Goal: Task Accomplishment & Management: Use online tool/utility

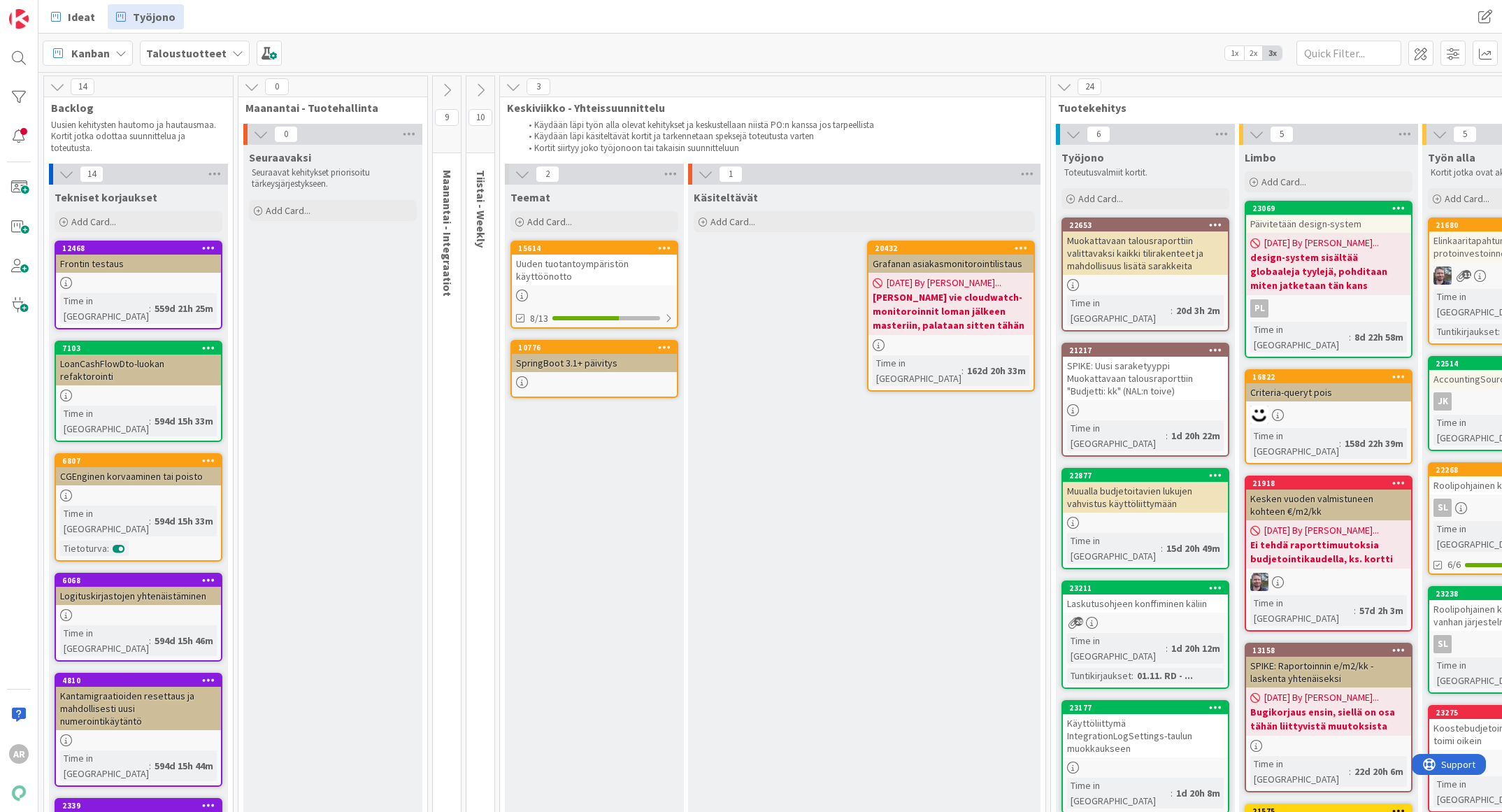
click at [117, 46] on div "Kanban" at bounding box center [88, 53] width 90 height 25
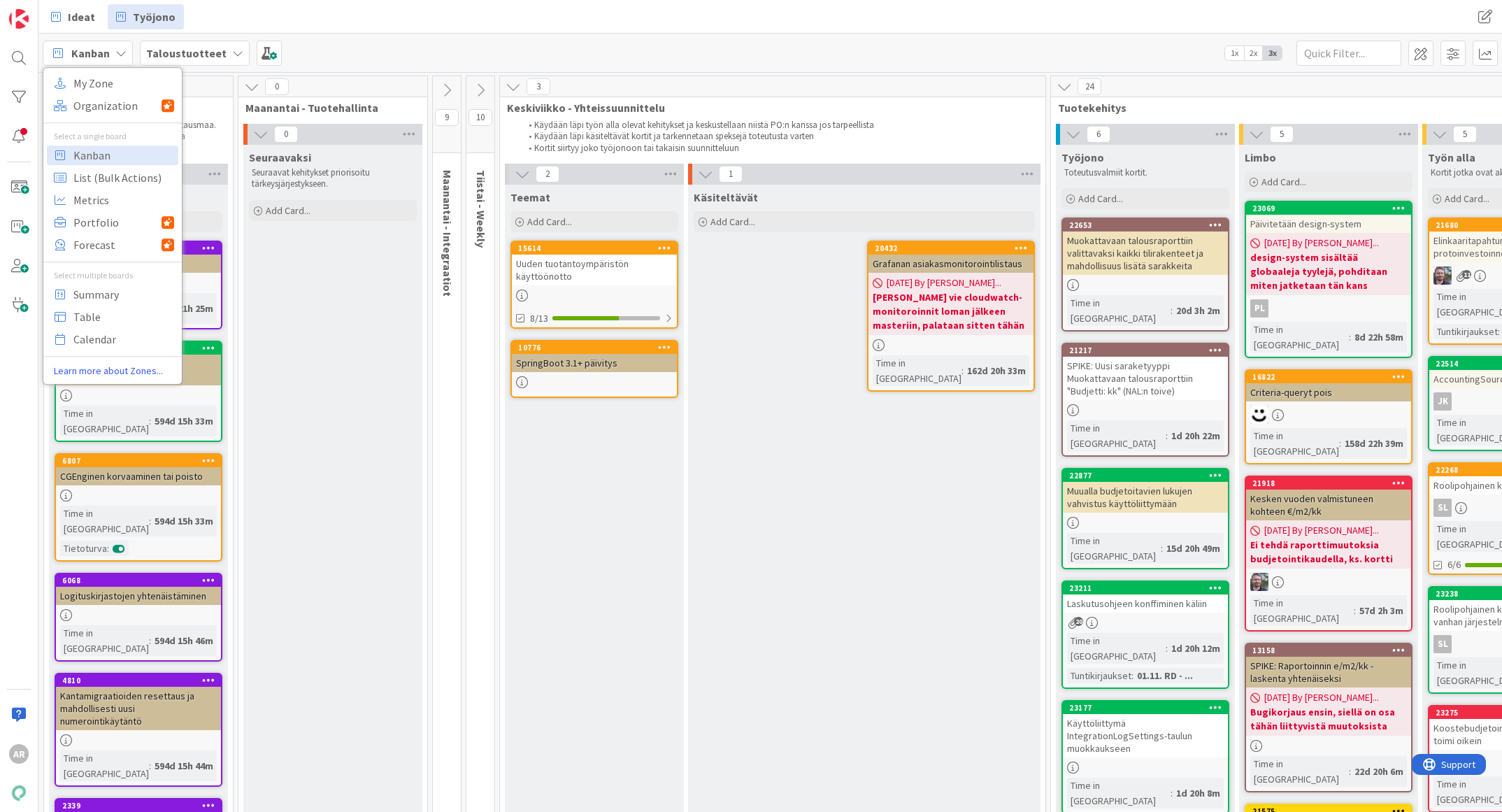
click at [363, 35] on div "Kanban My Zone Organization Select a single board Kanban List (Bulk Actions) Me…" at bounding box center [770, 53] width 1463 height 39
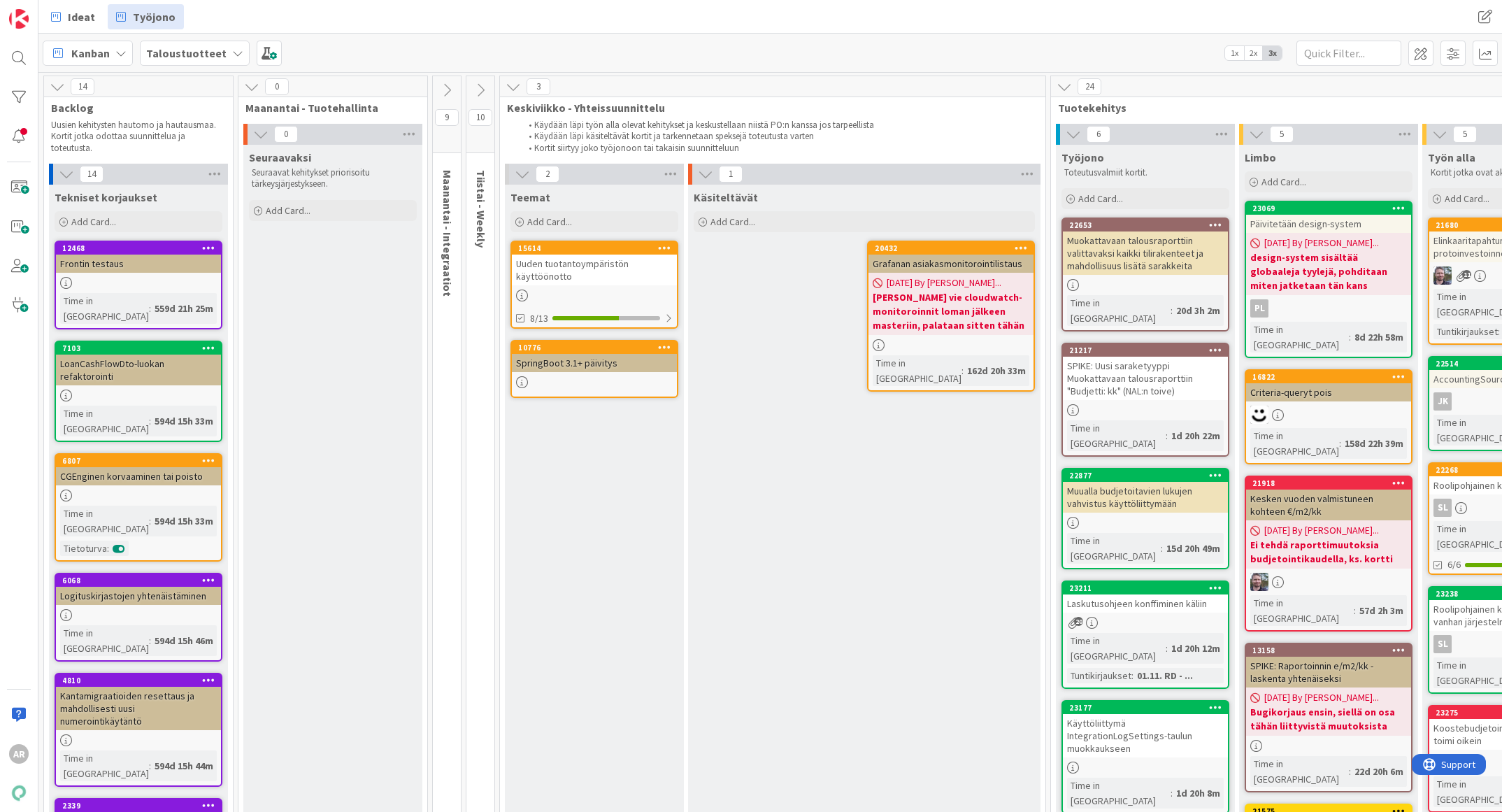
click at [219, 55] on div "Taloustuotteet" at bounding box center [195, 53] width 110 height 25
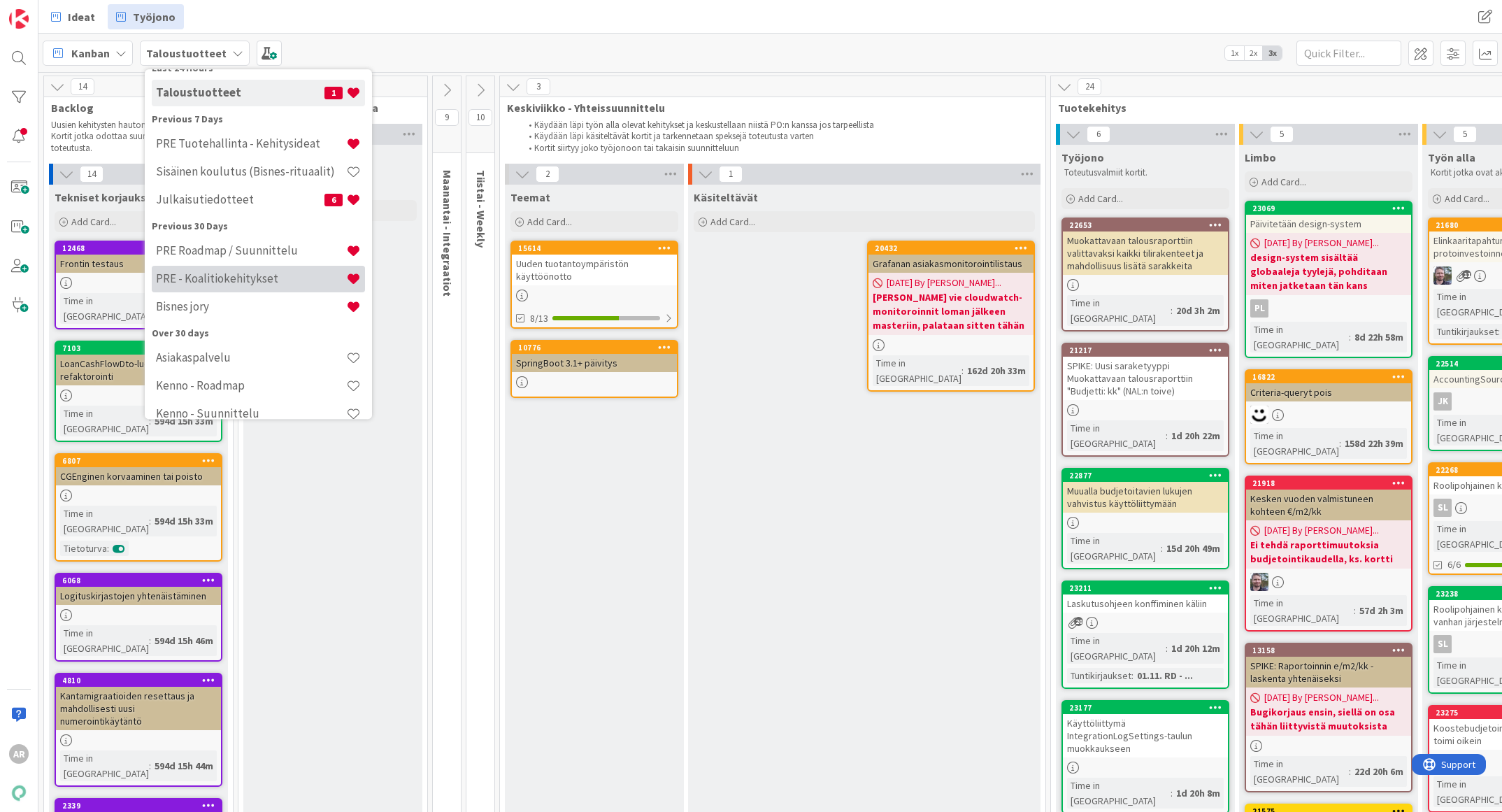
scroll to position [105, 0]
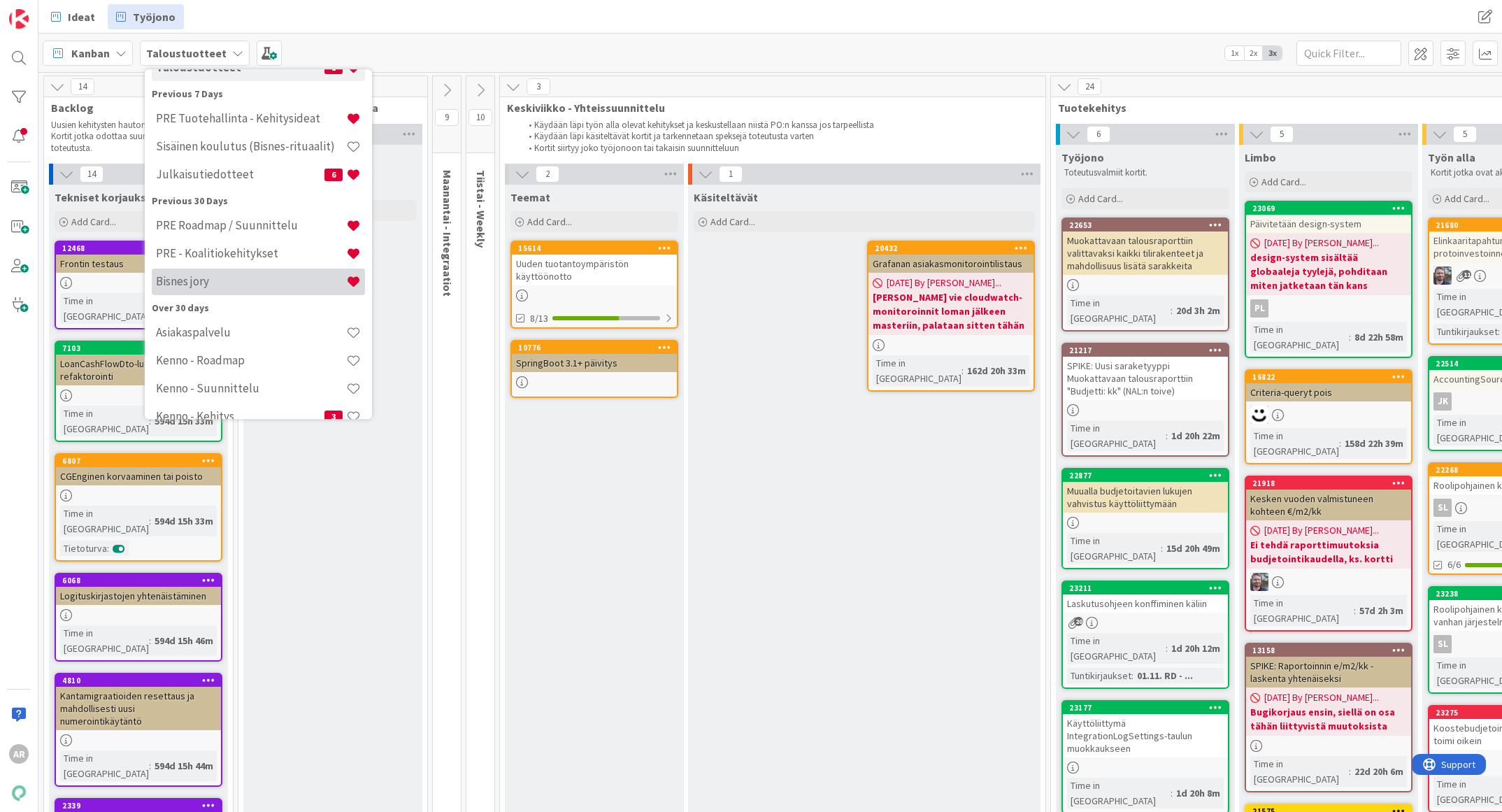
click at [219, 285] on h4 "Bisnes jory" at bounding box center [251, 282] width 190 height 14
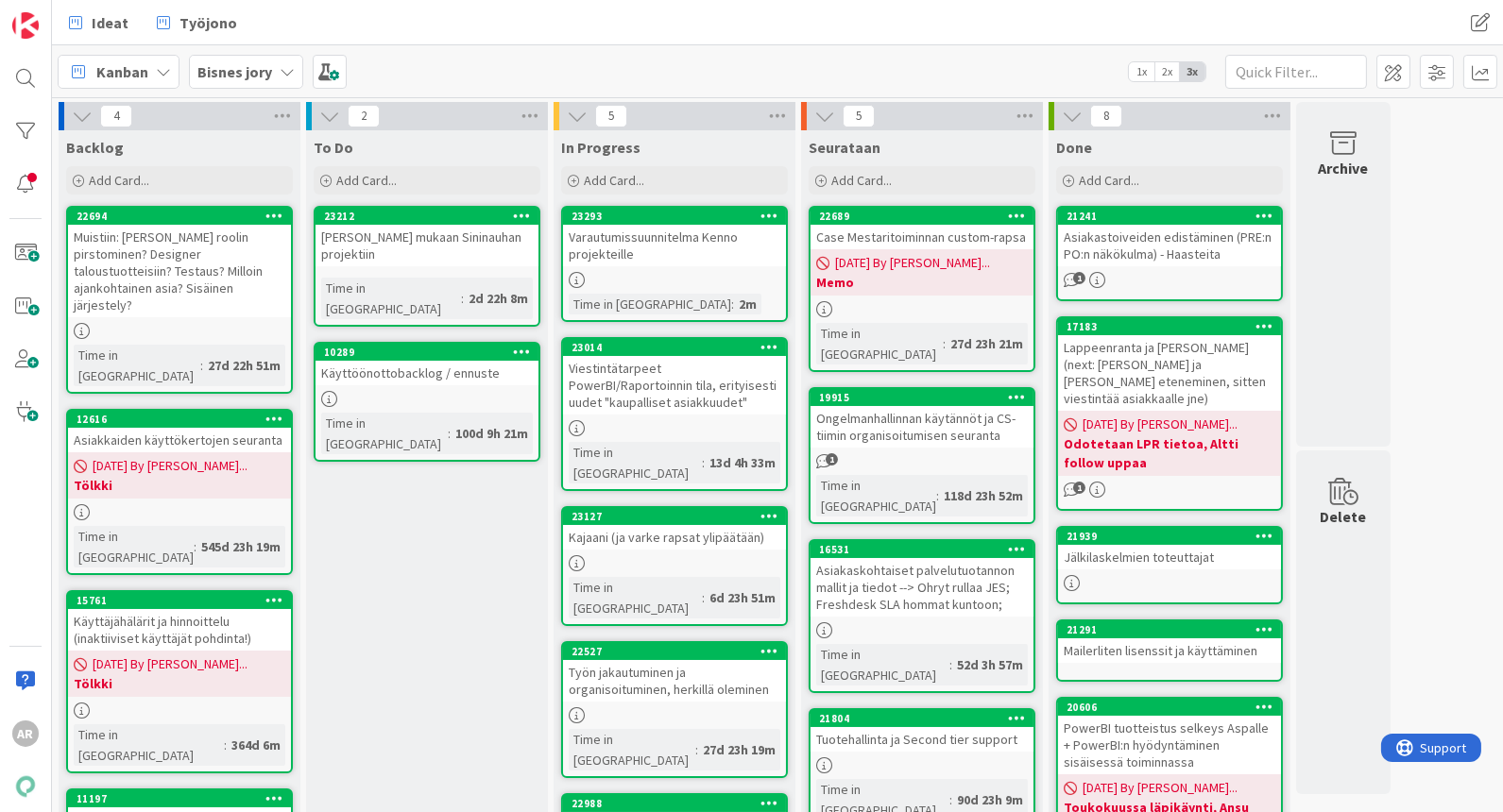
click at [417, 241] on div "[PERSON_NAME] mukaan Sininauhan projektiin" at bounding box center [427, 245] width 223 height 42
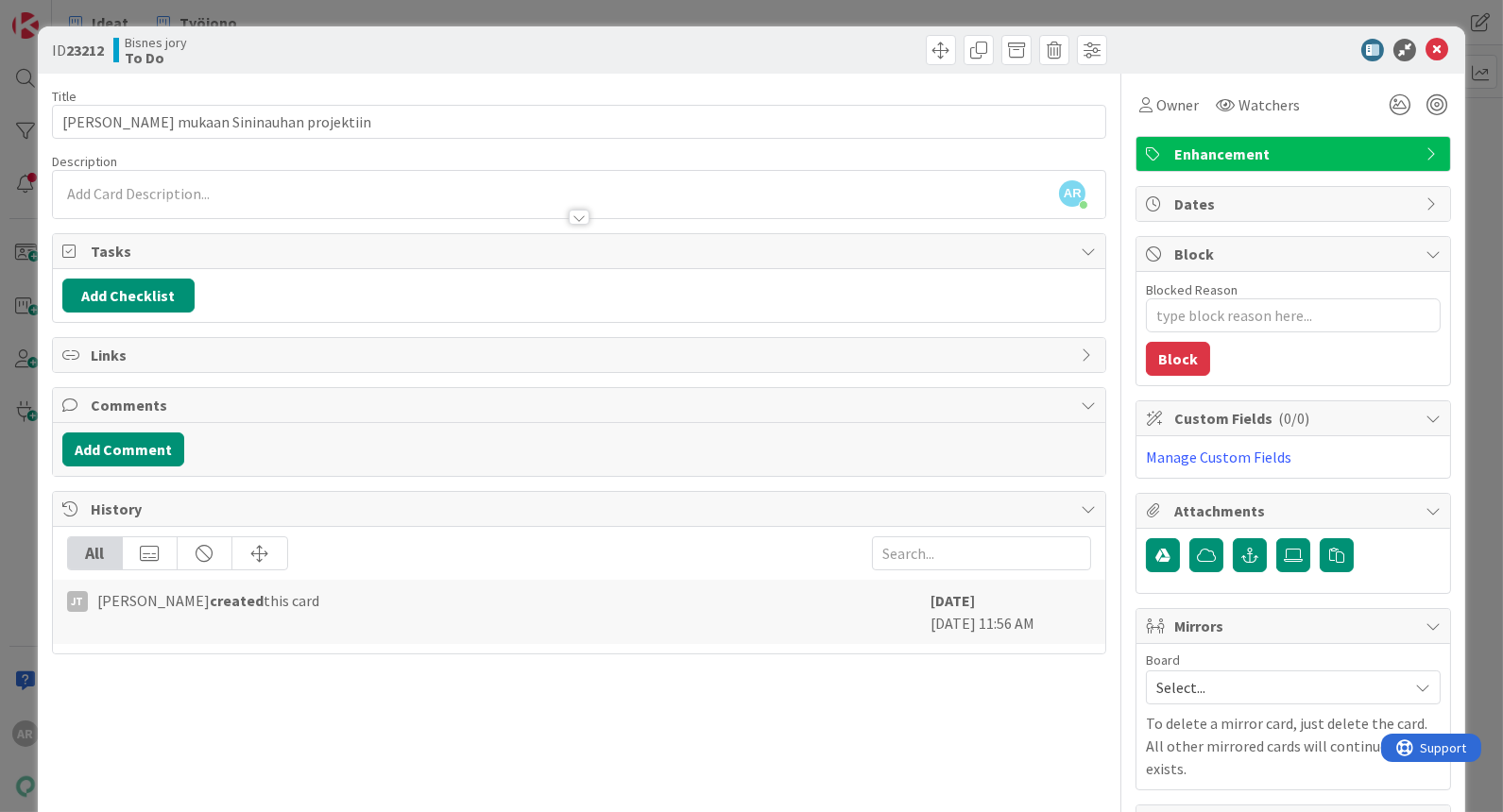
click at [16, 555] on div "ID 23212 Bisnes jory To Do Title 32 / 128 [PERSON_NAME] mukaan Sininauhan proje…" at bounding box center [752, 406] width 1503 height 812
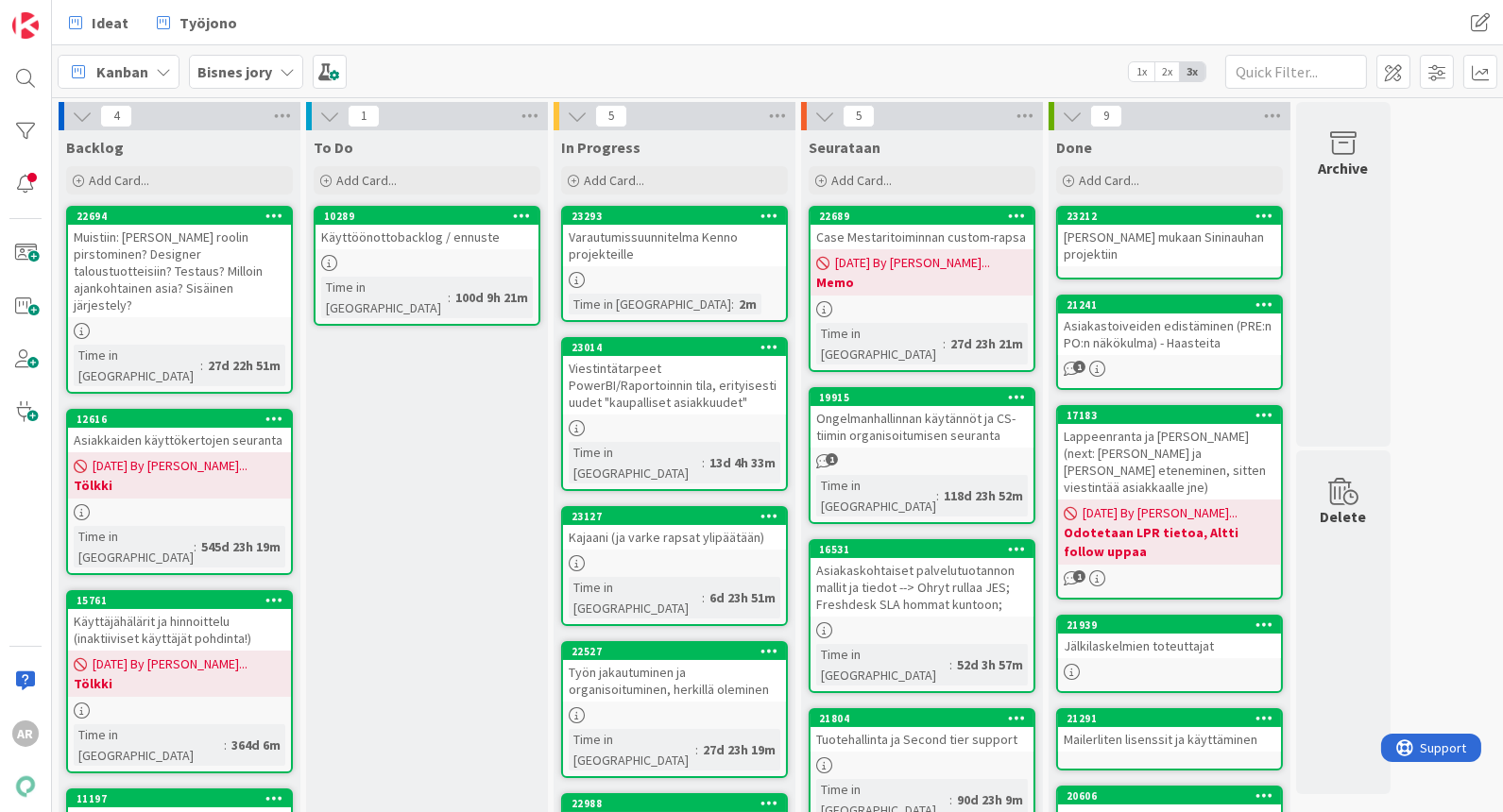
click at [433, 255] on div at bounding box center [427, 263] width 223 height 16
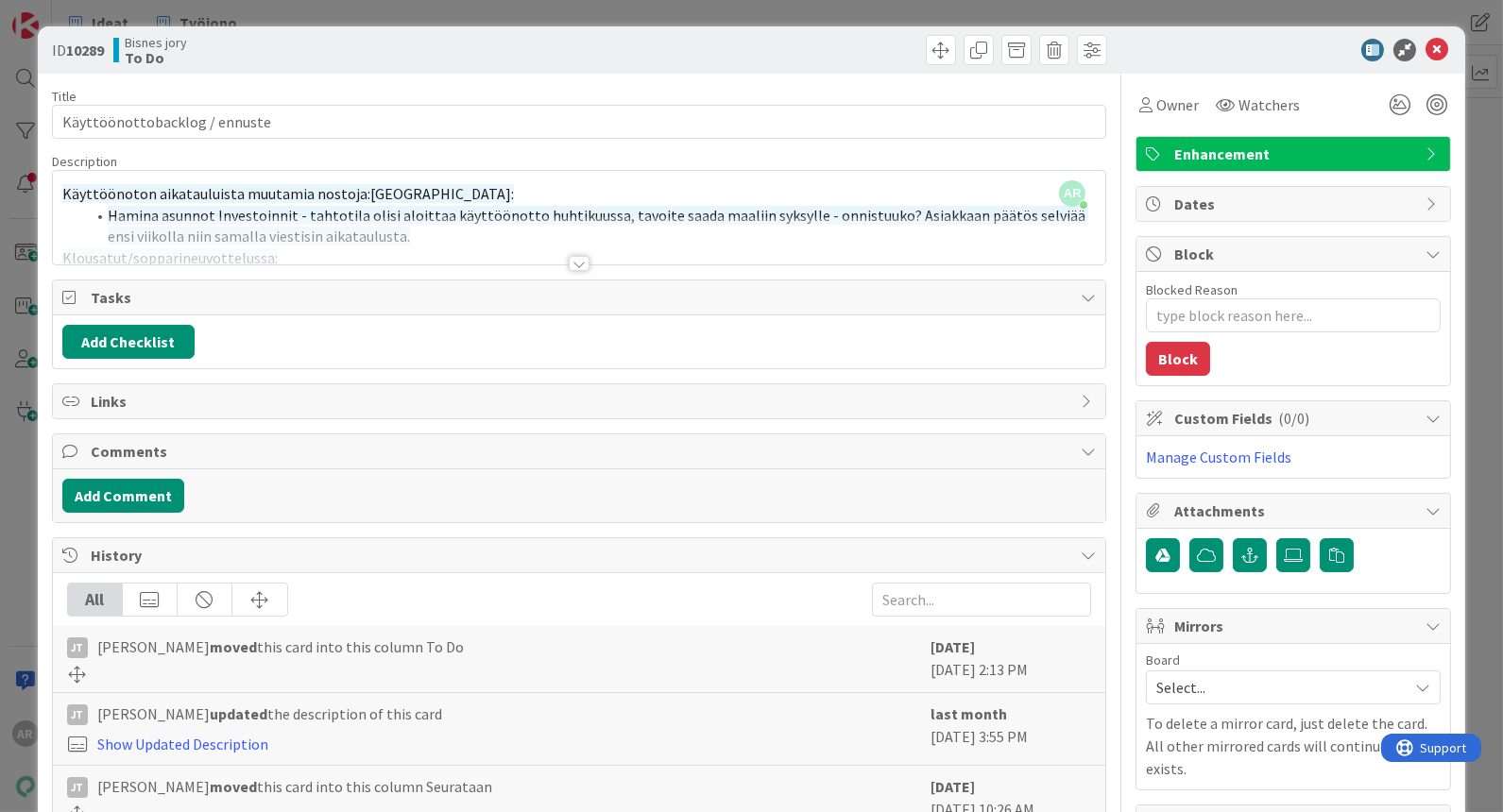
click at [574, 264] on div at bounding box center [580, 264] width 21 height 15
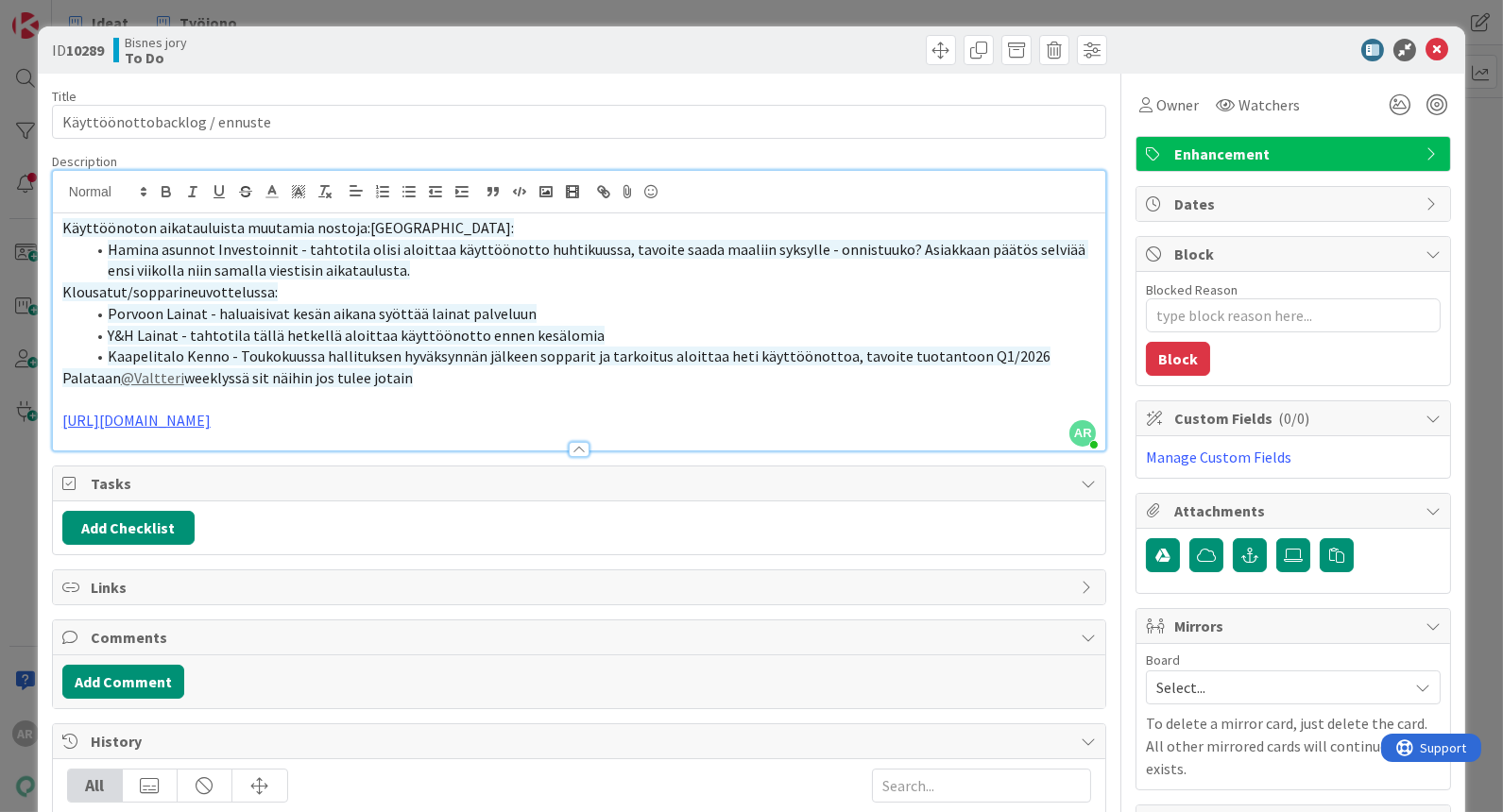
click at [40, 533] on div "ID 10289 Bisnes jory To Do Title 29 / 128 Käyttöönottobacklog / ennuste Descrip…" at bounding box center [752, 617] width 1428 height 1183
click at [14, 517] on div "ID 10289 Bisnes jory To Do Title 29 / 128 Käyttöönottobacklog / ennuste Descrip…" at bounding box center [752, 406] width 1503 height 812
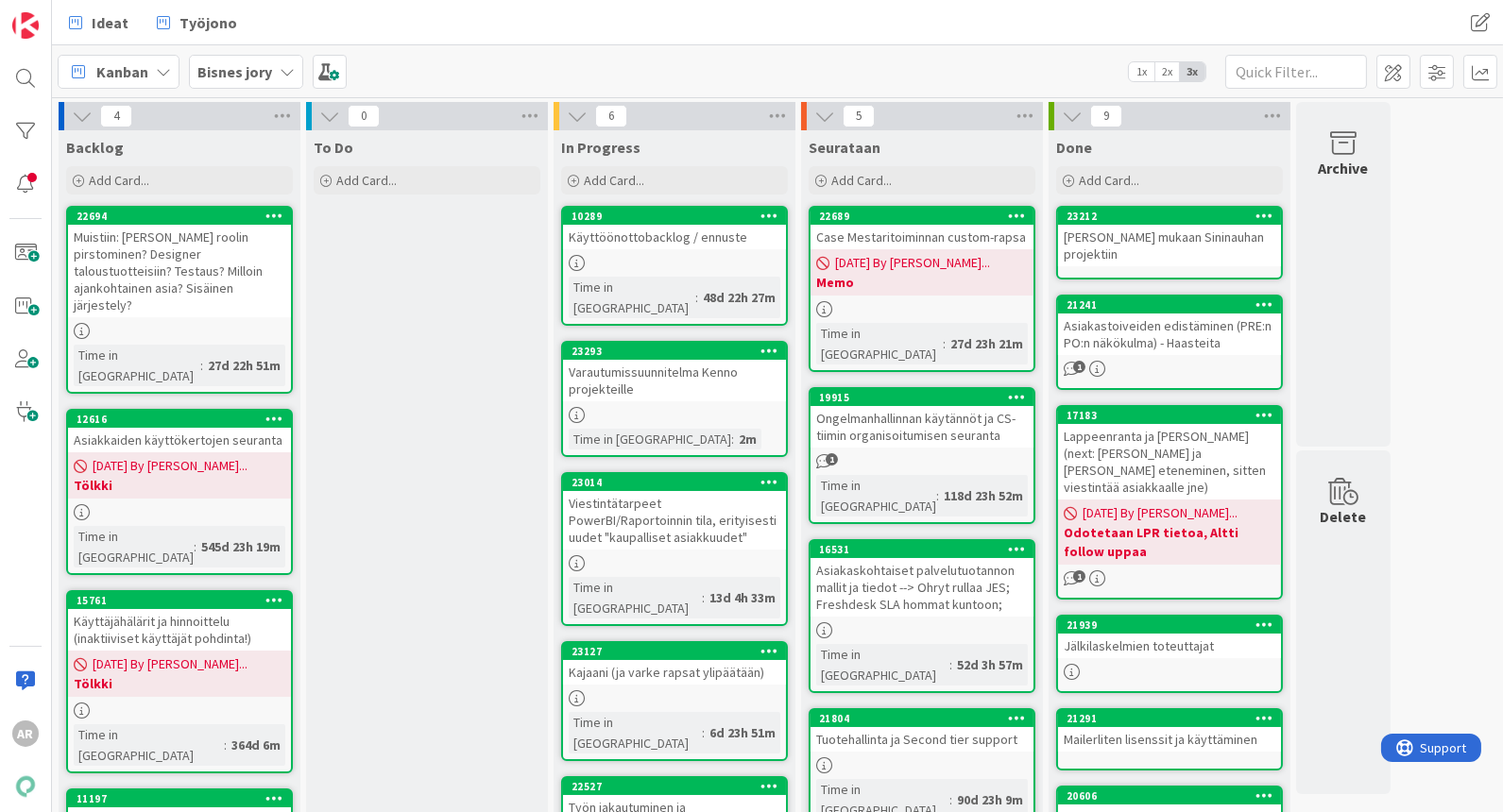
scroll to position [105, 0]
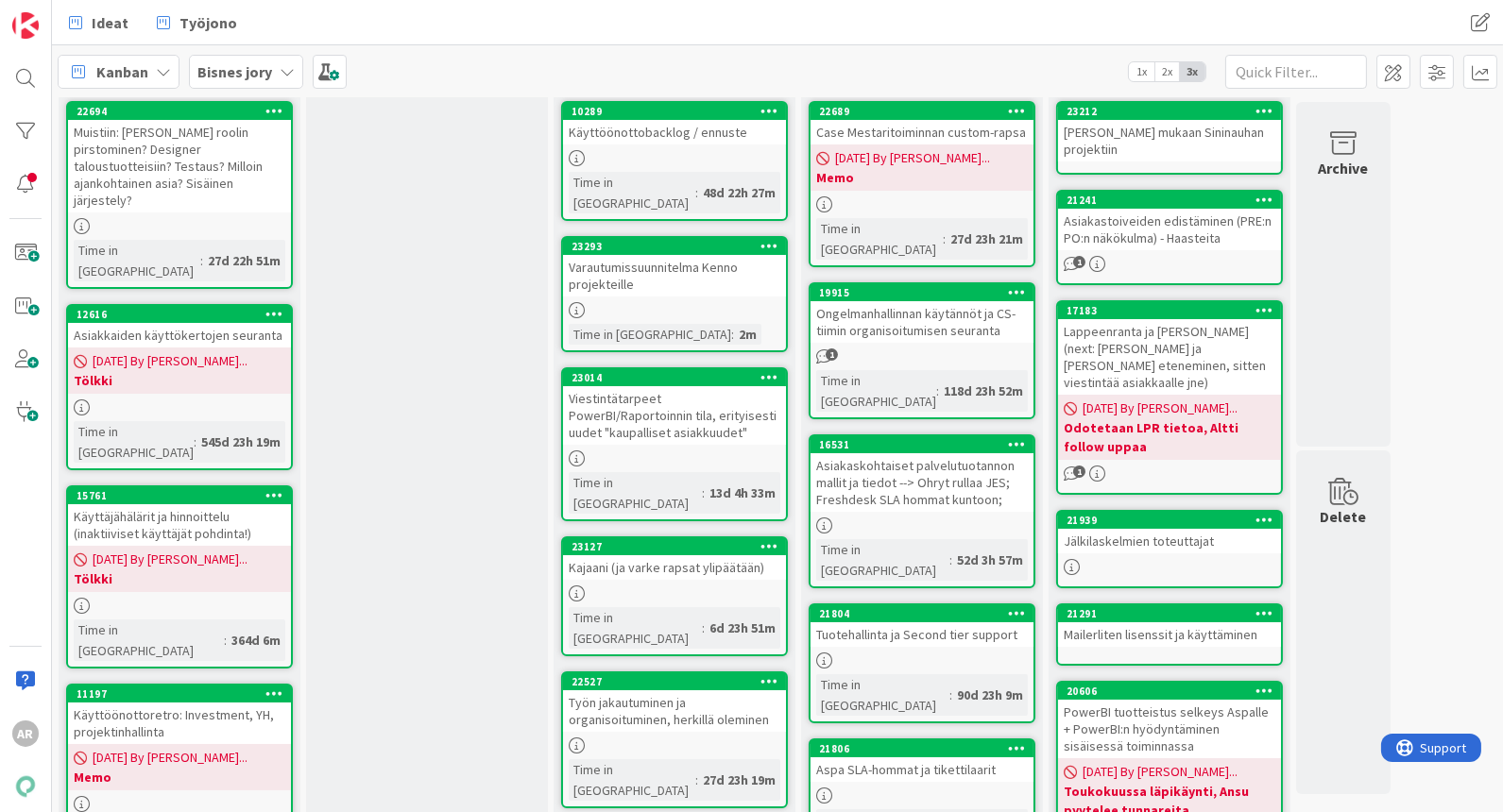
click at [688, 270] on div "Varautumissuunnitelma Kenno projekteille" at bounding box center [674, 275] width 223 height 42
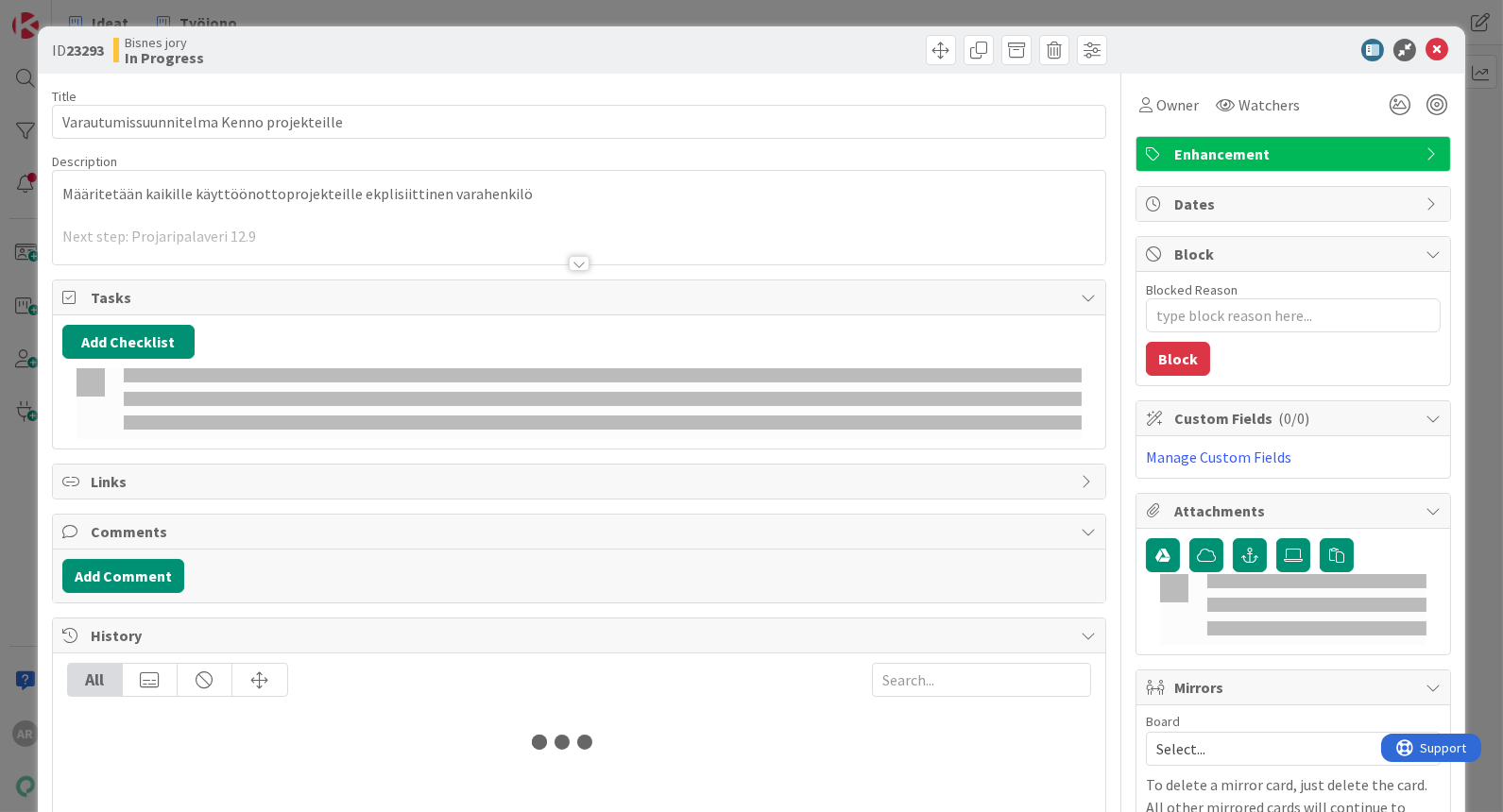
click at [721, 245] on div at bounding box center [580, 240] width 1053 height 48
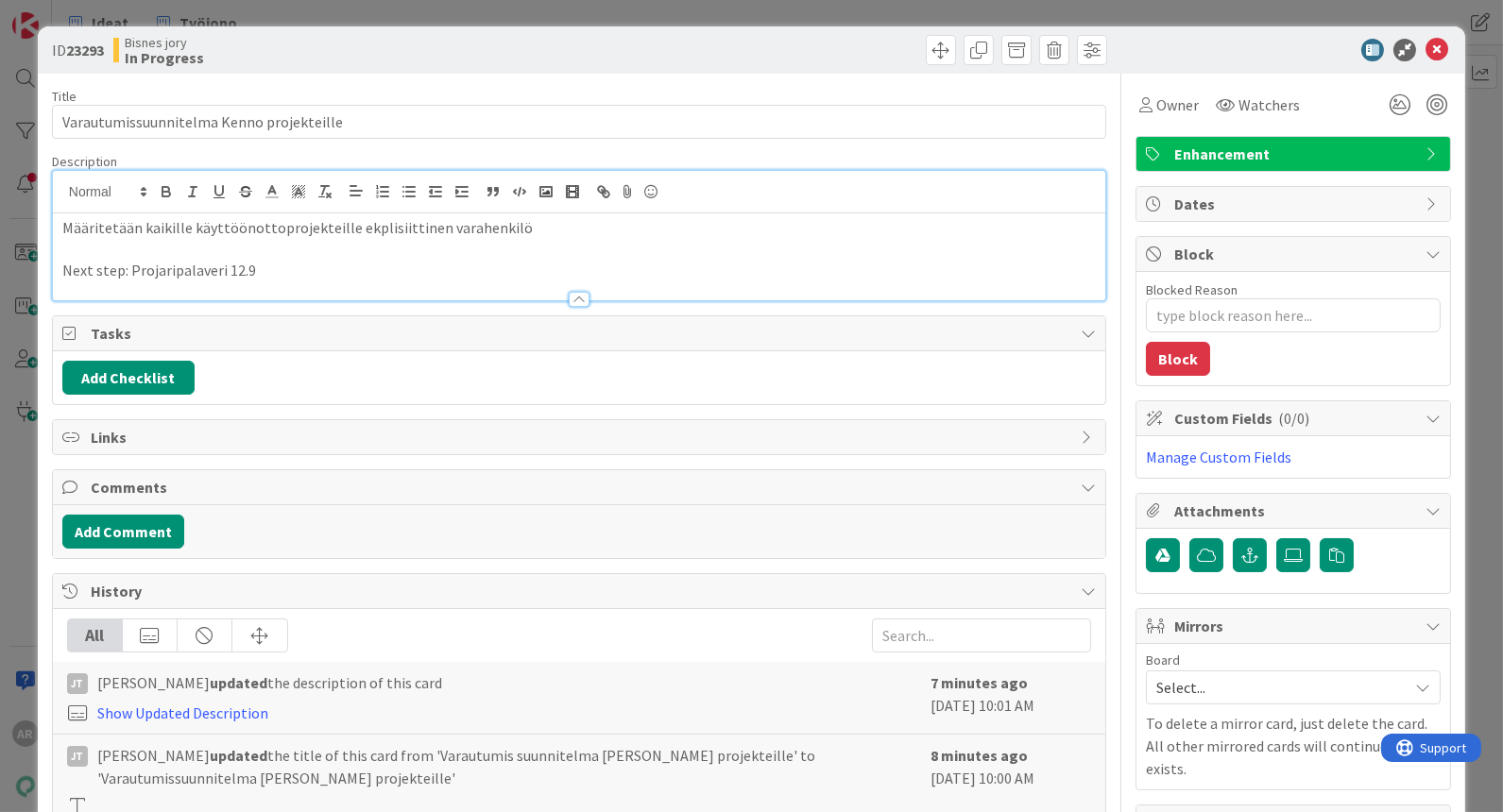
click at [12, 484] on div "ID 23293 Bisnes jory In Progress Title 40 / 128 Varautumissuunnitelma Kenno pro…" at bounding box center [752, 406] width 1503 height 812
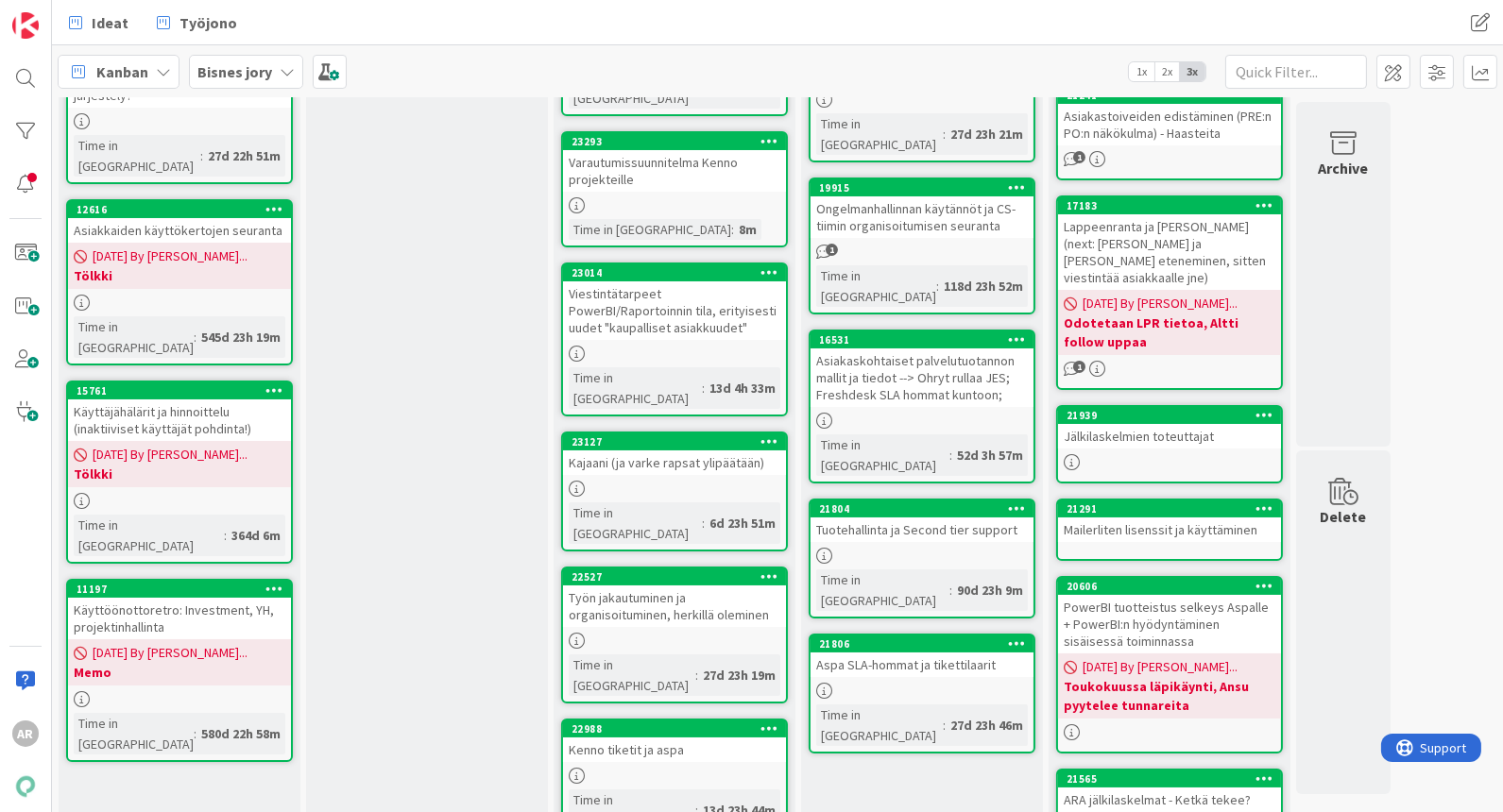
click at [662, 300] on div "Viestintätarpeet PowerBI/Raportoinnin tila, erityisesti uudet "kaupalliset asia…" at bounding box center [674, 311] width 223 height 59
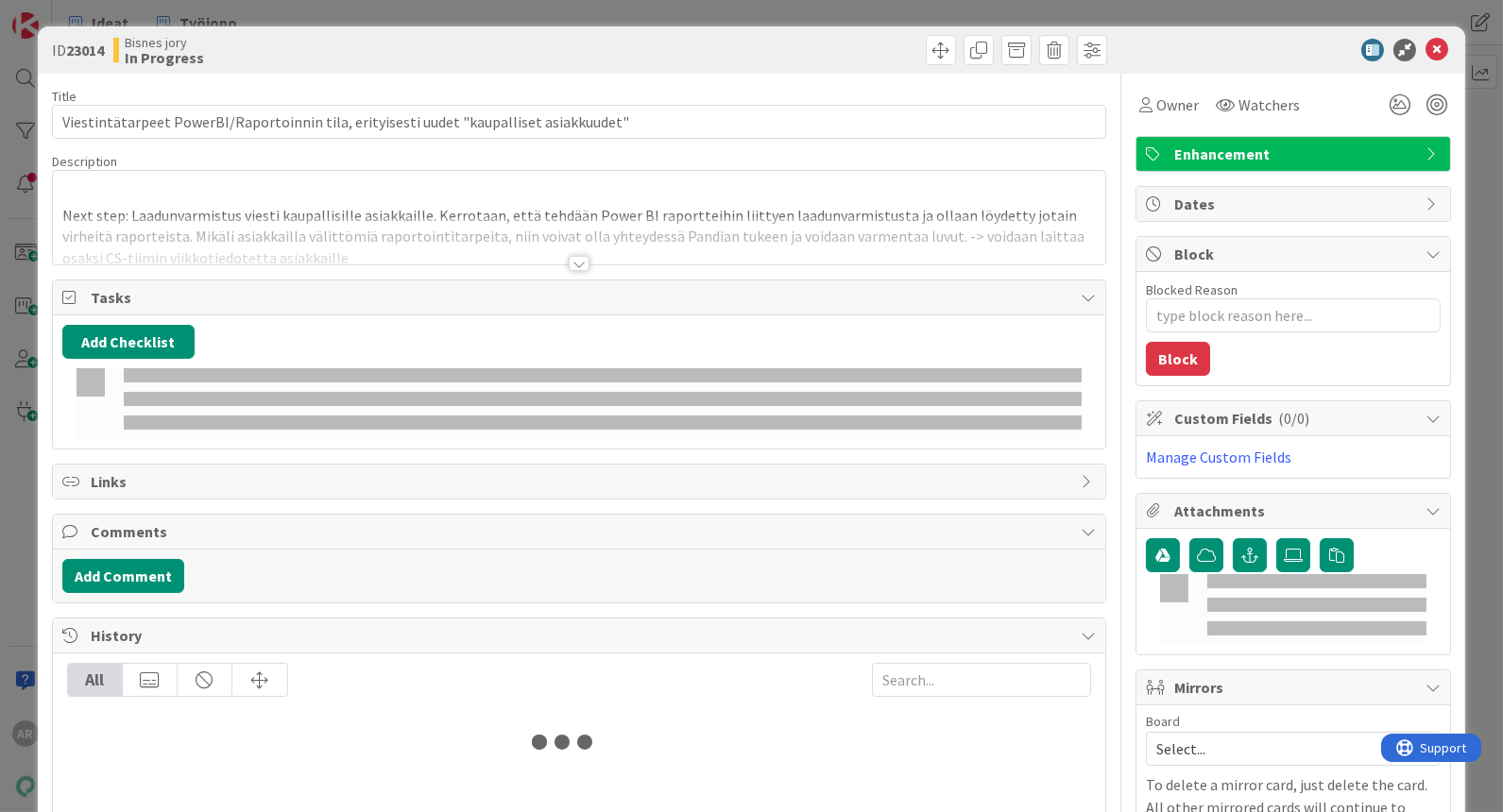
type textarea "x"
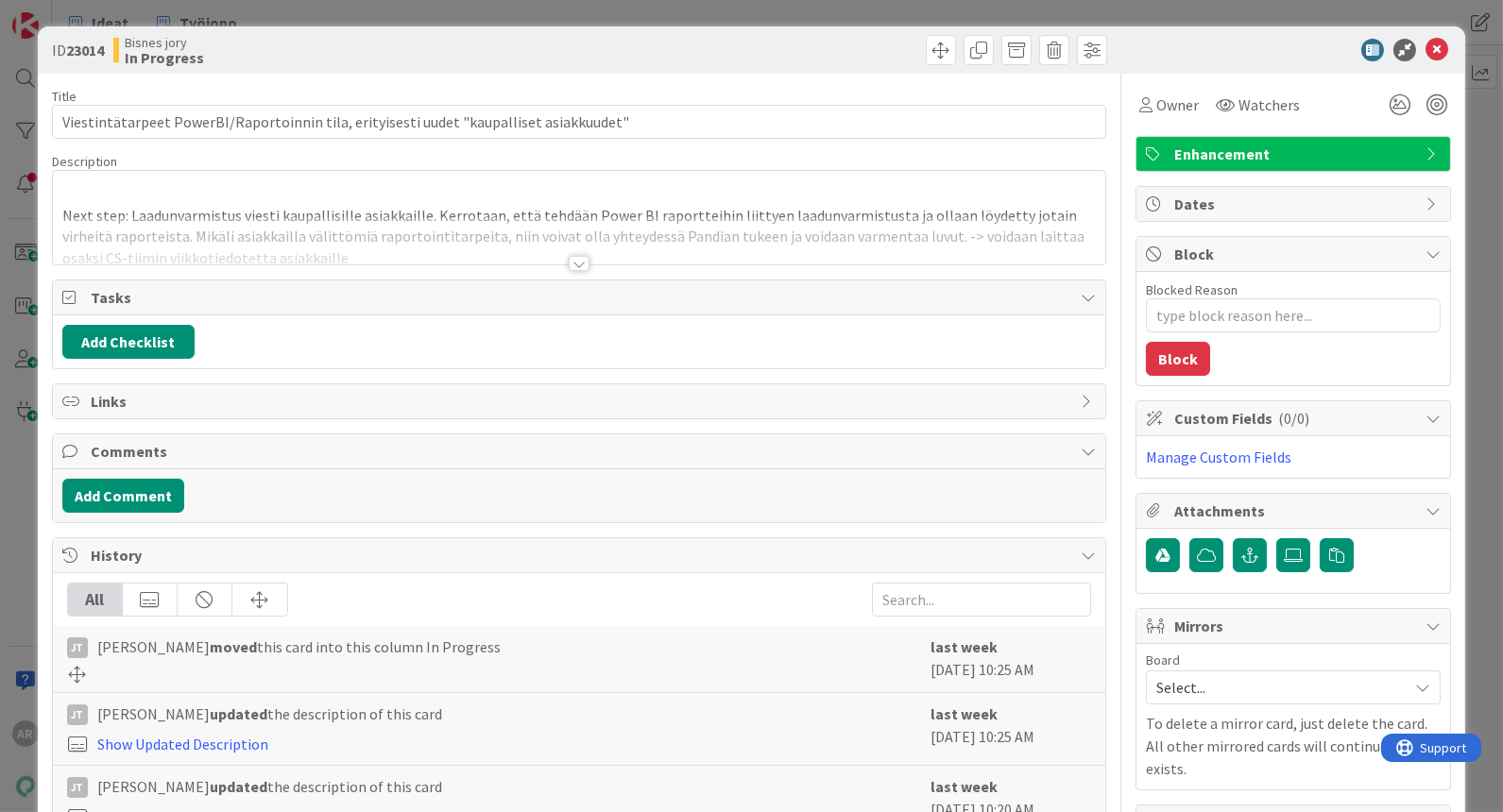
click at [569, 261] on div at bounding box center [580, 264] width 21 height 15
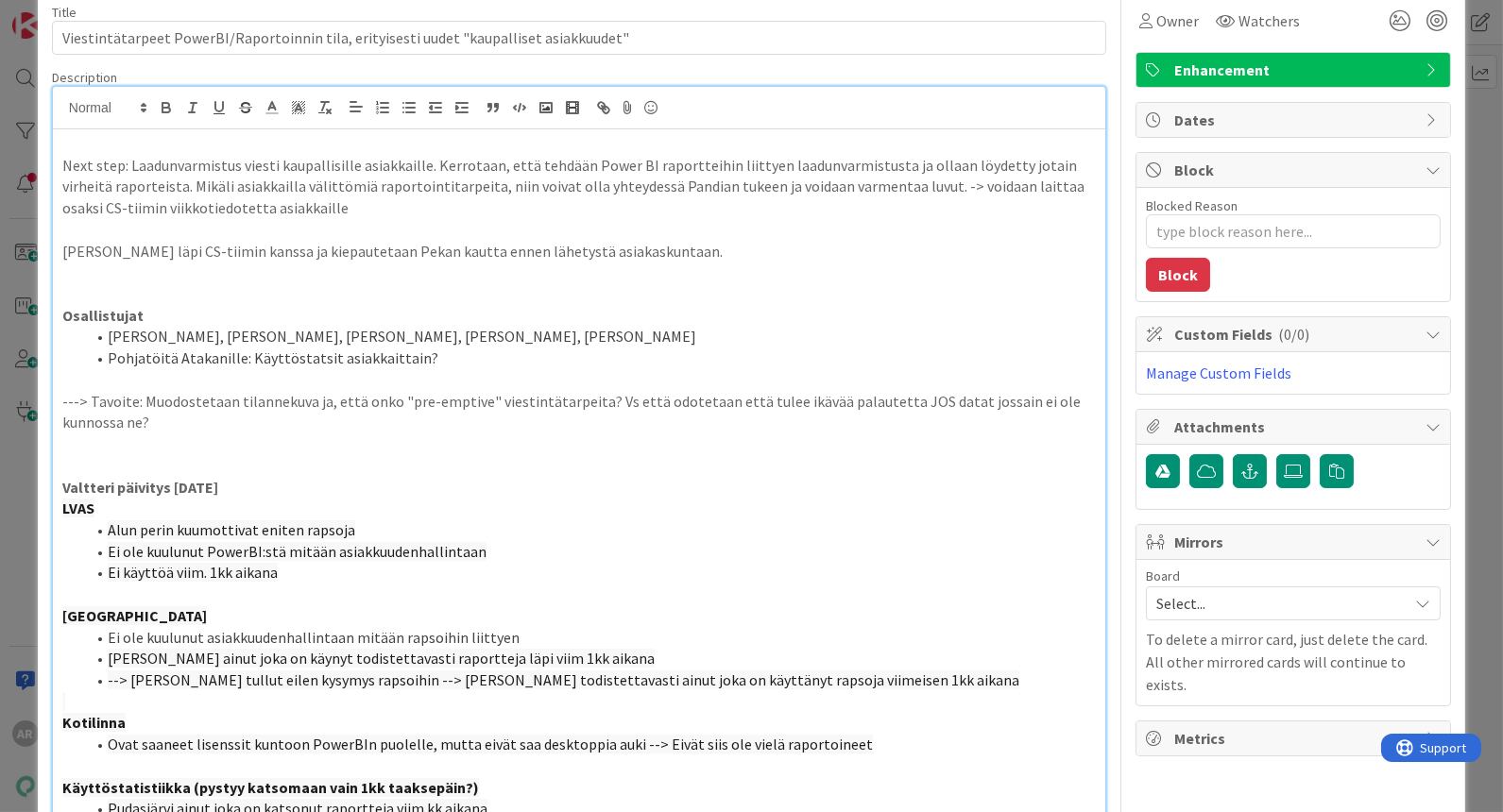
scroll to position [105, 0]
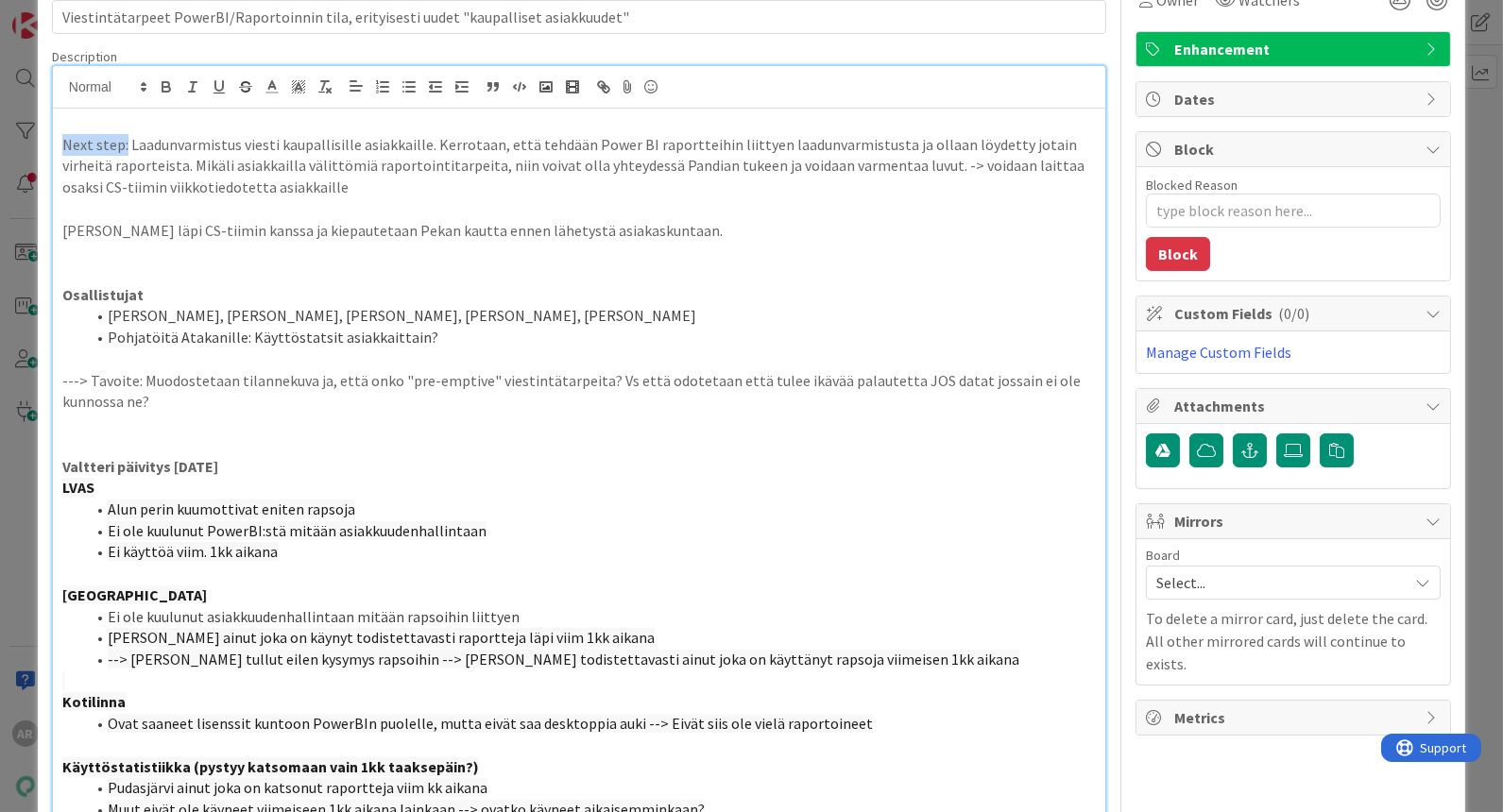
drag, startPoint x: 121, startPoint y: 142, endPoint x: 345, endPoint y: 189, distance: 228.9
drag, startPoint x: 101, startPoint y: 138, endPoint x: 41, endPoint y: 146, distance: 60.5
click at [280, 198] on p at bounding box center [580, 209] width 1034 height 21
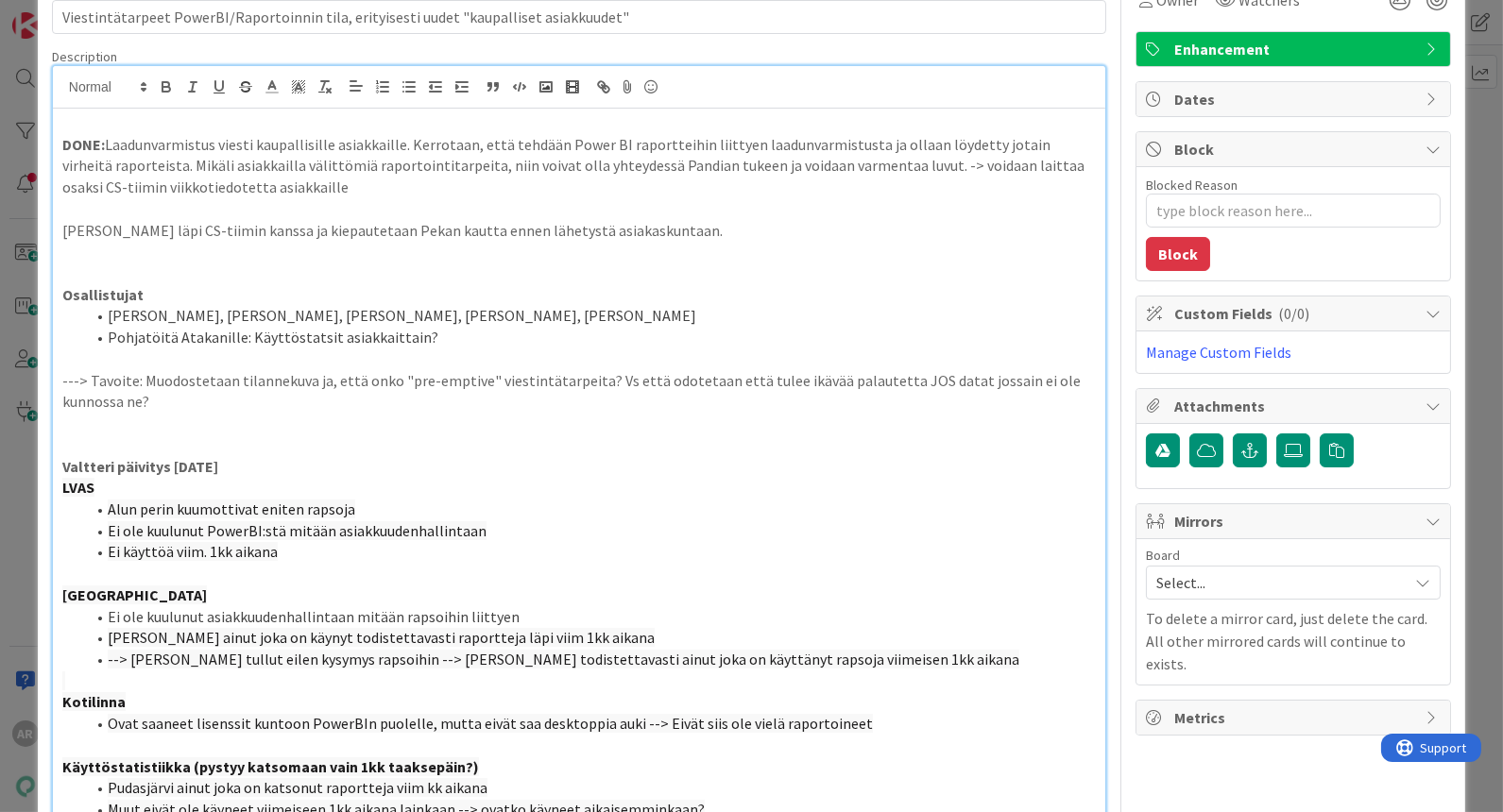
click at [59, 139] on div "DONE: Laadunvarmistus viesti kaupallisille asiakkaille. Kerrotaan, että tehdään…" at bounding box center [580, 666] width 1053 height 1117
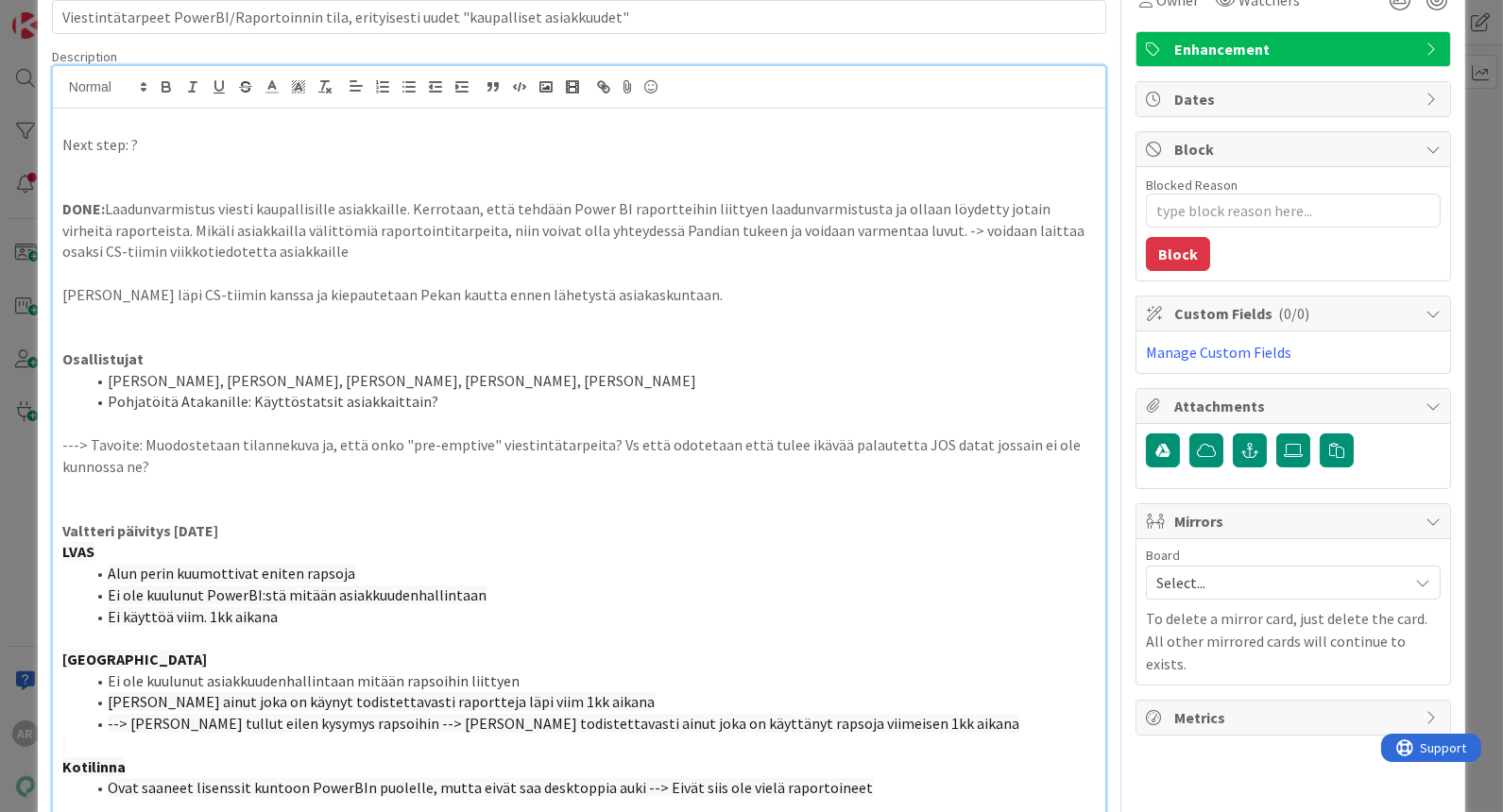
click at [689, 293] on p "[PERSON_NAME] läpi CS-tiimin kanssa ja kiepautetaan Pekan kautta ennen lähetyst…" at bounding box center [580, 294] width 1034 height 21
click at [237, 179] on p at bounding box center [580, 187] width 1034 height 21
click at [199, 140] on p "Next step: ?" at bounding box center [580, 145] width 1034 height 21
click at [124, 144] on p "Next step: ?" at bounding box center [580, 145] width 1034 height 21
click at [228, 140] on p "Next step: Aspa tiedottaa sisäisesti" at bounding box center [580, 145] width 1034 height 21
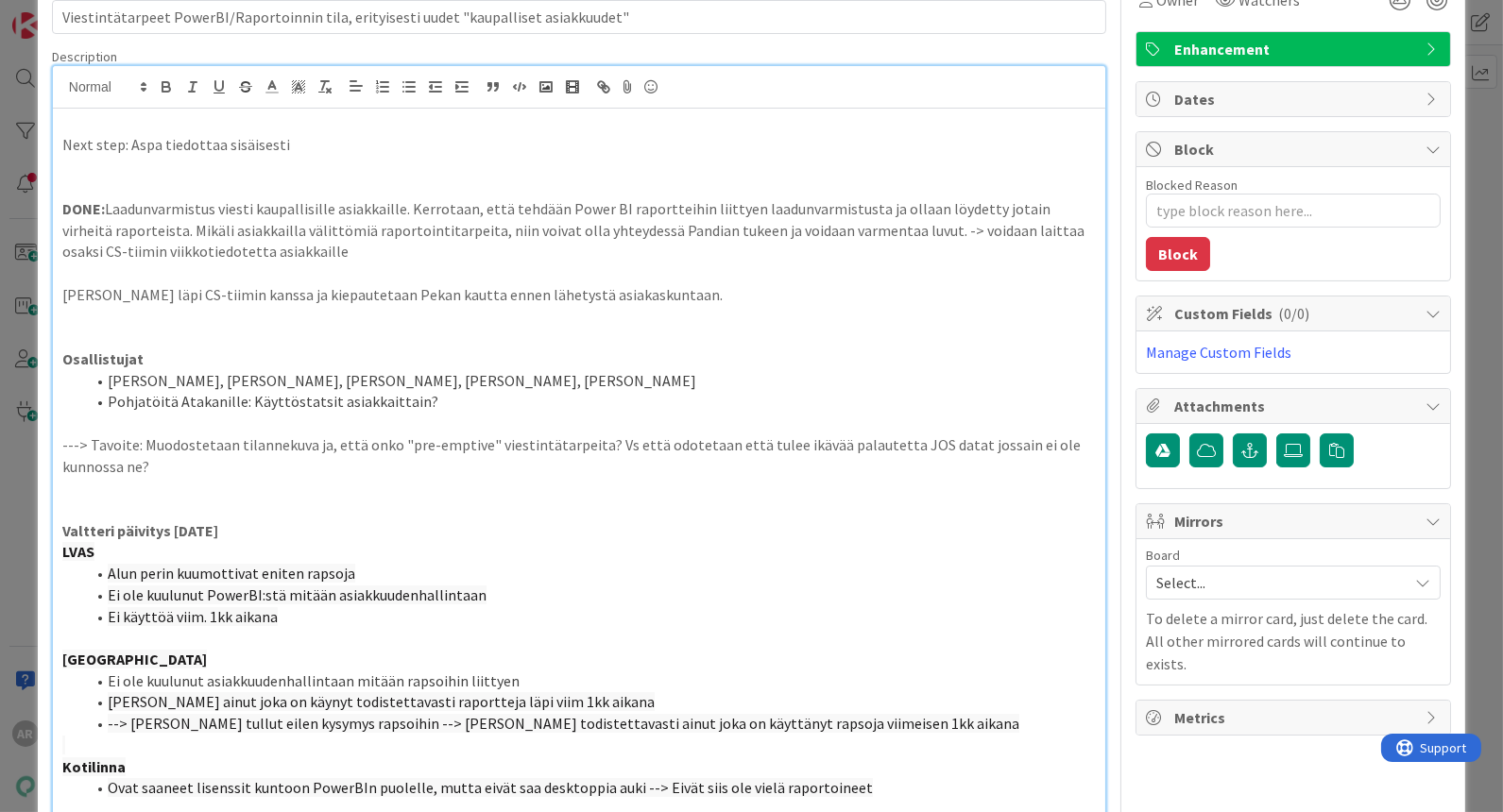
click at [220, 141] on p "Next step: Aspa tiedottaa sisäisesti" at bounding box center [580, 145] width 1034 height 21
click at [389, 154] on p at bounding box center [580, 165] width 1034 height 21
click at [346, 135] on p "Next step: [PERSON_NAME] tiedottaa itseään sisäisesti" at bounding box center [580, 145] width 1034 height 21
drag, startPoint x: 397, startPoint y: 150, endPoint x: 128, endPoint y: 145, distance: 269.0
click at [128, 145] on p "Next step: [PERSON_NAME] tiedottaa itseään sisäisesti" at bounding box center [580, 145] width 1034 height 21
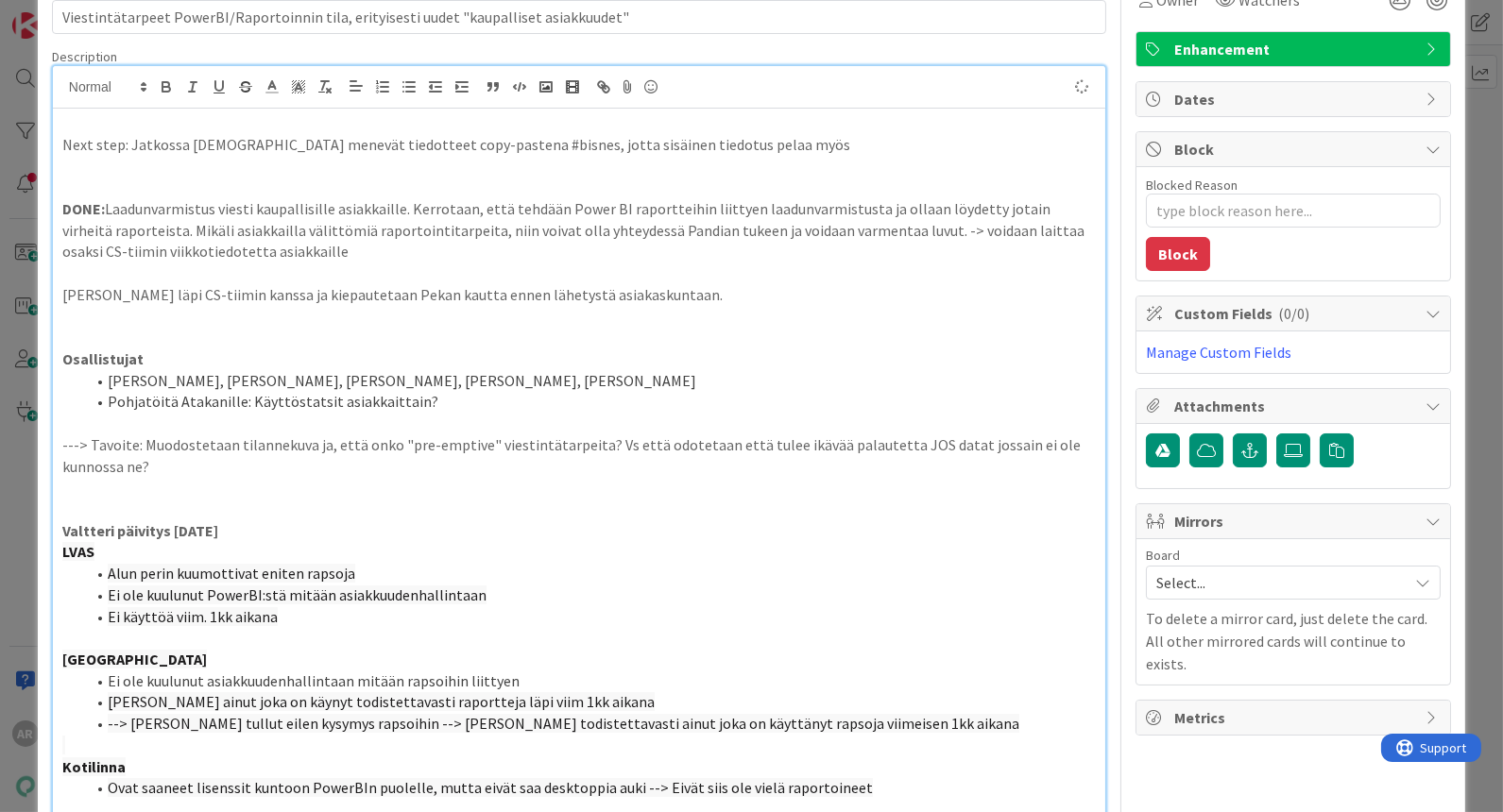
click at [21, 508] on div "ID 23014 Bisnes jory In Progress Title 87 / 128 Viestintätarpeet PowerBI/Raport…" at bounding box center [752, 406] width 1503 height 812
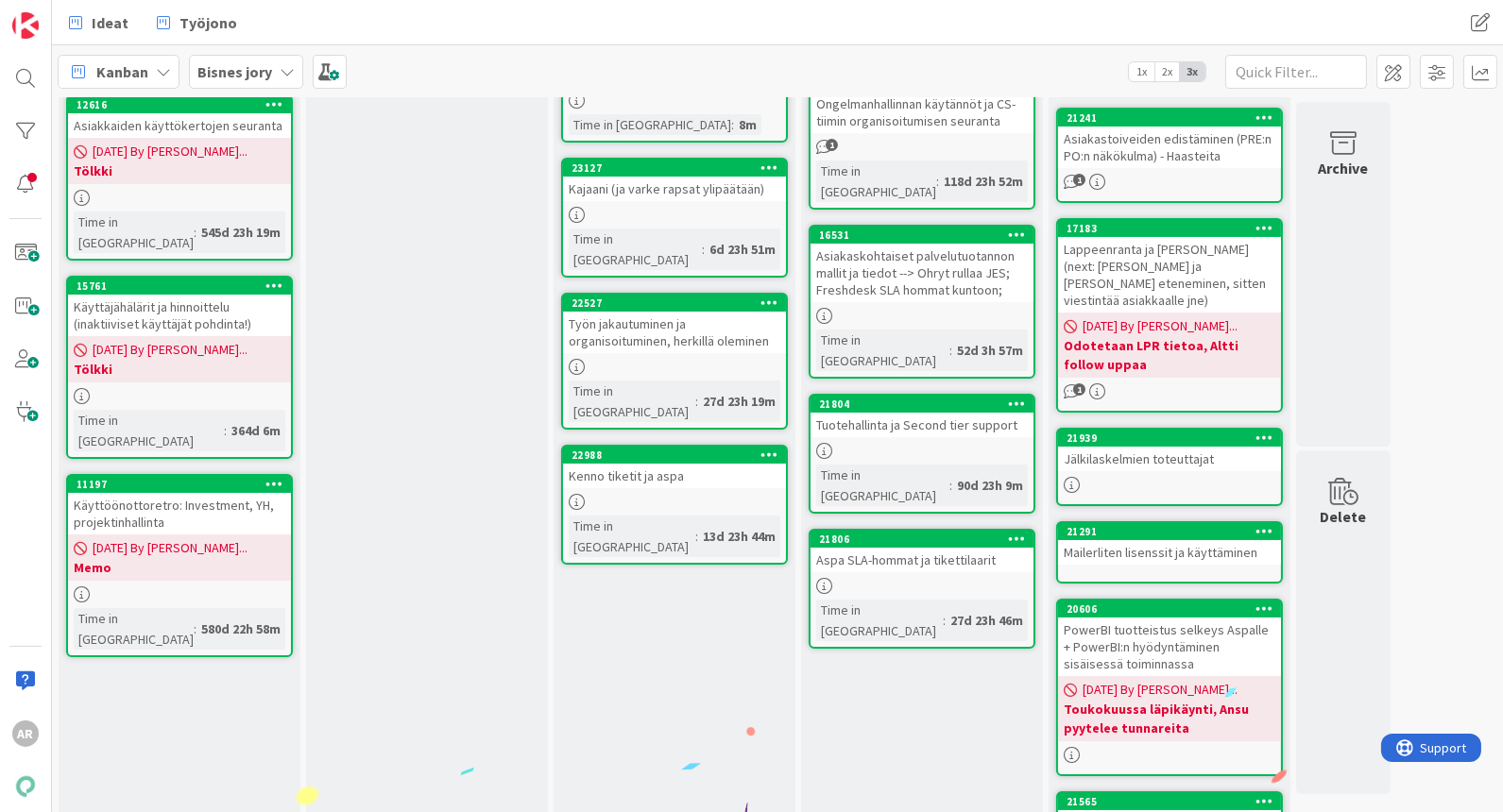
scroll to position [419, 0]
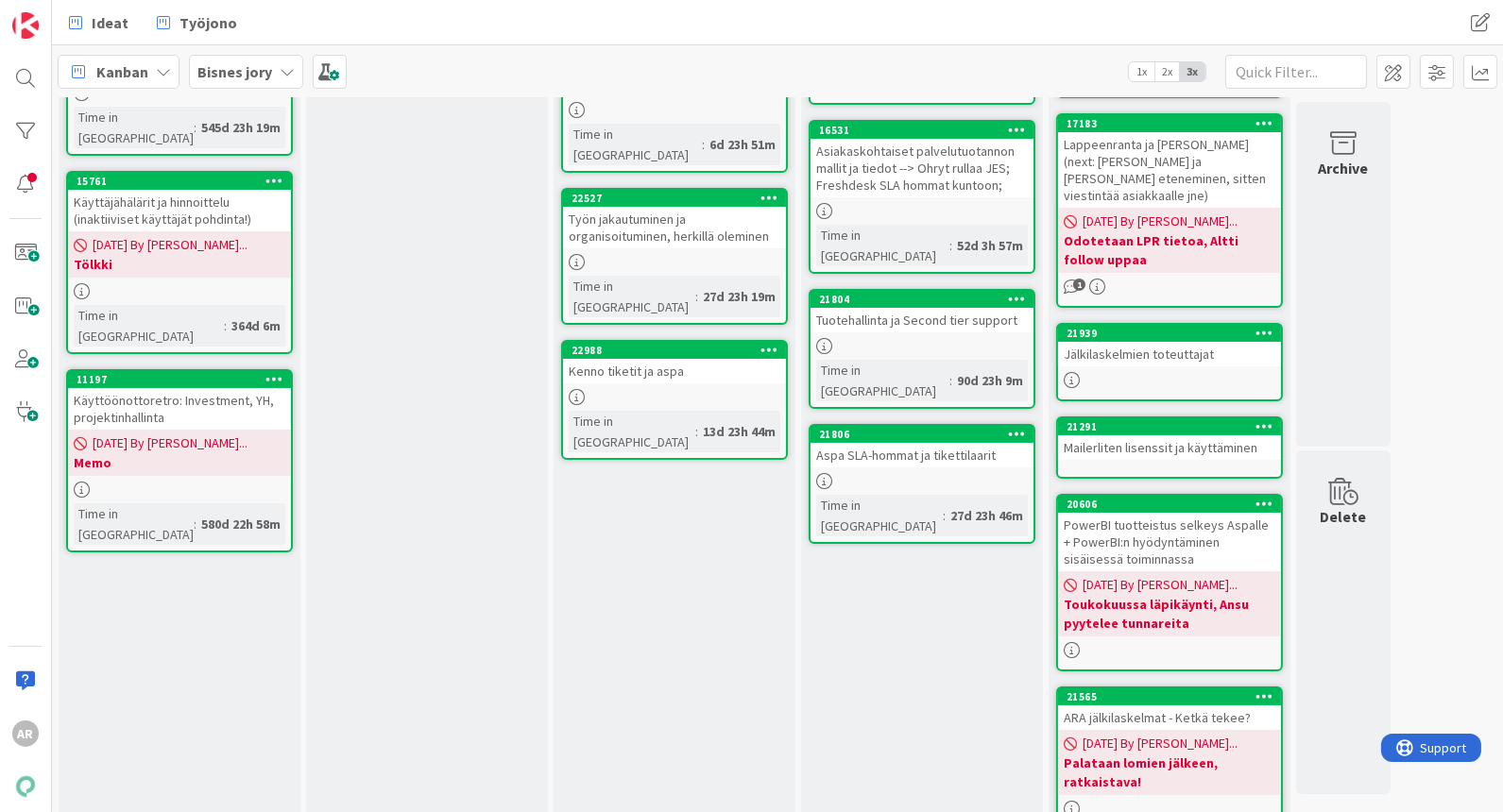
click at [695, 489] on div "In Progress Add Card... 10289 Käyttöönottobacklog / ennuste Time in [GEOGRAPHIC…" at bounding box center [674, 355] width 241 height 1289
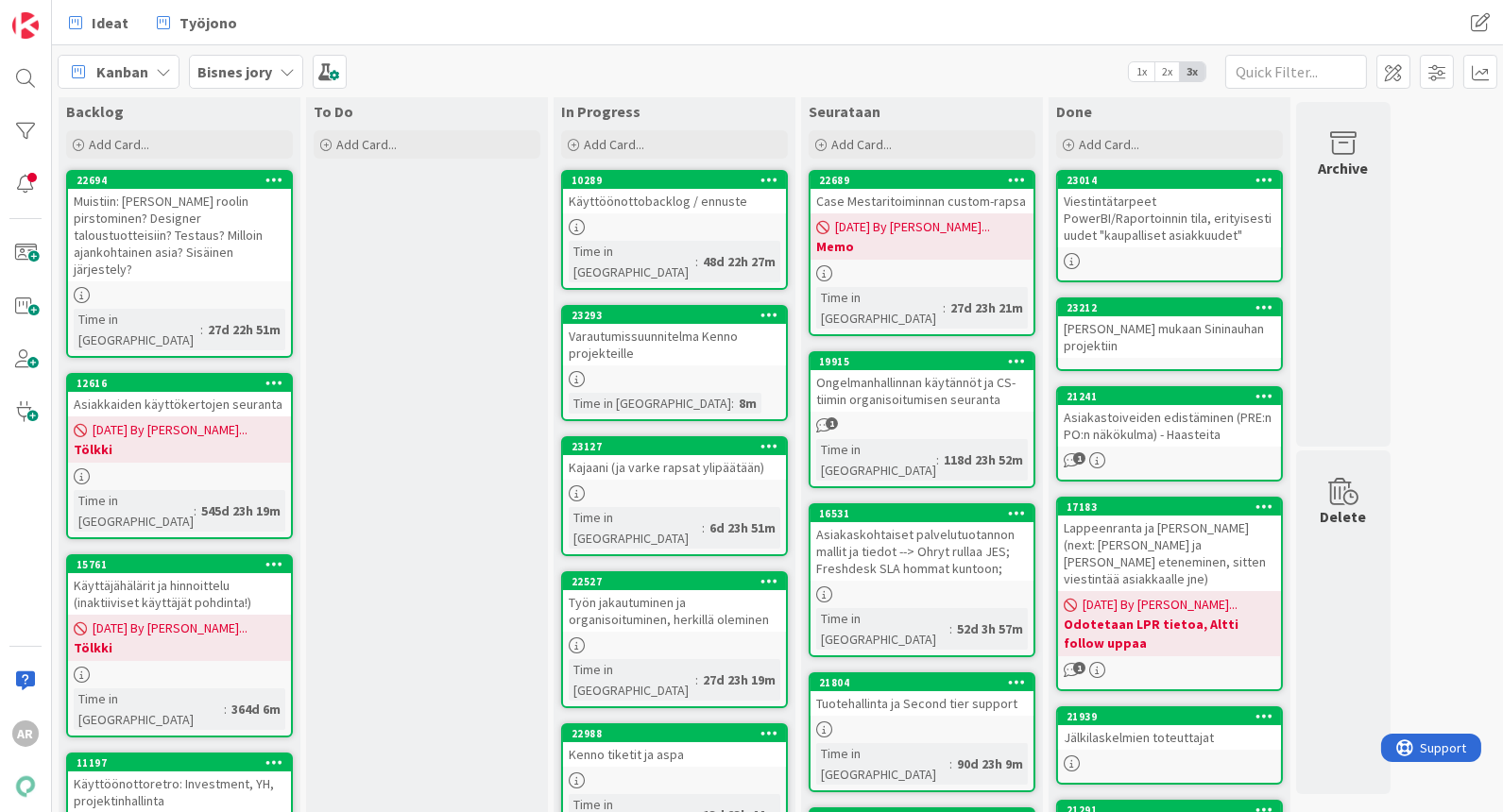
scroll to position [0, 0]
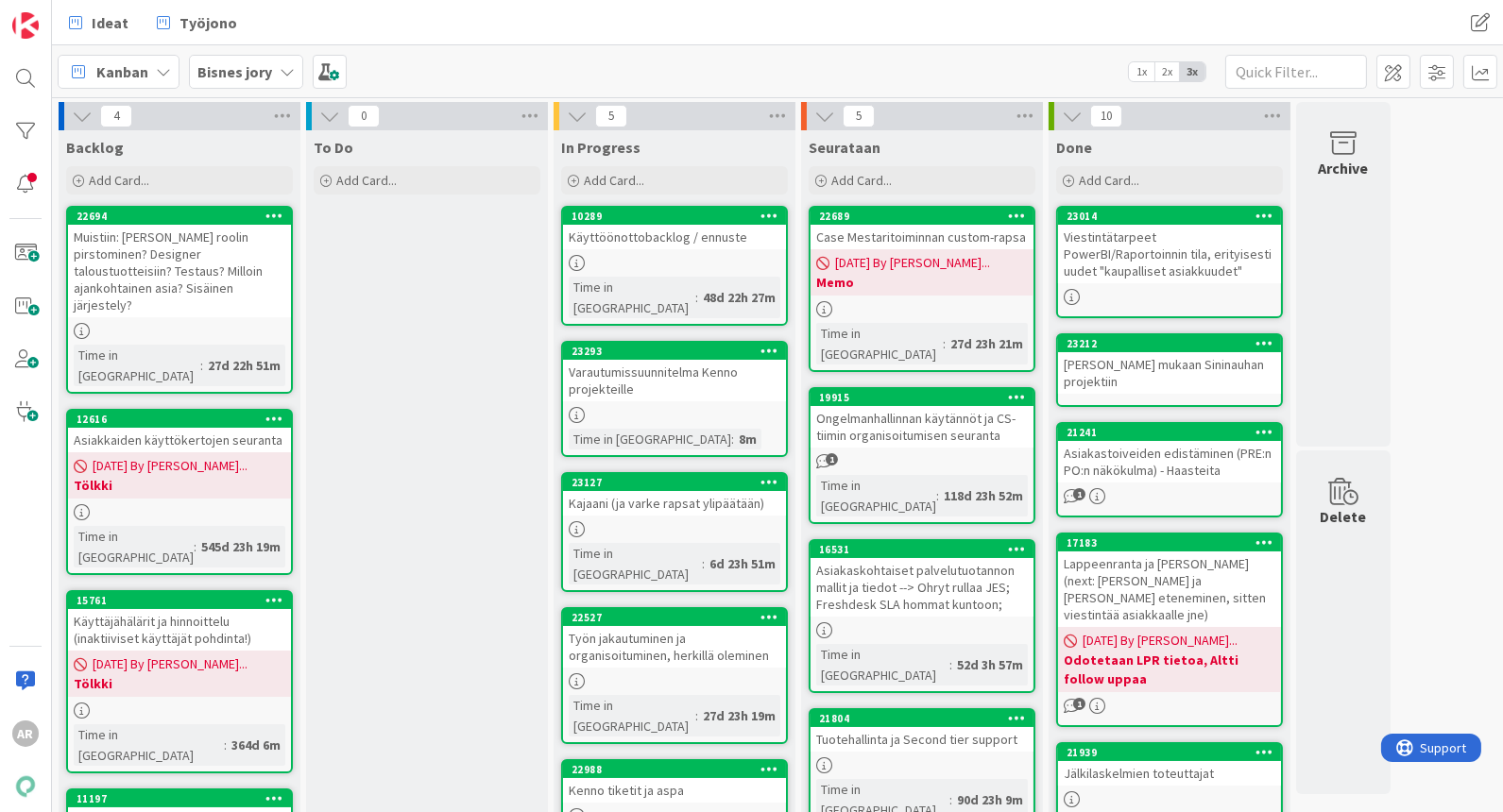
click at [702, 498] on link "23127 Kajaani (ja varke rapsat ylipäätään) Time in [GEOGRAPHIC_DATA] : 6d 23h 5…" at bounding box center [674, 532] width 227 height 120
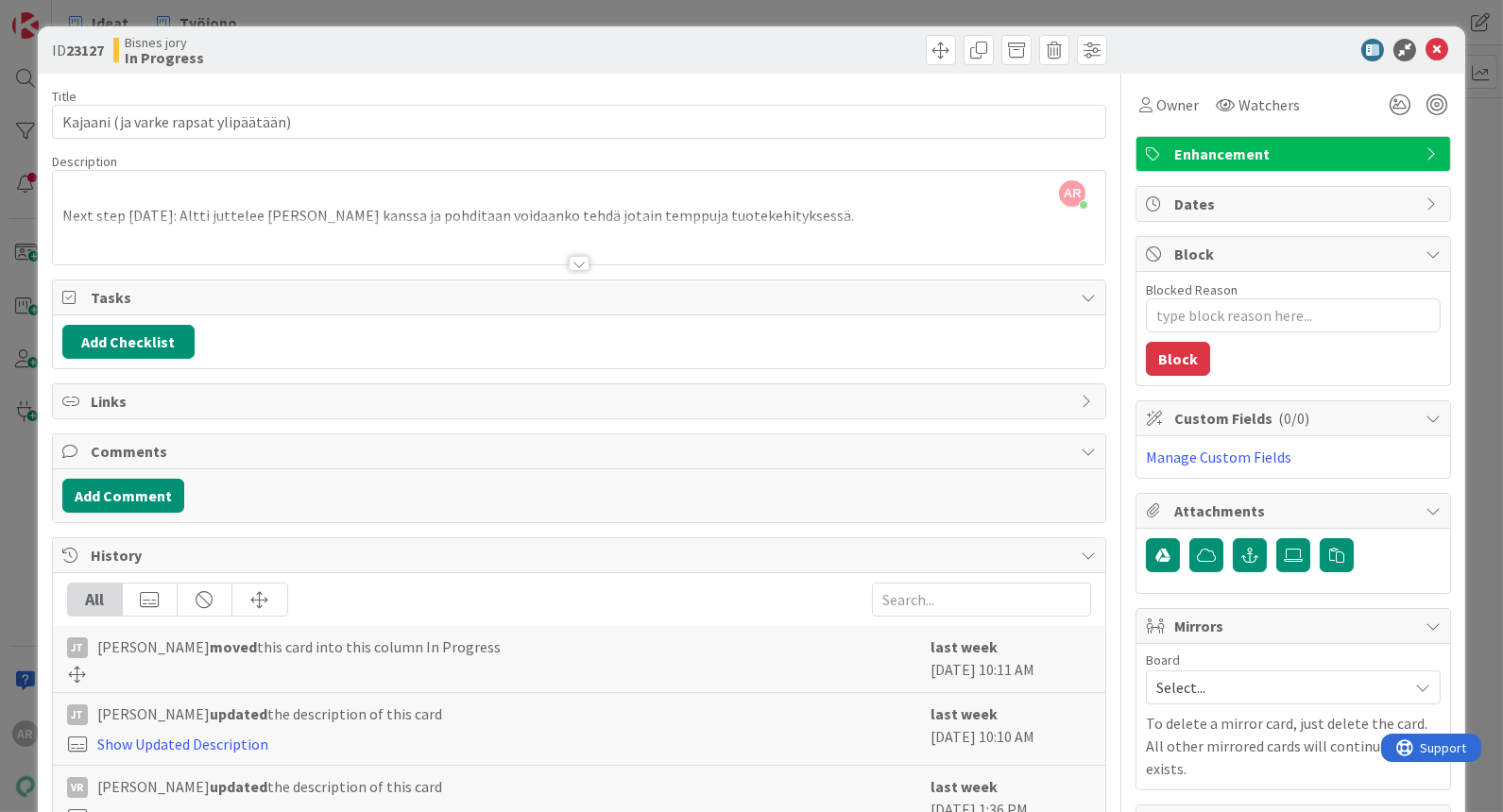
click at [15, 500] on div "ID 23127 Bisnes jory In Progress Title 36 / 128 Kajaani (ja varke rapsat ylipää…" at bounding box center [752, 406] width 1503 height 812
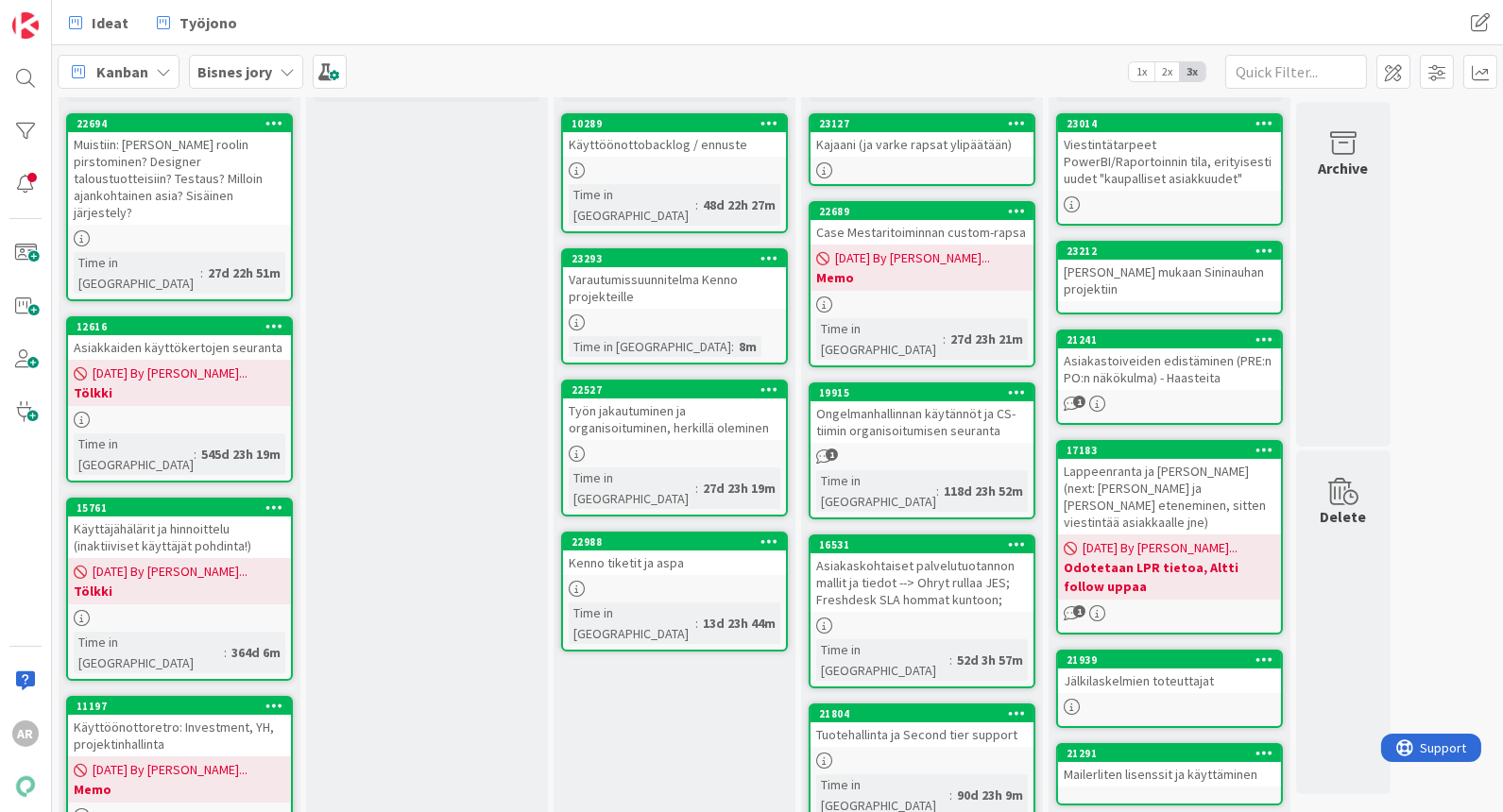
scroll to position [105, 0]
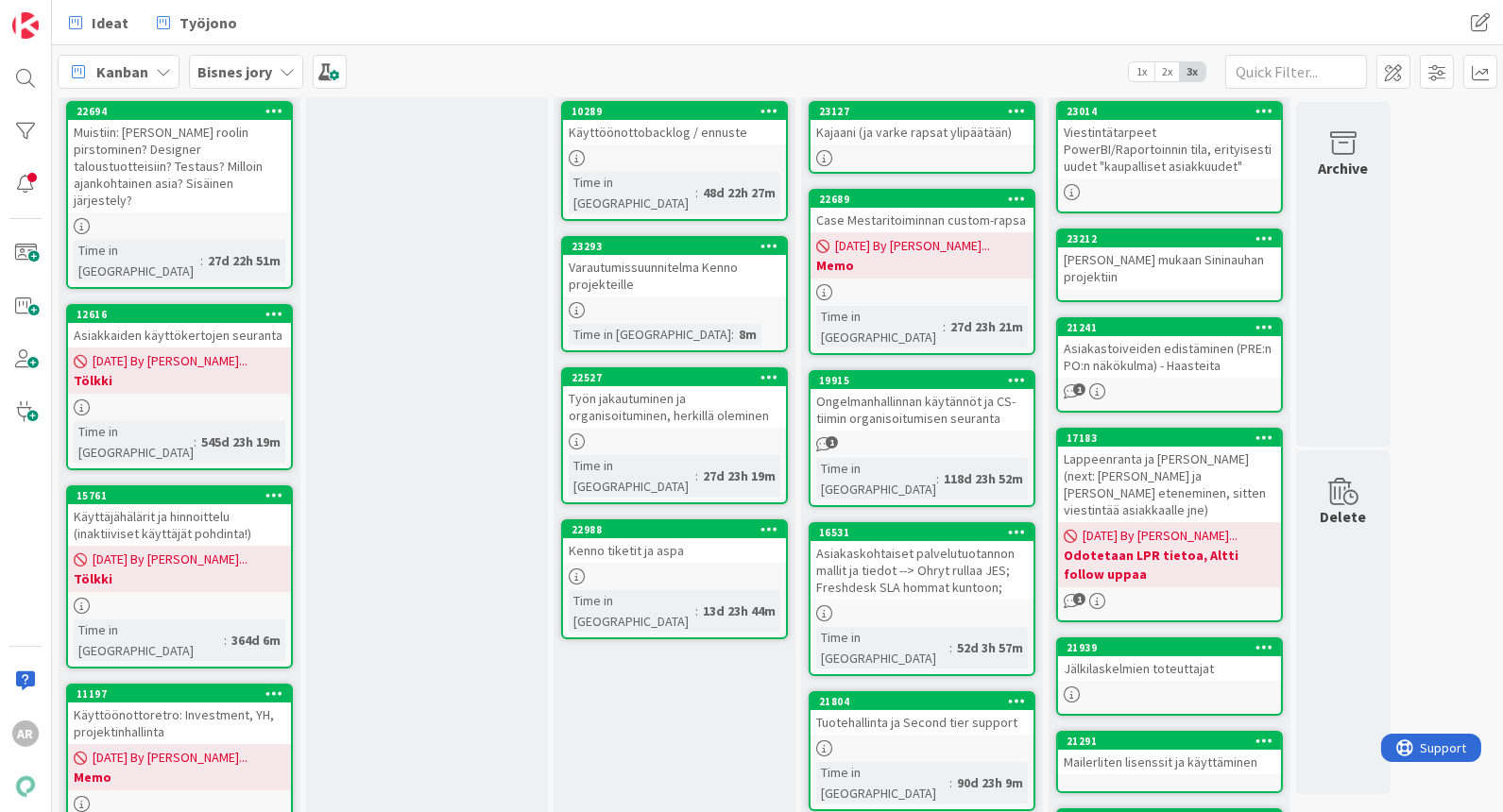
click at [637, 390] on div "Työn jakautuminen ja organisoituminen, herkillä oleminen" at bounding box center [674, 406] width 223 height 42
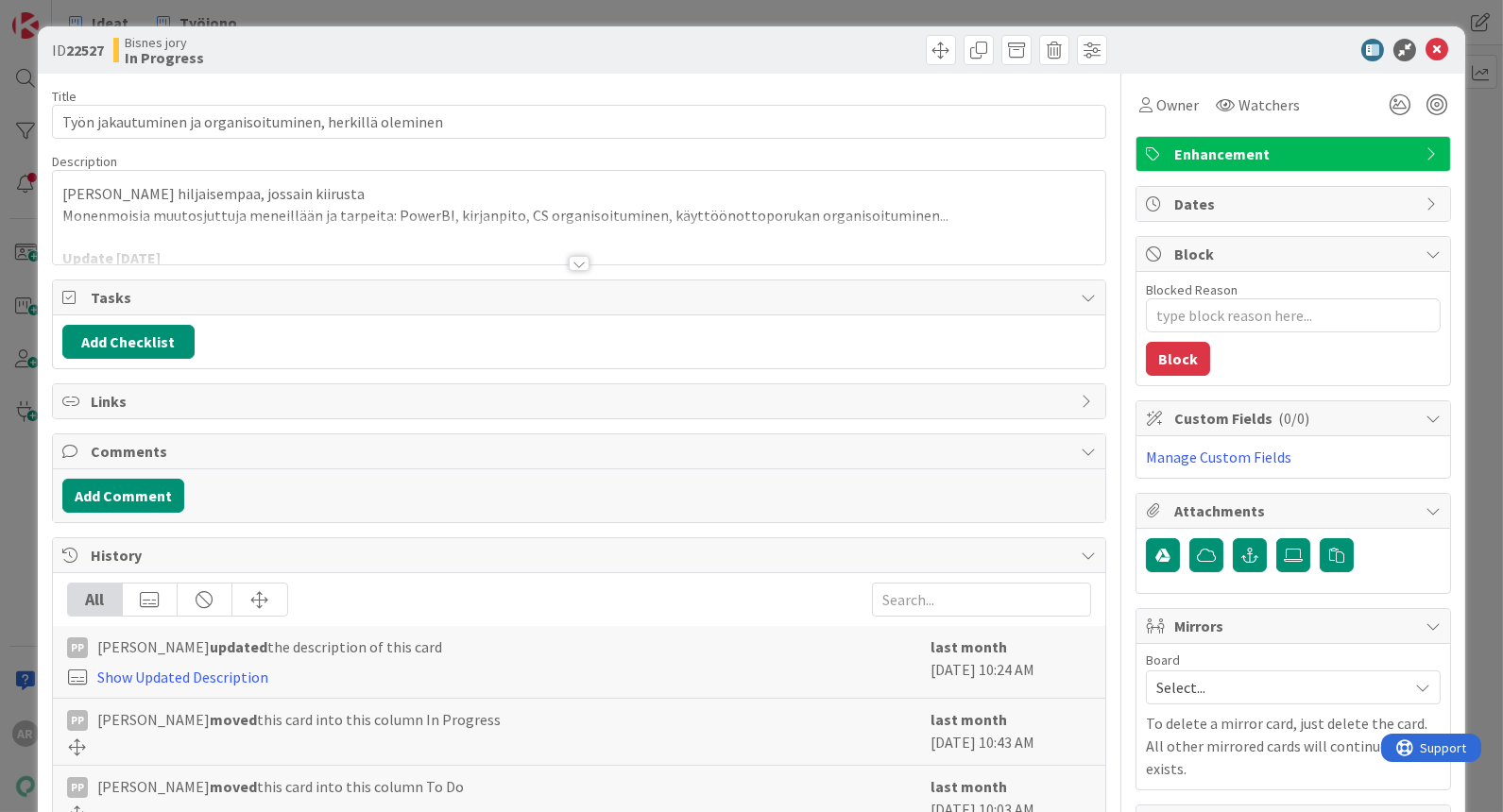
click at [569, 256] on div at bounding box center [580, 264] width 21 height 15
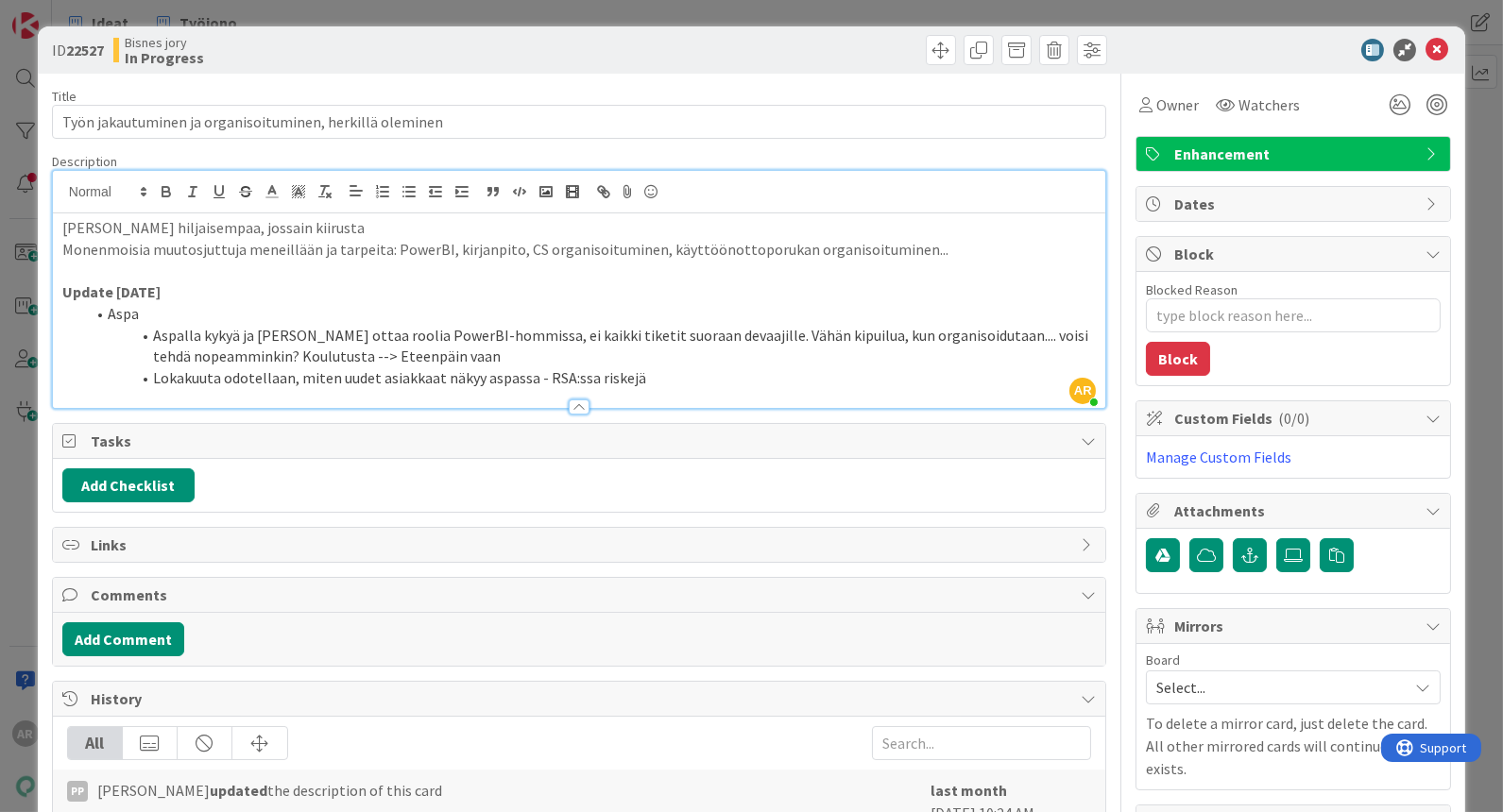
click at [21, 530] on div "ID 22527 Bisnes jory In Progress Title 56 / 128 Työn jakautuminen ja organisoit…" at bounding box center [752, 406] width 1503 height 812
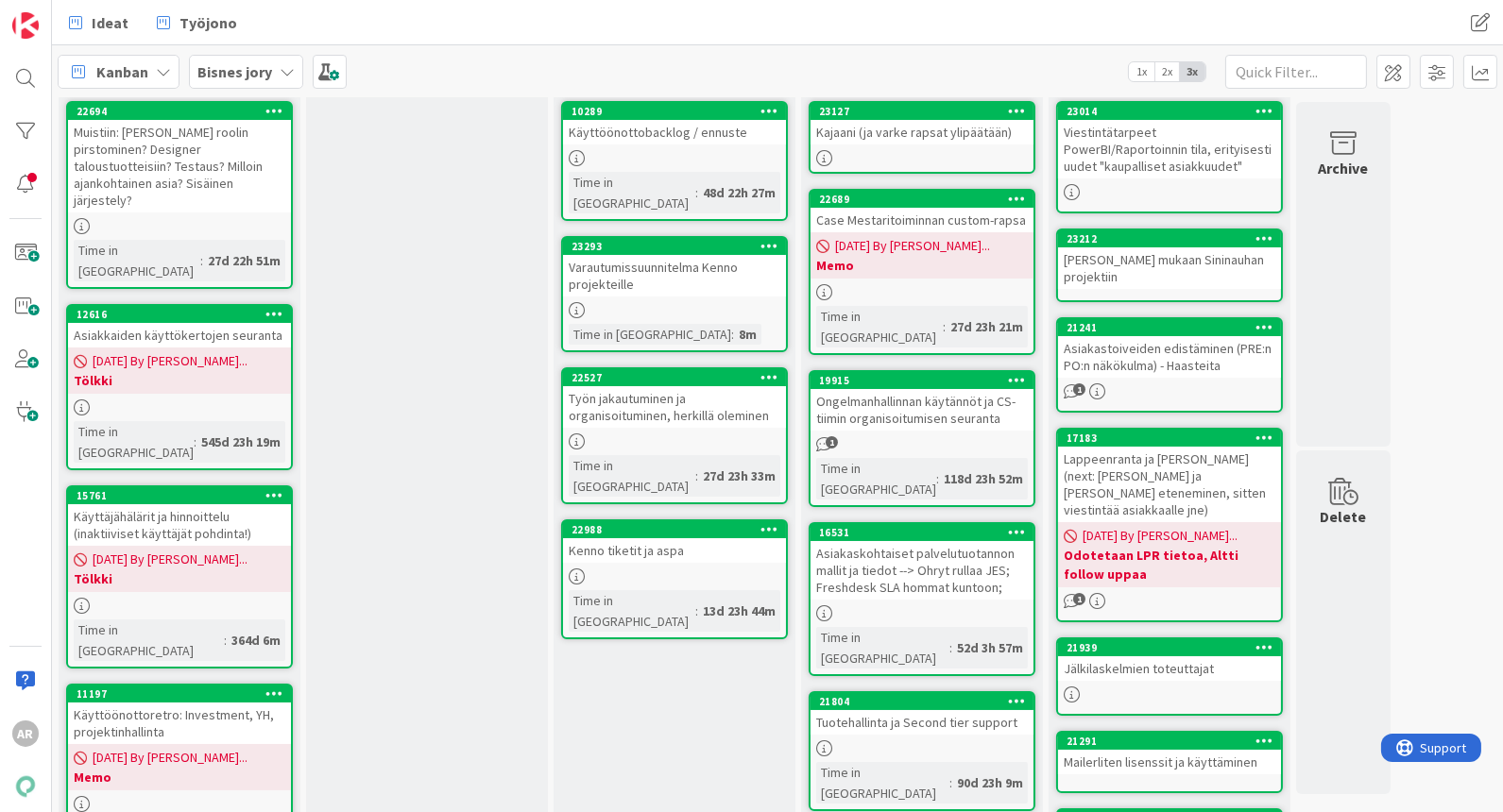
click at [695, 520] on link "22988 Kenno tiketit ja aspa Time in [GEOGRAPHIC_DATA] : 13d 23h 44m" at bounding box center [674, 579] width 227 height 120
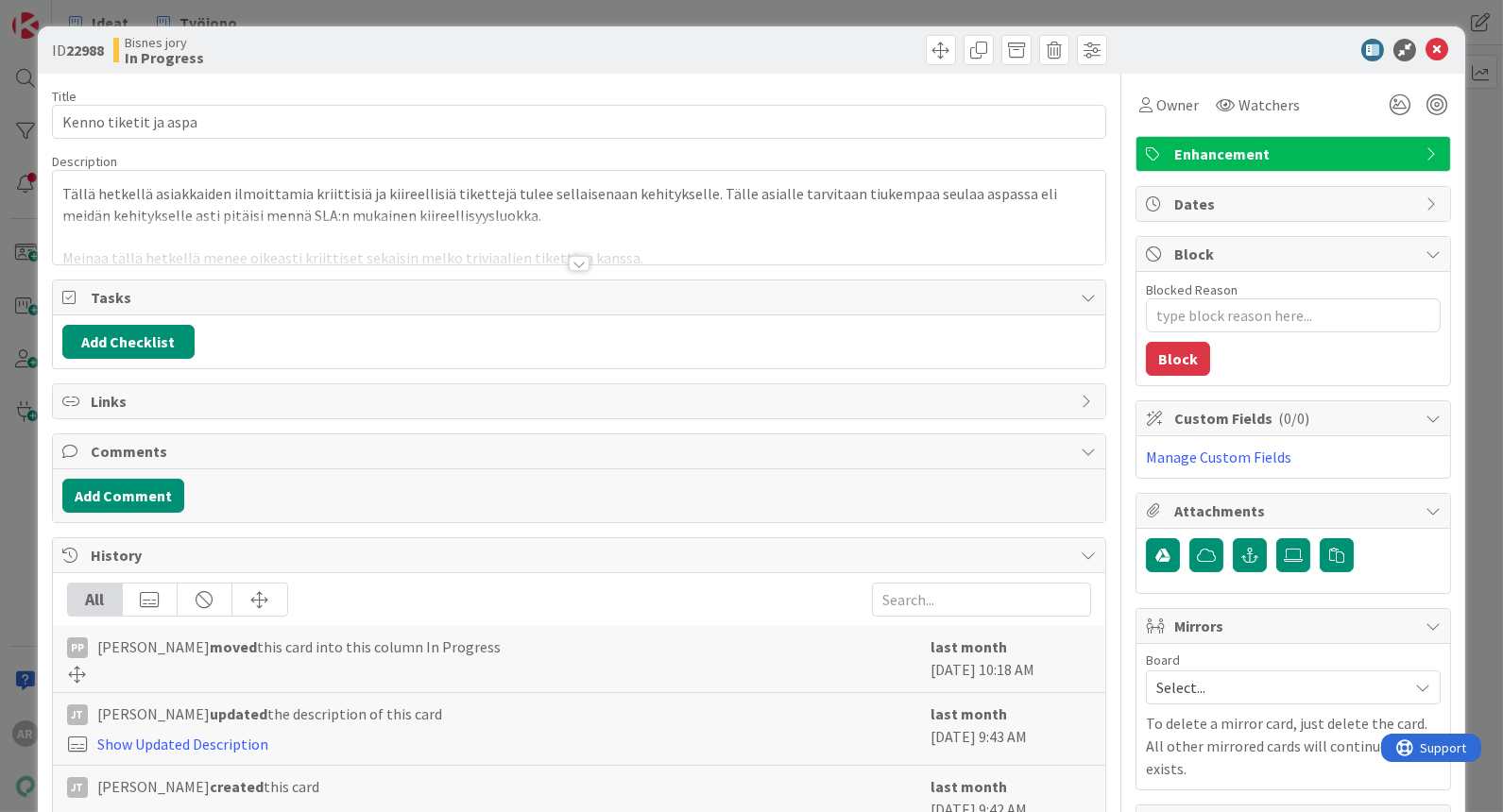
click at [579, 260] on div at bounding box center [580, 264] width 21 height 15
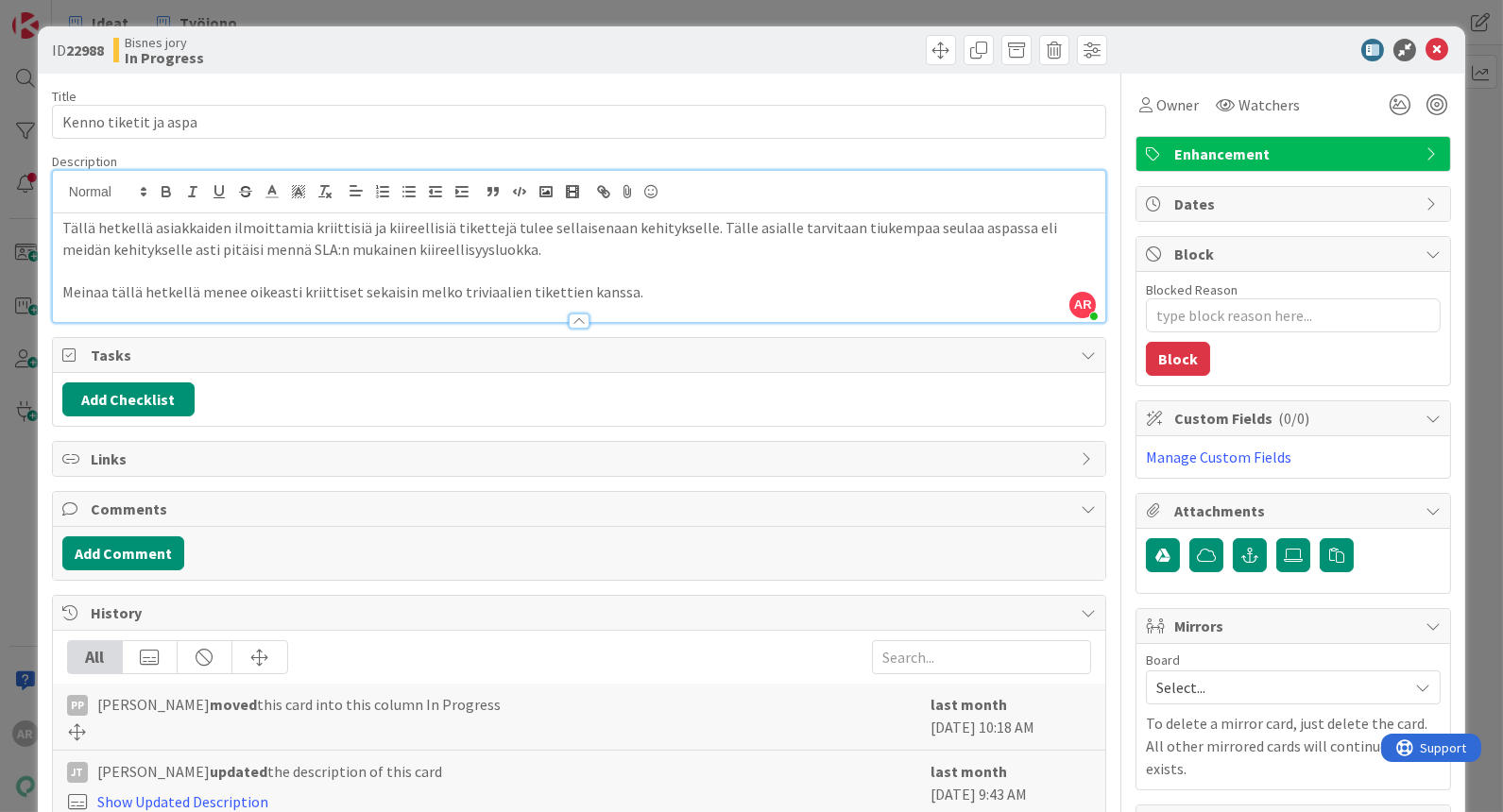
click at [298, 263] on p at bounding box center [580, 270] width 1034 height 21
click at [586, 282] on p "Meinaa tällä hetkellä menee oikeasti kriittiset sekaisin melko triviaalien tike…" at bounding box center [580, 293] width 1034 height 21
click at [644, 286] on p "Meinaa tällä hetkellä menee oikeasti kriittiset sekaisin melko triviaalien tike…" at bounding box center [580, 293] width 1034 height 21
click at [63, 230] on p "Tällä hetkellä asiakkaiden ilmoittamia kriittisiä ja kiireellisiä tikettejä tul…" at bounding box center [580, 238] width 1034 height 42
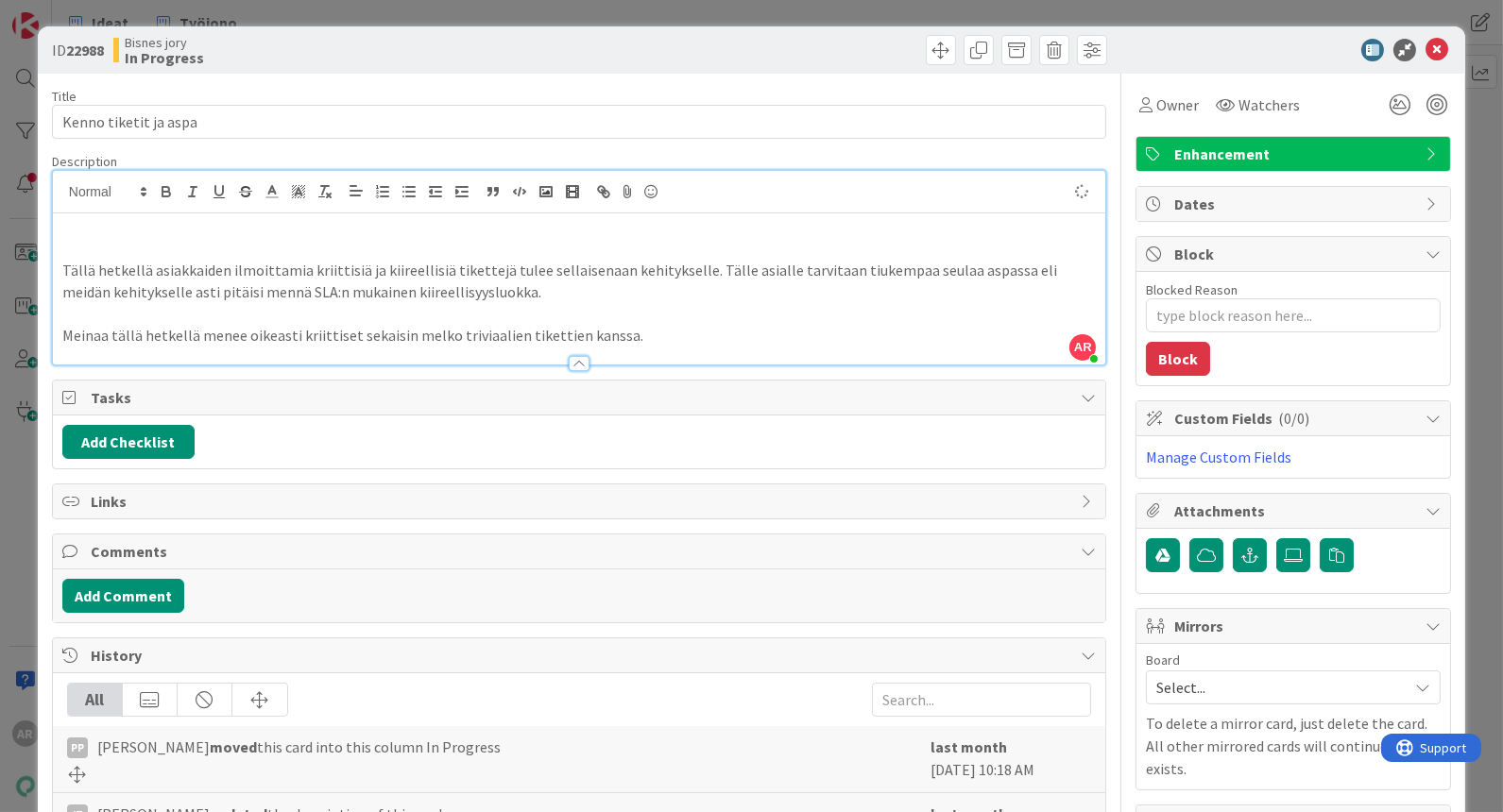
type textarea "x"
drag, startPoint x: 136, startPoint y: 226, endPoint x: 35, endPoint y: 232, distance: 101.2
click at [35, 232] on div "ID 22988 Bisnes jory In Progress Title 21 / 128 Kenno tiketit ja aspa Descripti…" at bounding box center [752, 406] width 1503 height 812
click at [390, 263] on p "Tällä hetkellä asiakkaiden ilmoittamia kriittisiä ja kiireellisiä tikettejä tul…" at bounding box center [580, 281] width 1034 height 42
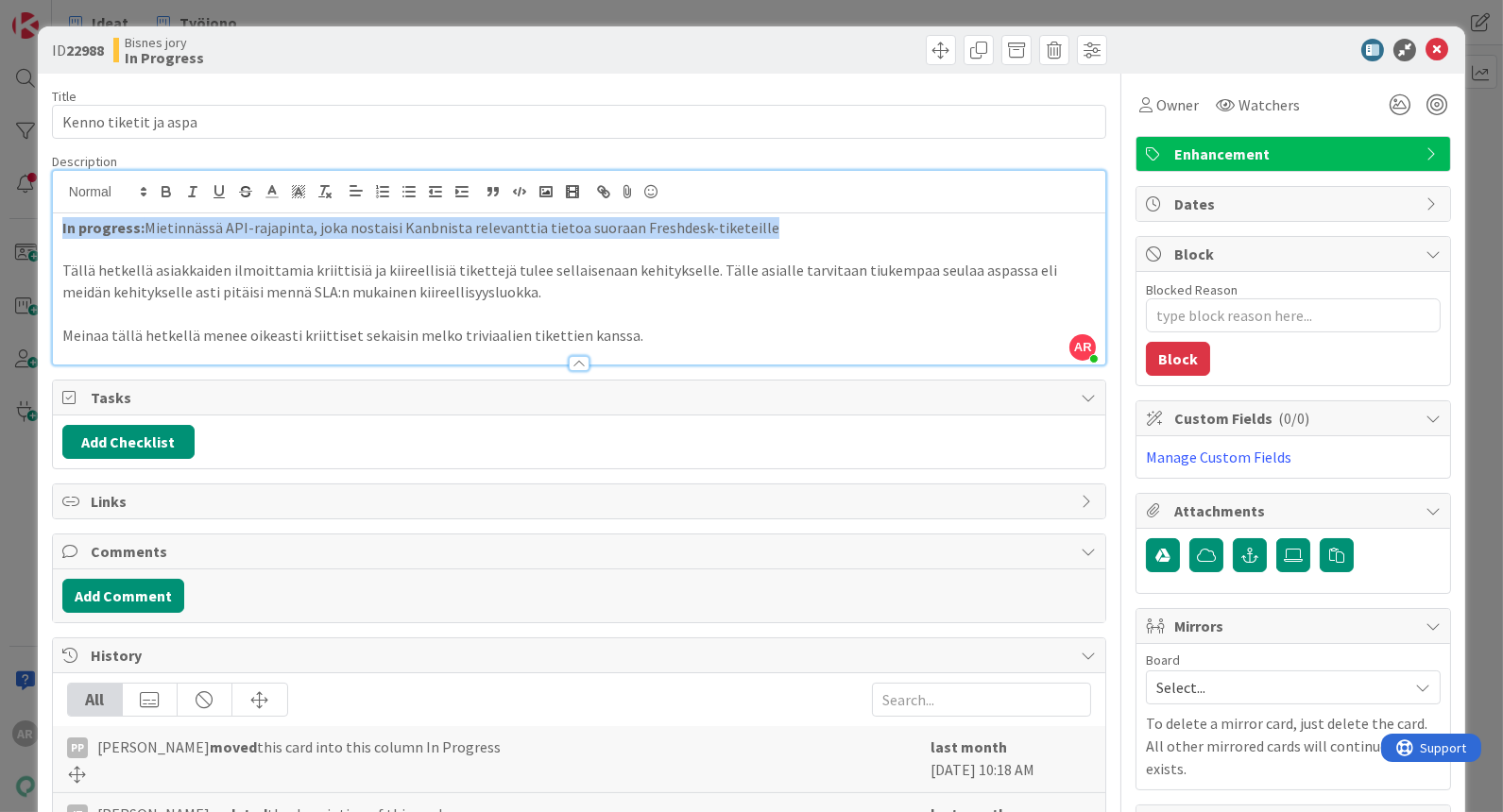
drag, startPoint x: 734, startPoint y: 216, endPoint x: 39, endPoint y: 204, distance: 695.1
click at [39, 204] on div "ID 22988 Bisnes jory In Progress Title 21 / 128 Kenno tiketit ja aspa Descripti…" at bounding box center [752, 490] width 1428 height 929
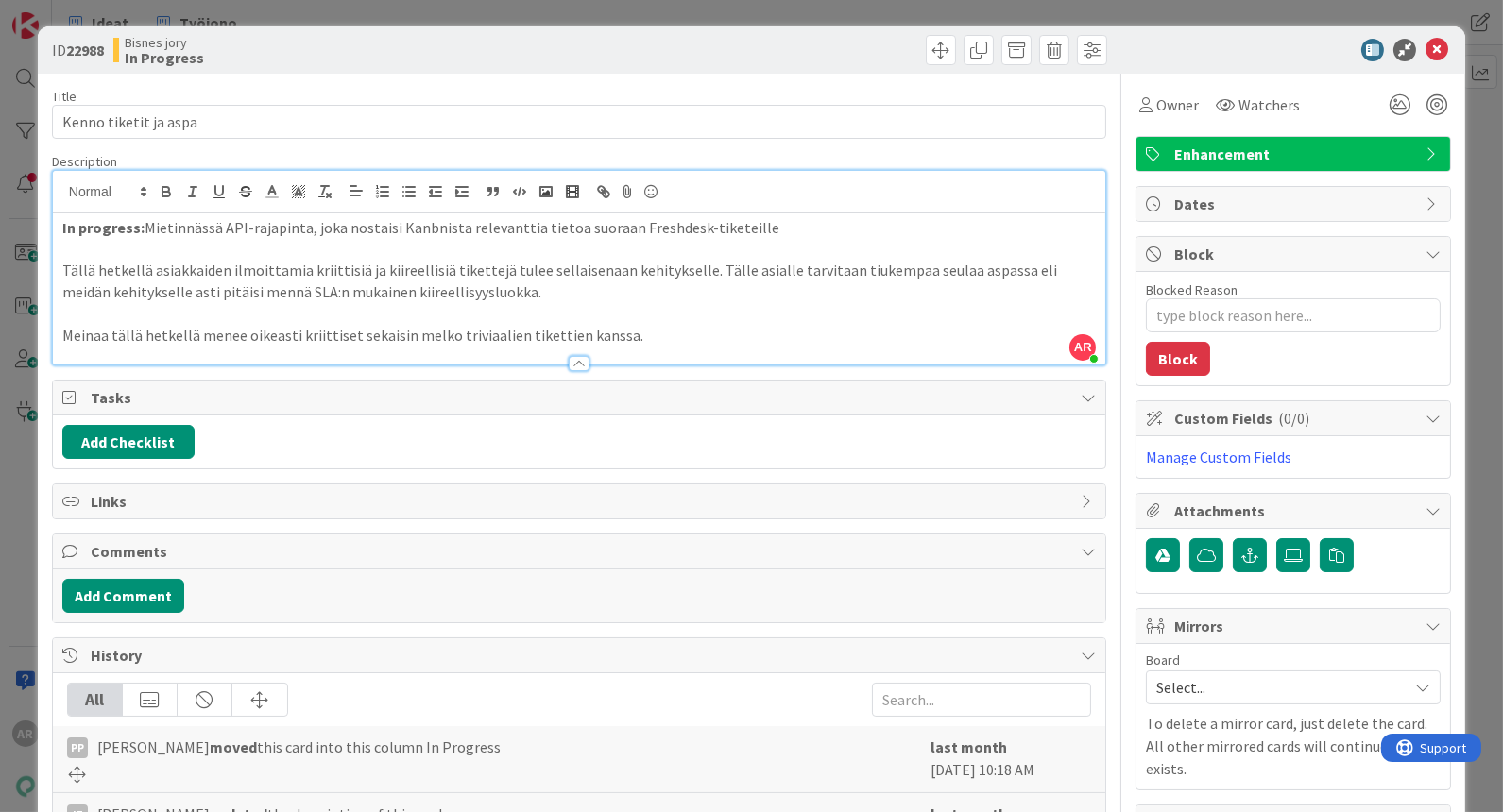
click at [523, 257] on p at bounding box center [580, 249] width 1034 height 21
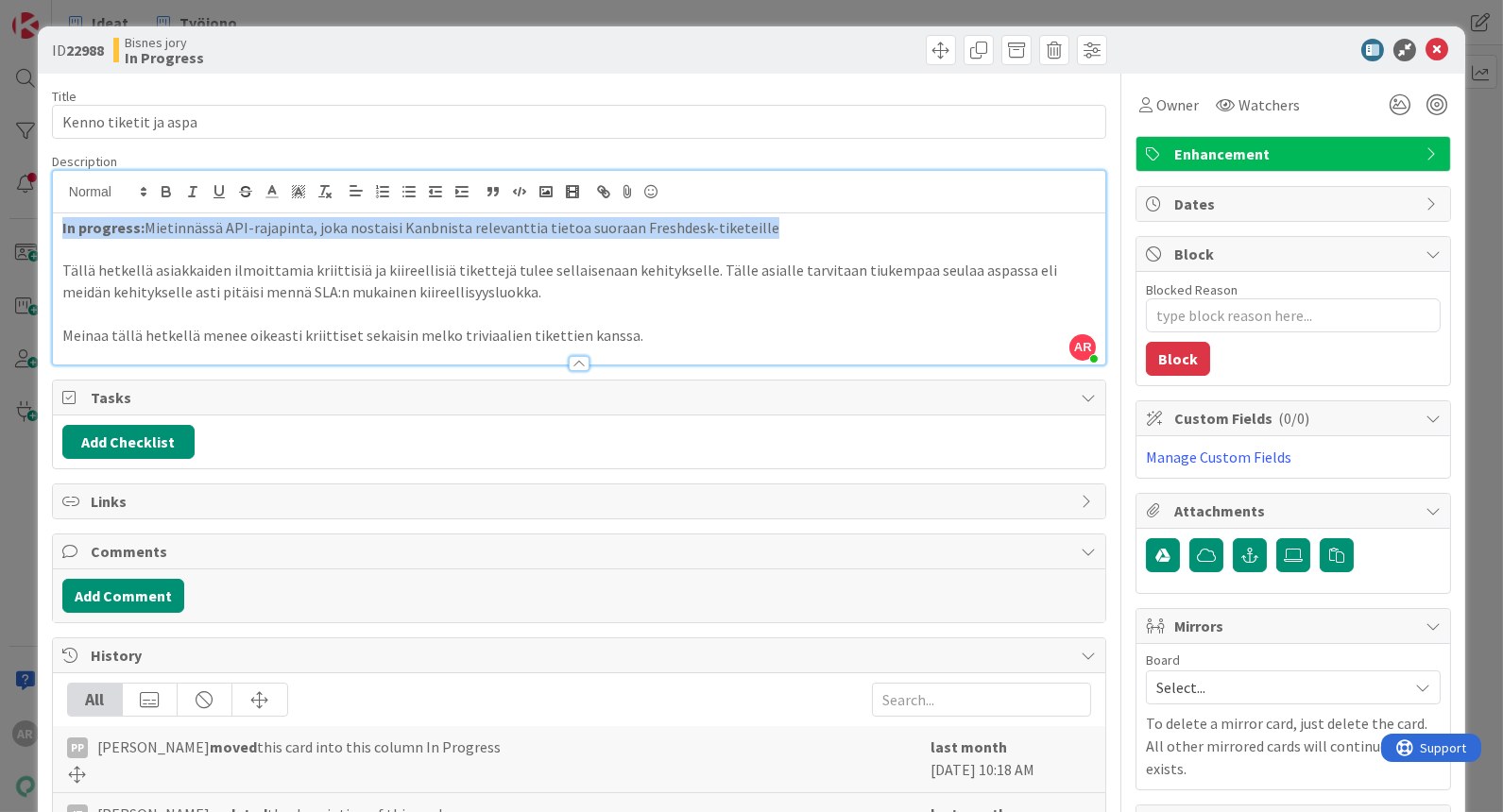
drag, startPoint x: 694, startPoint y: 215, endPoint x: 63, endPoint y: 201, distance: 631.2
click at [63, 201] on div "AR Altti Rautalahti joined 5 m ago In progress: Mietinnässä API-rajapinta, joka…" at bounding box center [580, 267] width 1053 height 194
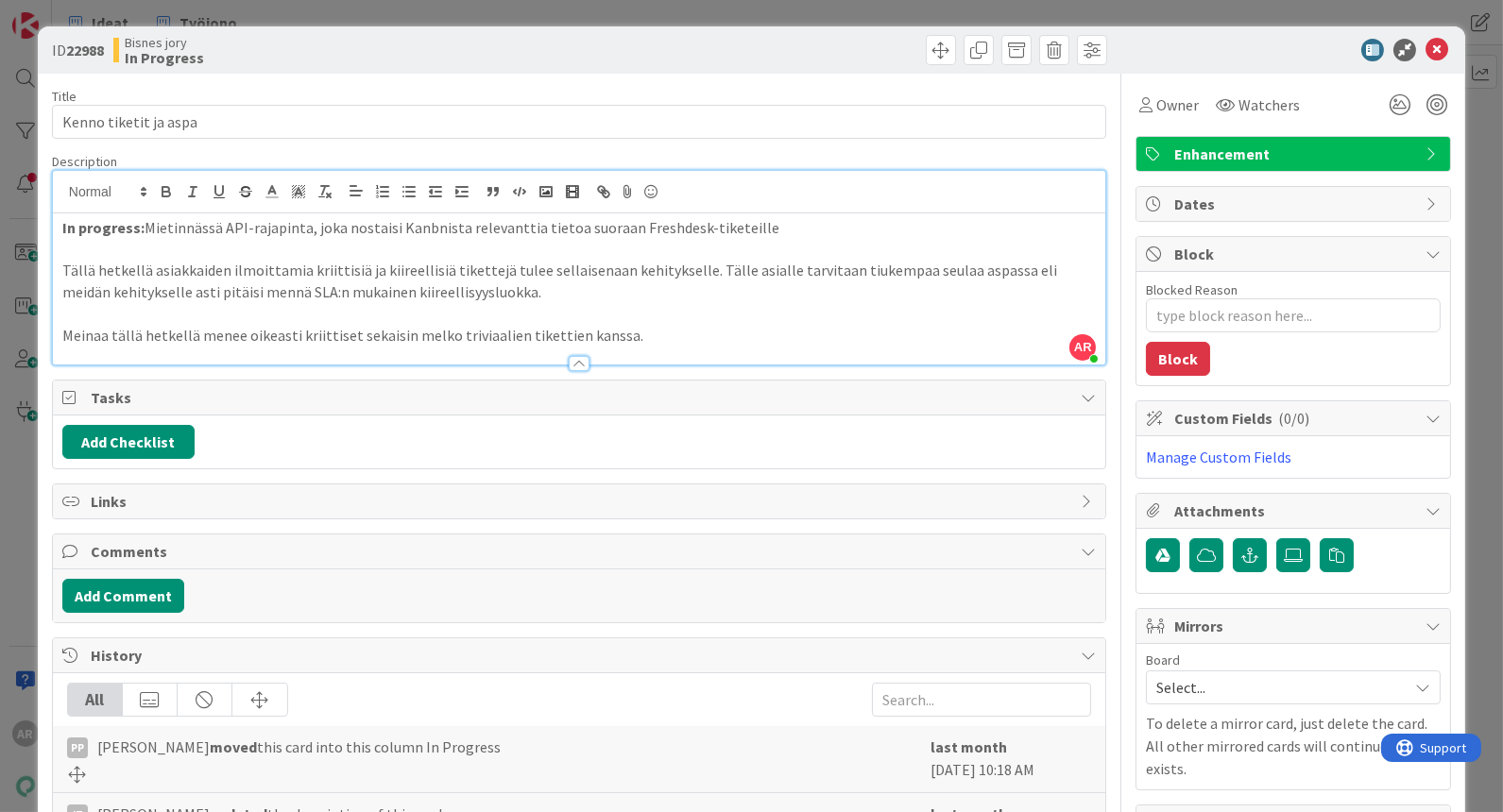
click at [673, 303] on p at bounding box center [580, 314] width 1034 height 21
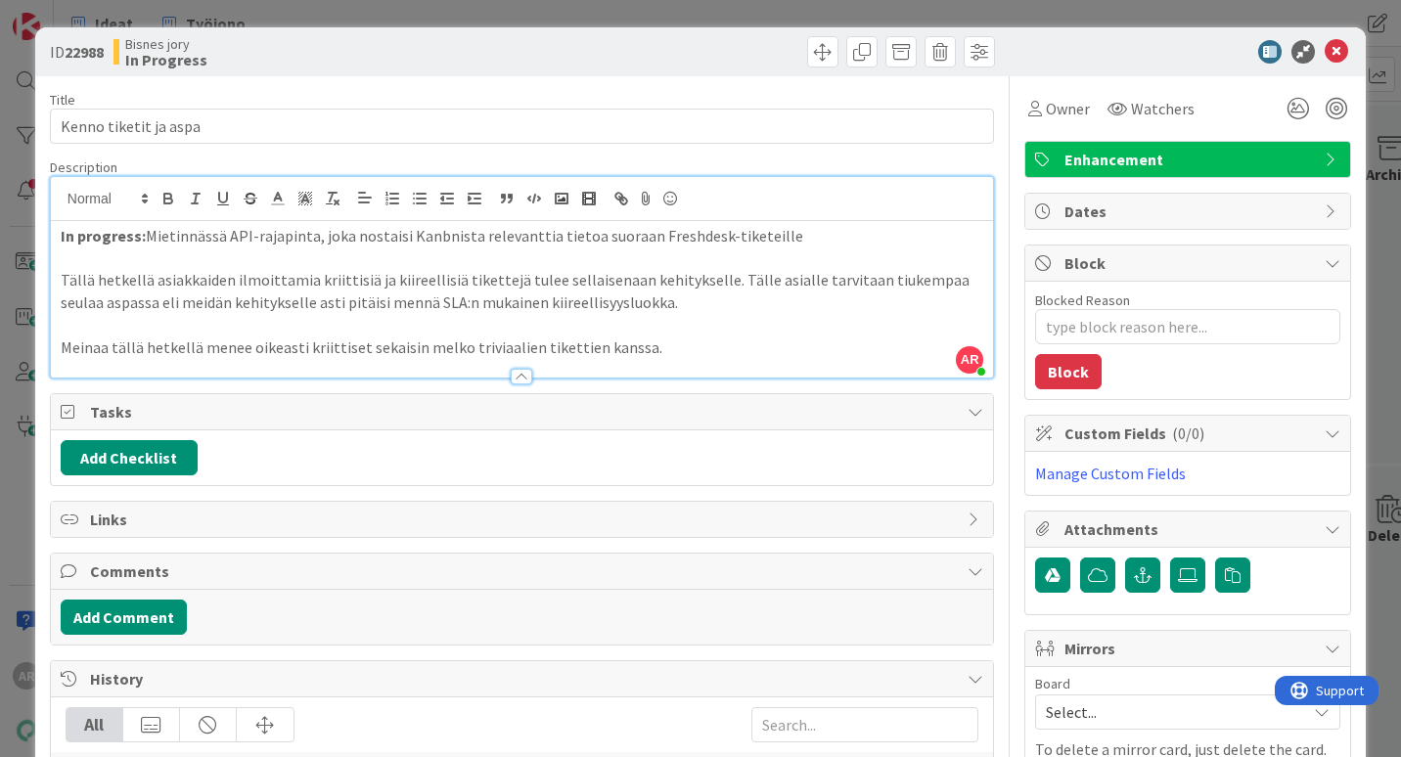
click at [436, 238] on p "In progress: Mietinnässä API-rajapinta, joka nostaisi Kanbnista relevanttia tie…" at bounding box center [522, 236] width 922 height 22
click at [793, 305] on p "Tällä hetkellä asiakkaiden ilmoittamia kriittisiä ja kiireellisiä tikettejä tul…" at bounding box center [522, 291] width 922 height 44
click at [810, 236] on p "In progress: Mietinnässä API-rajapinta, joka nostaisi Kanbanista relevanttia ti…" at bounding box center [522, 236] width 922 height 22
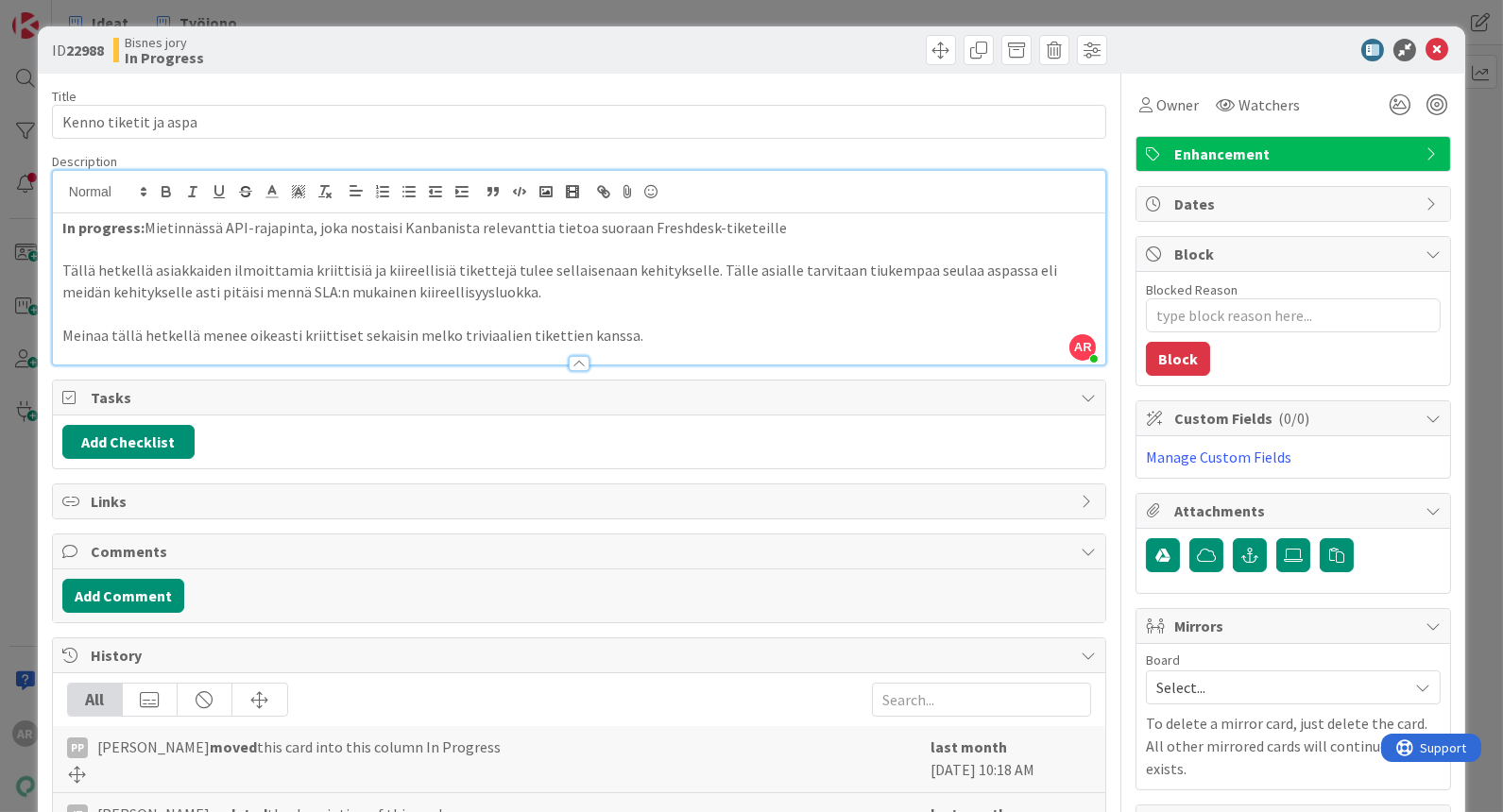
click at [24, 490] on div "ID 22988 Bisnes jory In Progress Title 21 / 128 Kenno tiketit ja aspa Descripti…" at bounding box center [752, 406] width 1503 height 812
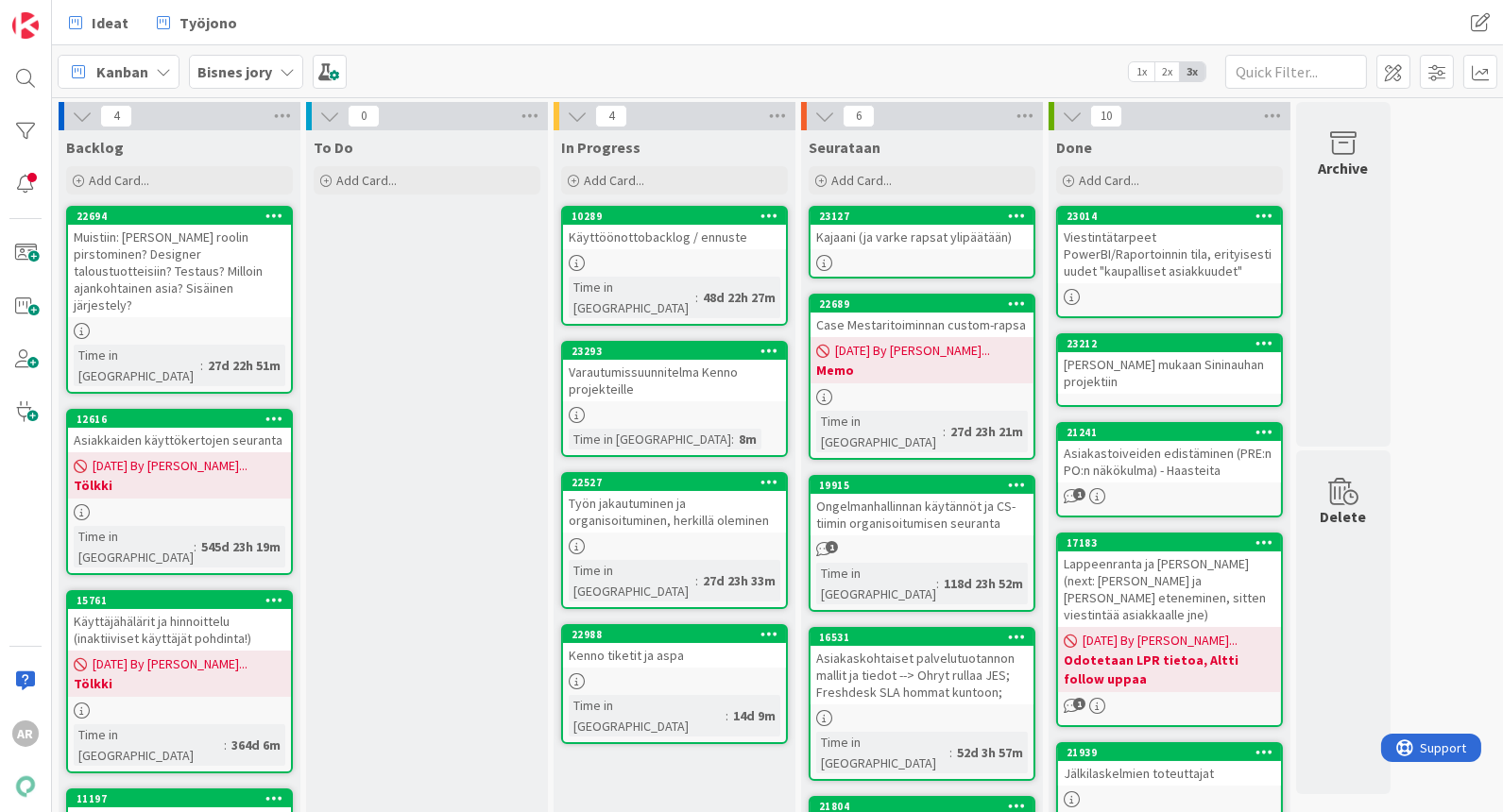
click at [274, 212] on icon at bounding box center [274, 215] width 18 height 14
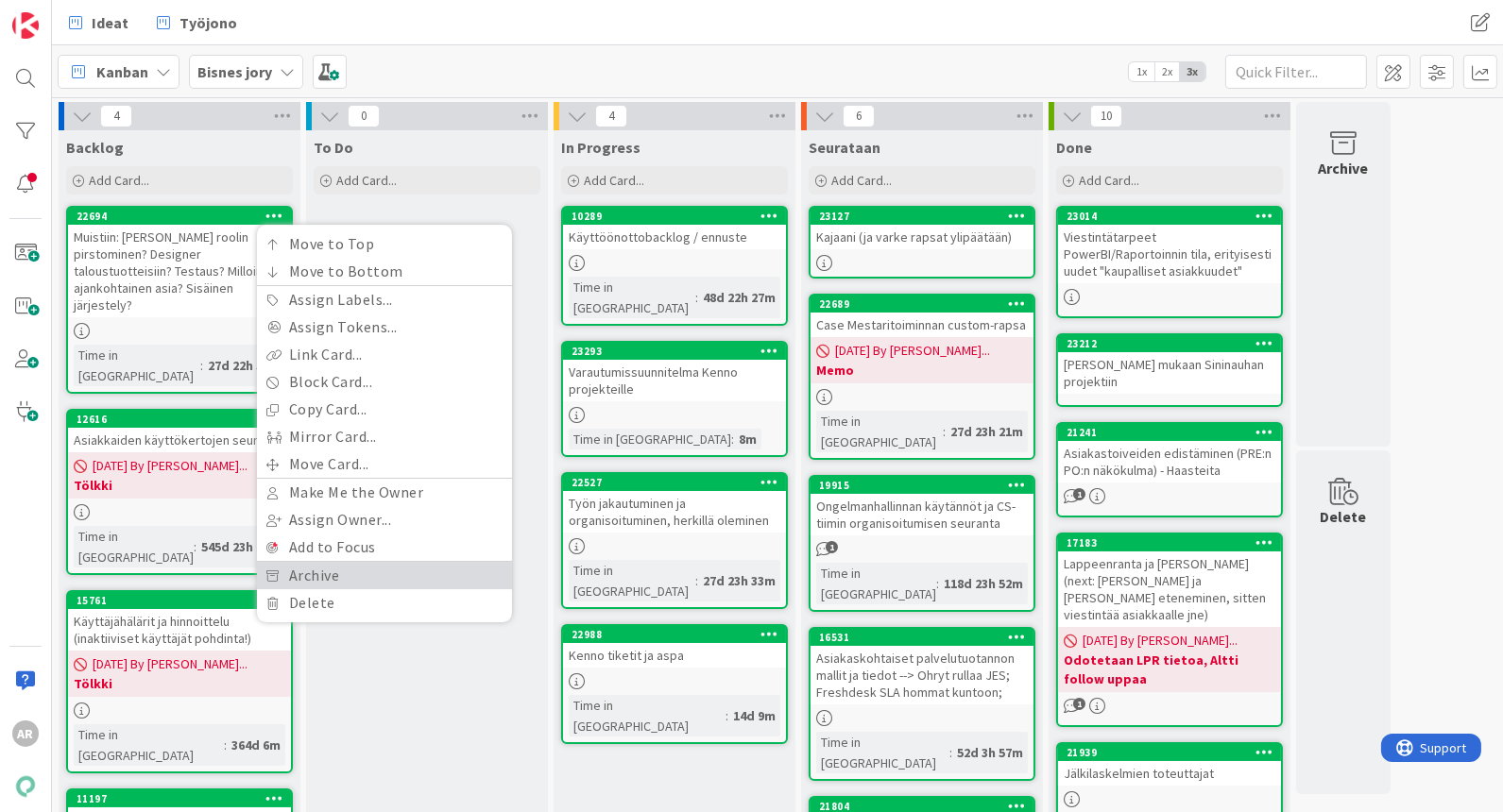
click at [330, 570] on link "Archive" at bounding box center [384, 575] width 255 height 27
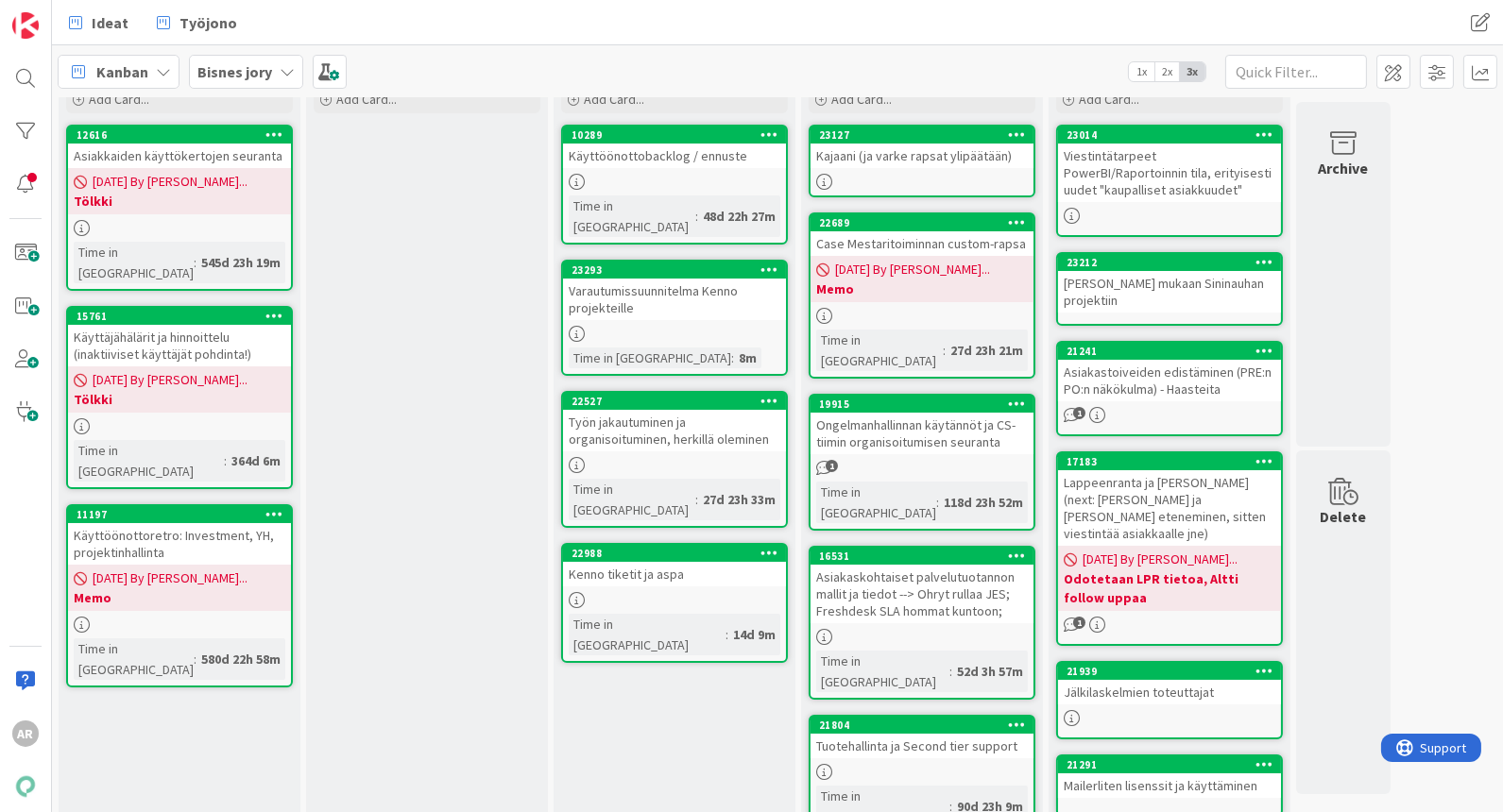
scroll to position [105, 0]
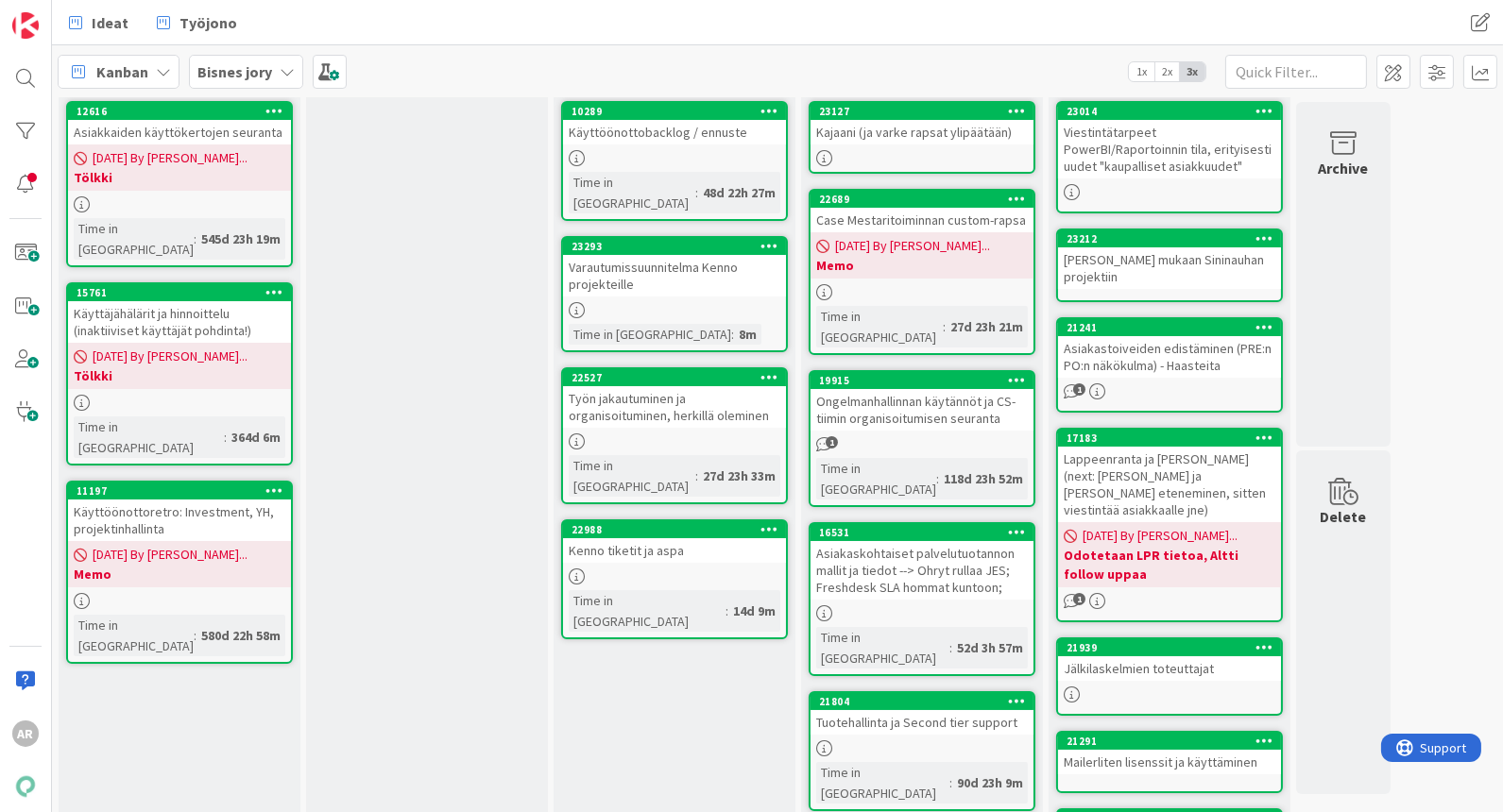
click at [948, 237] on span "[DATE] By [PERSON_NAME]..." at bounding box center [913, 246] width 155 height 20
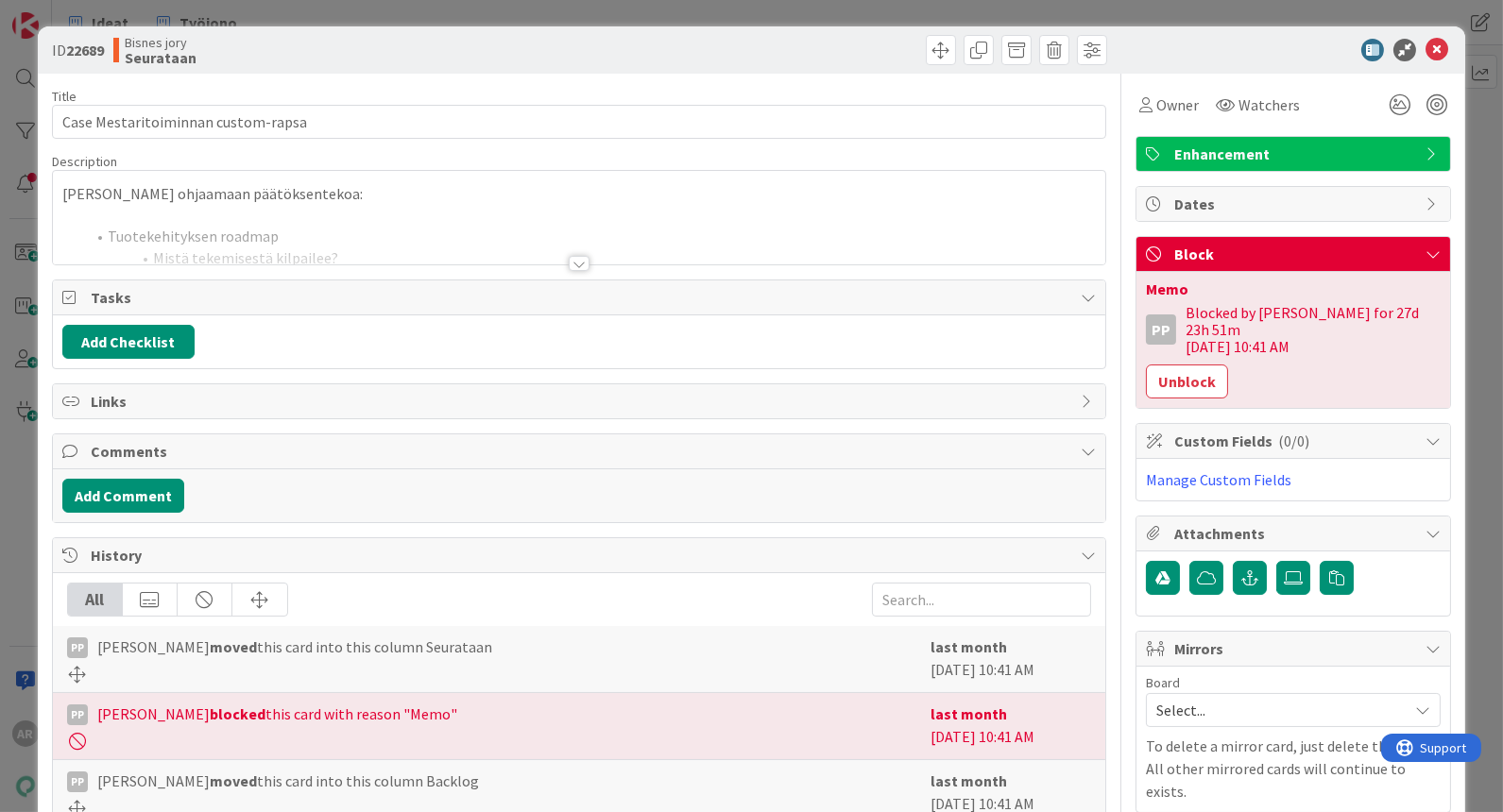
click at [569, 259] on div at bounding box center [580, 264] width 21 height 15
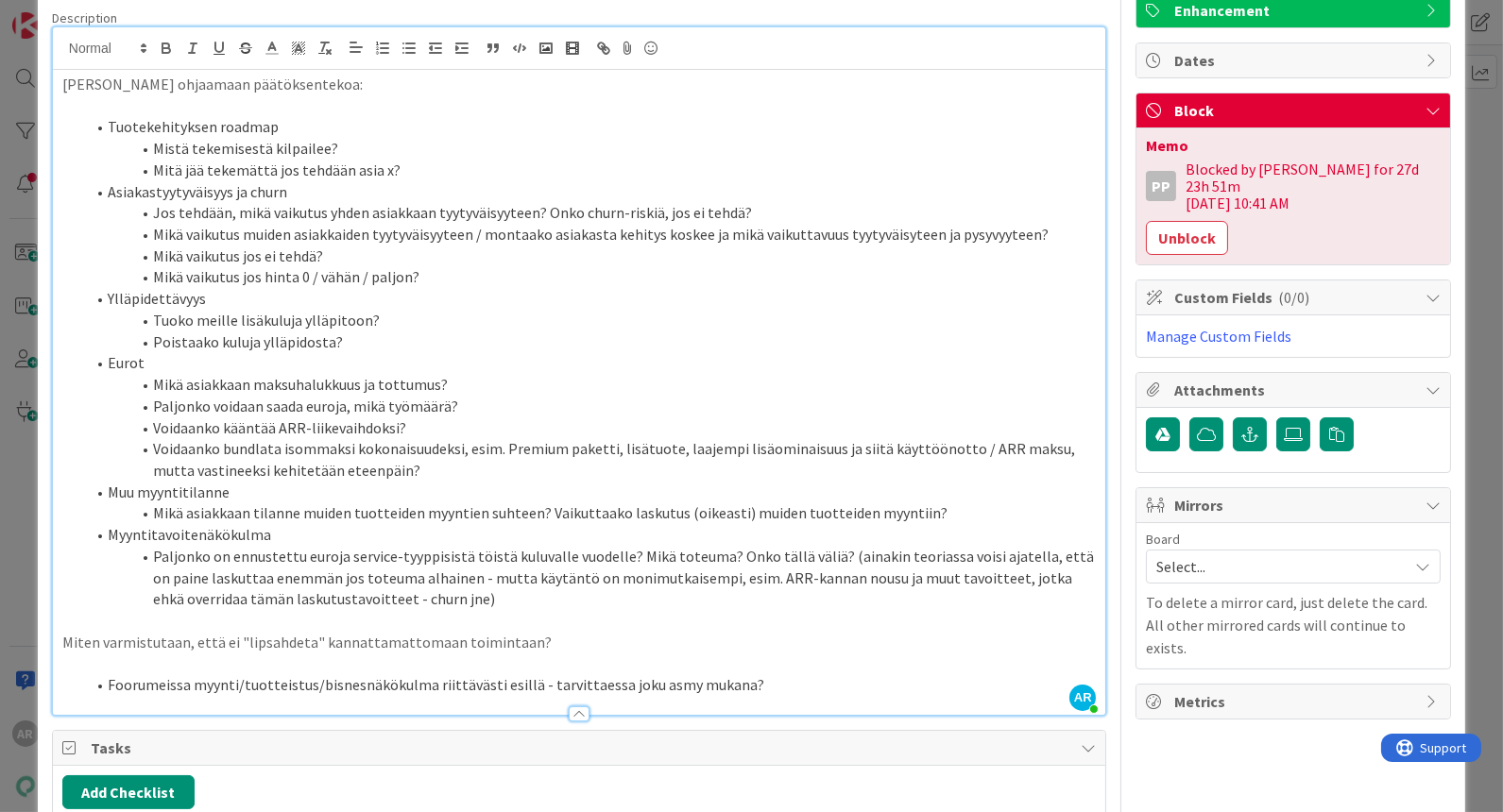
scroll to position [105, 0]
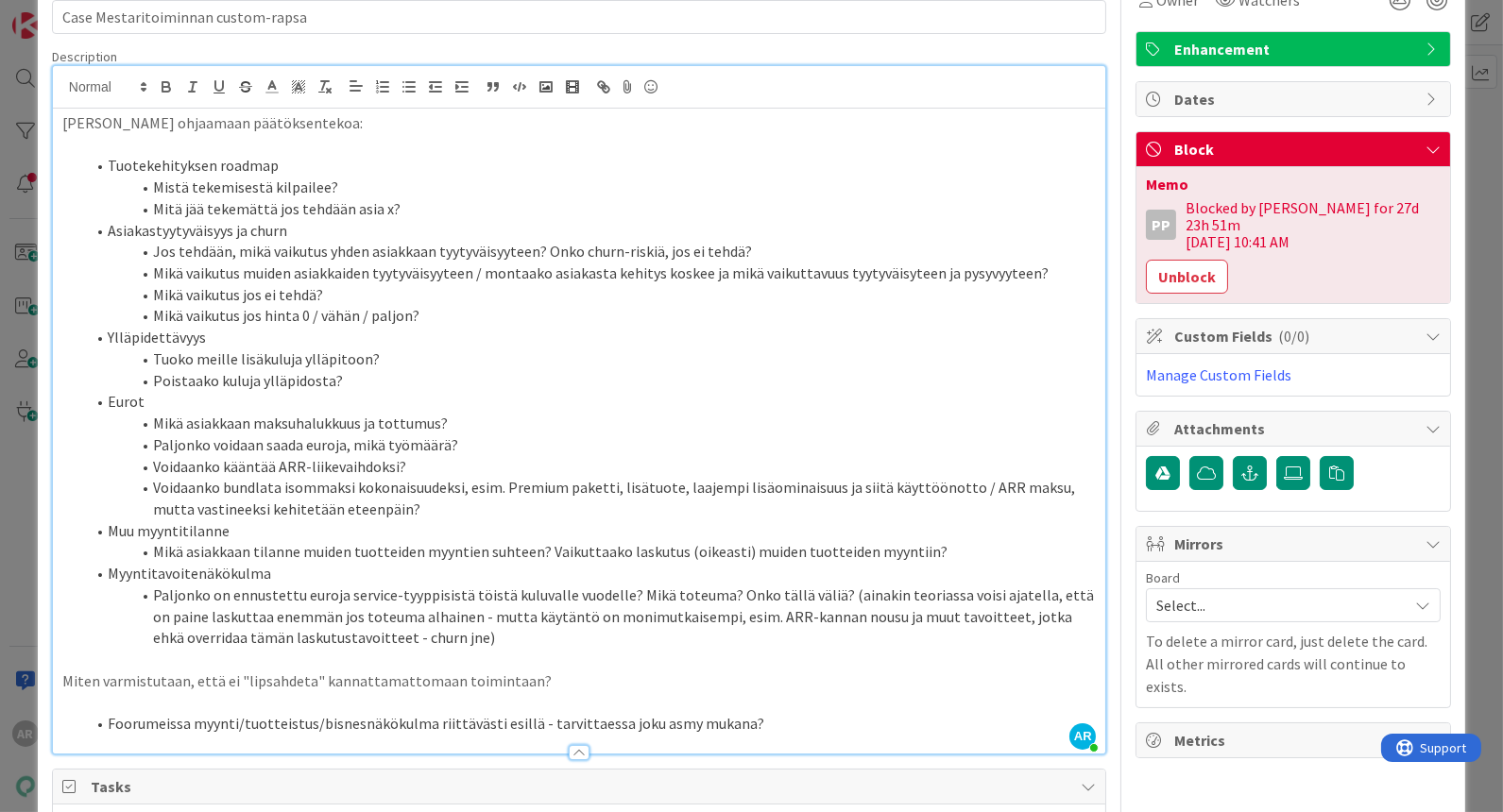
click at [11, 488] on div "ID 22689 Bisnes jory Seurataan Title 34 / 128 Case Mestaritoiminnan custom-raps…" at bounding box center [752, 406] width 1503 height 812
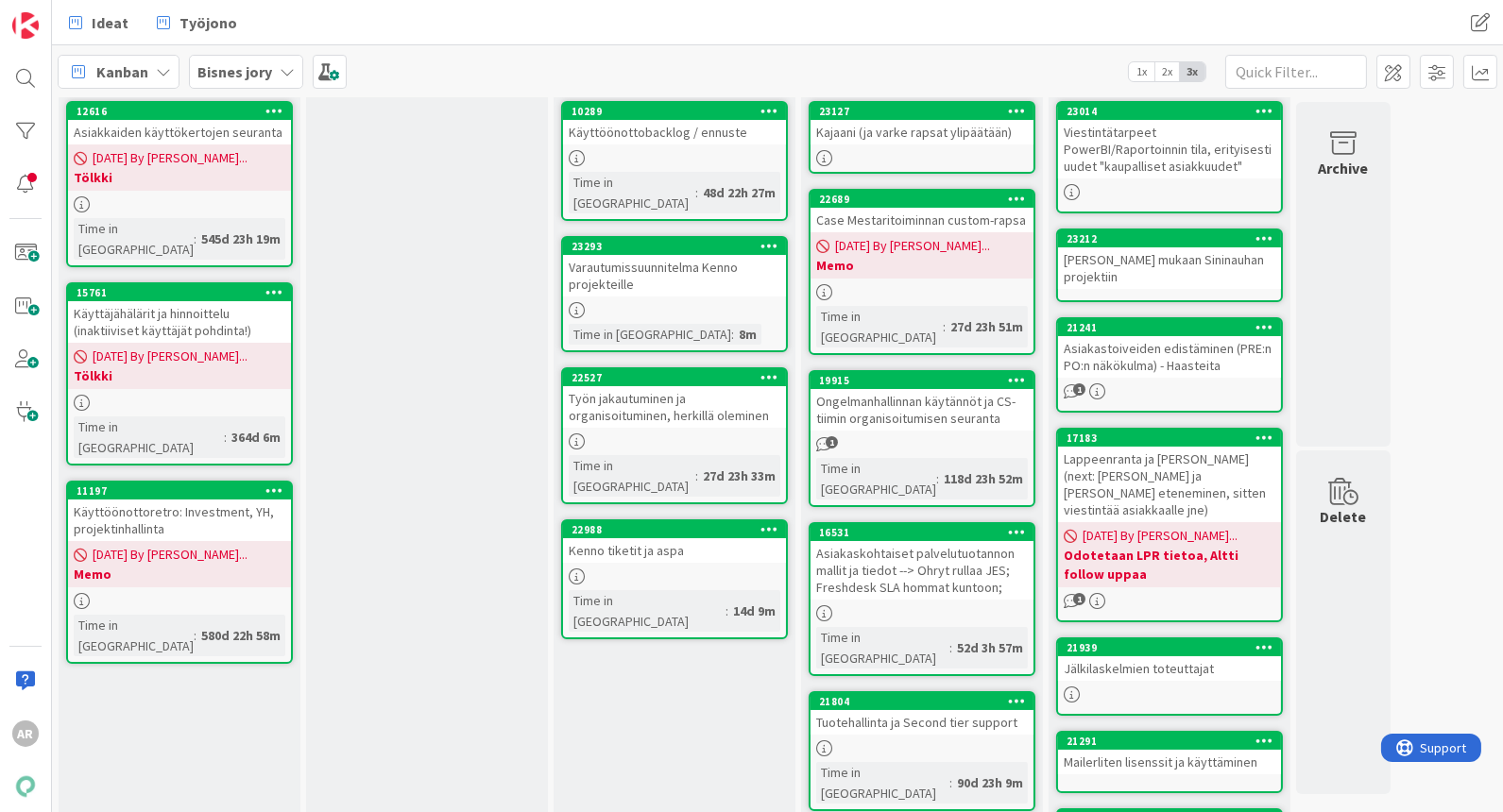
click at [966, 266] on b "Memo" at bounding box center [922, 266] width 212 height 19
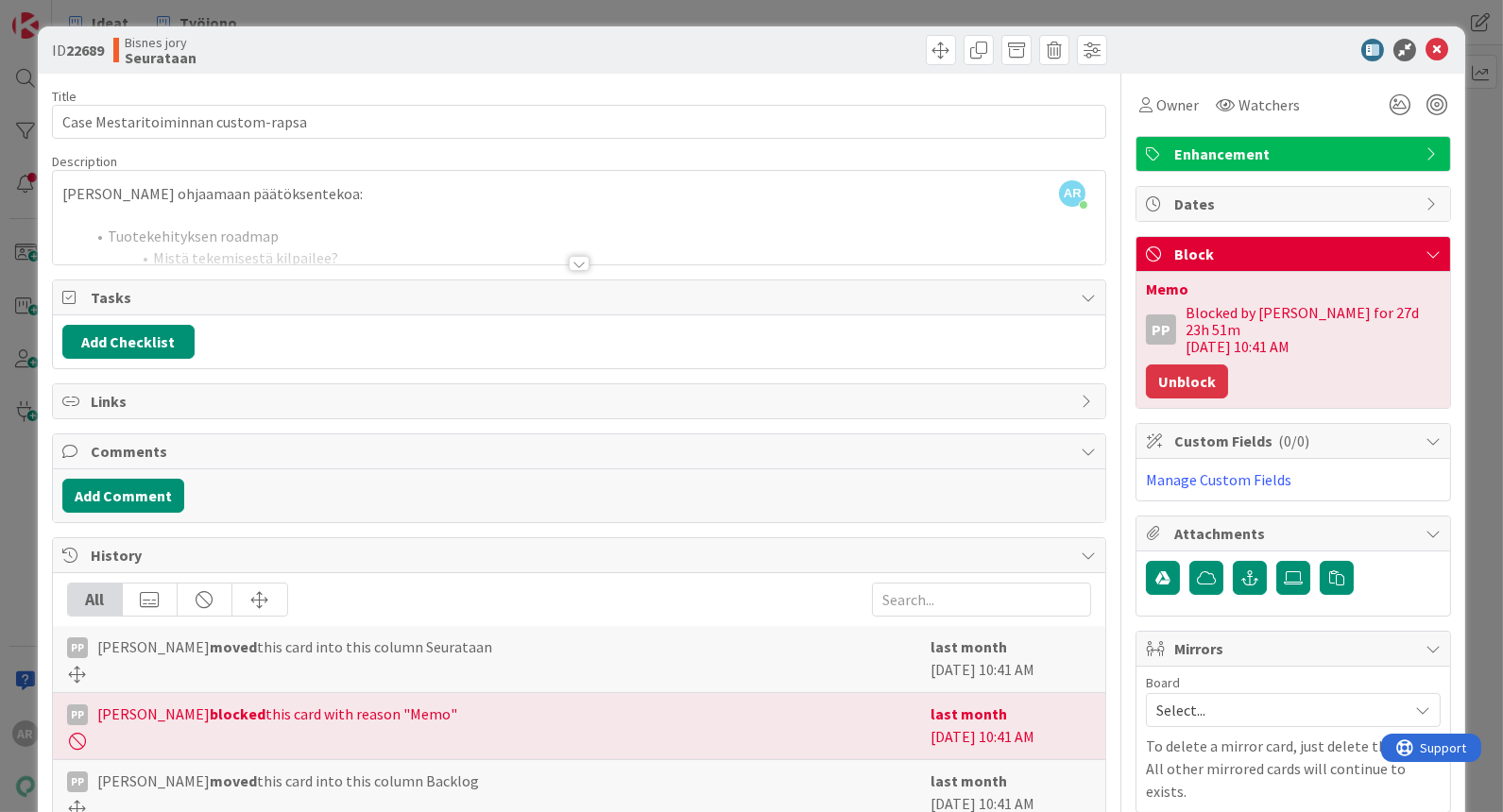
click at [1186, 365] on button "Unblock" at bounding box center [1187, 381] width 82 height 34
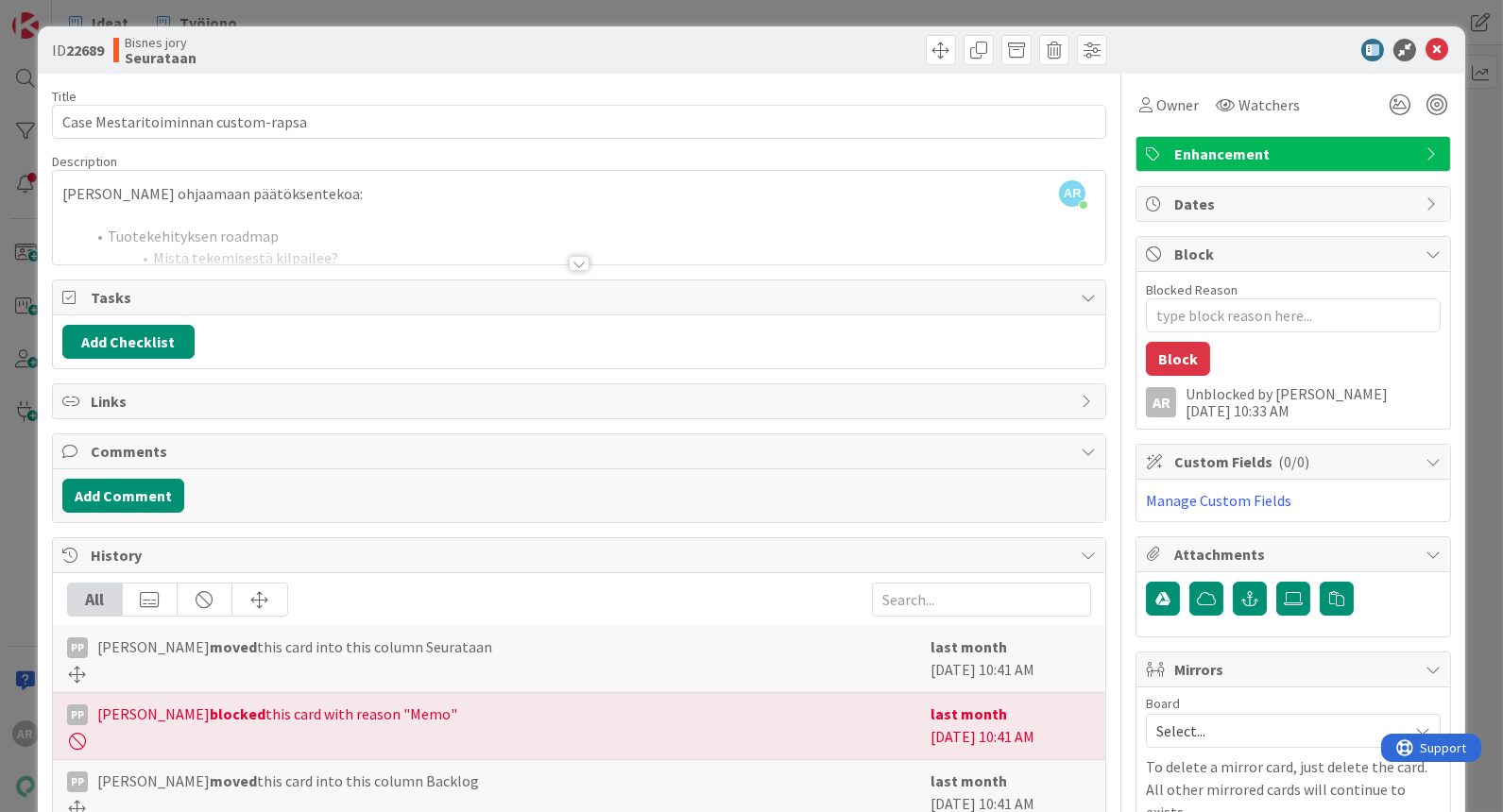
type textarea "x"
click at [569, 256] on div at bounding box center [580, 264] width 21 height 15
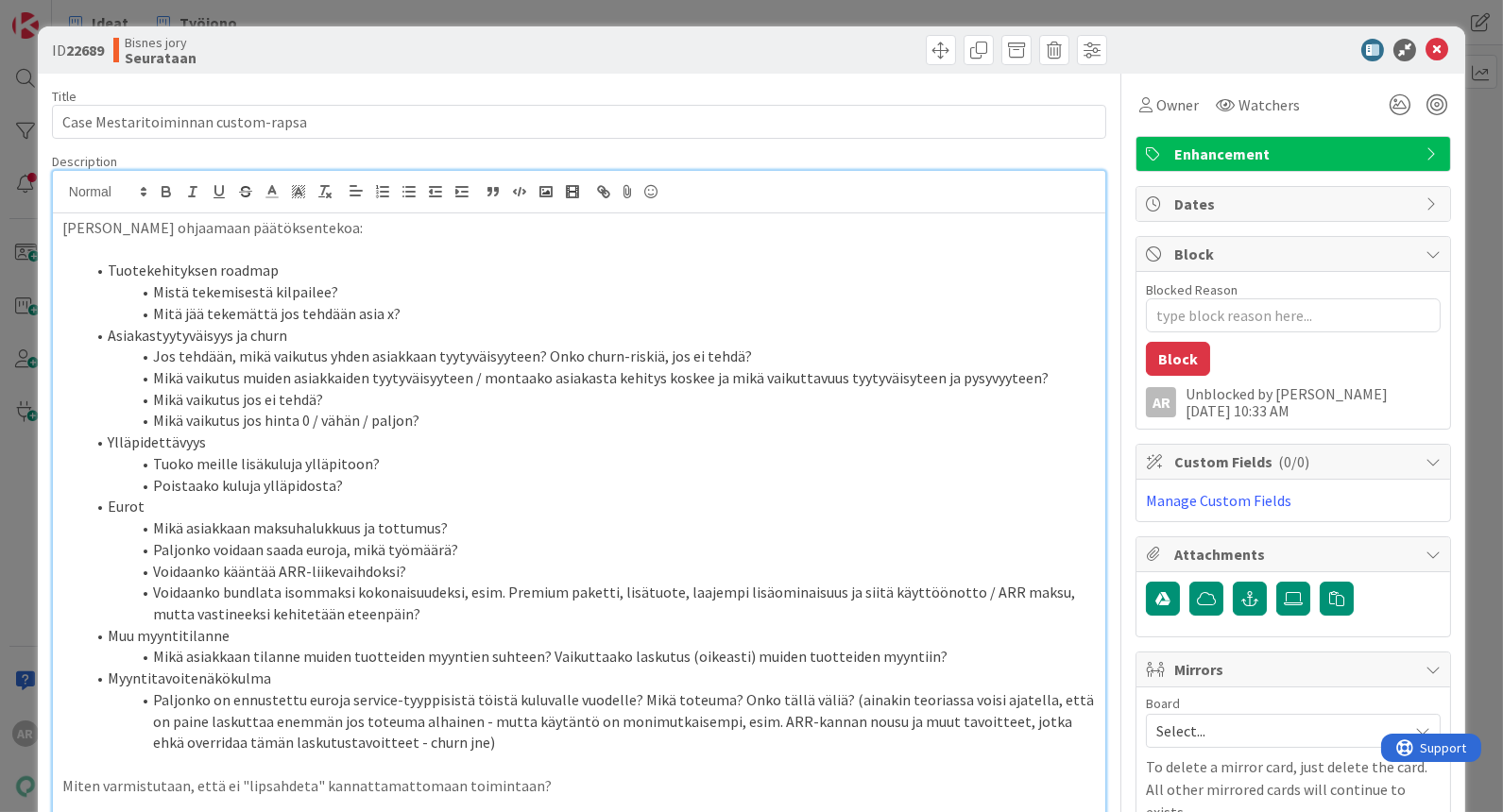
scroll to position [105, 0]
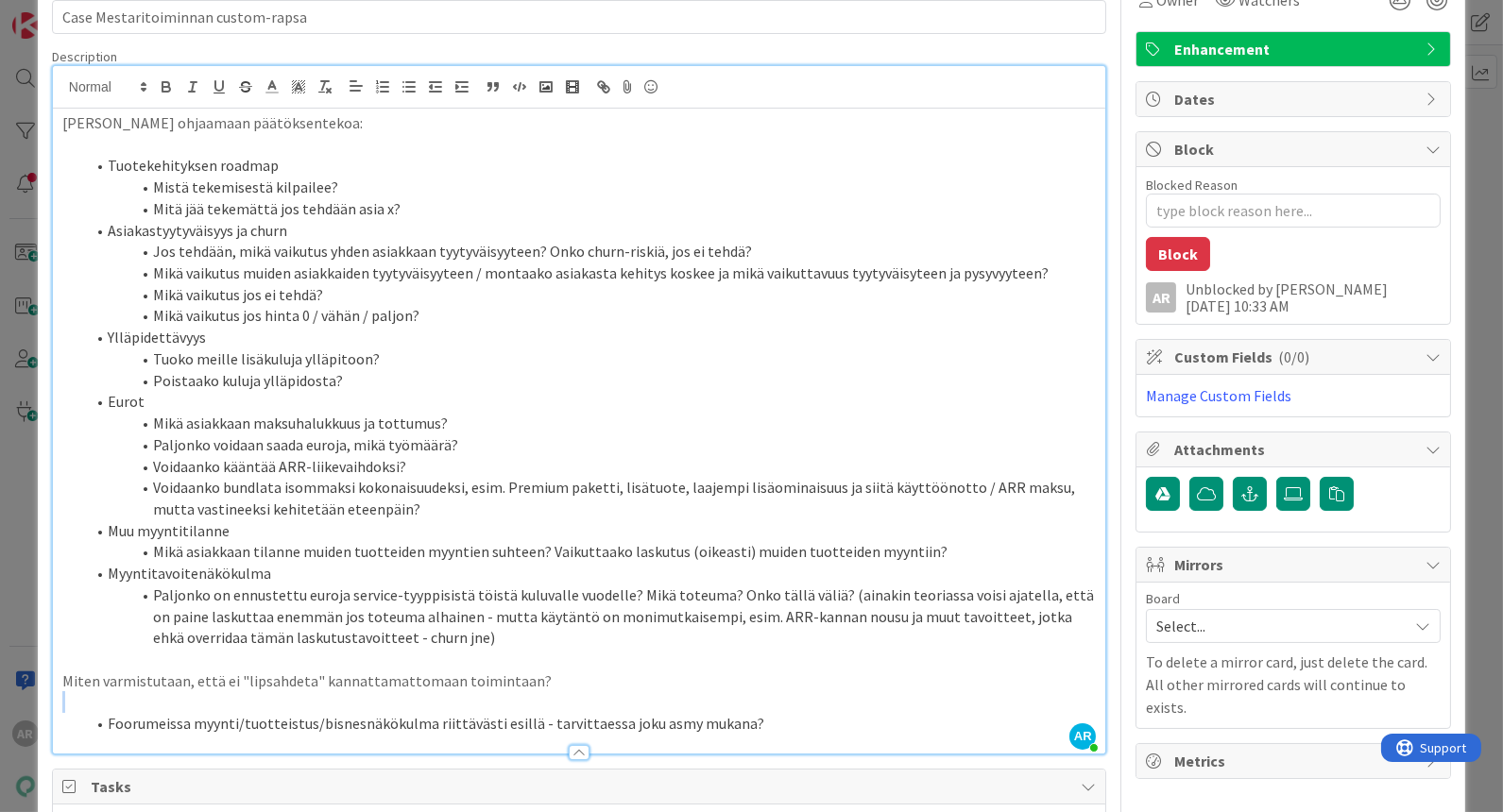
drag, startPoint x: 546, startPoint y: 680, endPoint x: 237, endPoint y: 683, distance: 309.0
click at [233, 686] on p "Miten varmistutaan, että ei "lipsahdeta" kannattamattomaan toimintaan?" at bounding box center [580, 682] width 1034 height 21
drag, startPoint x: 435, startPoint y: 313, endPoint x: 416, endPoint y: 319, distance: 19.9
click at [435, 313] on li "Mikä vaikutus jos hinta 0 / vähän / paljon?" at bounding box center [590, 316] width 1011 height 21
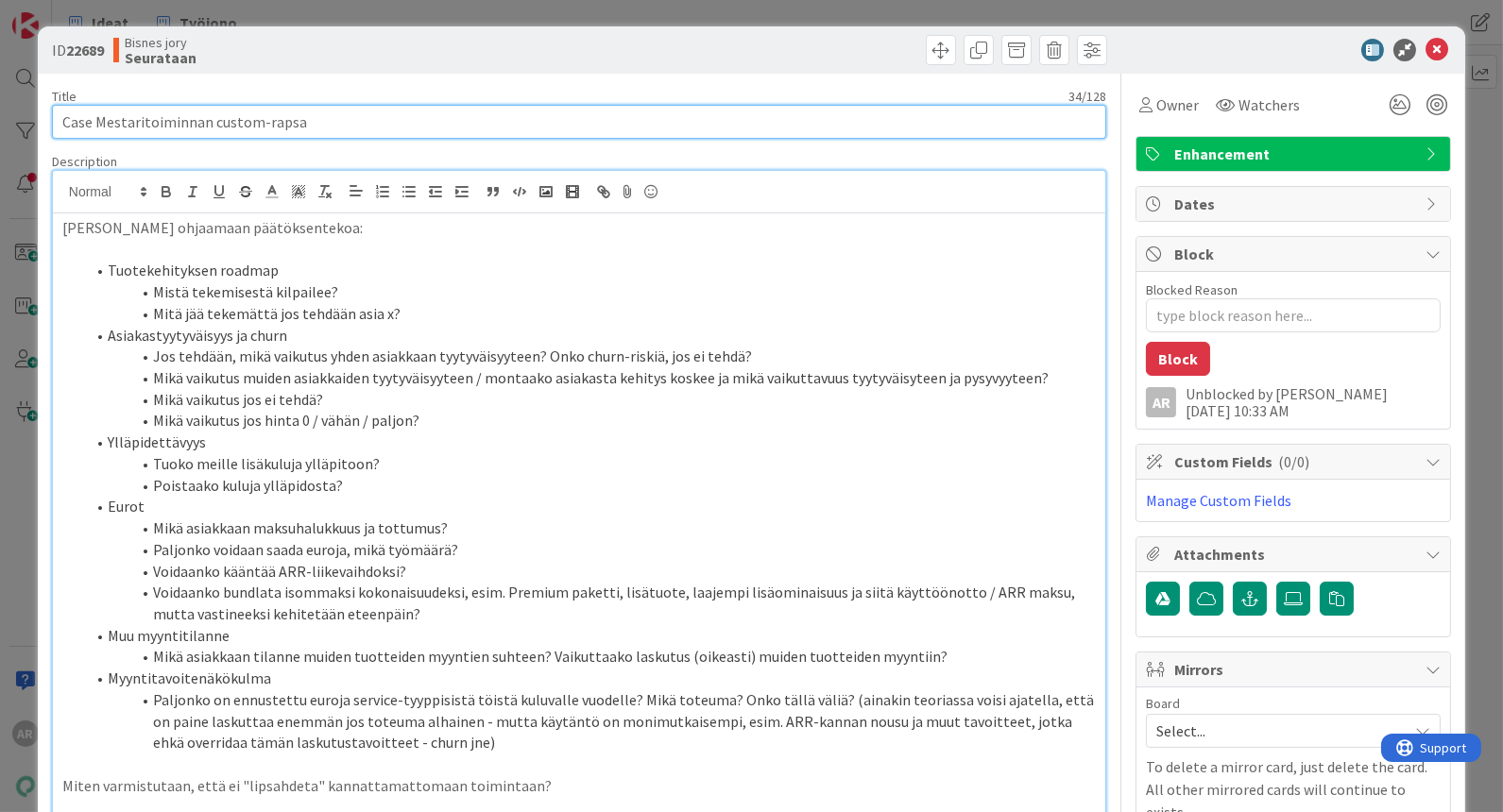
click at [390, 118] on input "Case Mestaritoiminnan custom-rapsa" at bounding box center [580, 122] width 1055 height 34
type input "Case Mestaritoiminnan custom-rapsa ja muut asiakastoiveet"
type textarea "x"
type input "Case Mestaritoiminnan custom-rapsa ja muut asiakastoiveet"
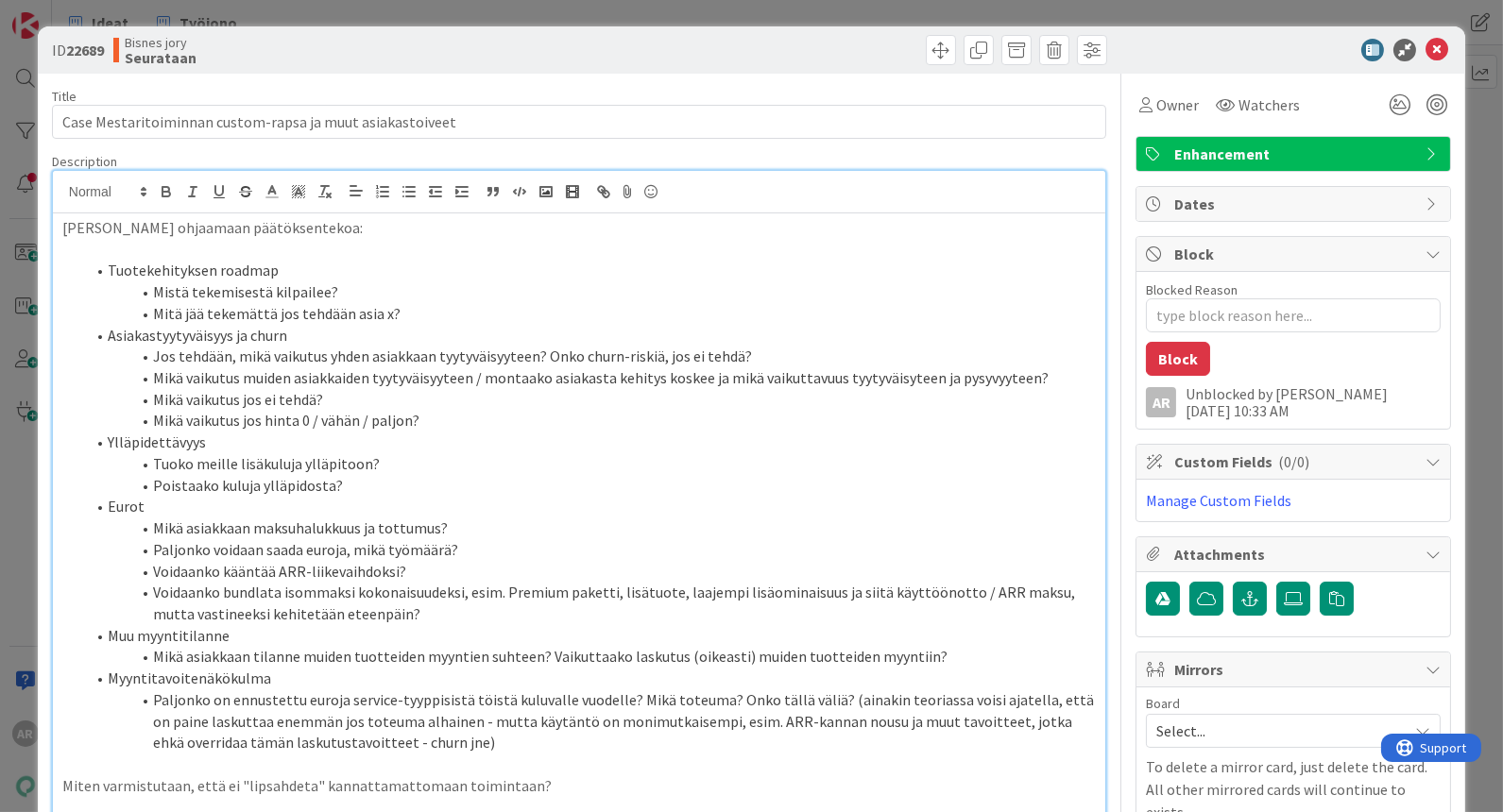
click at [23, 522] on div "ID 22689 Bisnes jory Seurataan Title 57 / 128 Case Mestaritoiminnan custom-raps…" at bounding box center [752, 406] width 1503 height 812
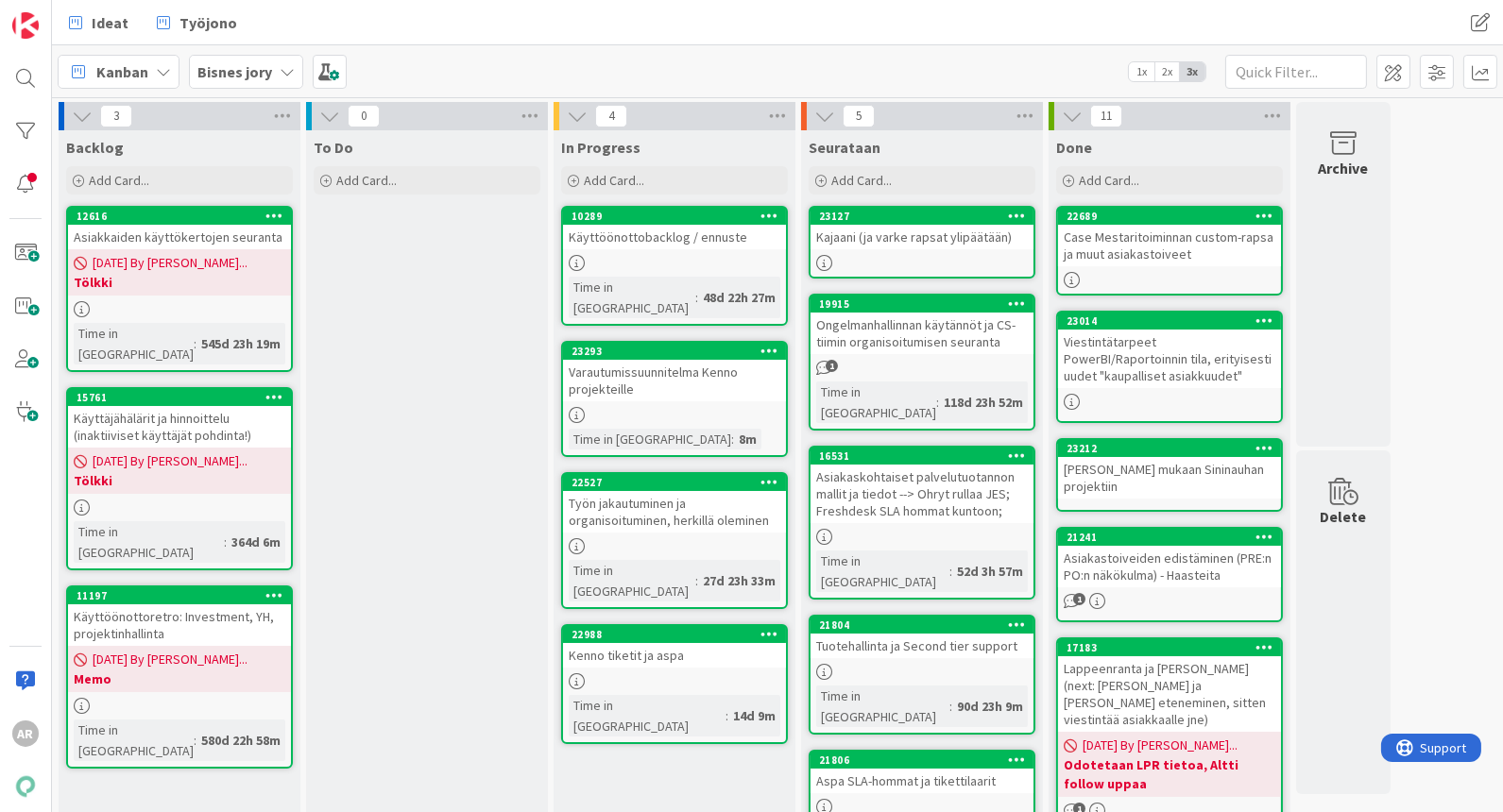
click at [962, 347] on div "Ongelmanhallinnan käytännöt ja CS-tiimin organisoitumisen seuranta" at bounding box center [922, 333] width 223 height 42
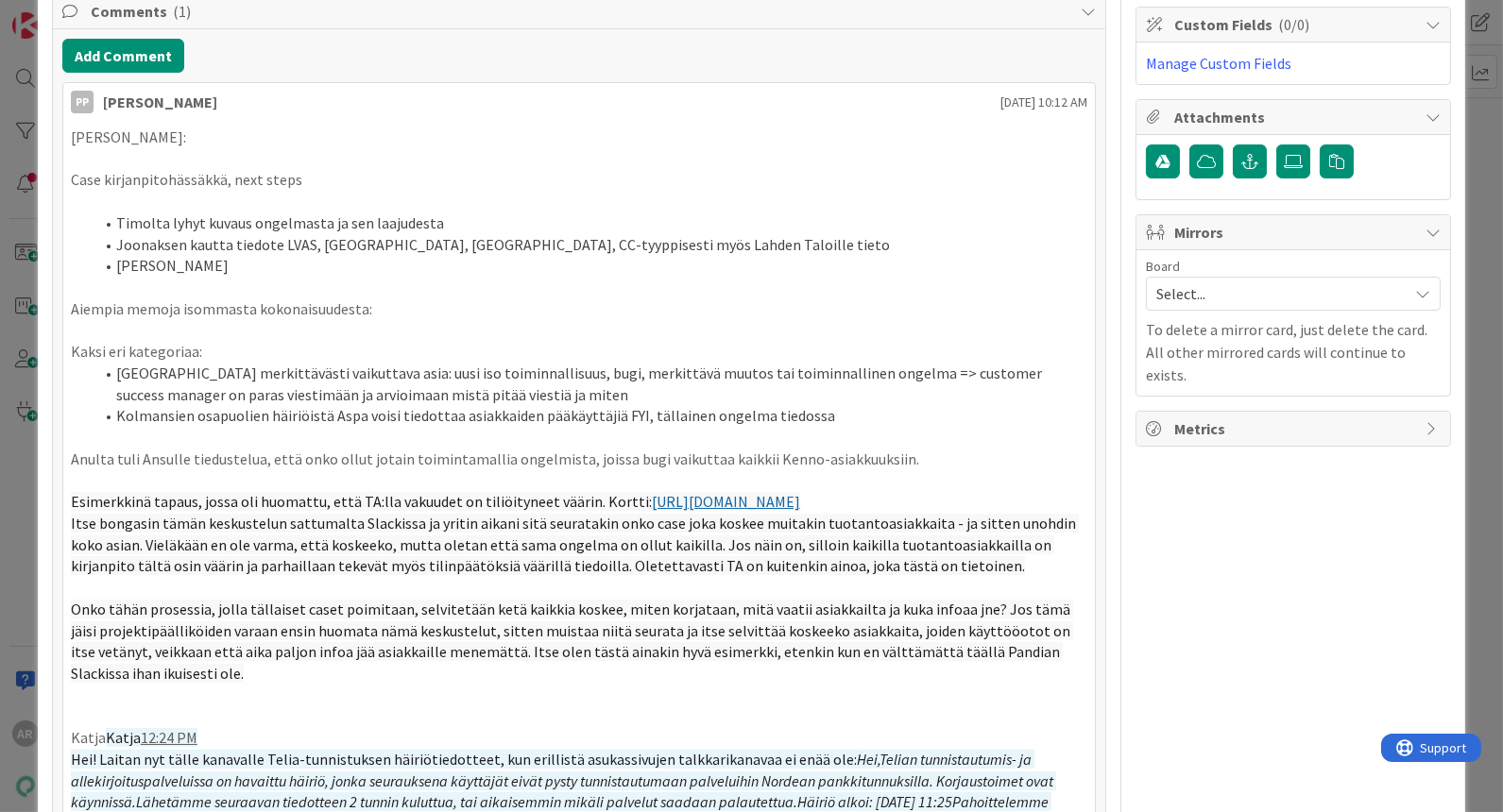
scroll to position [419, 0]
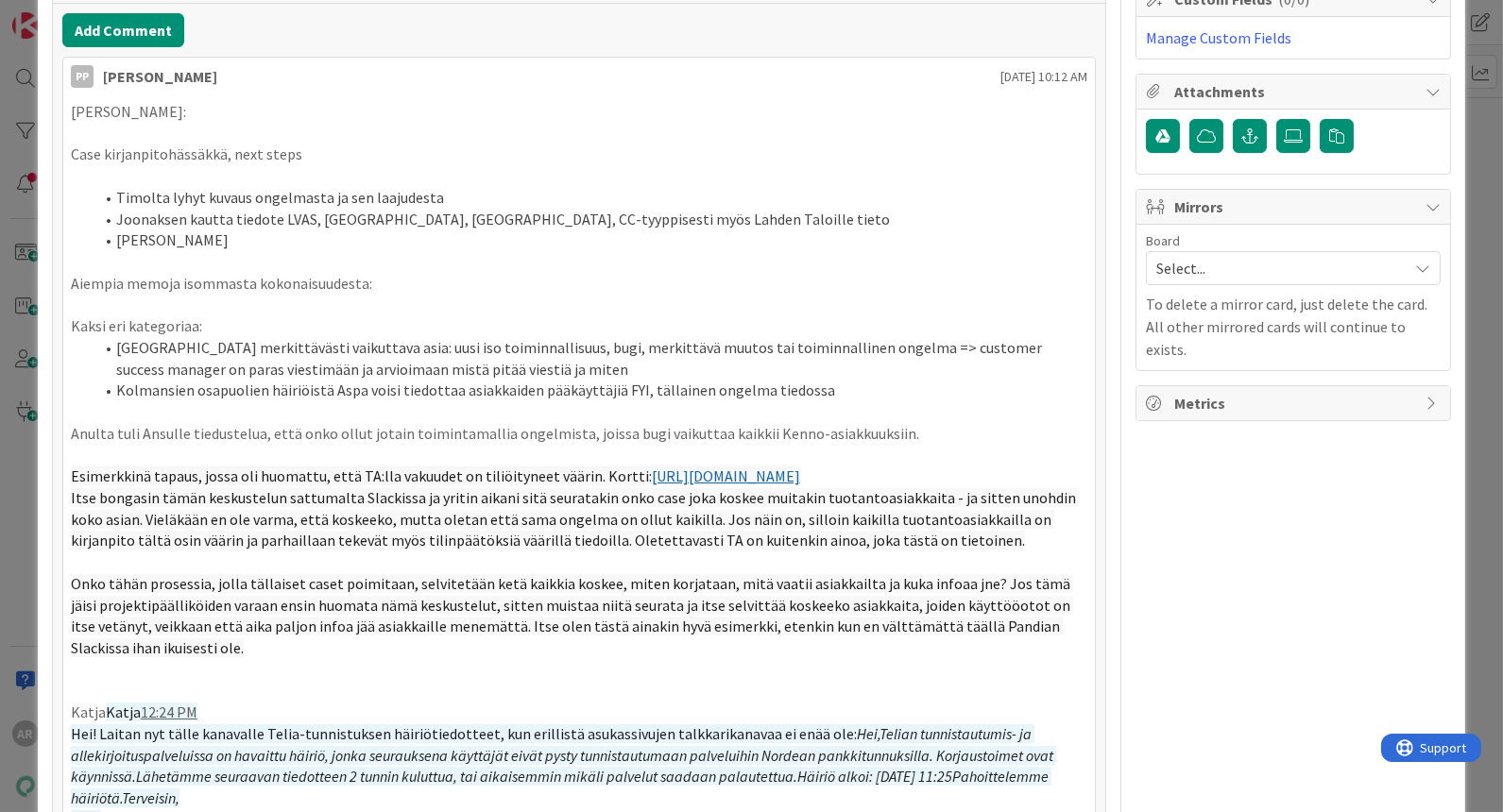
click at [18, 519] on div "ID 19915 Bisnes jory Seurataan Title 66 / 128 Ongelmanhallinnan käytännöt ja CS…" at bounding box center [752, 406] width 1503 height 812
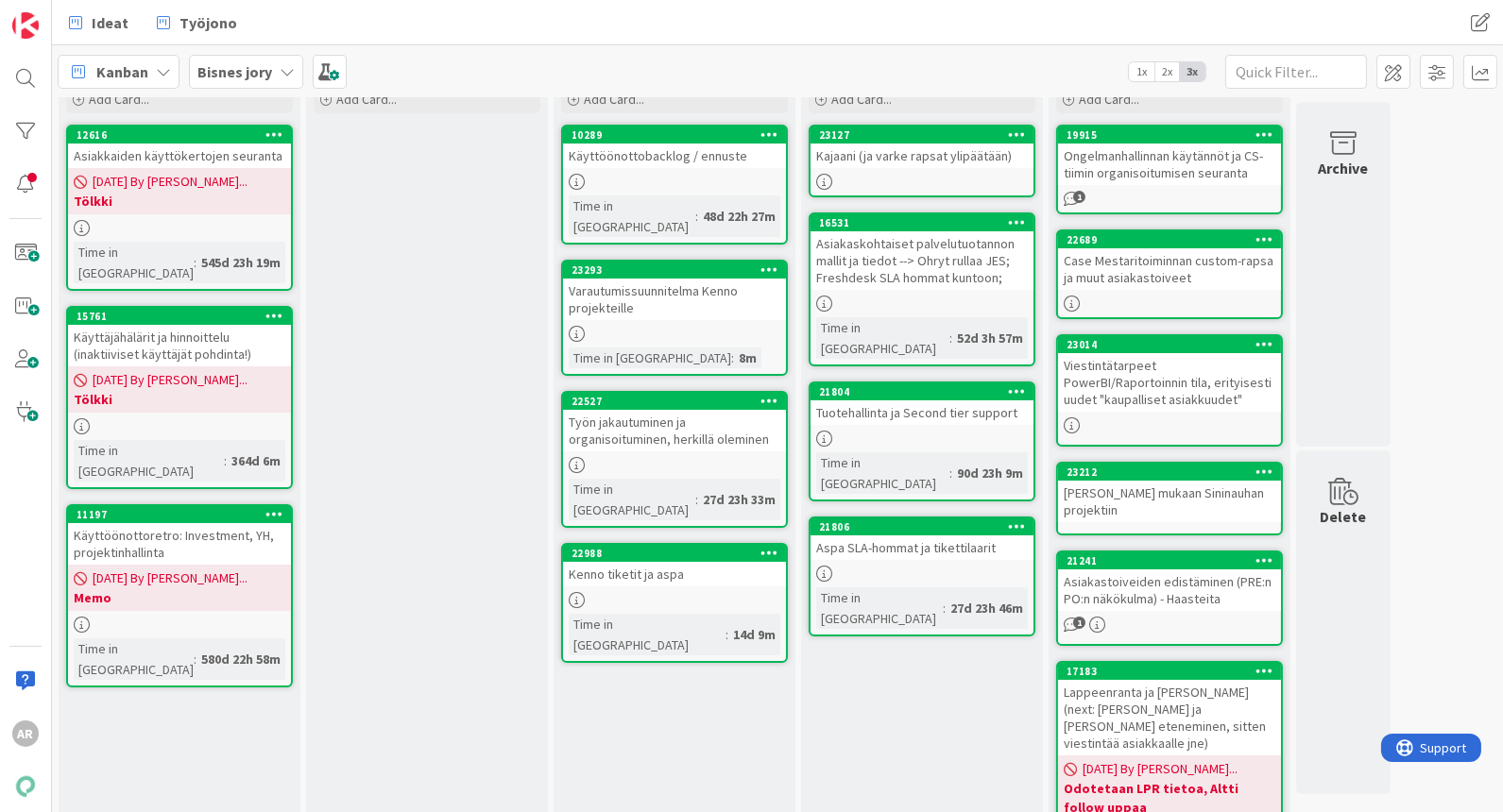
scroll to position [105, 0]
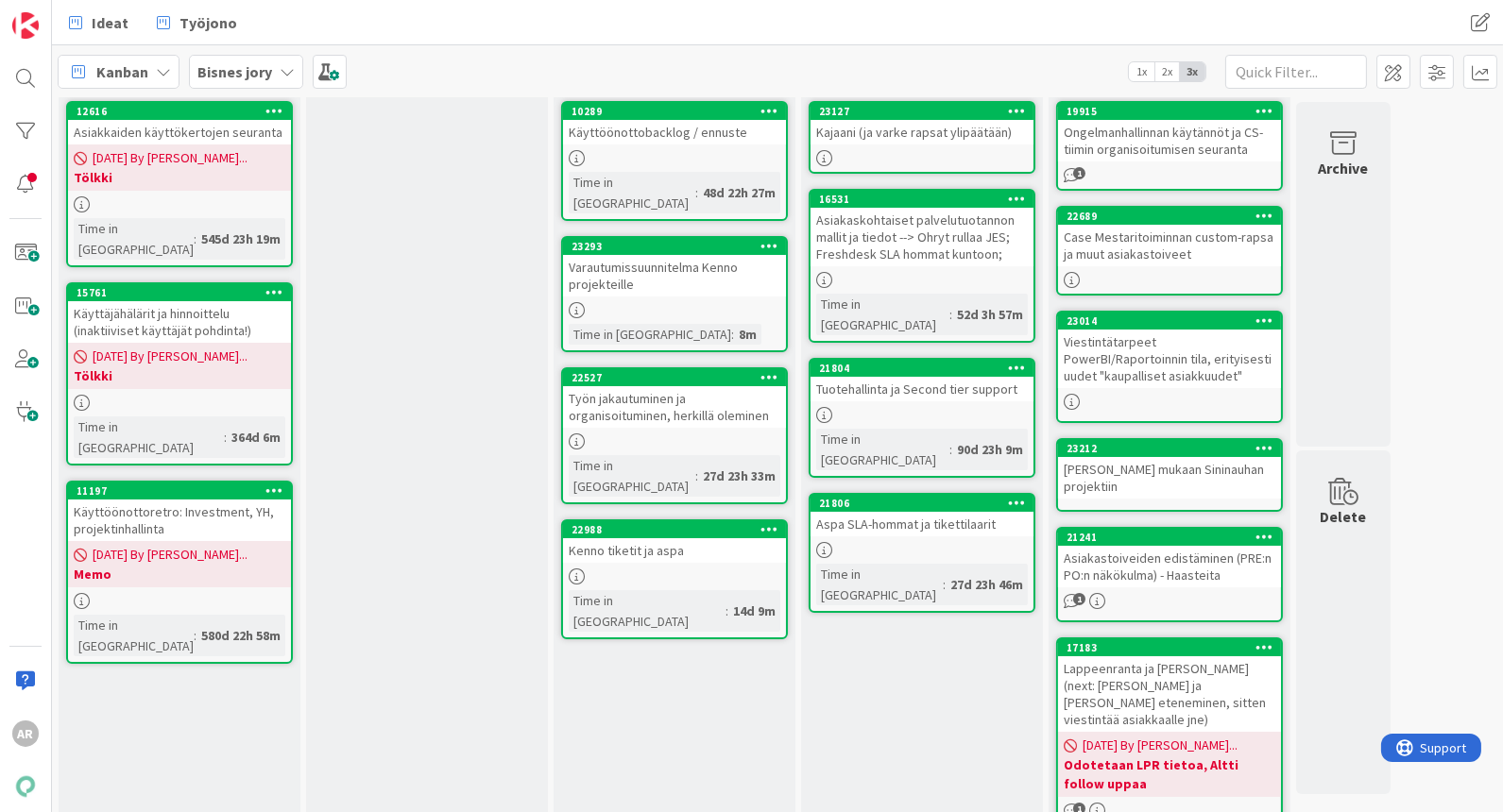
click at [929, 250] on div "Asiakaskohtaiset palvelutuotannon mallit ja tiedot --> Ohryt rullaa JES; Freshd…" at bounding box center [922, 237] width 223 height 59
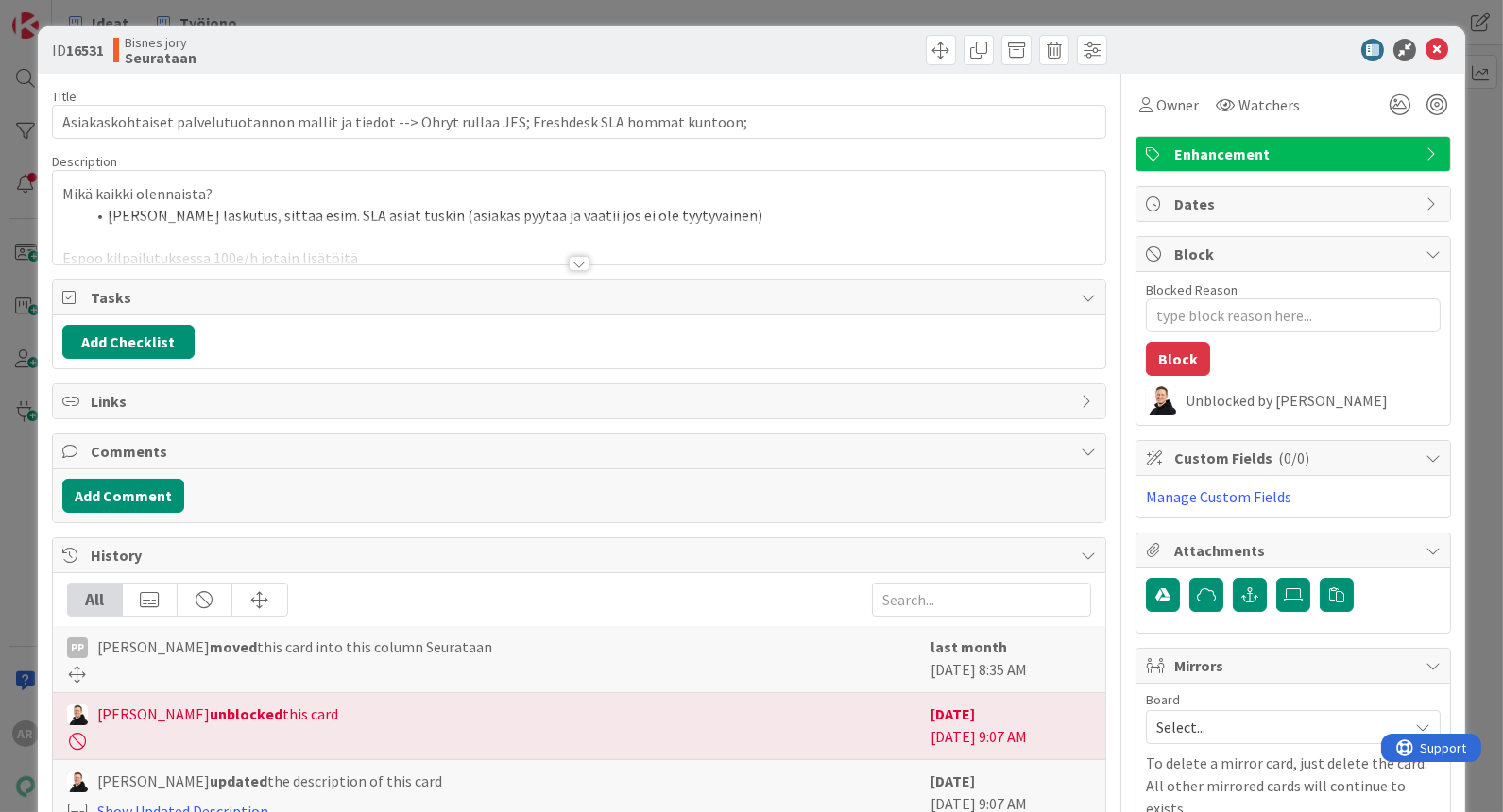
type textarea "x"
click at [570, 267] on div at bounding box center [580, 264] width 21 height 15
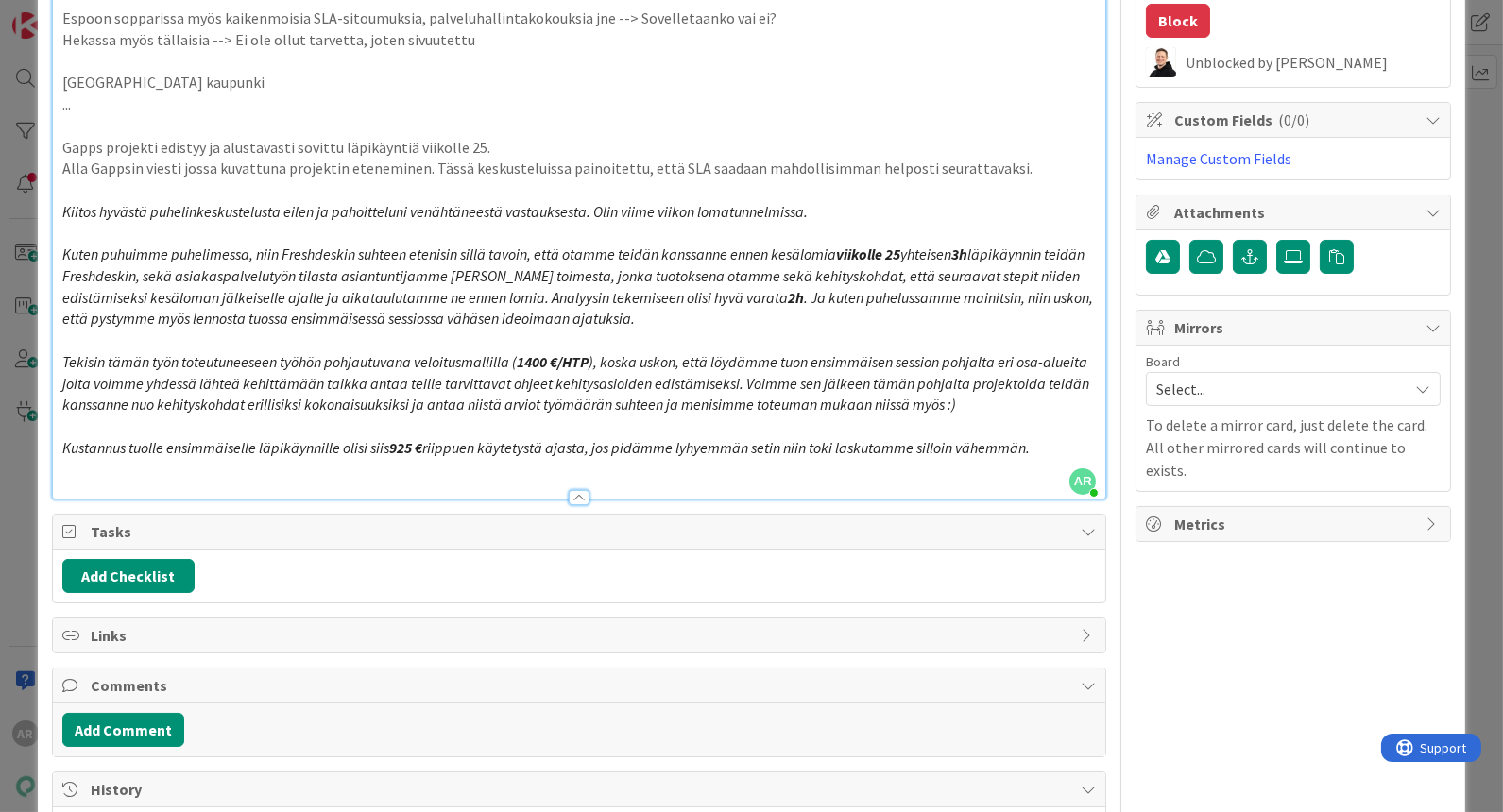
scroll to position [419, 0]
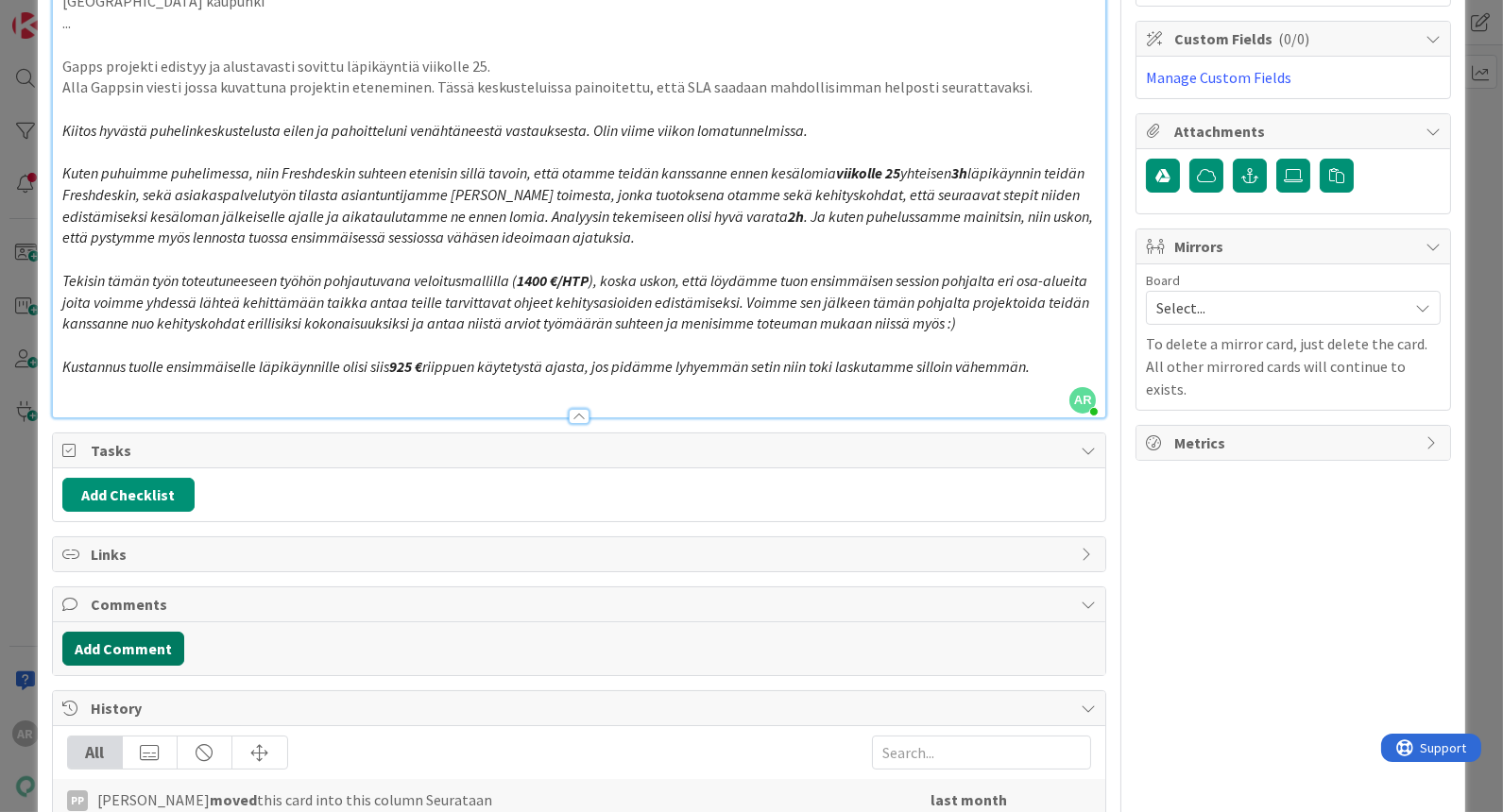
click at [102, 649] on button "Add Comment" at bounding box center [124, 648] width 122 height 34
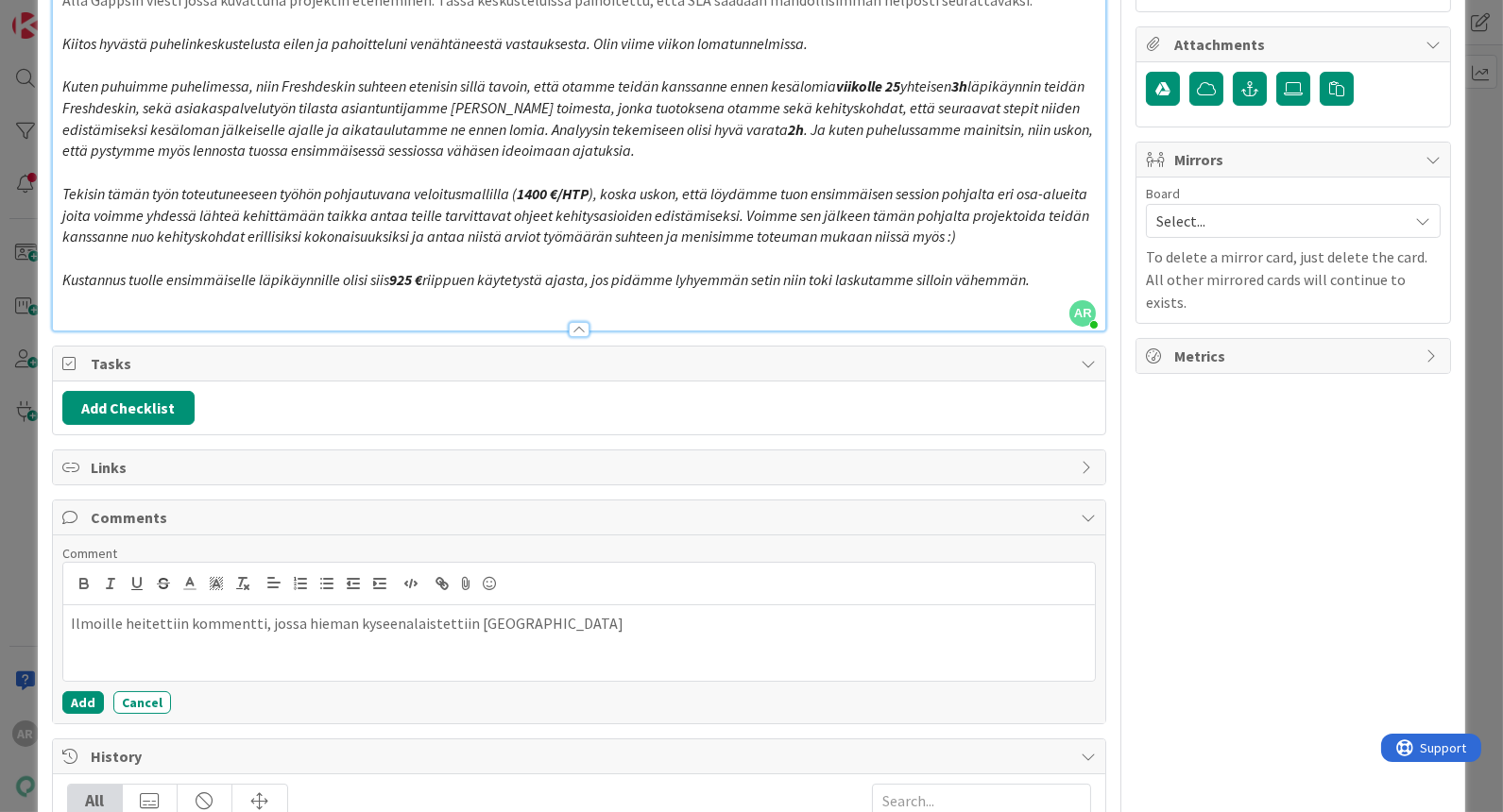
scroll to position [524, 0]
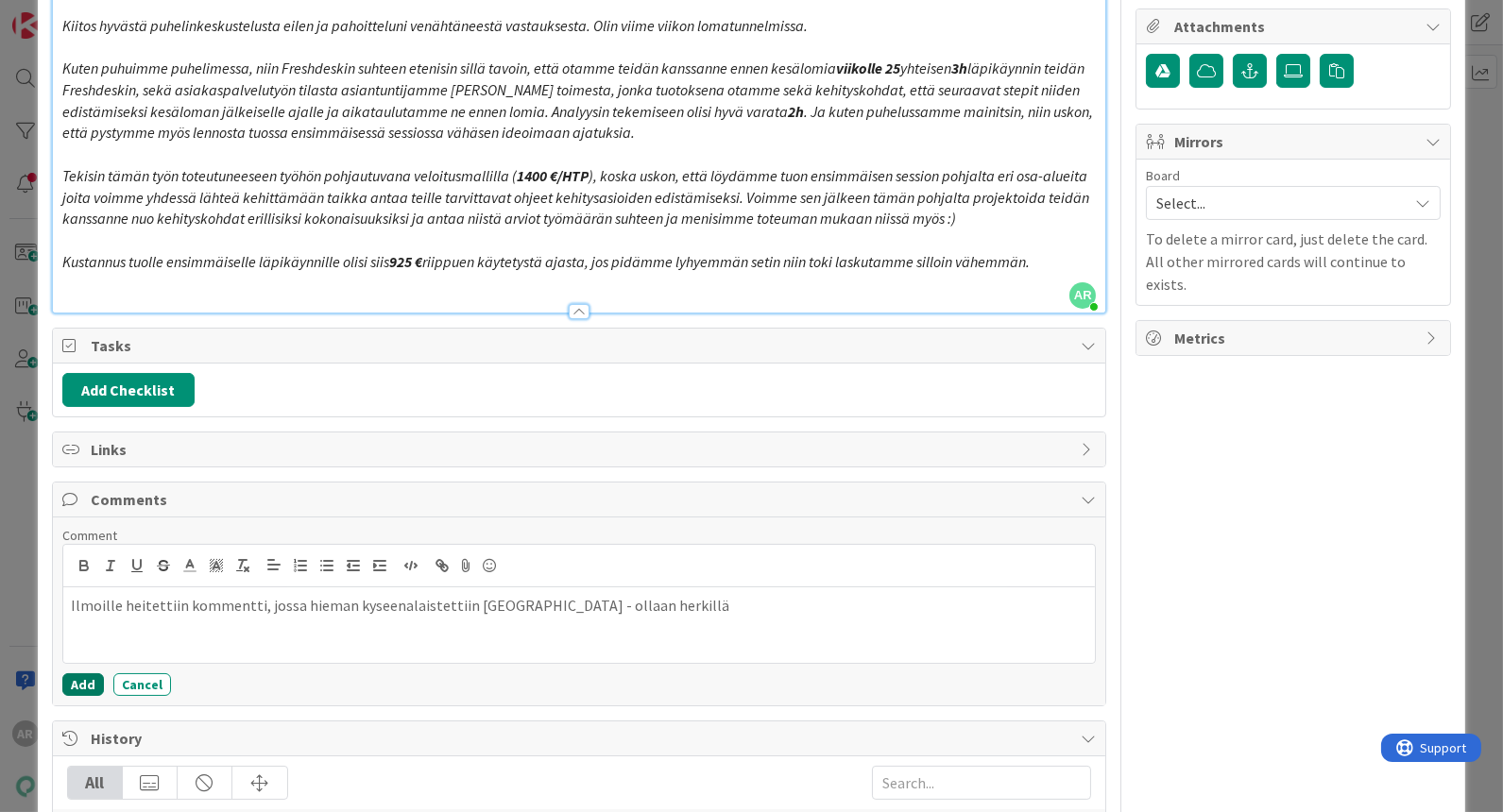
click at [76, 675] on button "Add" at bounding box center [83, 684] width 42 height 22
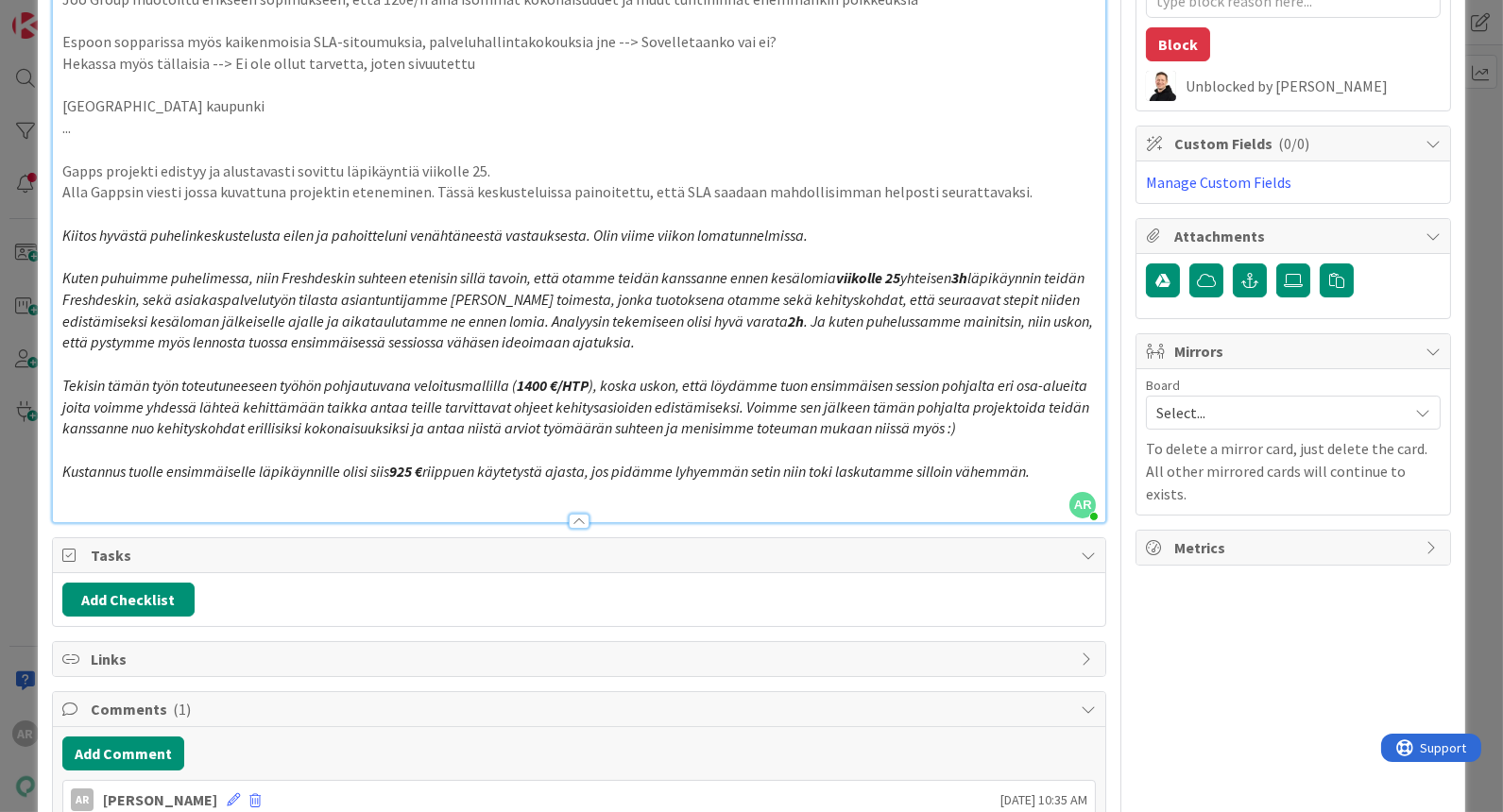
scroll to position [105, 0]
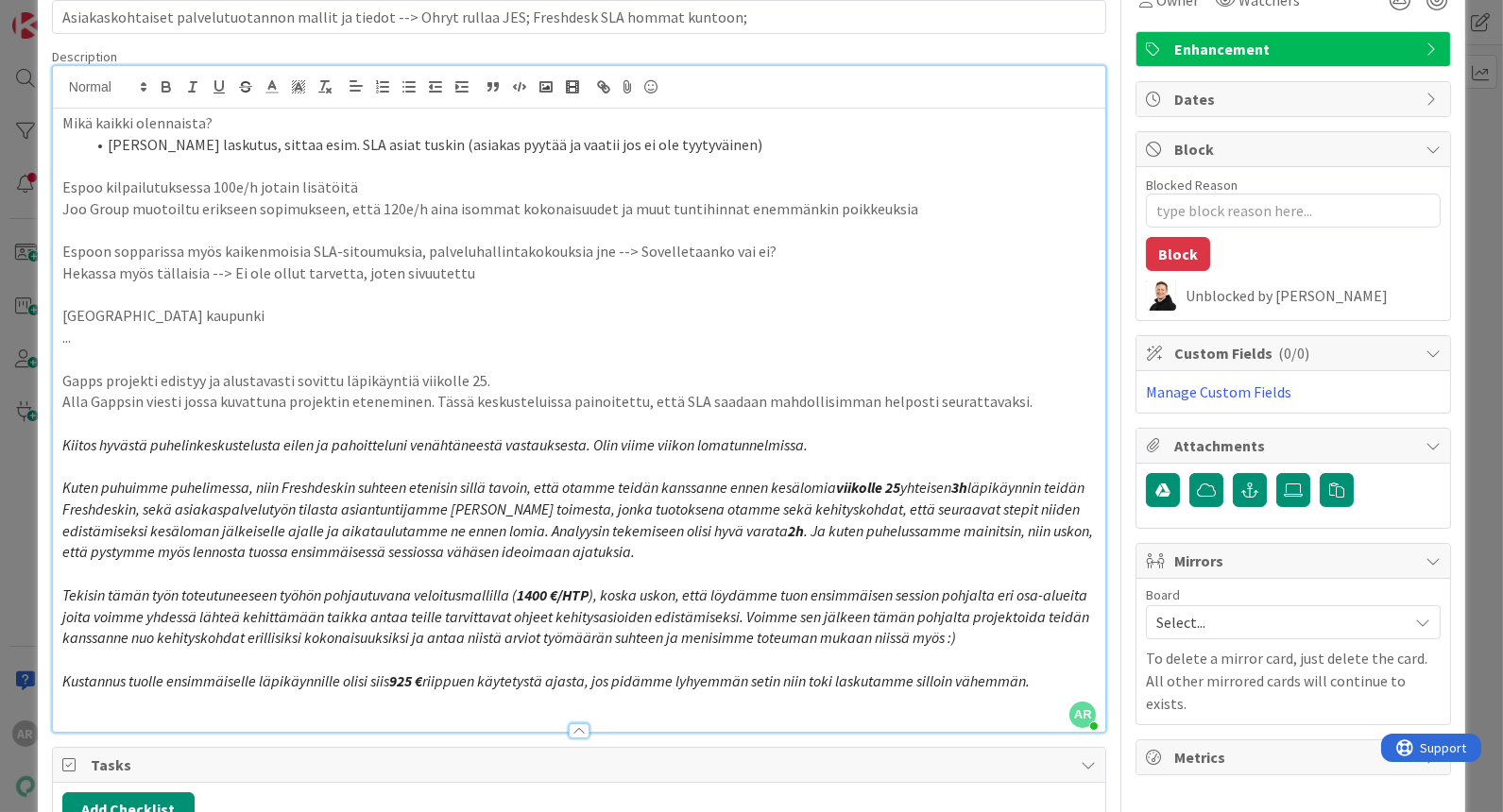
click at [21, 551] on div "ID 16531 Bisnes jory Seurataan Title 102 / 128 Asiakaskohtaiset palvelutuotanno…" at bounding box center [752, 406] width 1503 height 812
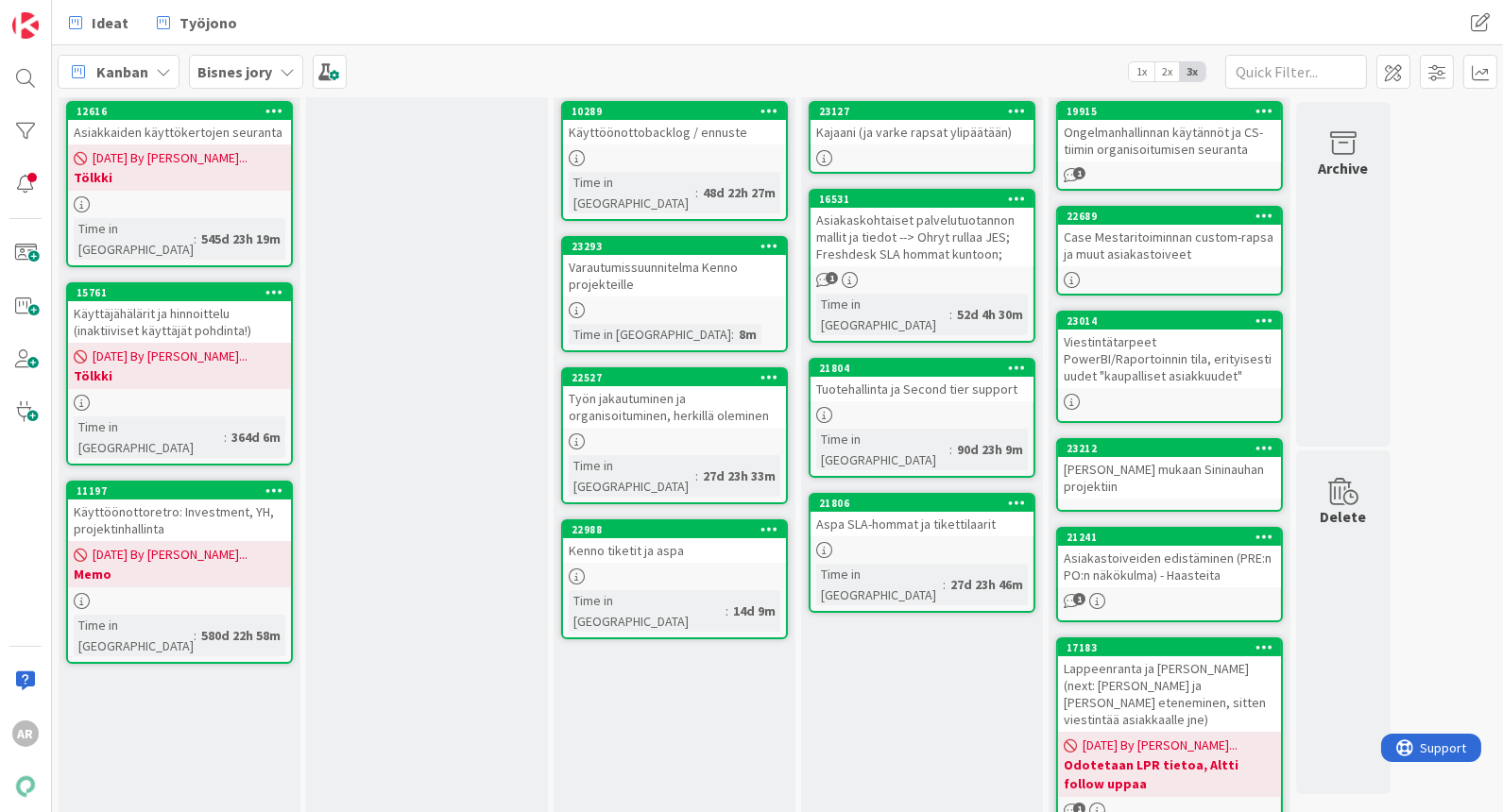
click at [927, 407] on div at bounding box center [922, 415] width 223 height 16
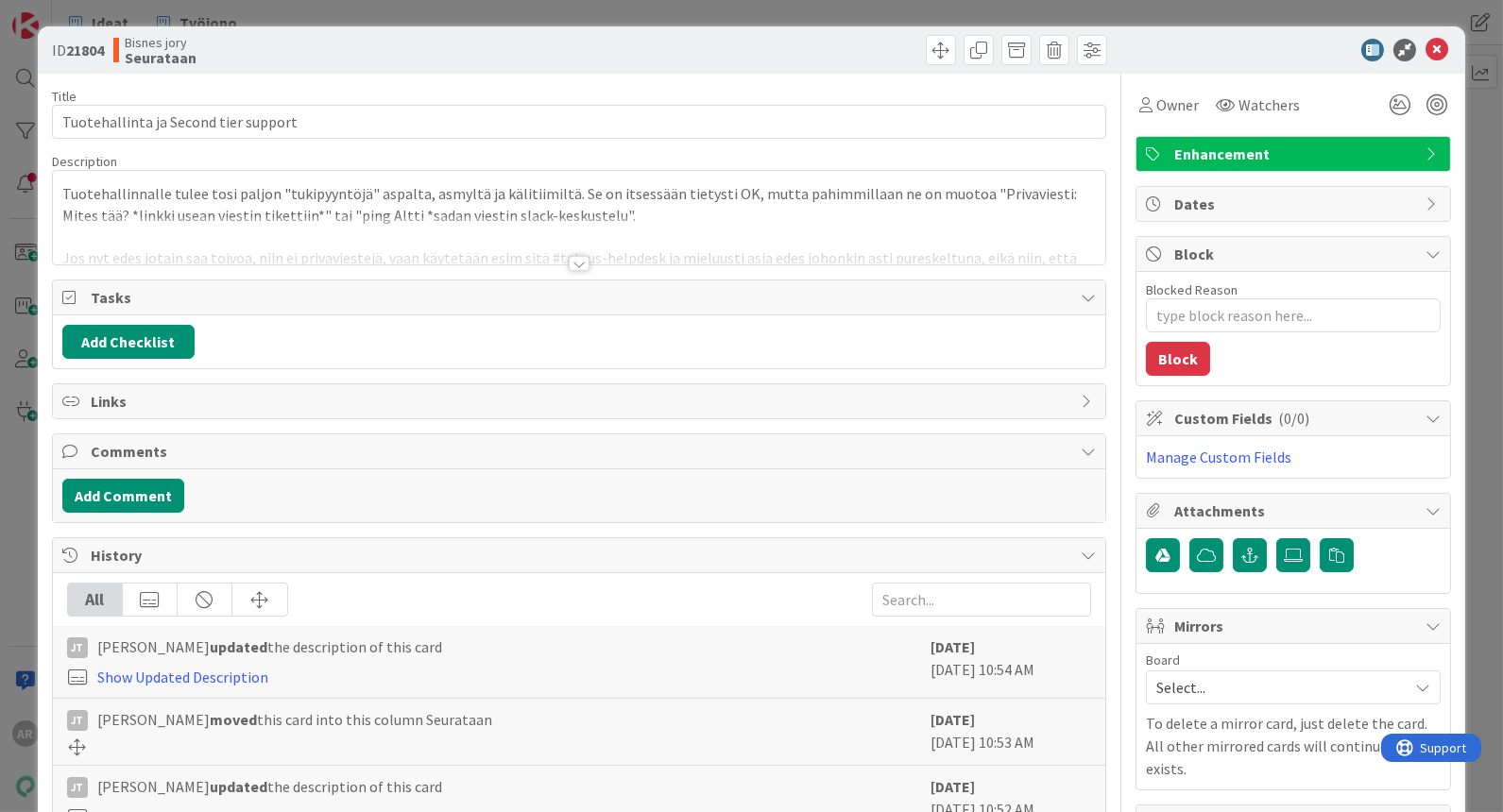
click at [578, 261] on div at bounding box center [580, 264] width 21 height 15
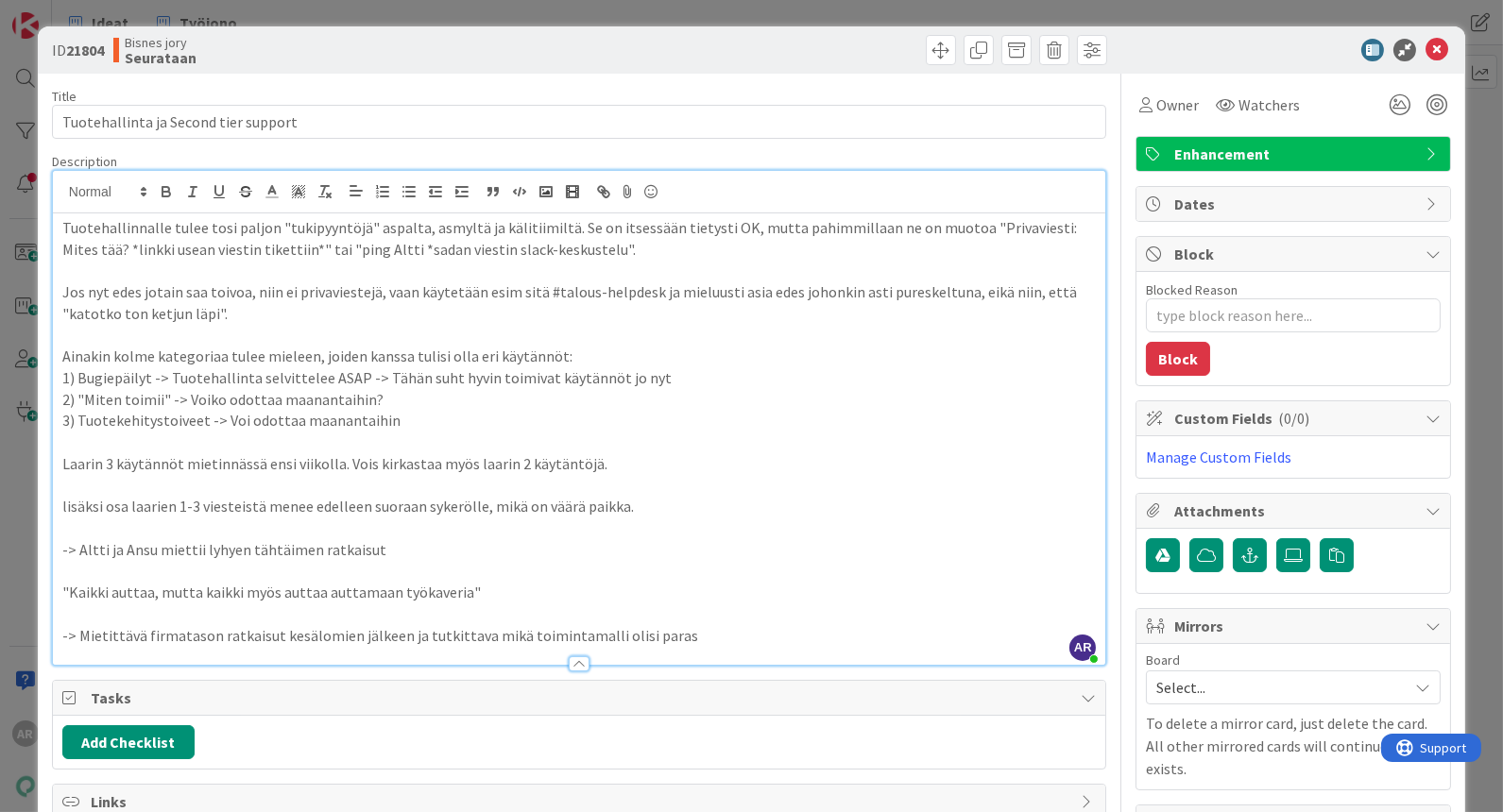
click at [26, 503] on div "ID 21804 Bisnes jory Seurataan Title 36 / 128 Tuotehallinta ja Second tier supp…" at bounding box center [752, 406] width 1503 height 812
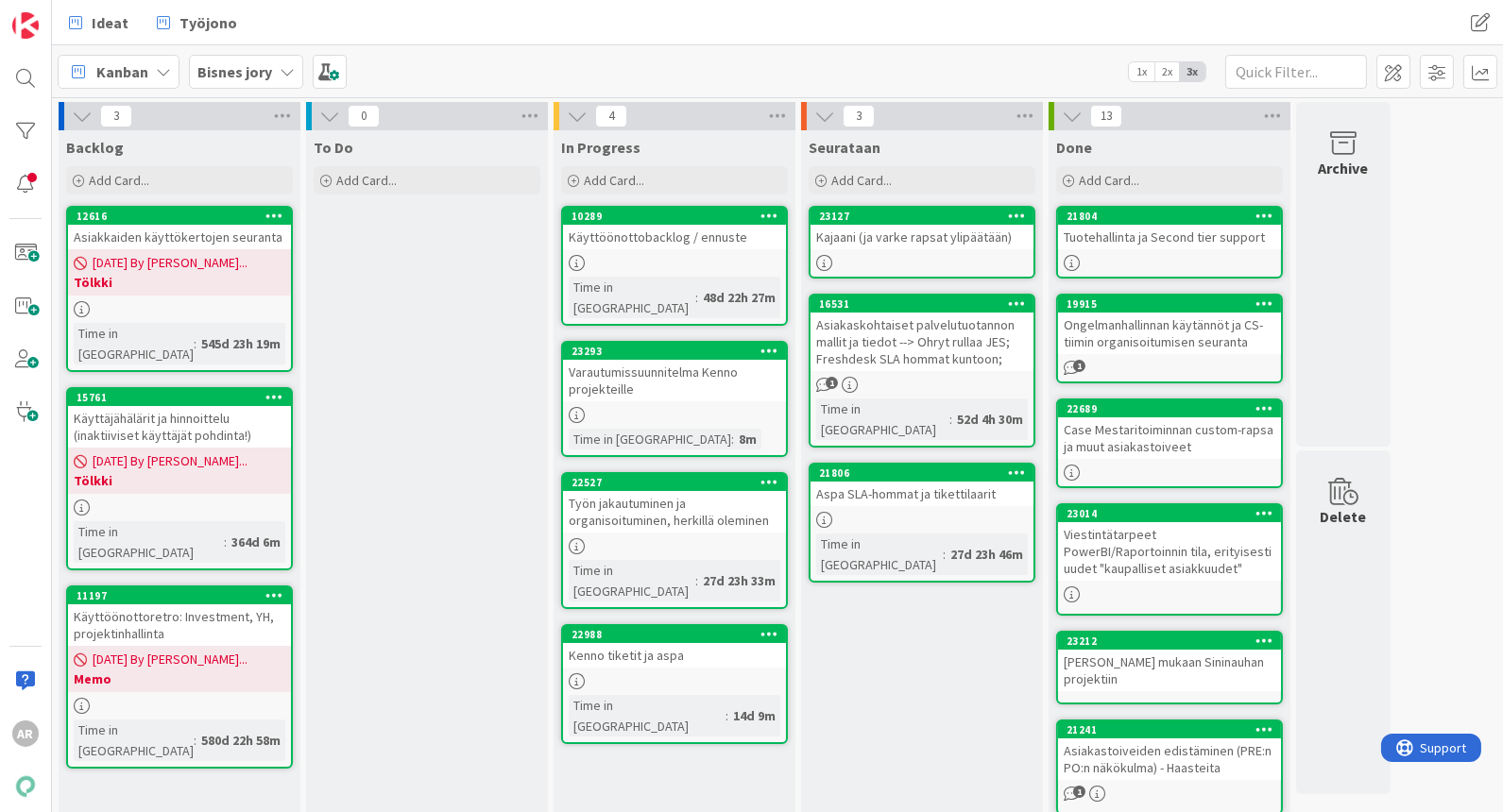
click at [924, 482] on div "Aspa SLA-hommat ja tikettilaarit" at bounding box center [922, 493] width 223 height 24
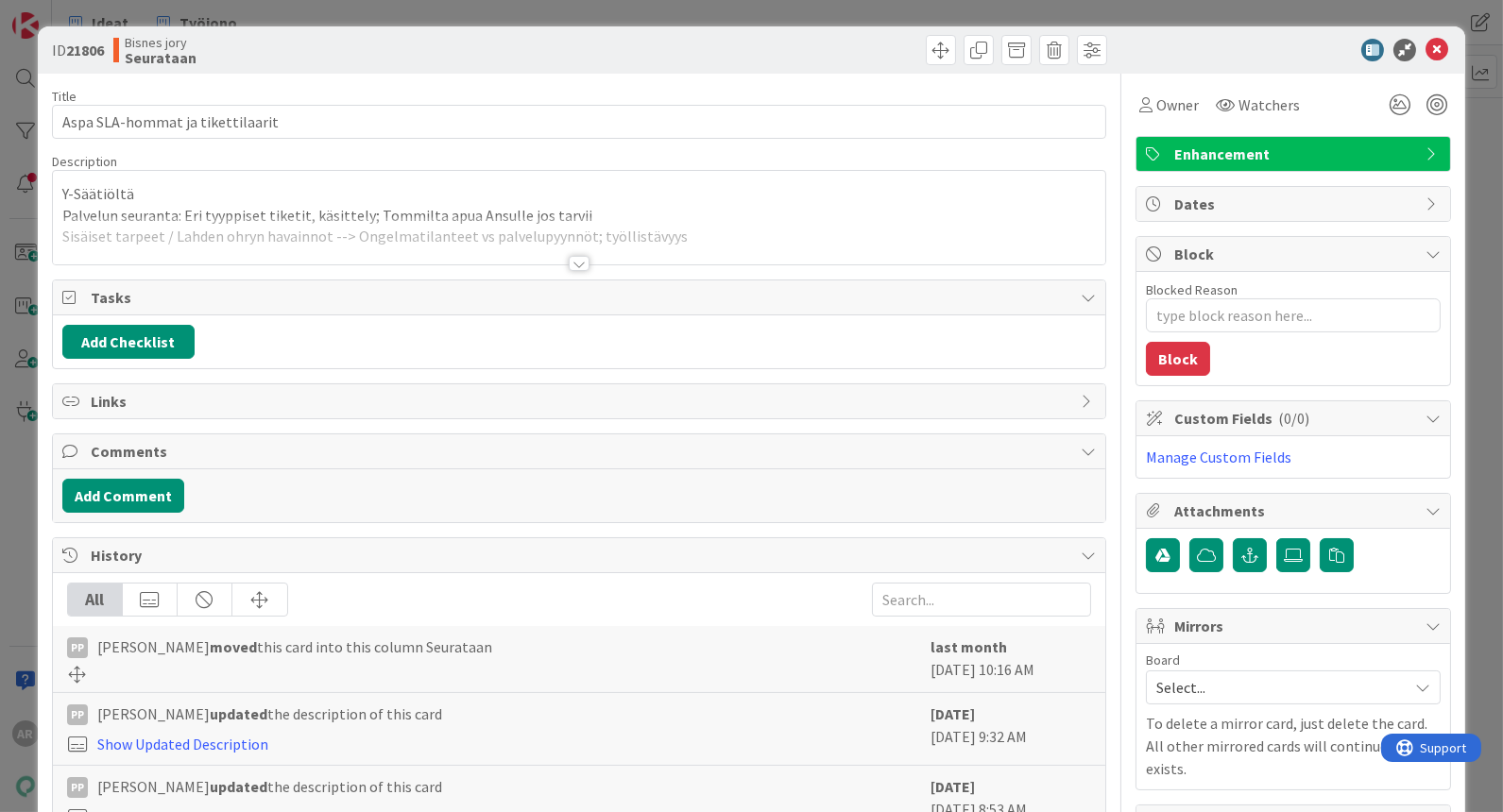
click at [569, 261] on div at bounding box center [580, 264] width 21 height 15
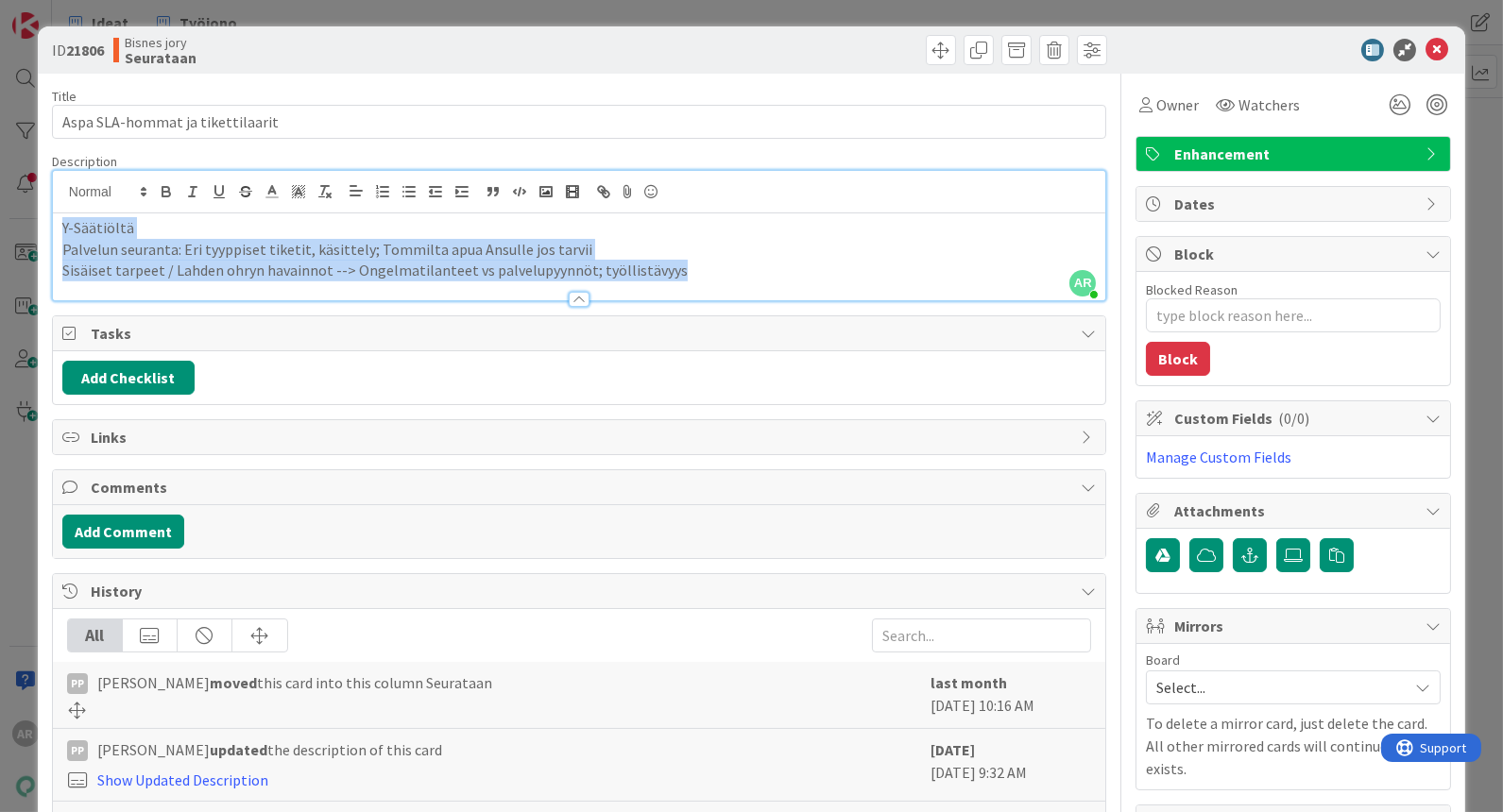
drag, startPoint x: 696, startPoint y: 276, endPoint x: 27, endPoint y: 218, distance: 671.5
click at [27, 218] on div "ID 21806 Bisnes jory Seurataan Title 32 / 128 Aspa SLA-hommat ja tikettilaarit …" at bounding box center [752, 406] width 1503 height 812
copy div "Y-Säätiöltä Palvelun seuranta: Eri tyyppiset tiketit, käsittely; Tommilta apua …"
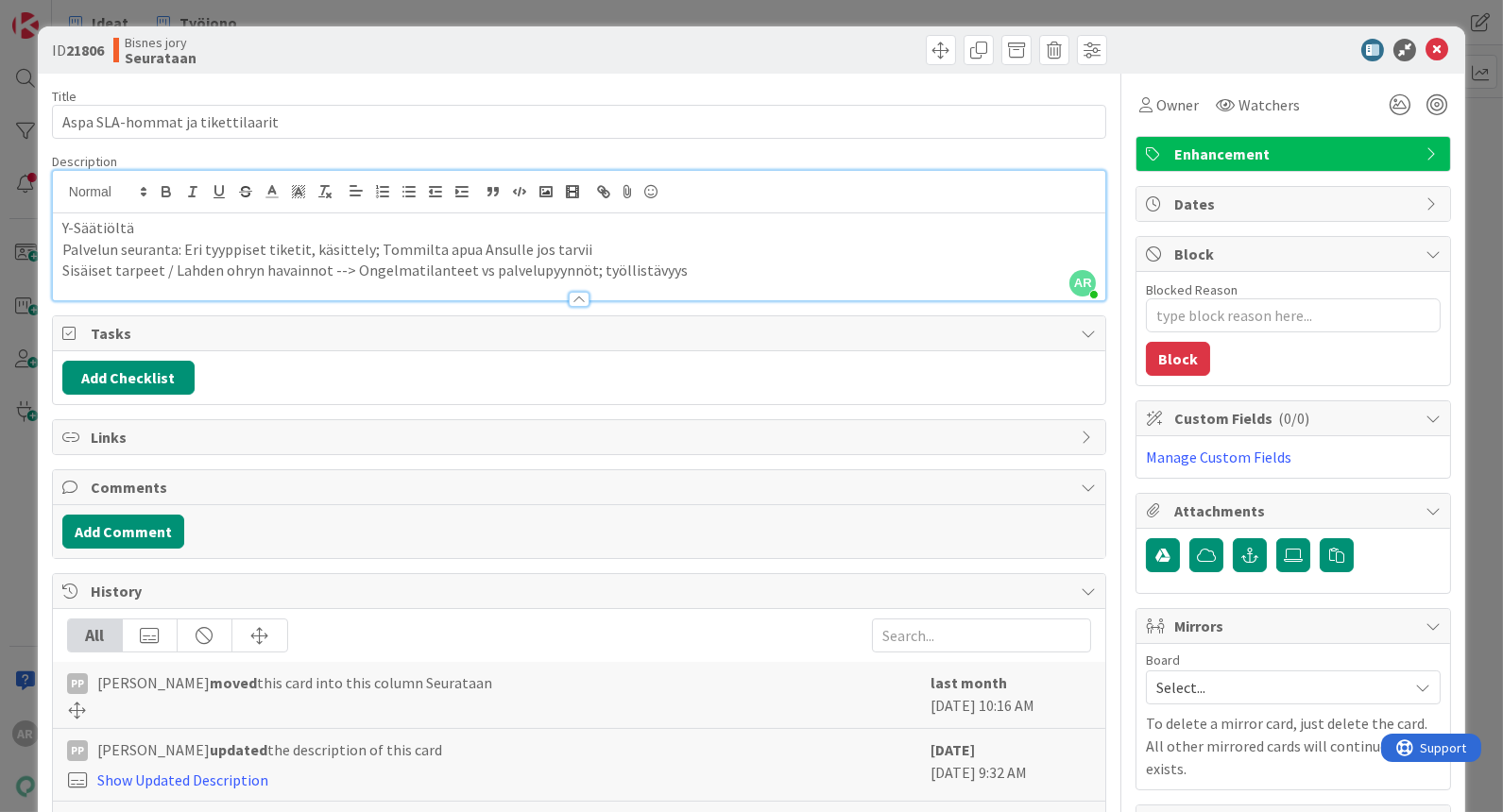
click at [7, 518] on div "ID 21806 Bisnes jory Seurataan Title 32 / 128 Aspa SLA-hommat ja tikettilaarit …" at bounding box center [752, 406] width 1503 height 812
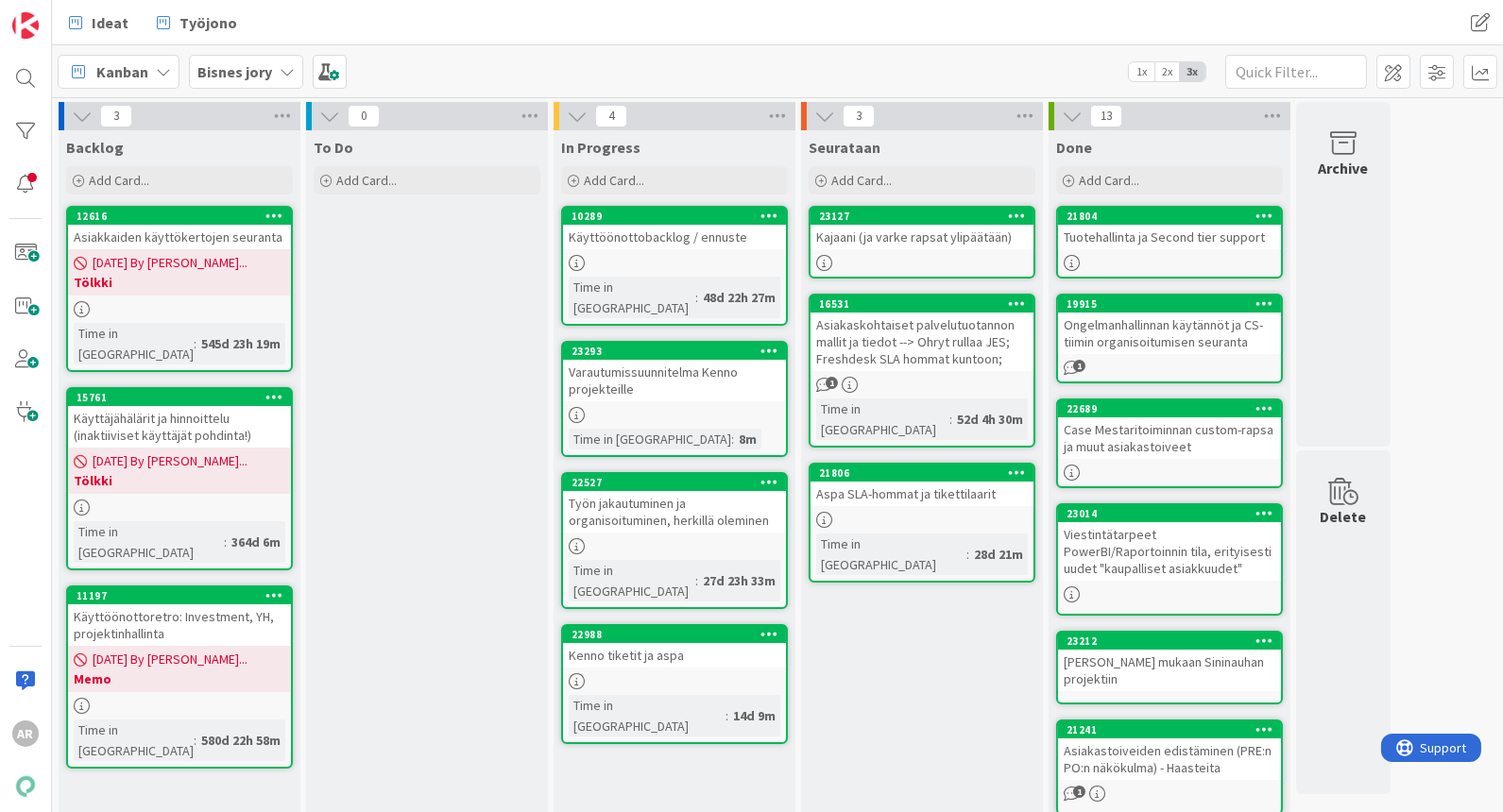
click at [979, 355] on div "Asiakaskohtaiset palvelutuotannon mallit ja tiedot --> Ohryt rullaa JES; Freshd…" at bounding box center [922, 342] width 223 height 59
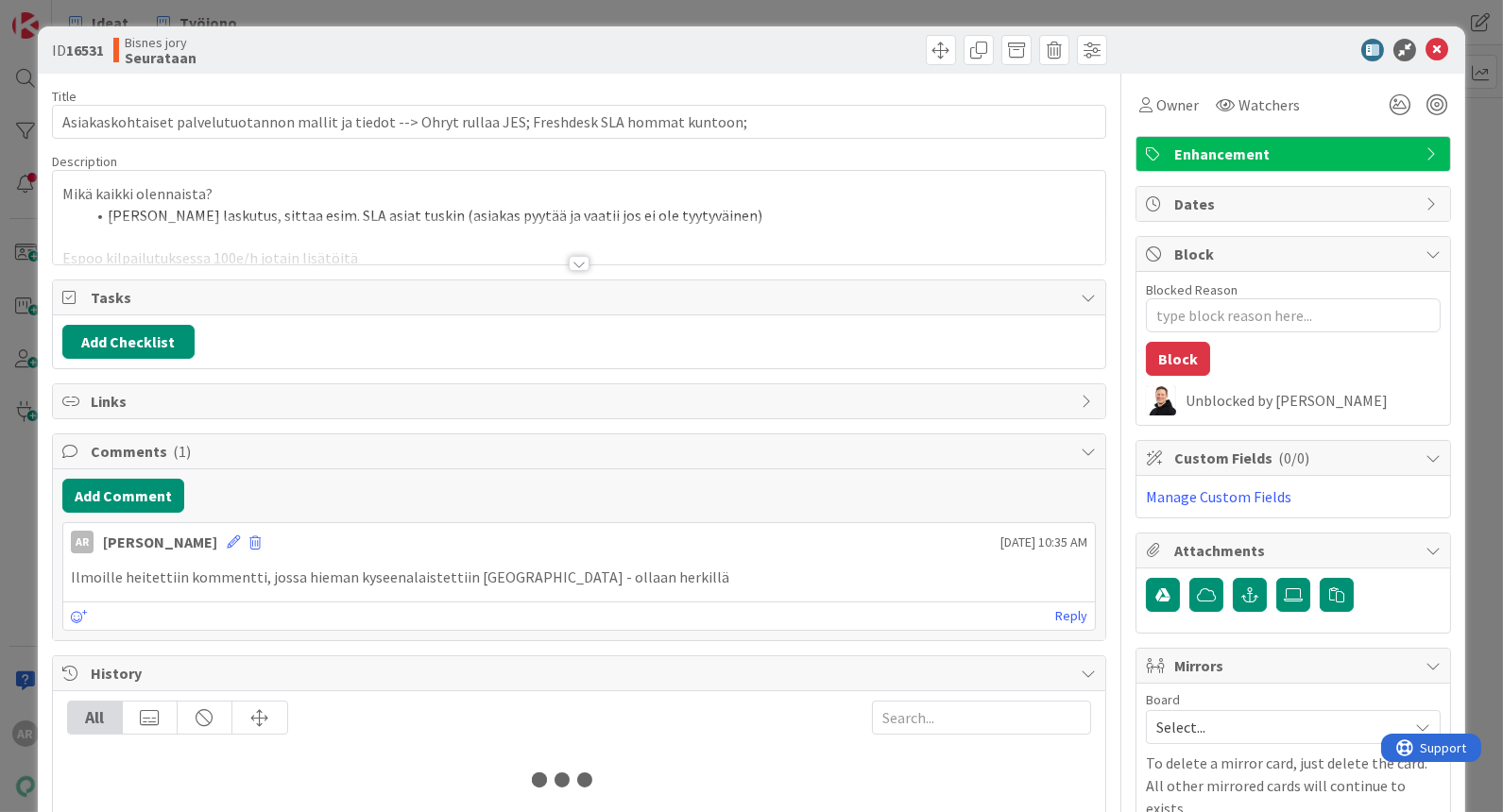
type textarea "x"
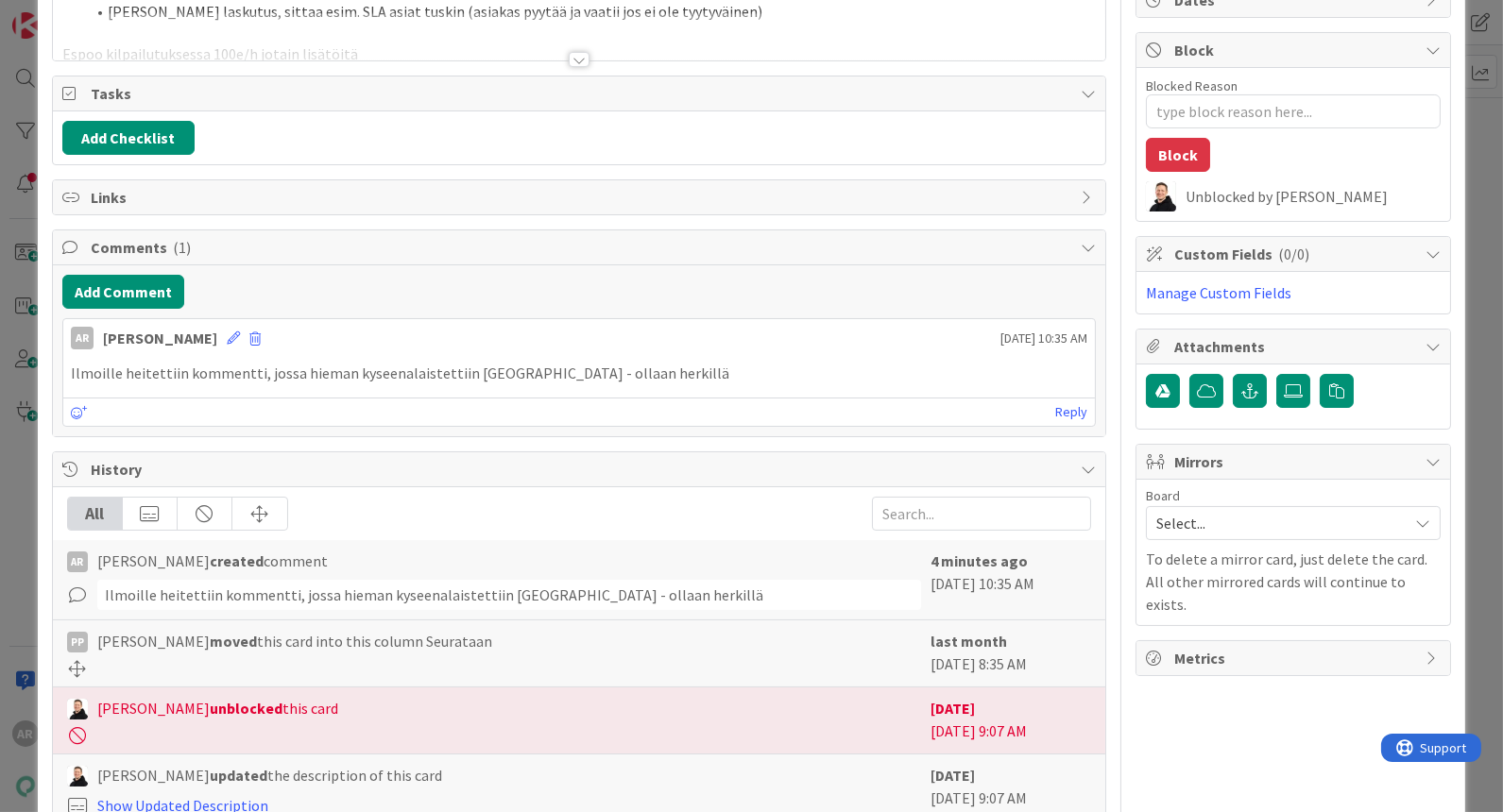
scroll to position [105, 0]
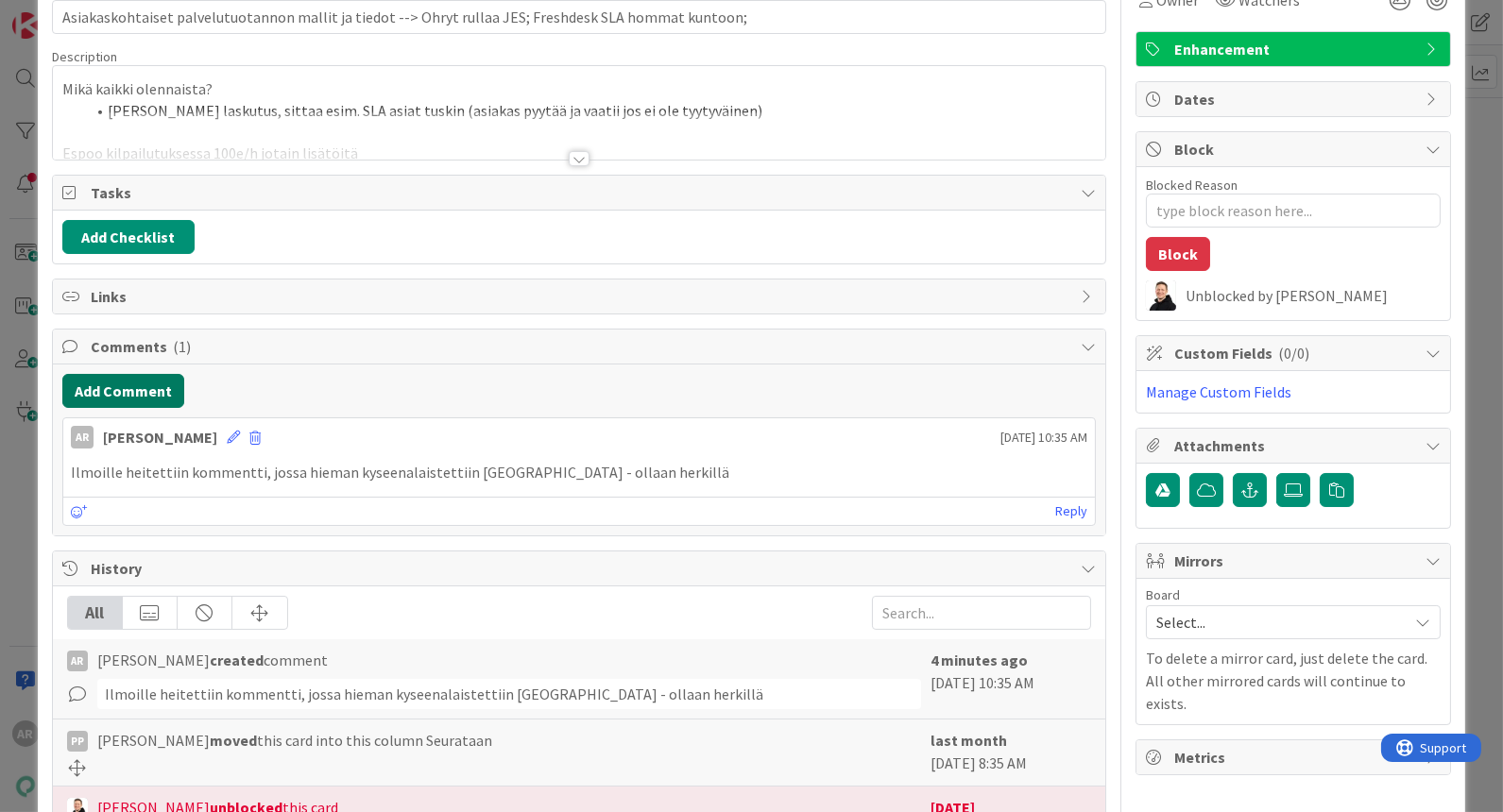
click at [170, 389] on button "Add Comment" at bounding box center [124, 390] width 122 height 34
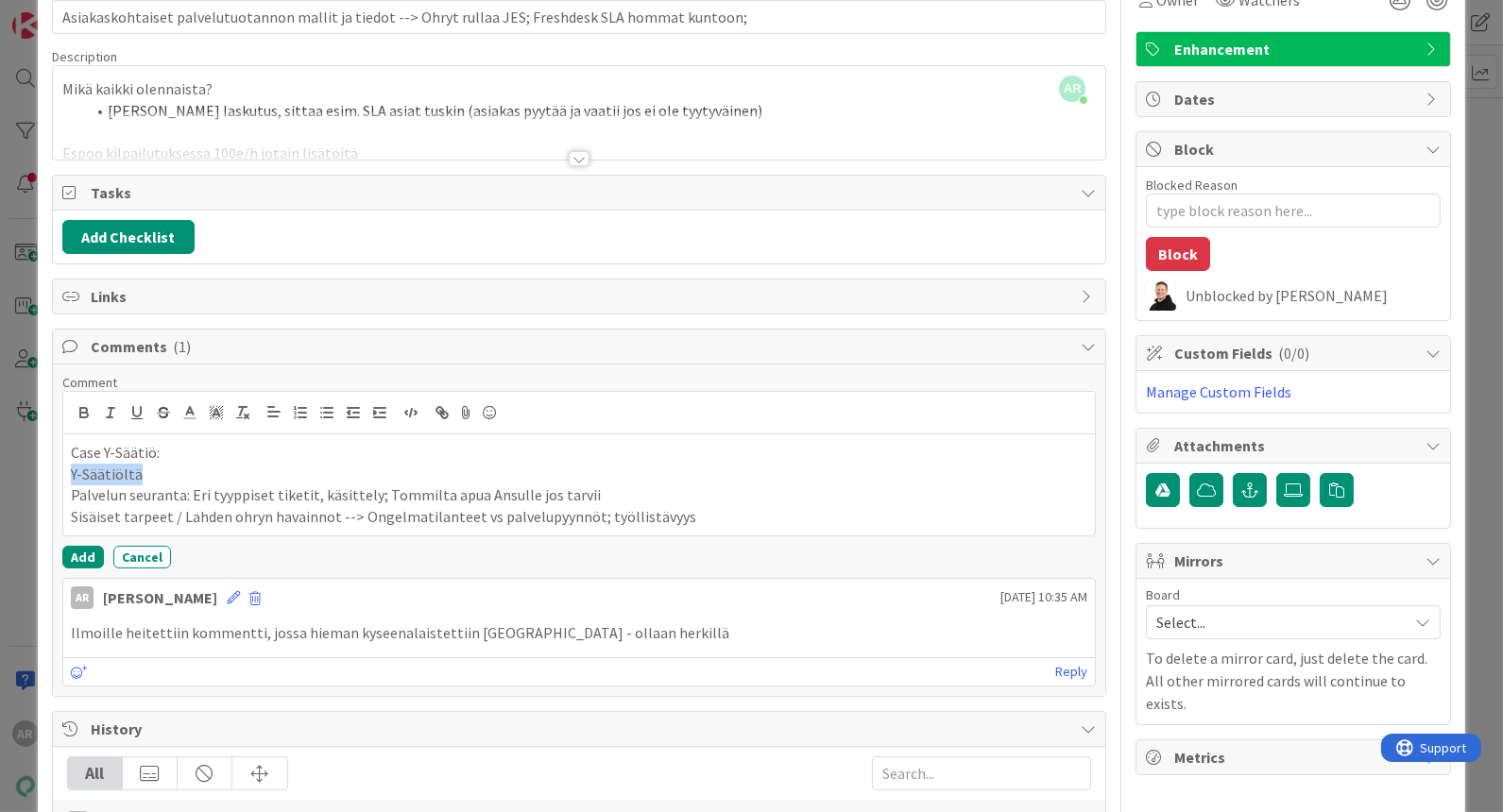
drag, startPoint x: 206, startPoint y: 477, endPoint x: 56, endPoint y: 466, distance: 150.4
click at [56, 466] on div "Comment Case Y-Säätiö: Y-Säätiöltä Palvelun seuranta: Eri tyyppiset tiketit, kä…" at bounding box center [580, 530] width 1053 height 331
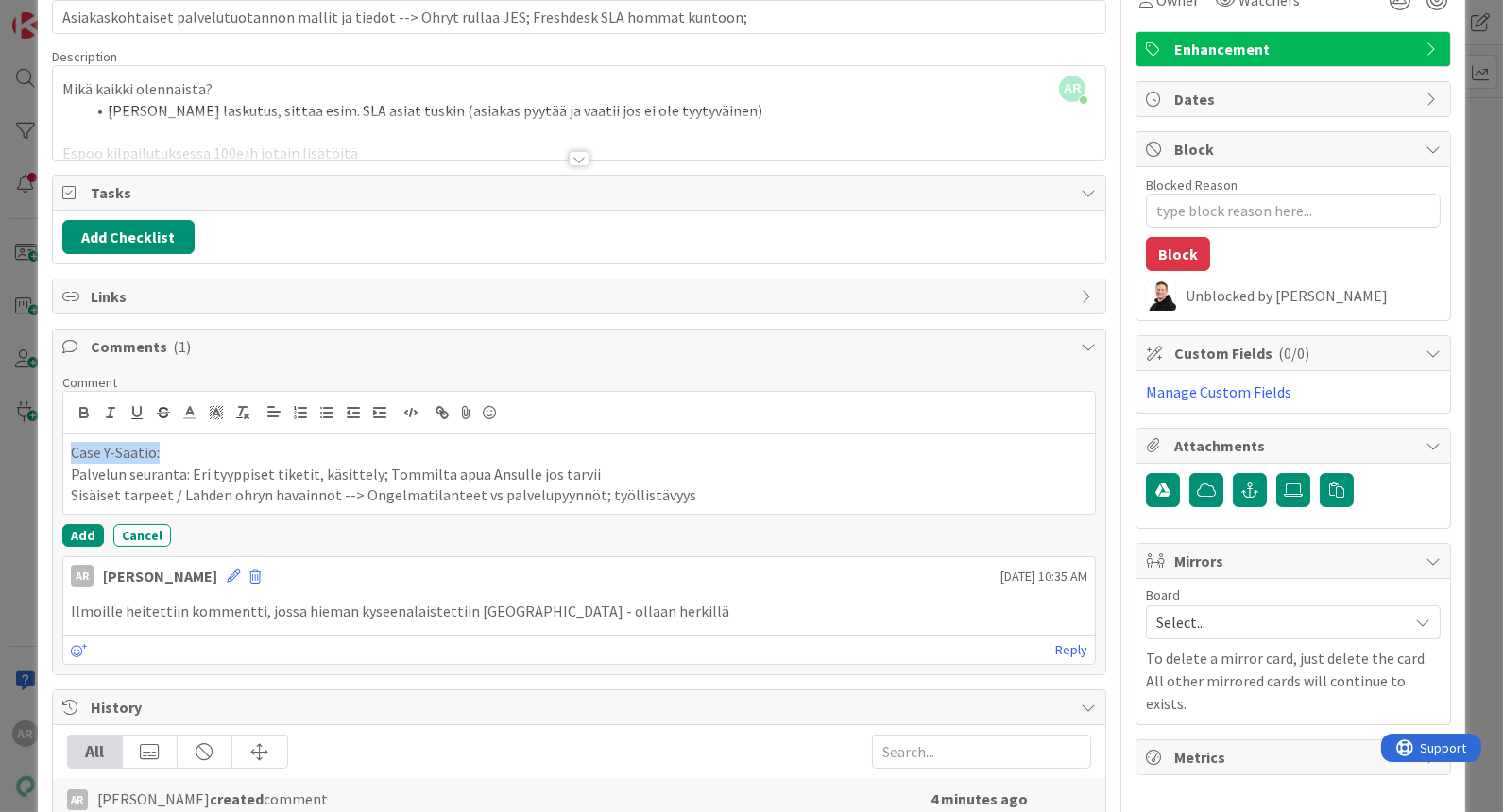
drag, startPoint x: 186, startPoint y: 450, endPoint x: 22, endPoint y: 440, distance: 164.3
click at [22, 440] on div "ID 16531 Bisnes jory Seurataan Title 102 / 128 Asiakaskohtaiset palvelutuotanno…" at bounding box center [752, 406] width 1503 height 812
click at [275, 476] on p "Palvelun seuranta: Eri tyyppiset tiketit, käsittely; Tommilta apua Ansulle jos …" at bounding box center [579, 474] width 1017 height 21
click at [89, 529] on button "Add" at bounding box center [83, 535] width 42 height 22
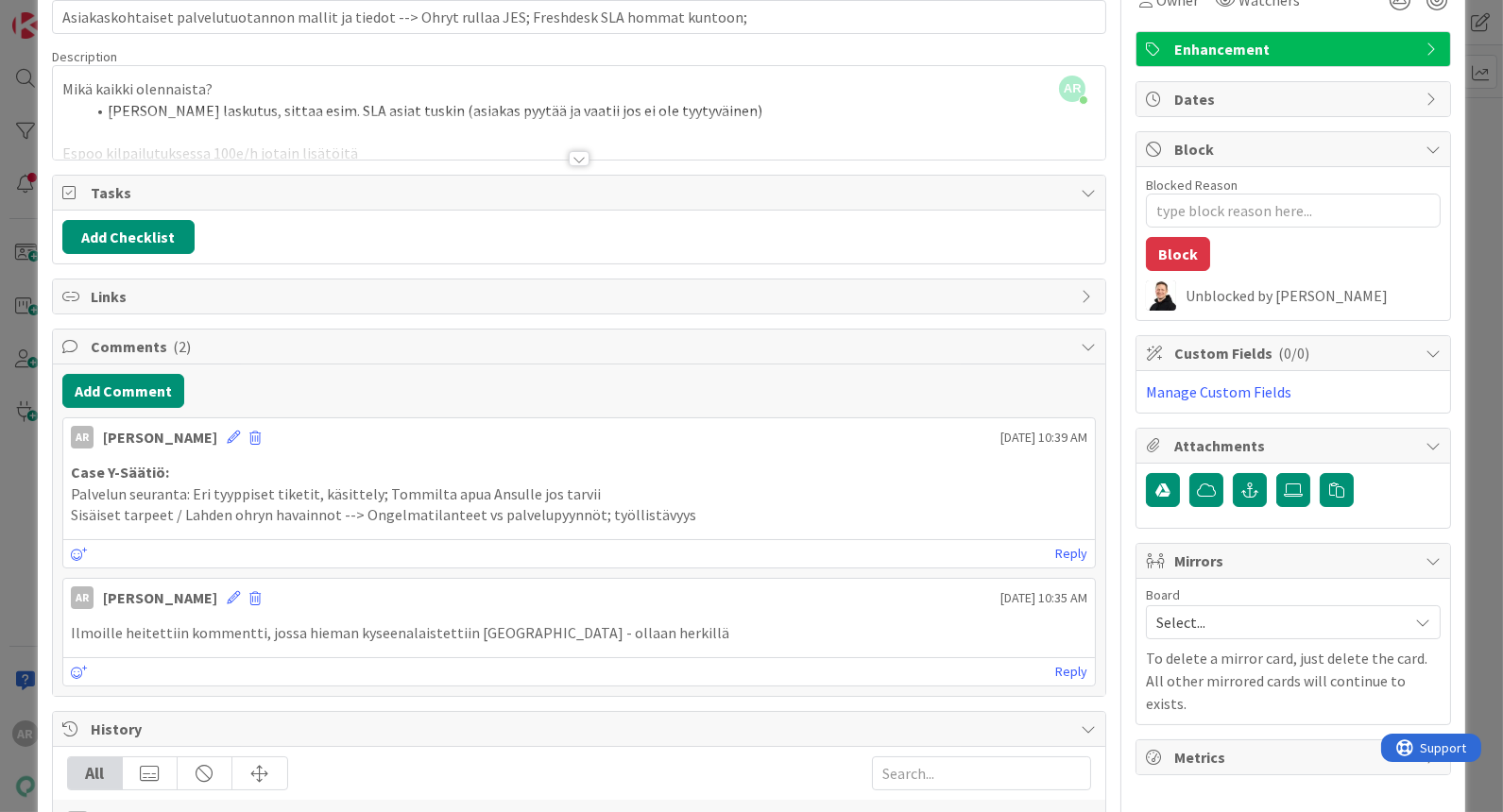
click at [30, 553] on div "ID 16531 Bisnes jory Seurataan Title 102 / 128 Asiakaskohtaiset palvelutuotanno…" at bounding box center [752, 406] width 1503 height 812
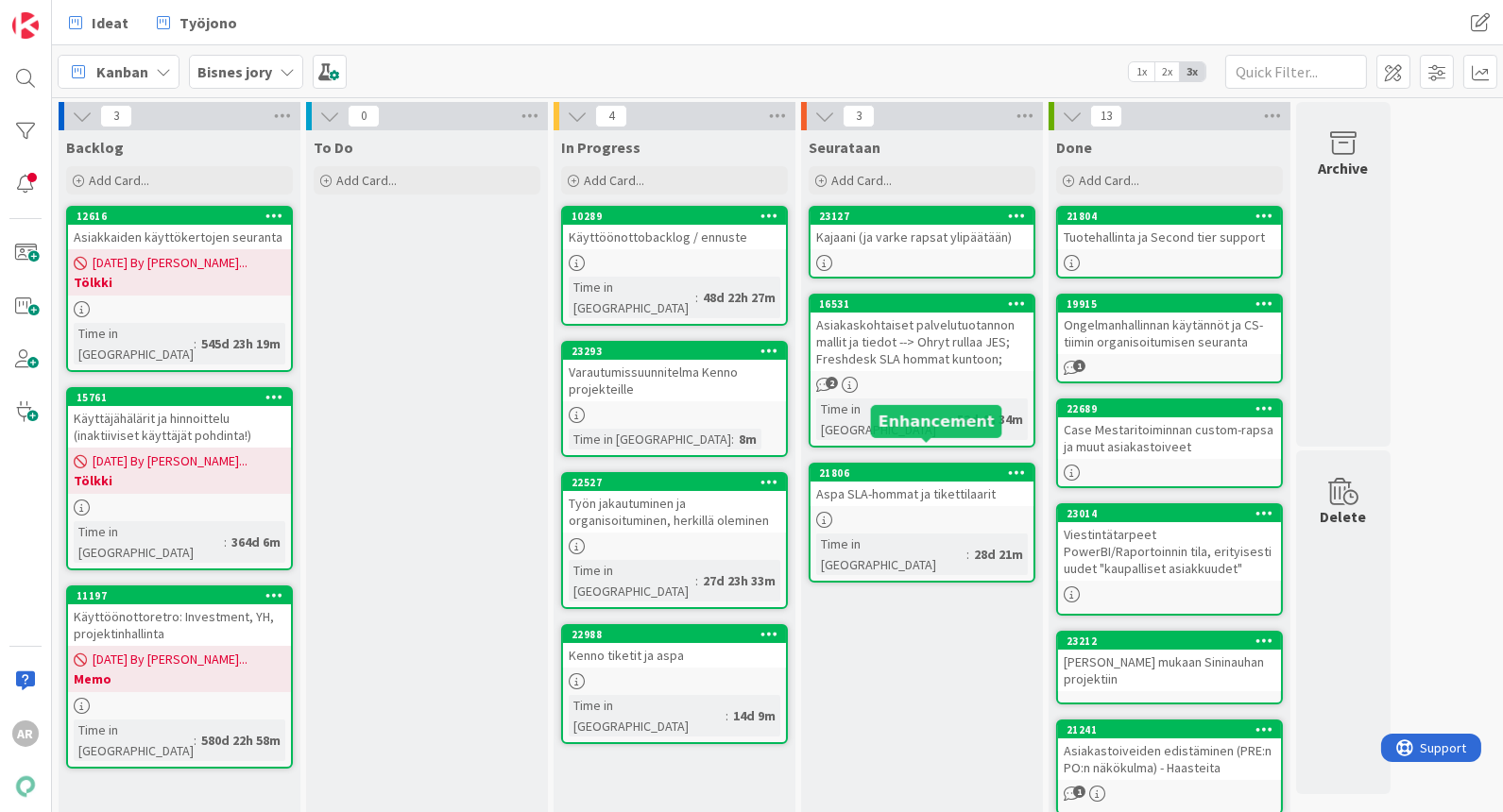
click at [893, 512] on div at bounding box center [922, 519] width 223 height 16
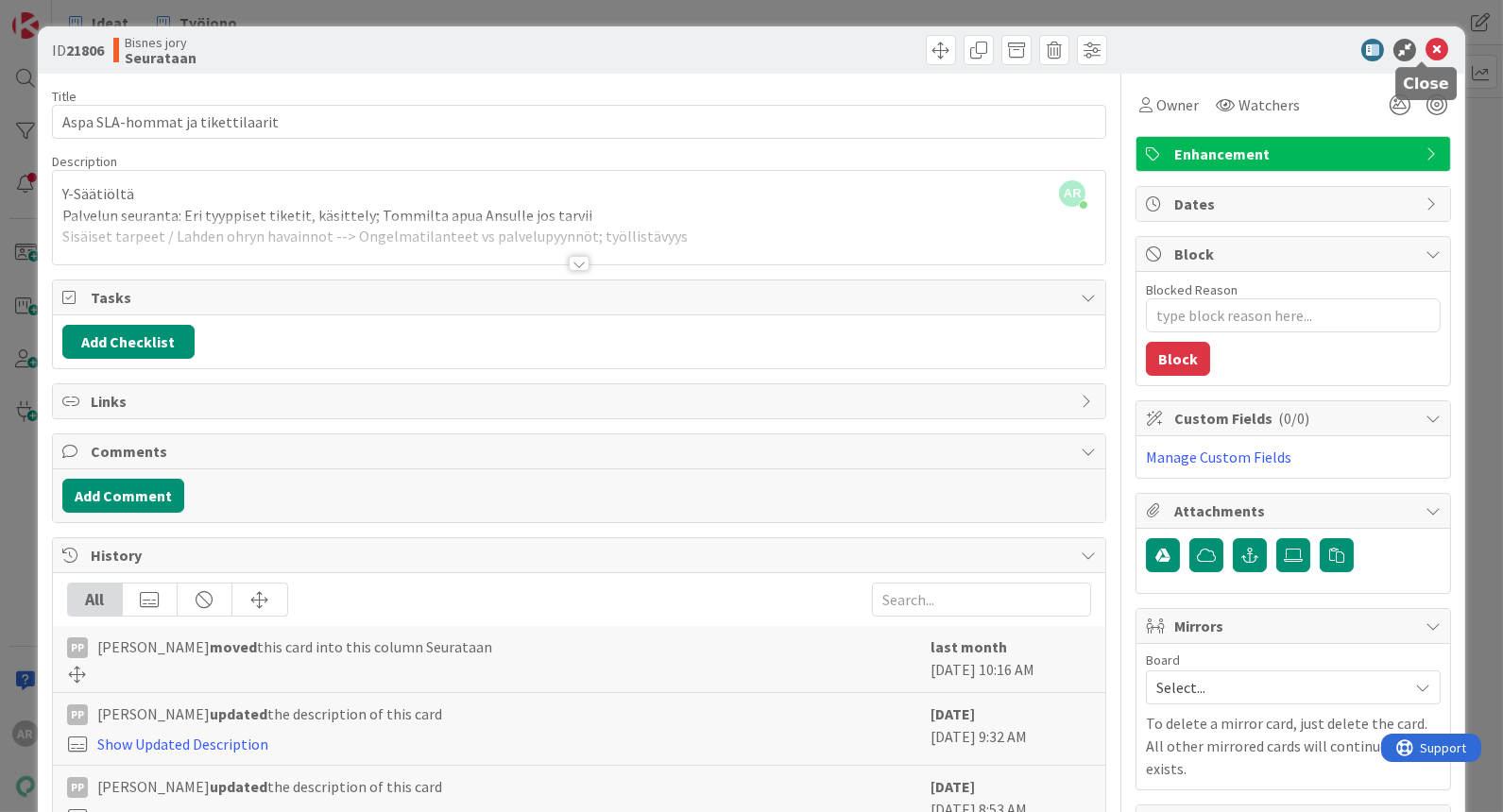
click at [1430, 41] on icon at bounding box center [1436, 49] width 22 height 22
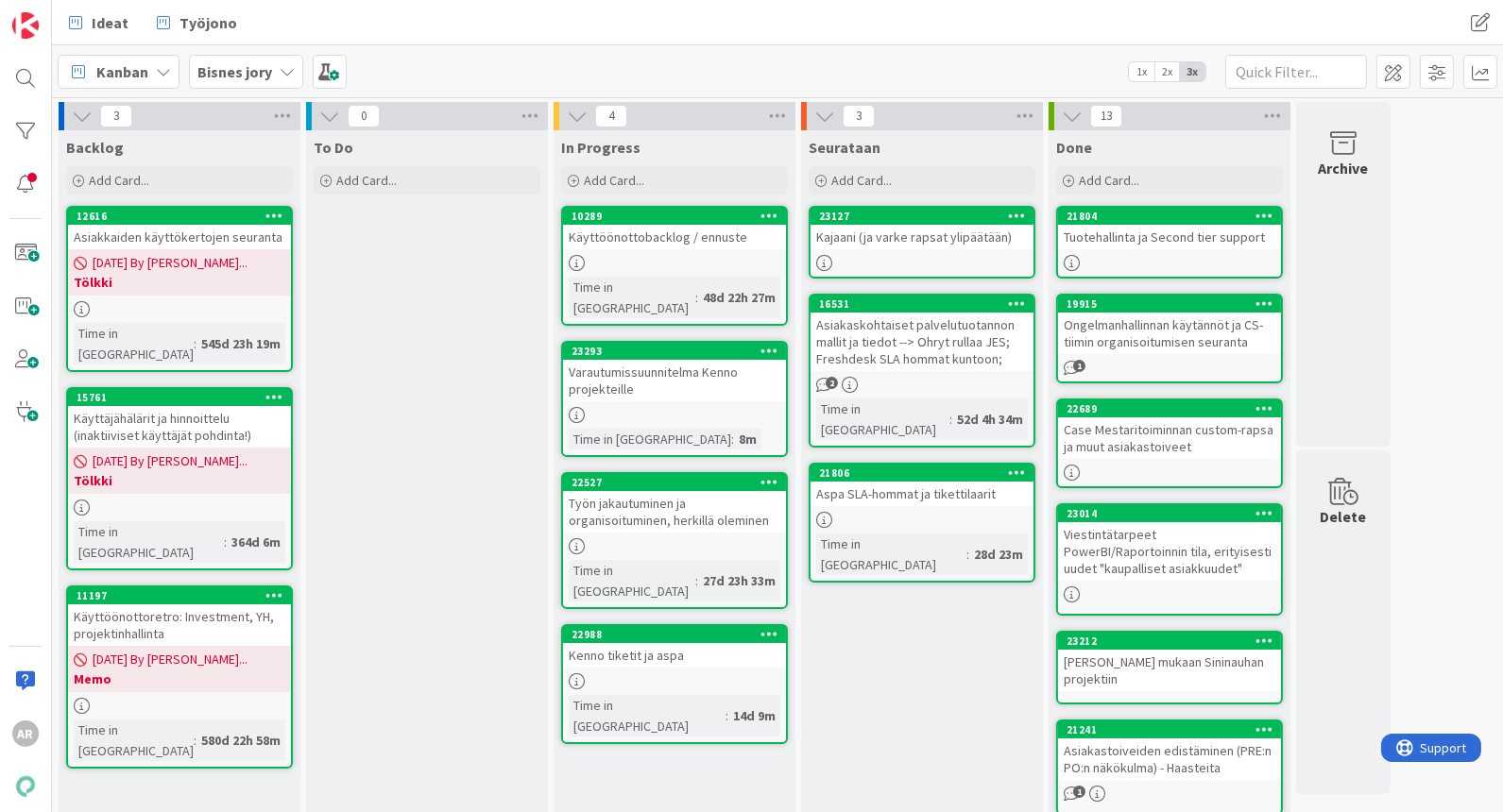
click at [1014, 465] on icon at bounding box center [1017, 472] width 18 height 14
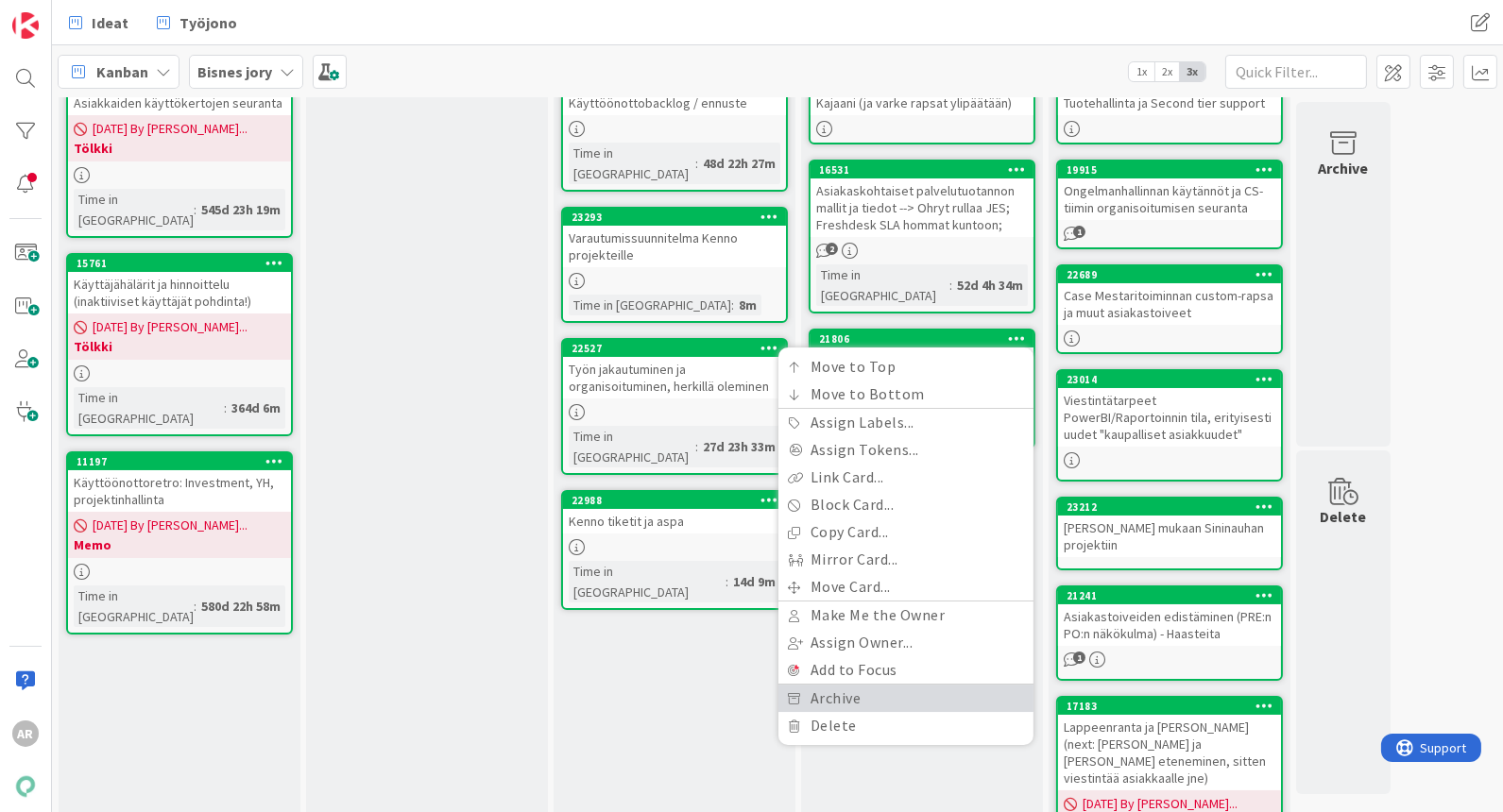
scroll to position [210, 0]
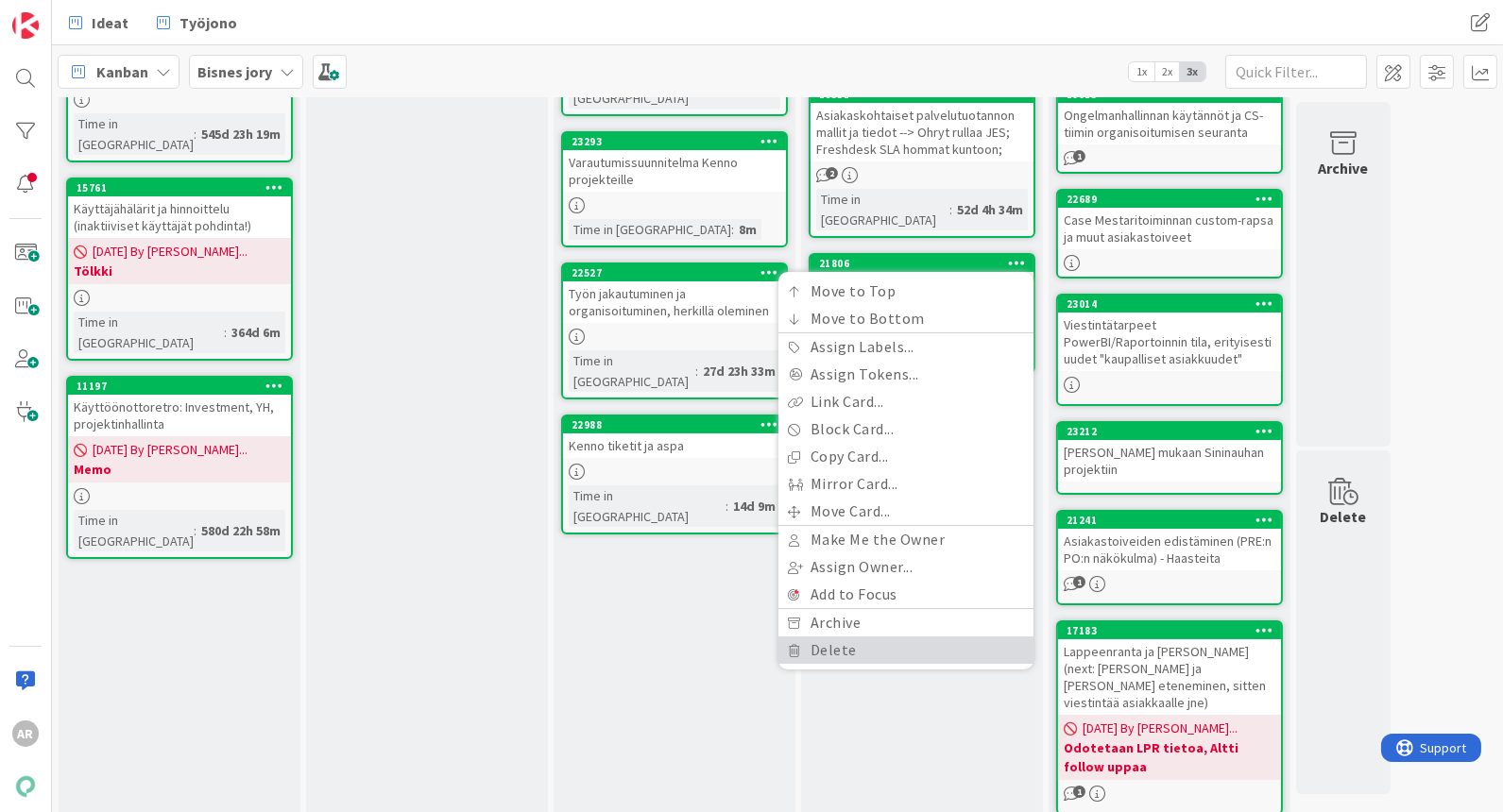
click at [875, 636] on link "Delete" at bounding box center [906, 650] width 255 height 27
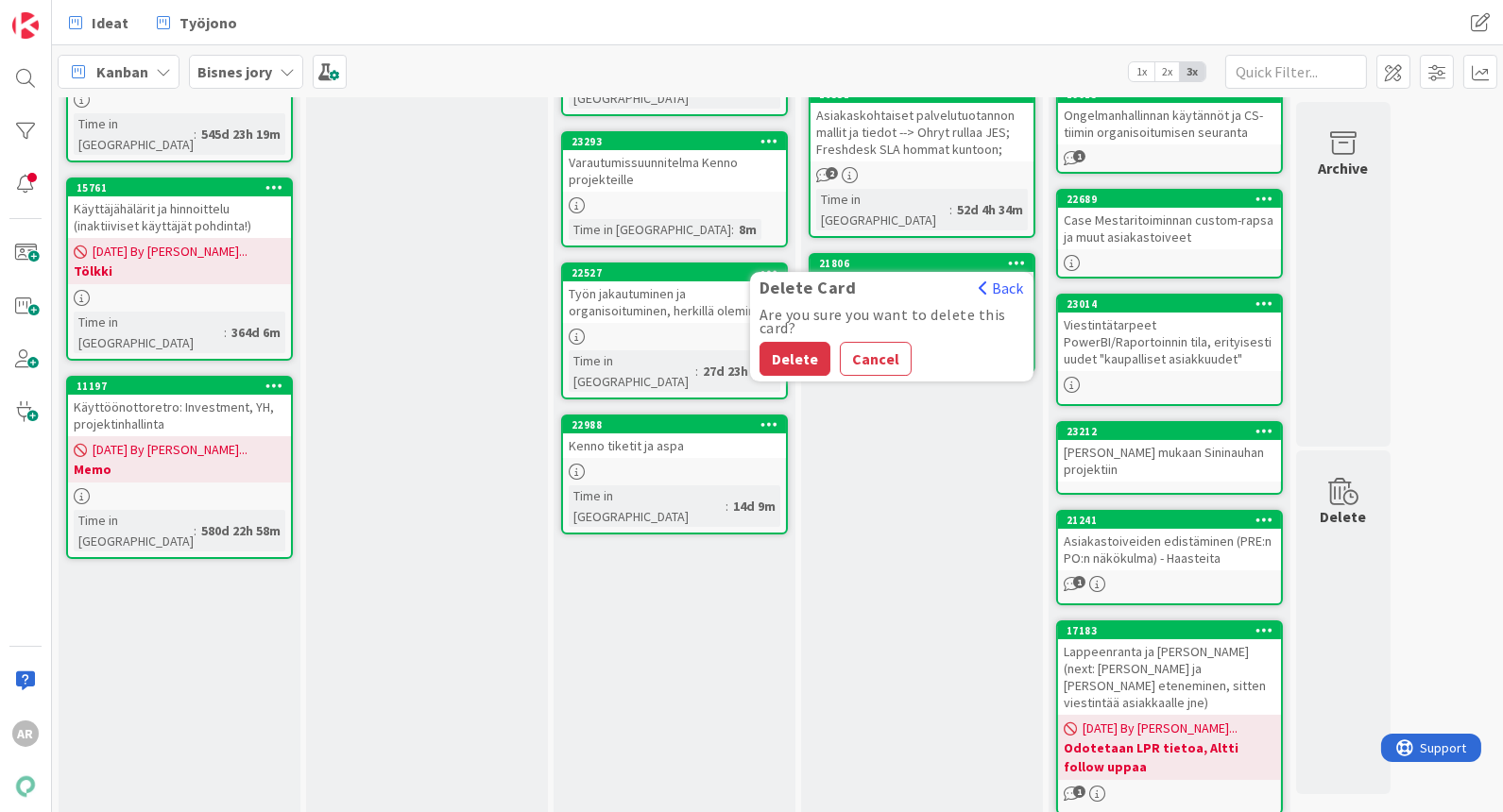
click at [783, 342] on button "Delete" at bounding box center [795, 358] width 71 height 34
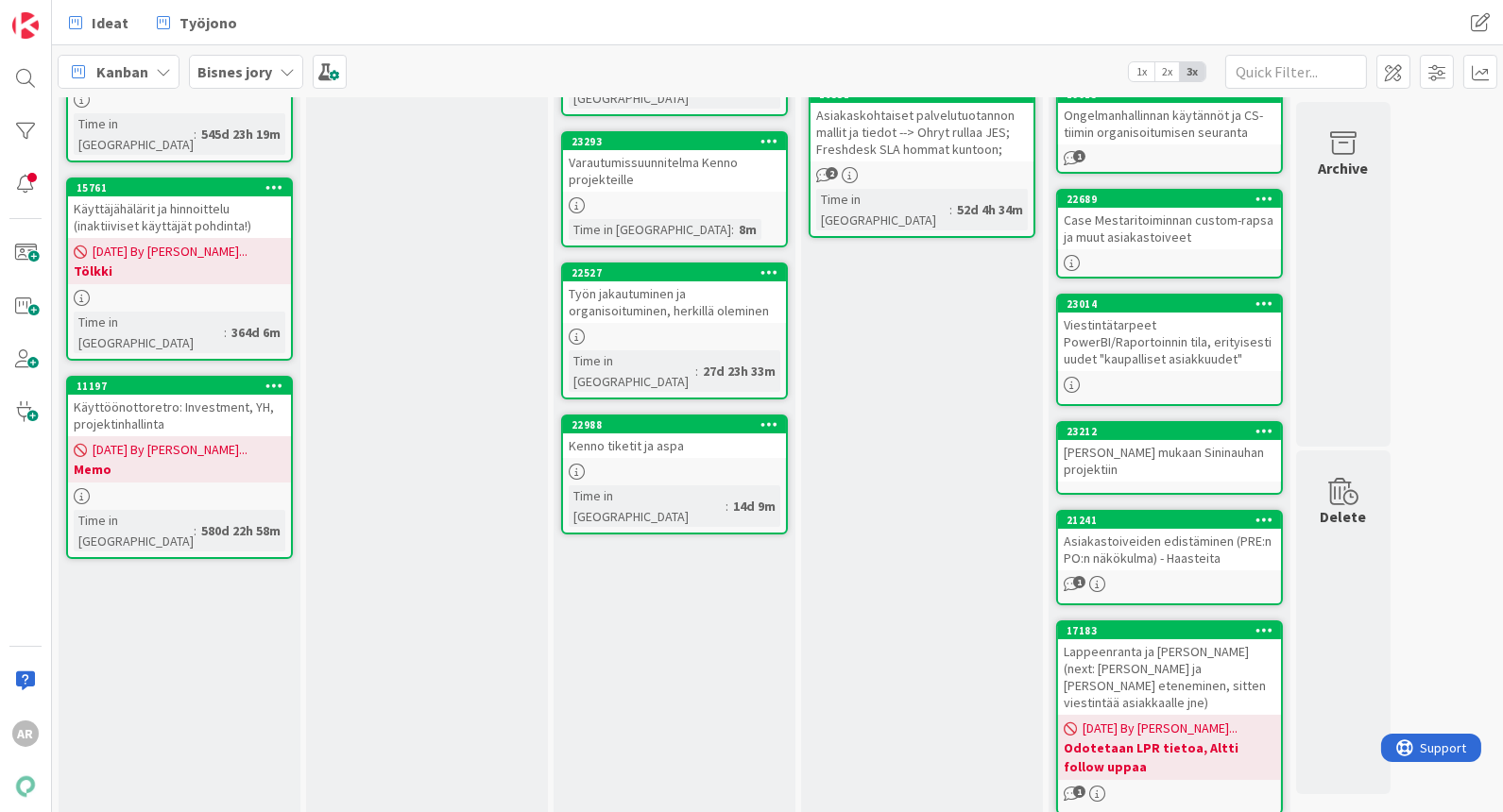
scroll to position [0, 0]
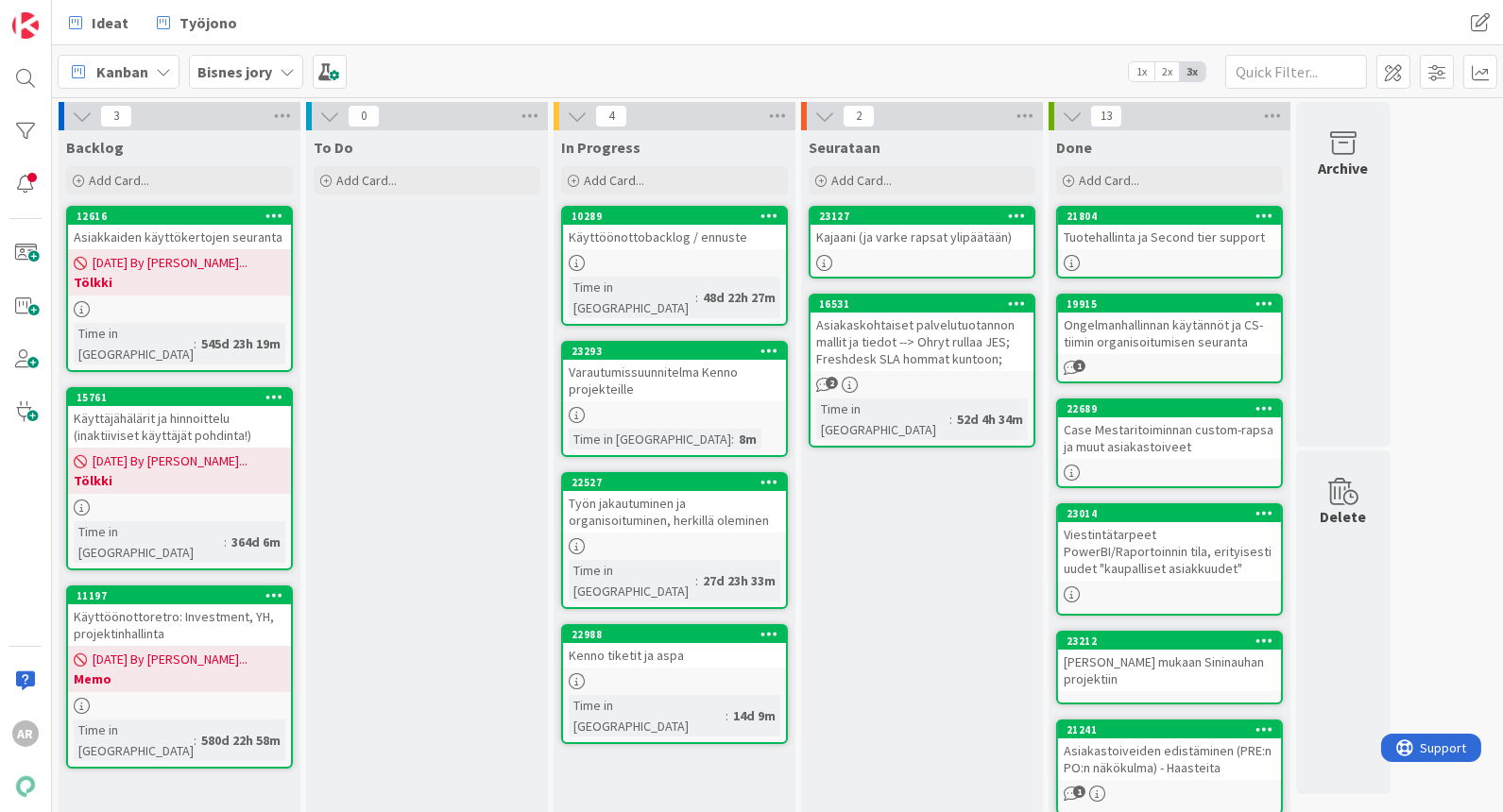
click at [969, 346] on div "Asiakaskohtaiset palvelutuotannon mallit ja tiedot --> Ohryt rullaa JES; Freshd…" at bounding box center [922, 342] width 223 height 59
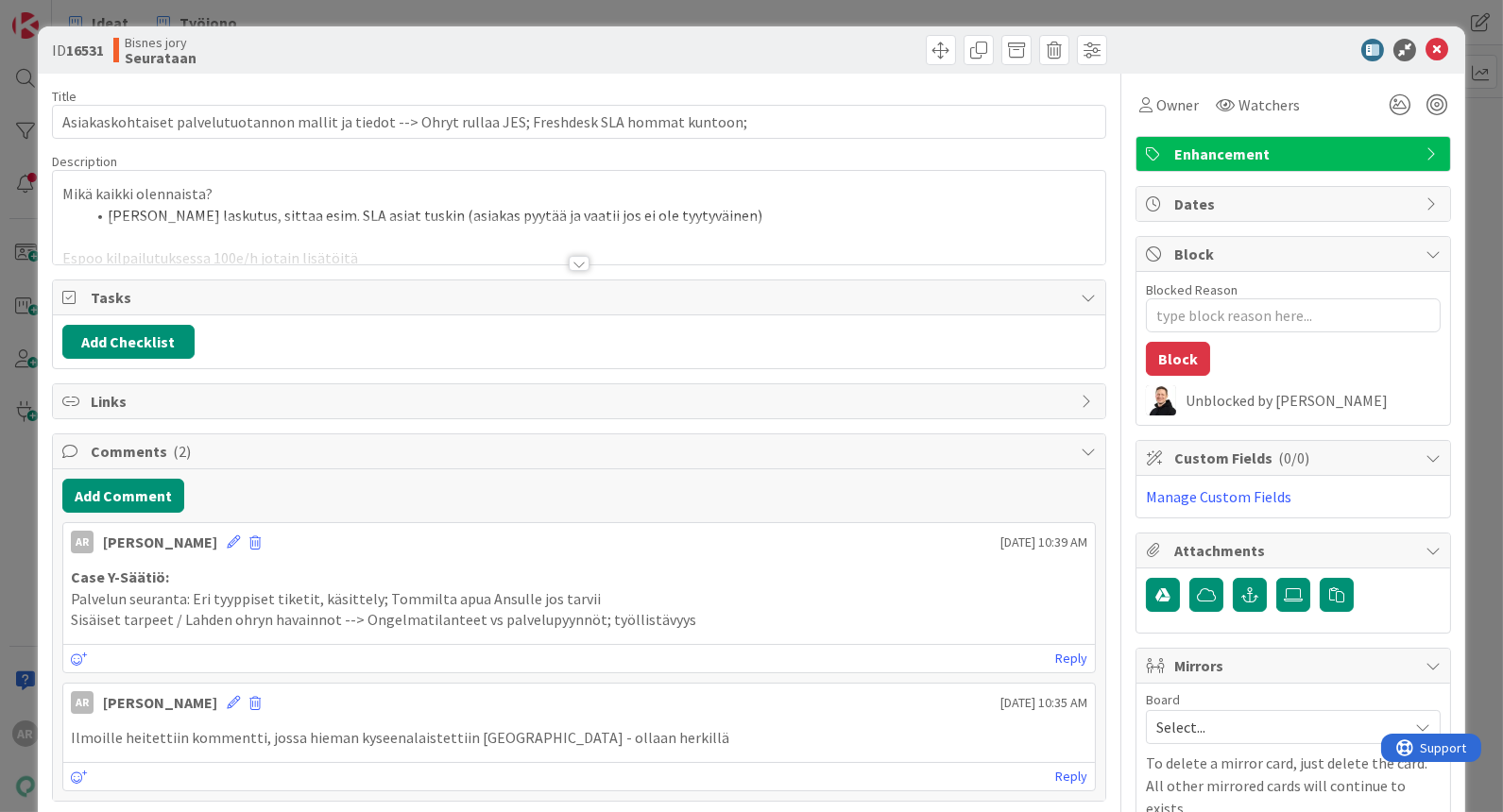
type textarea "x"
click at [10, 564] on div "ID 16531 Bisnes jory Seurataan Title 102 / 128 Asiakaskohtaiset palvelutuotanno…" at bounding box center [752, 406] width 1503 height 812
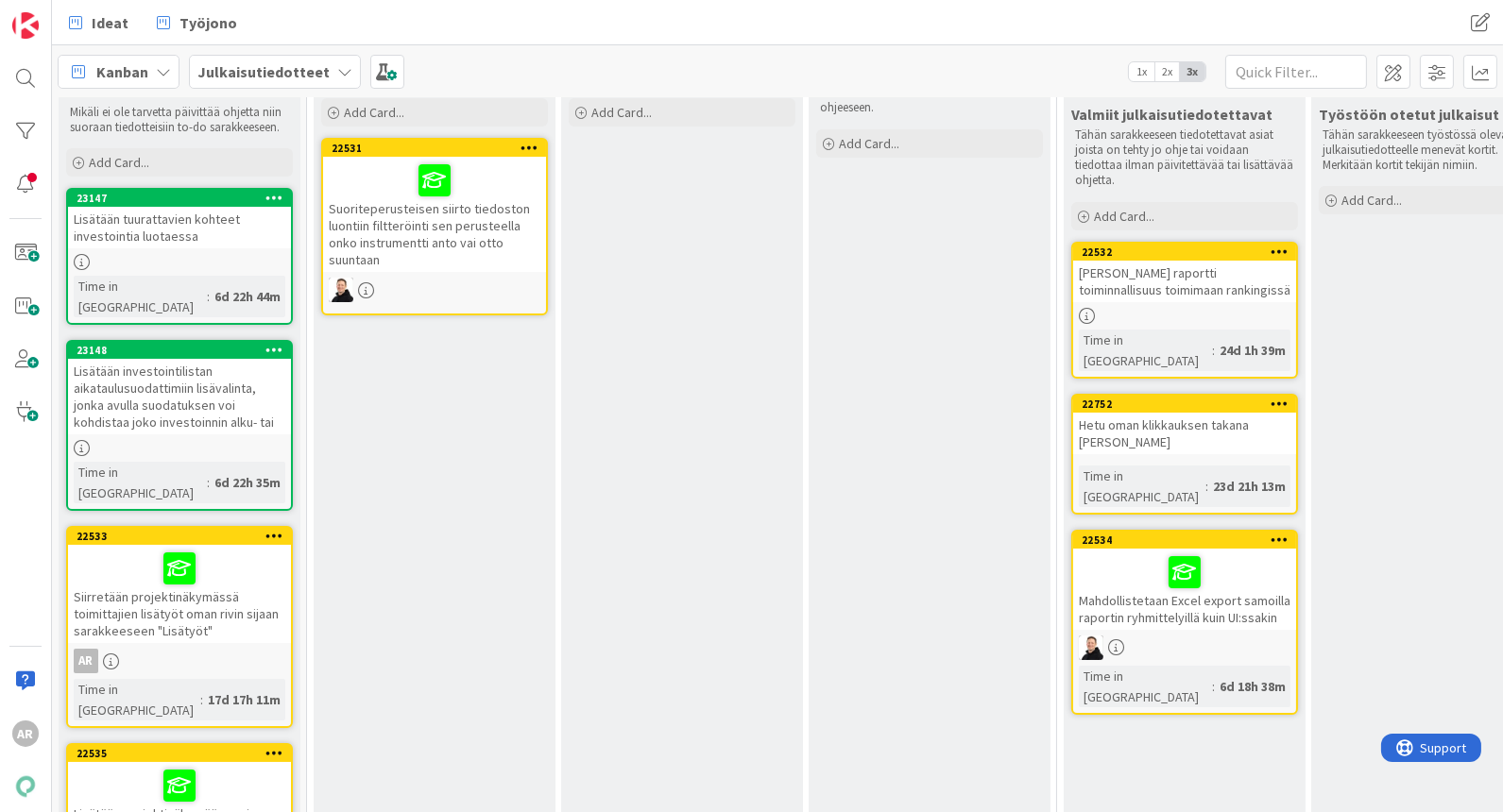
scroll to position [105, 0]
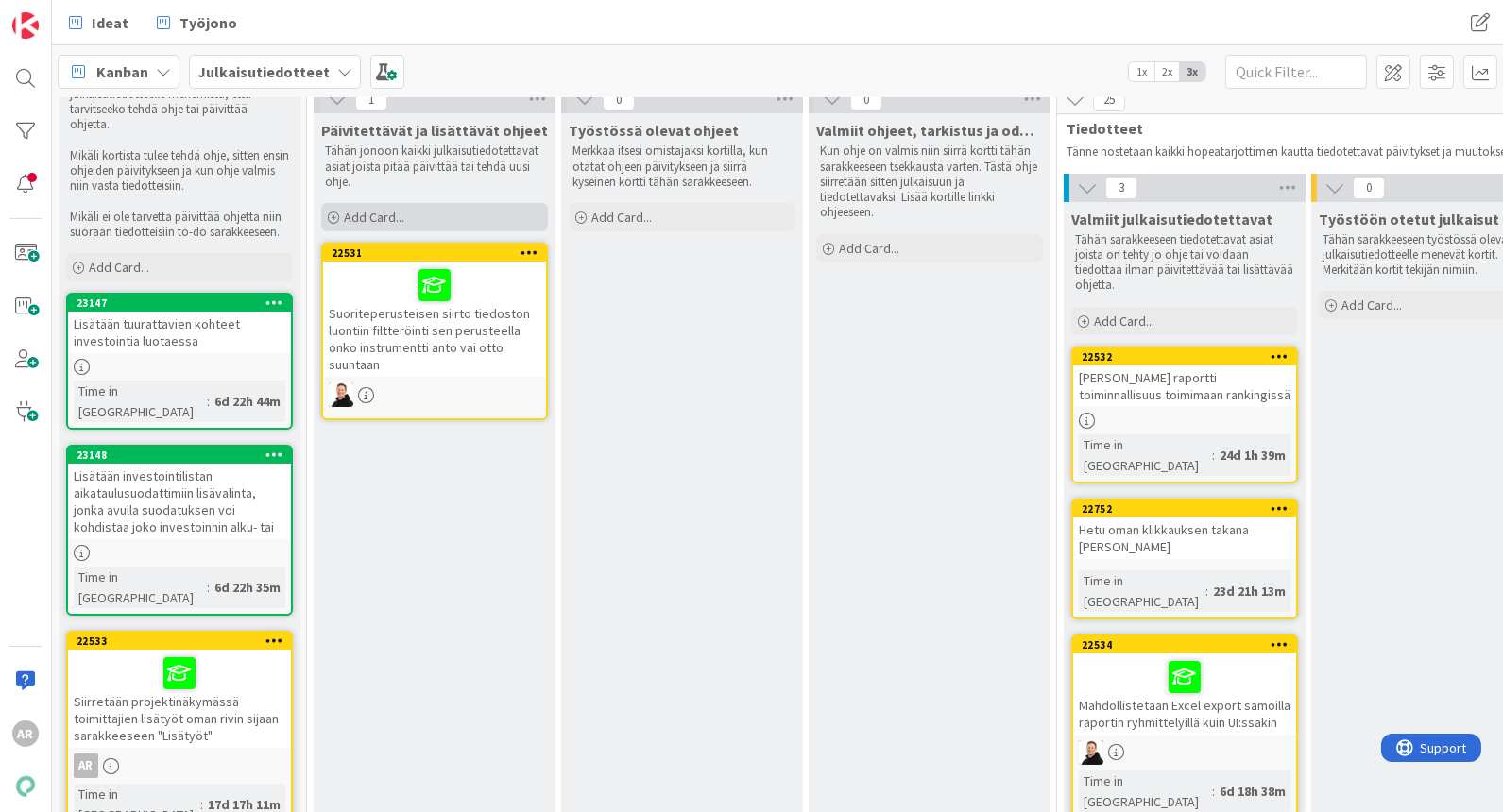
click at [393, 210] on span "Add Card..." at bounding box center [374, 217] width 61 height 17
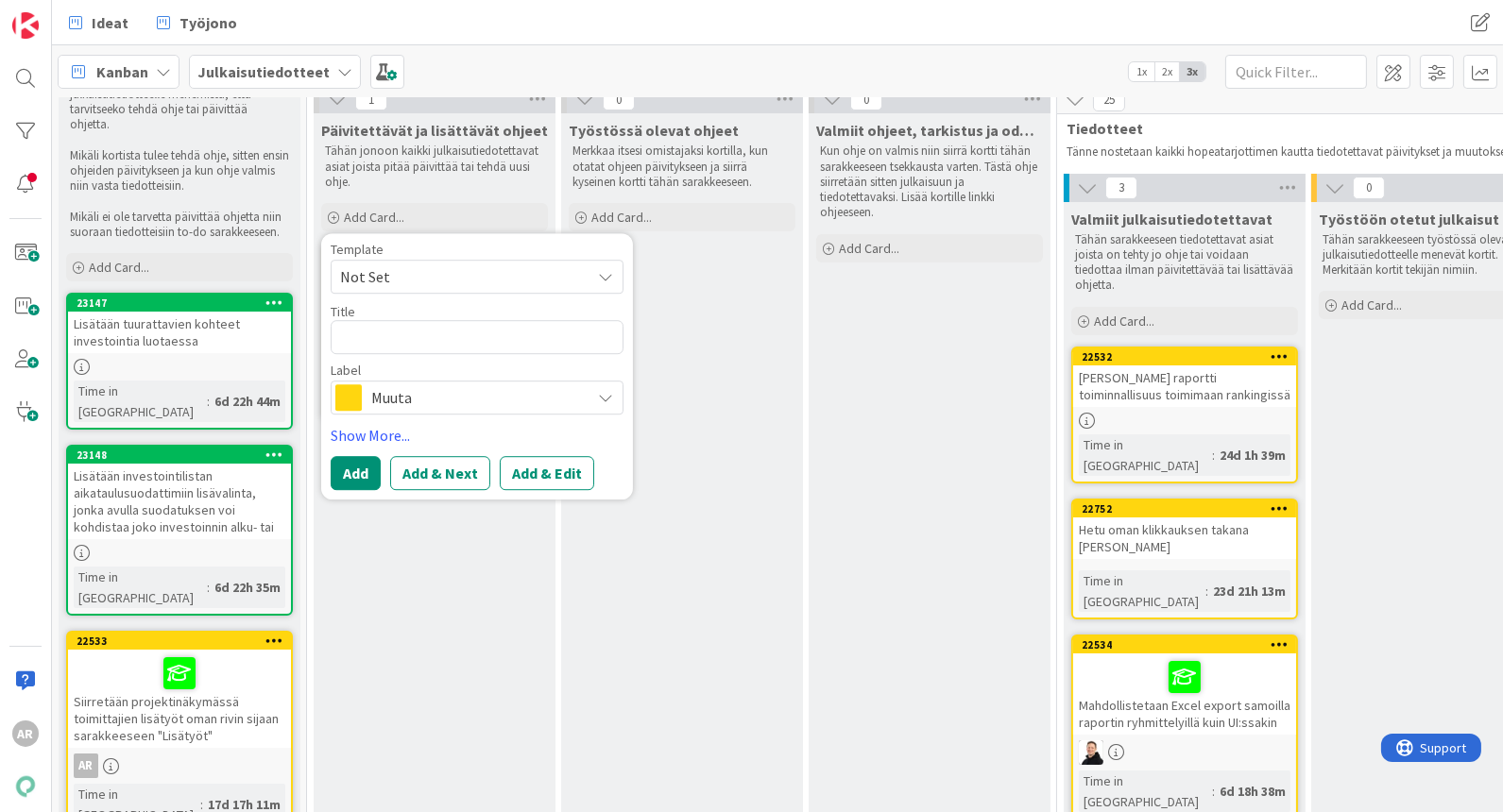
type textarea "x"
type textarea "R"
type textarea "x"
type textarea "RT"
type textarea "x"
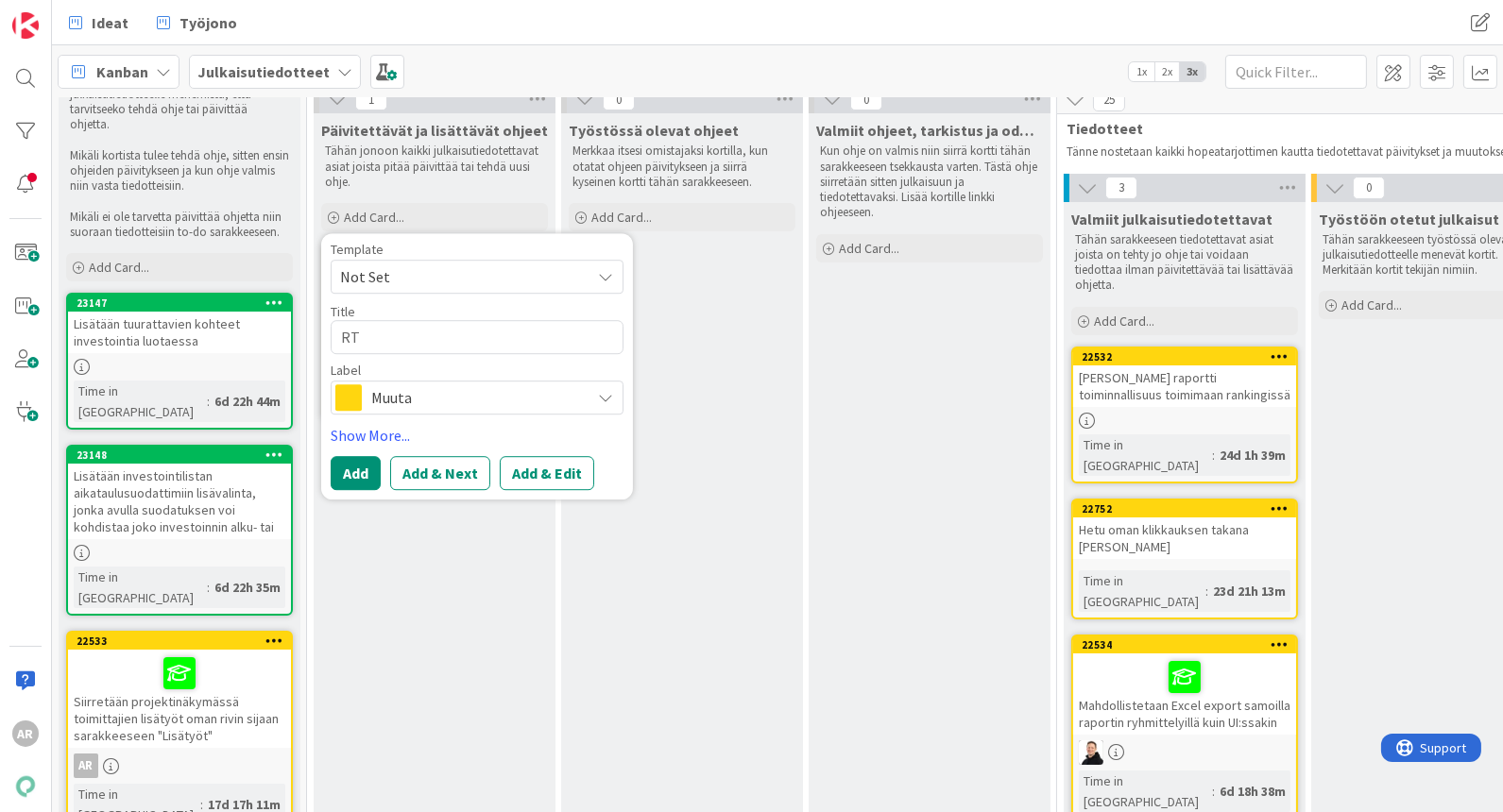
type textarea "R"
type textarea "x"
type textarea "Ro"
type textarea "x"
type textarea "Roo"
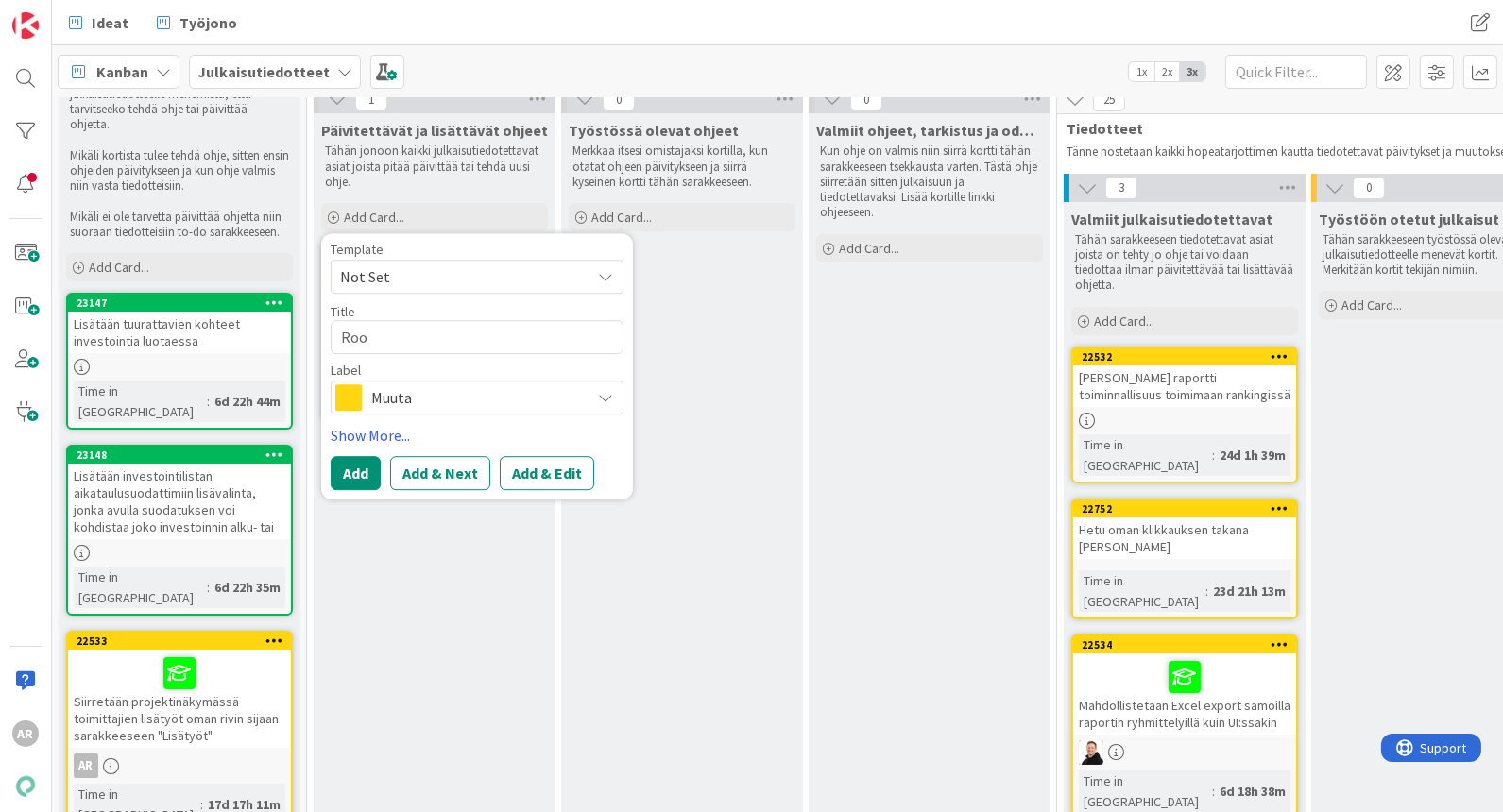
type textarea "x"
type textarea "Rool"
type textarea "x"
type textarea "Rooli"
type textarea "x"
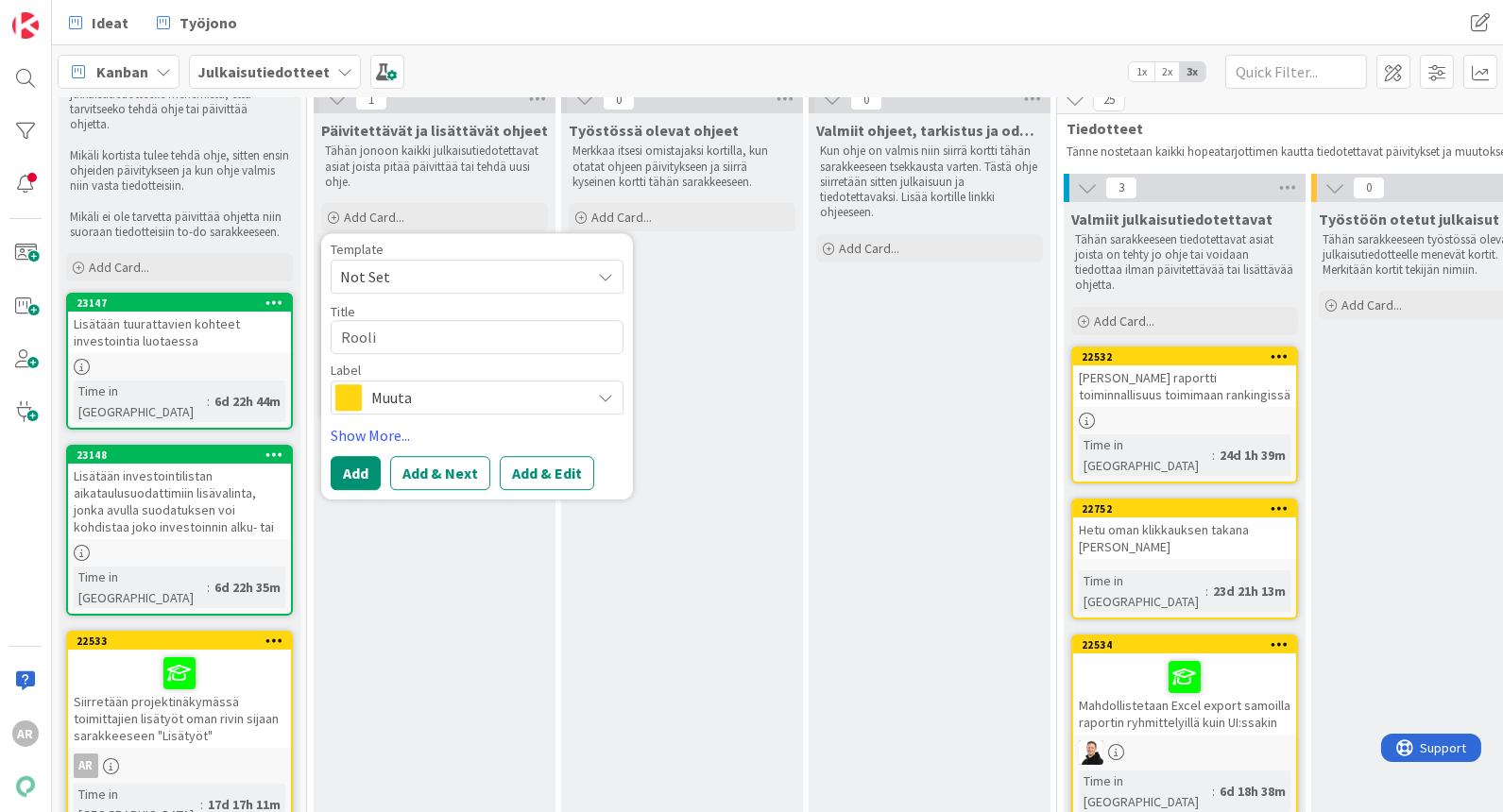
type textarea "Roolip"
type textarea "x"
type textarea "Roolipo"
type textarea "x"
type textarea "Roolipoh"
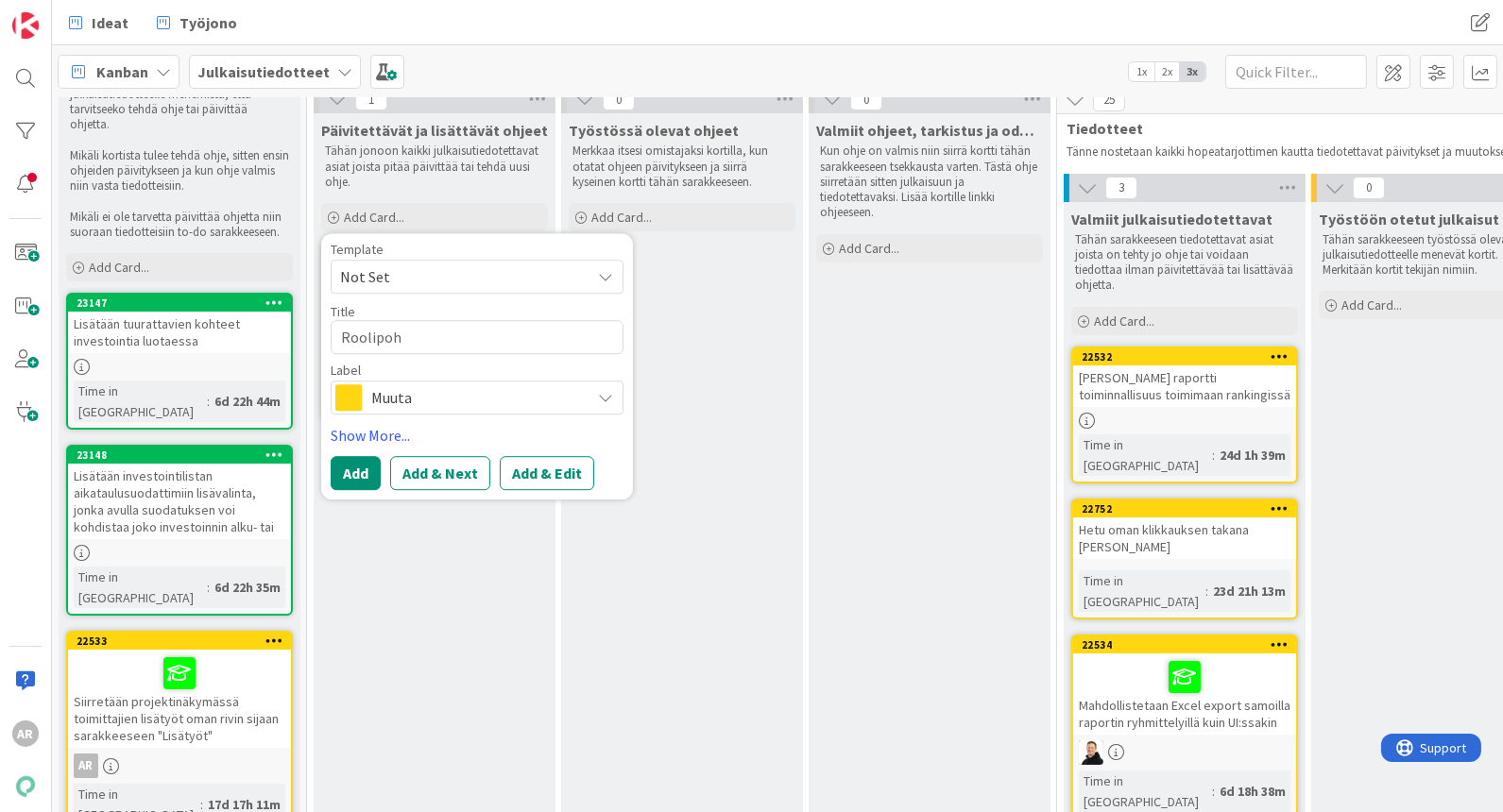
type textarea "x"
type textarea "Roolipohj"
type textarea "x"
type textarea "Roolipohja"
type textarea "x"
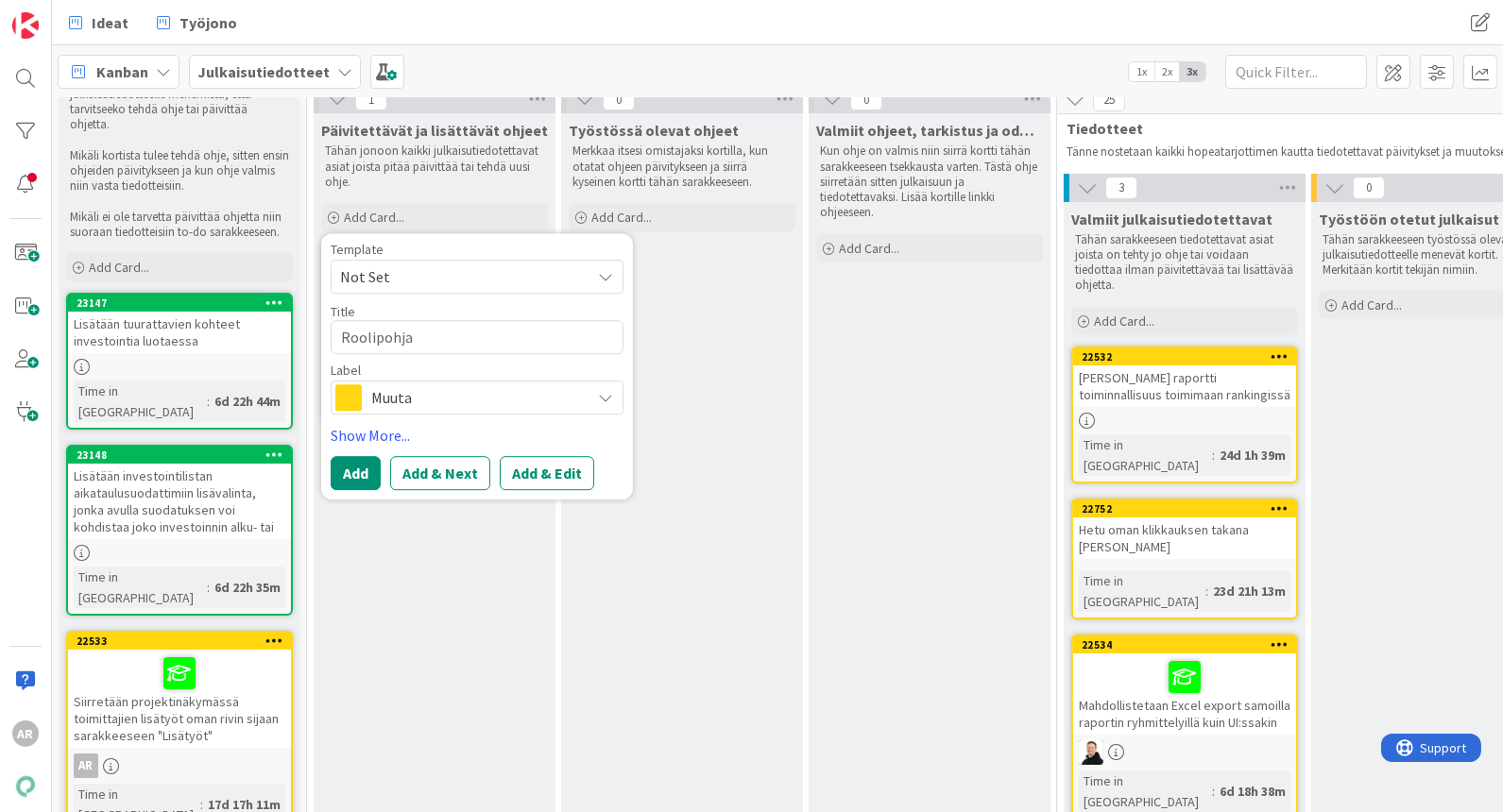
type textarea "Roolipohjai"
type textarea "x"
type textarea "Roolipohjain"
type textarea "x"
type textarea "Roolipohjaine"
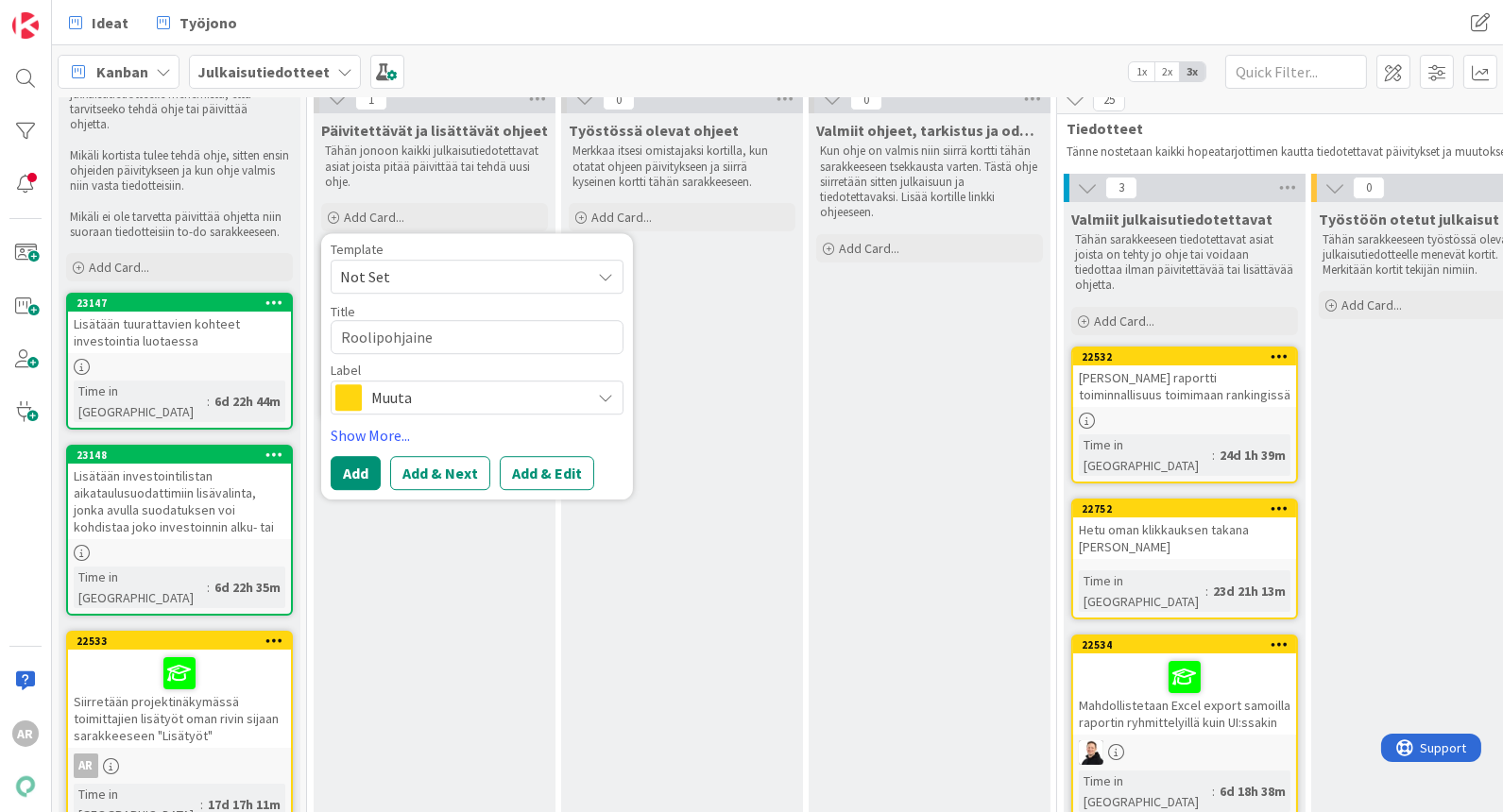
type textarea "x"
type textarea "Roolipohjainen"
type textarea "x"
type textarea "Roolipohjainen"
type textarea "x"
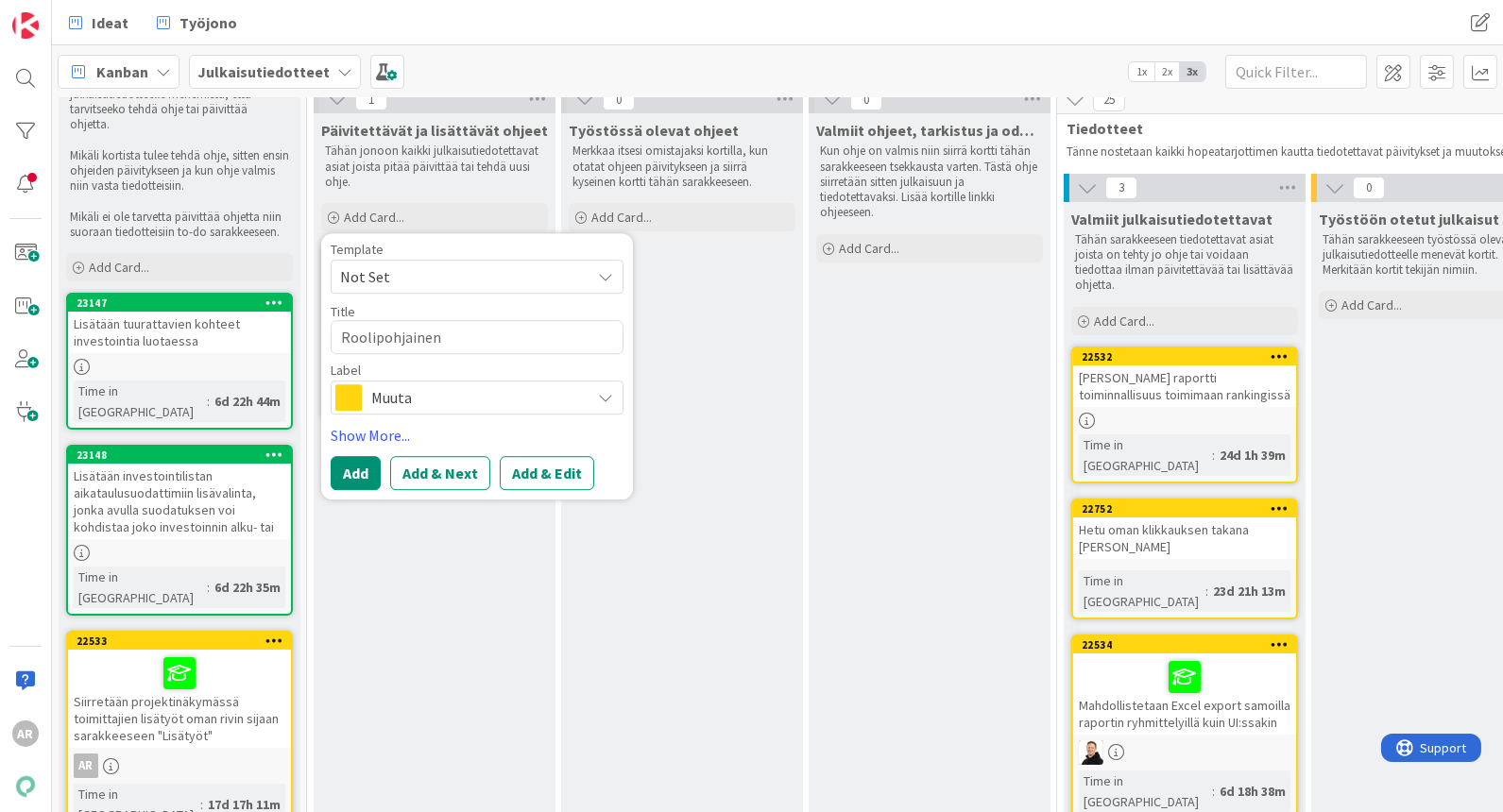
type textarea "Roolipohjainen k"
type textarea "x"
type textarea "Roolipohjainen kä"
type textarea "x"
type textarea "Roolipohjainen käy"
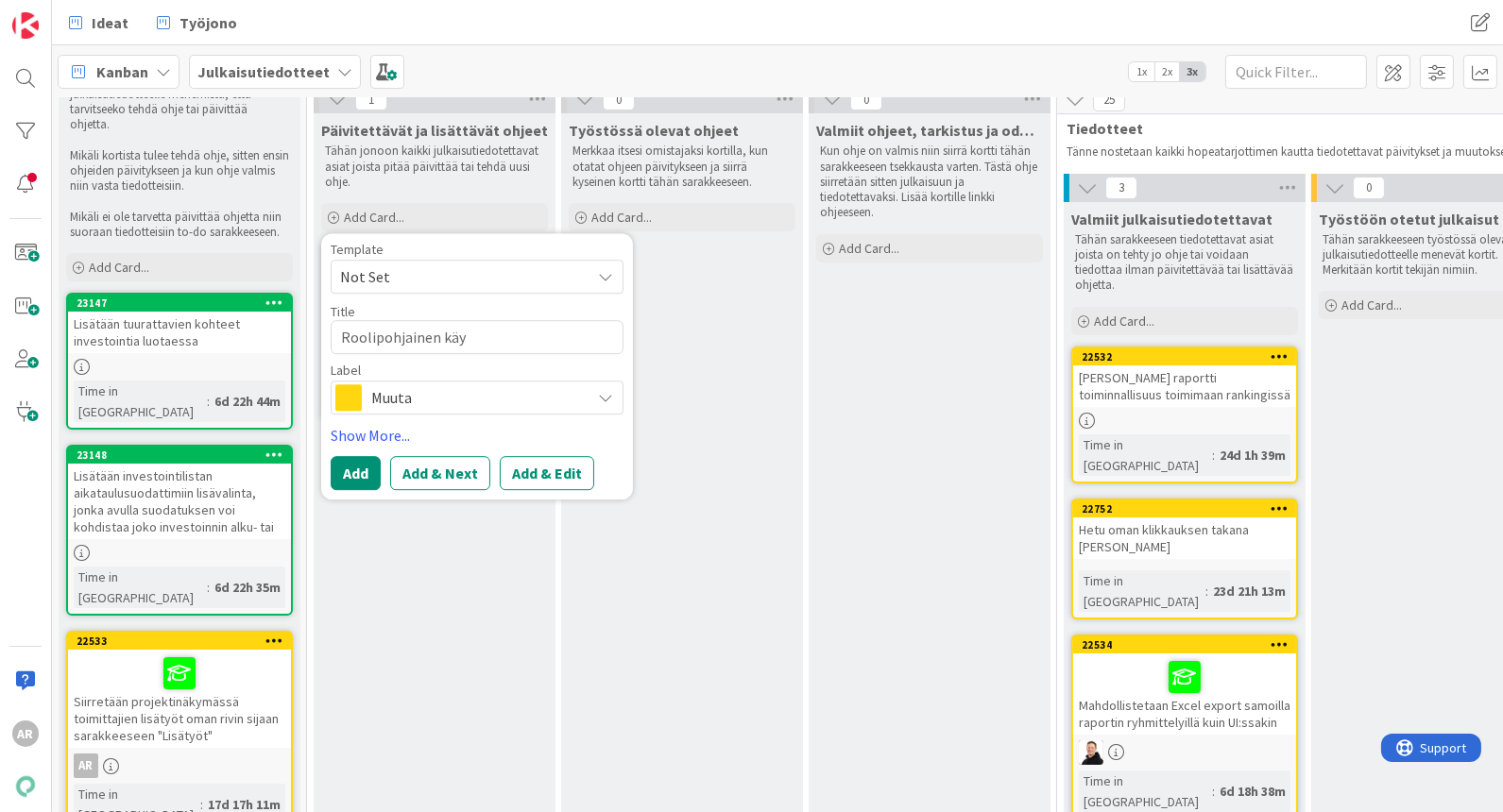
type textarea "x"
type textarea "Roolipohjainen käyt"
type textarea "x"
type textarea "Roolipohjainen käytt"
type textarea "x"
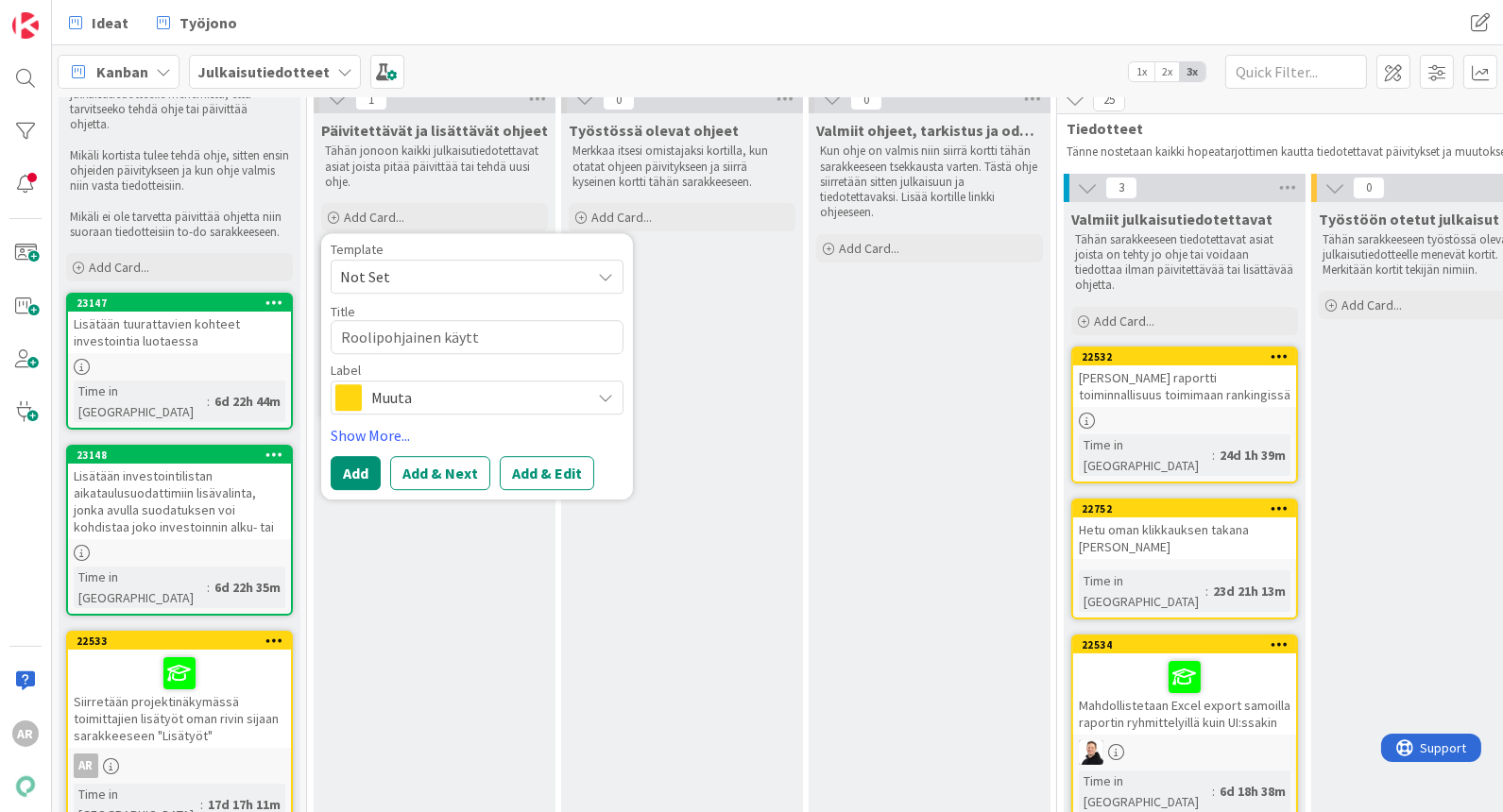
type textarea "Roolipohjainen käyttä"
type textarea "x"
type textarea "Roolipohjainen käytt"
type textarea "x"
type textarea "Roolipohjainen käyt"
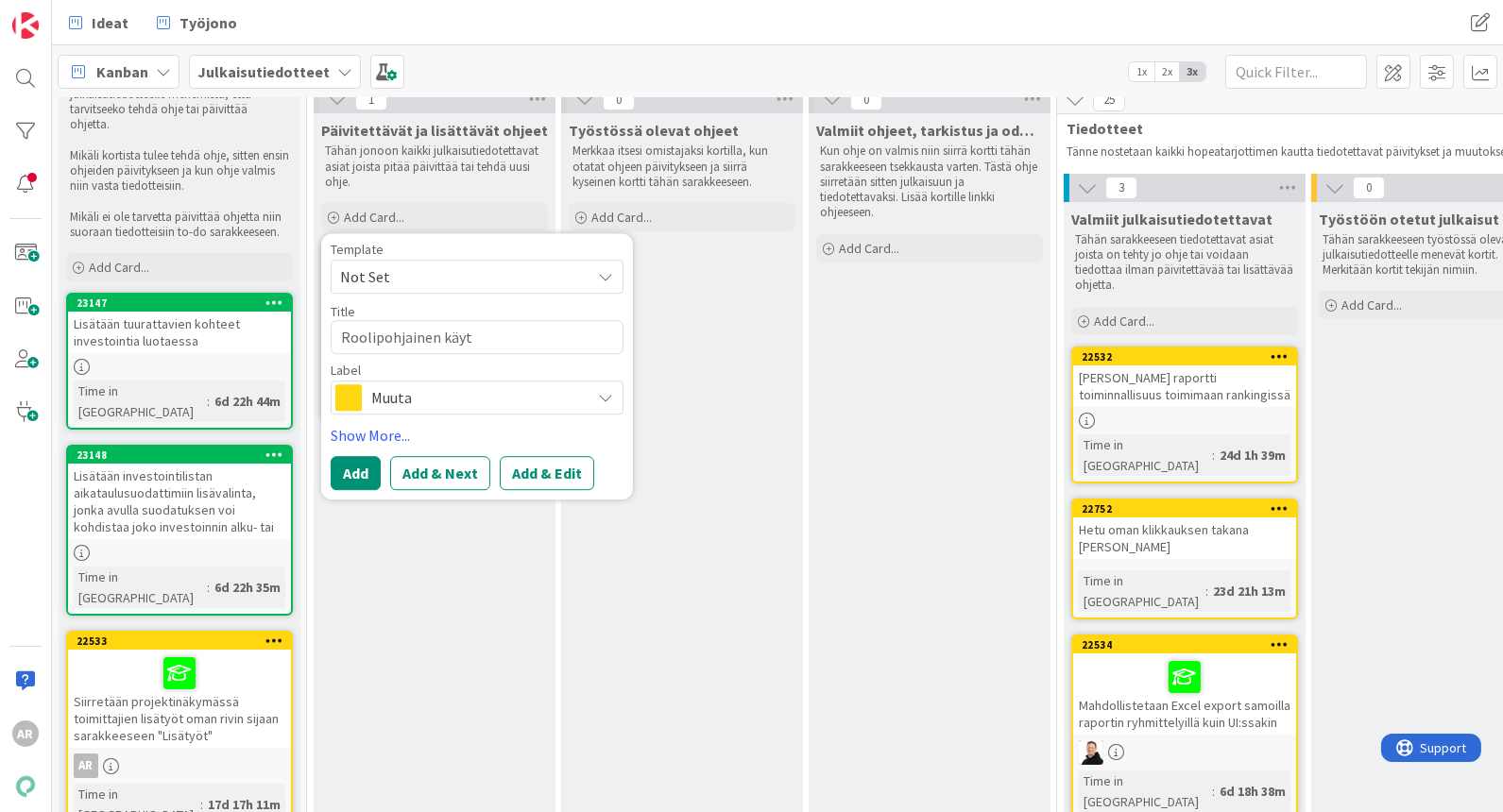
type textarea "x"
type textarea "Roolipohjainen käy"
type textarea "x"
type textarea "Roolipohjainen kä"
type textarea "x"
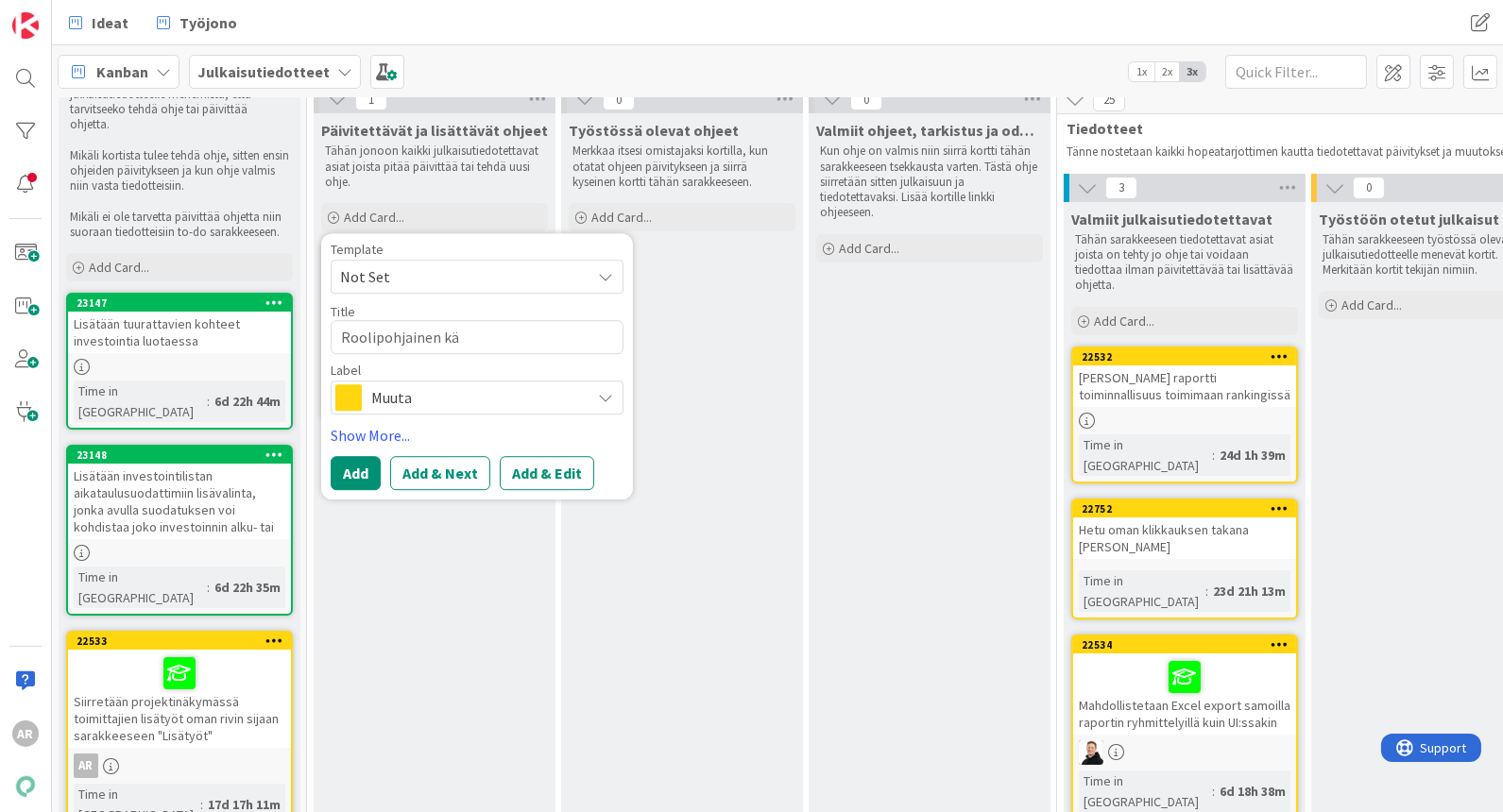
type textarea "Roolipohjainen k"
type textarea "x"
type textarea "Roolipohjainen"
type textarea "x"
type textarea "Roolipohjainen o"
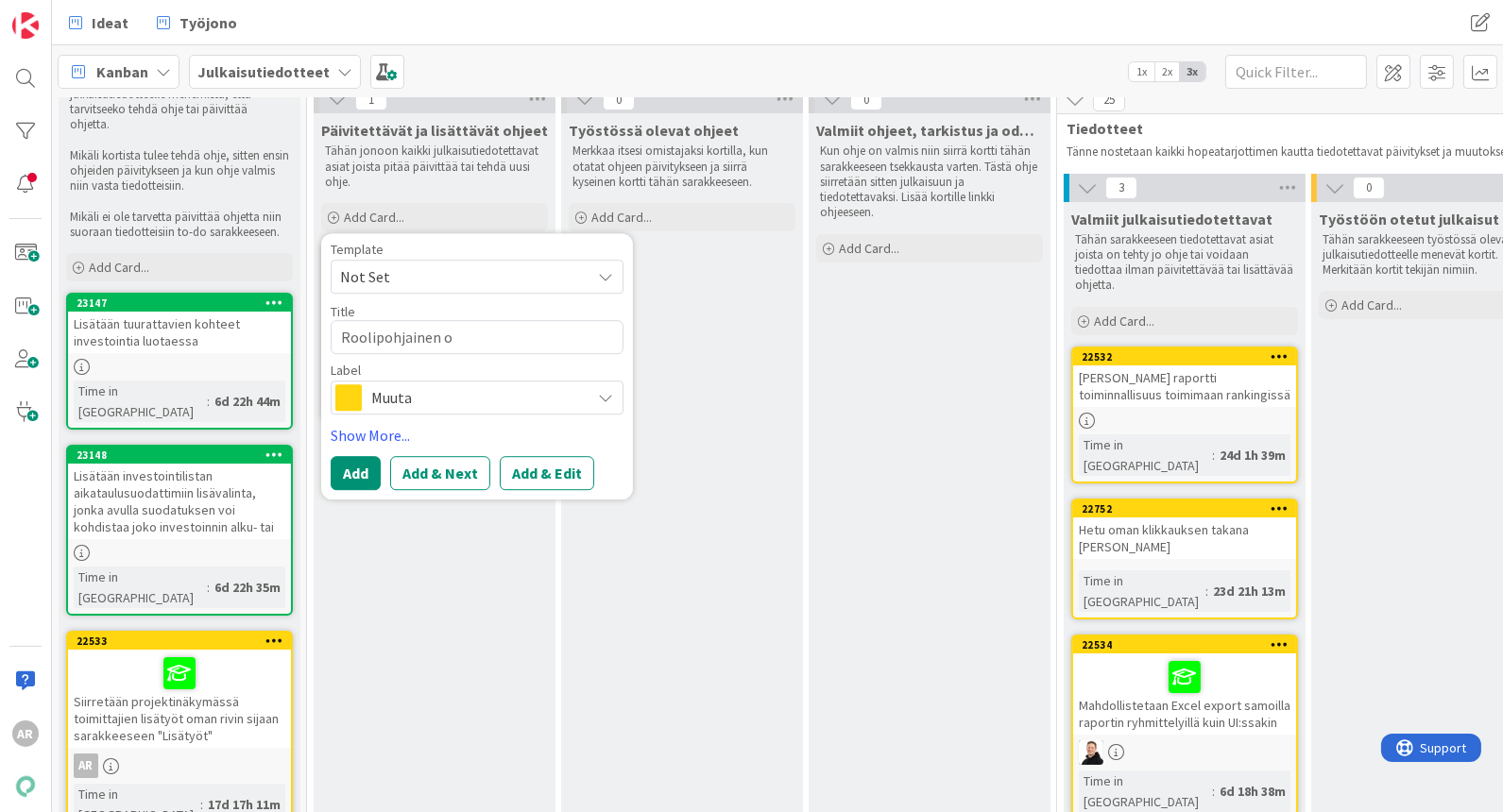
type textarea "x"
type textarea "Roolipohjainen oi"
type textarea "x"
type textarea "Roolipohjainen oik"
type textarea "x"
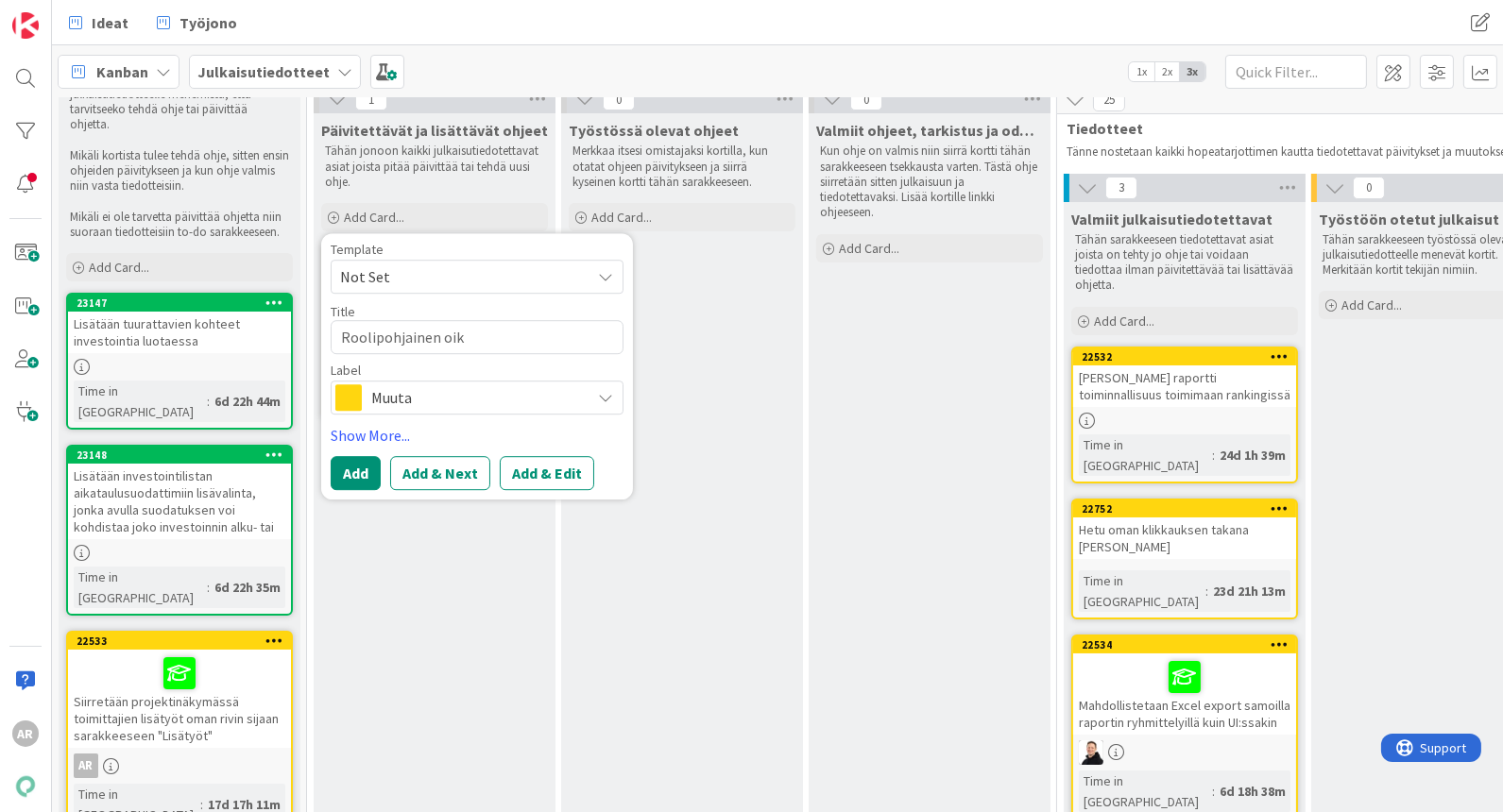
type textarea "Roolipohjainen oike"
type textarea "x"
type textarea "Roolipohjainen oikeu"
type textarea "x"
type textarea "Roolipohjainen oikeus"
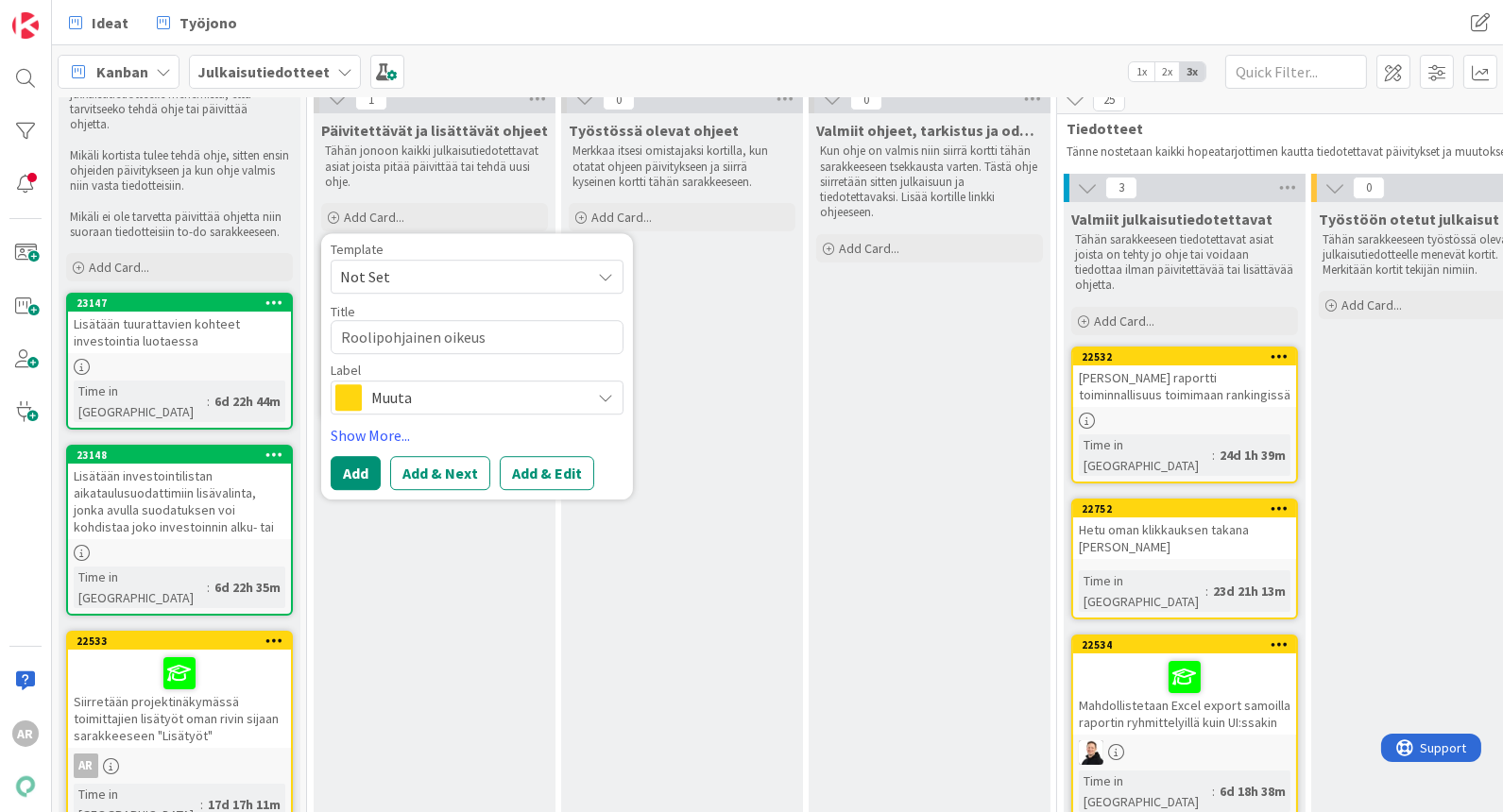
type textarea "x"
type textarea "Roolipohjainen oikeusha"
type textarea "x"
type textarea "Roolipohjainen oikeushal"
type textarea "x"
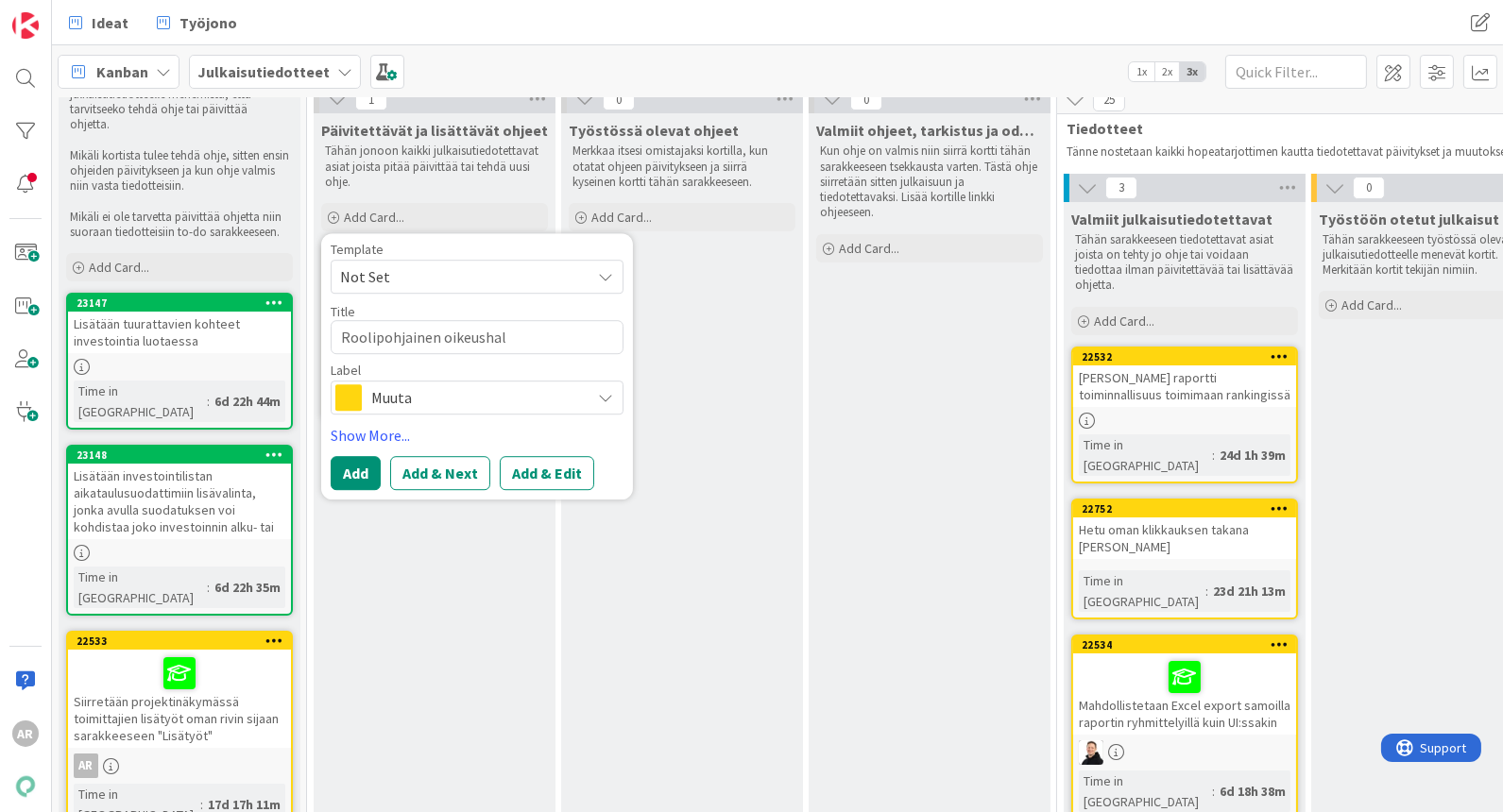
type textarea "Roolipohjainen oikeushall"
type textarea "x"
type textarea "Roolipohjainen oikeushalli"
type textarea "x"
type textarea "Roolipohjainen oikeushallin"
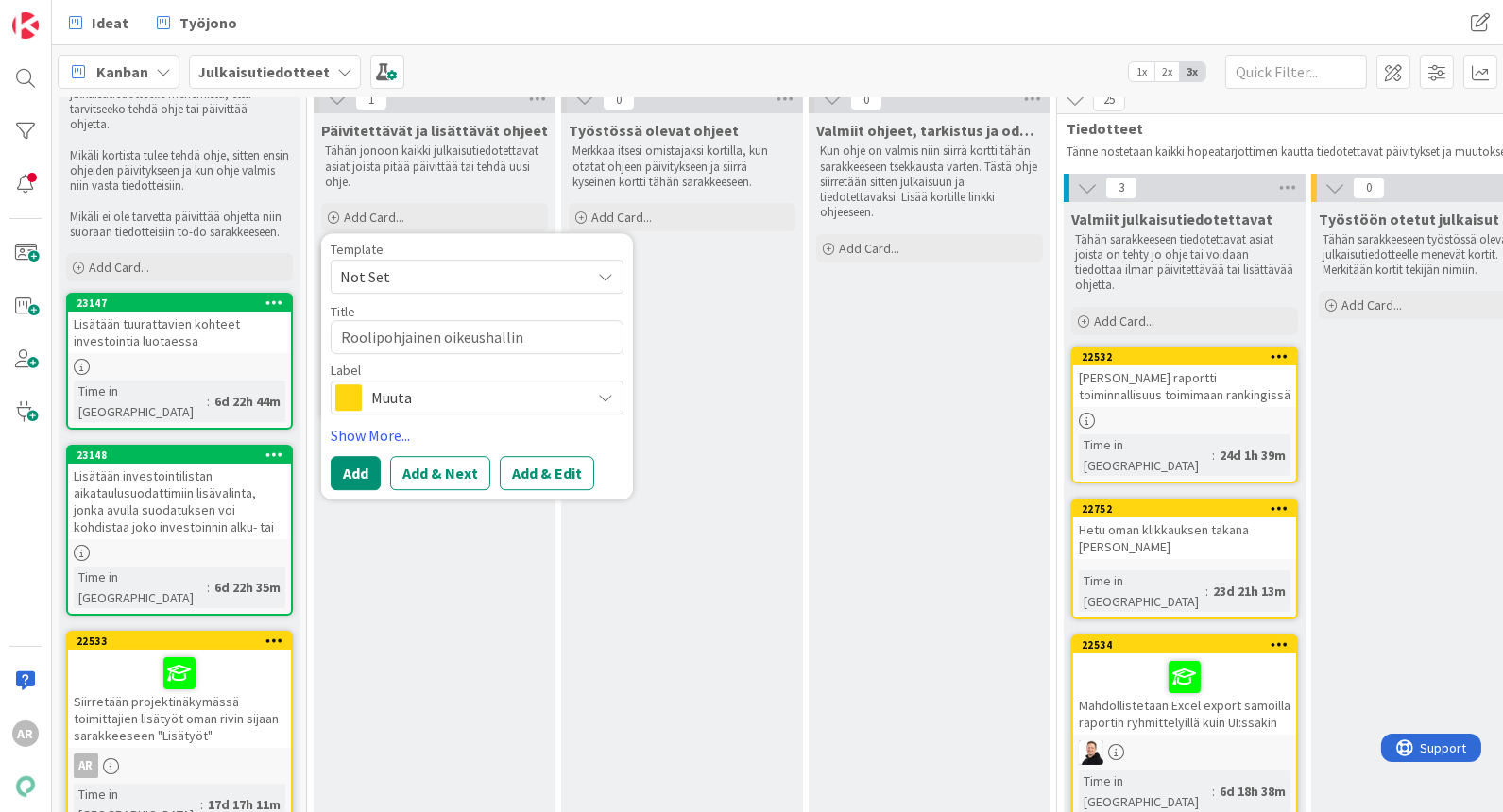
type textarea "x"
type textarea "Roolipohjainen oikeushallint"
type textarea "x"
type textarea "Roolipohjainen oikeushallinta"
click at [501, 409] on span "Muuta" at bounding box center [475, 397] width 210 height 26
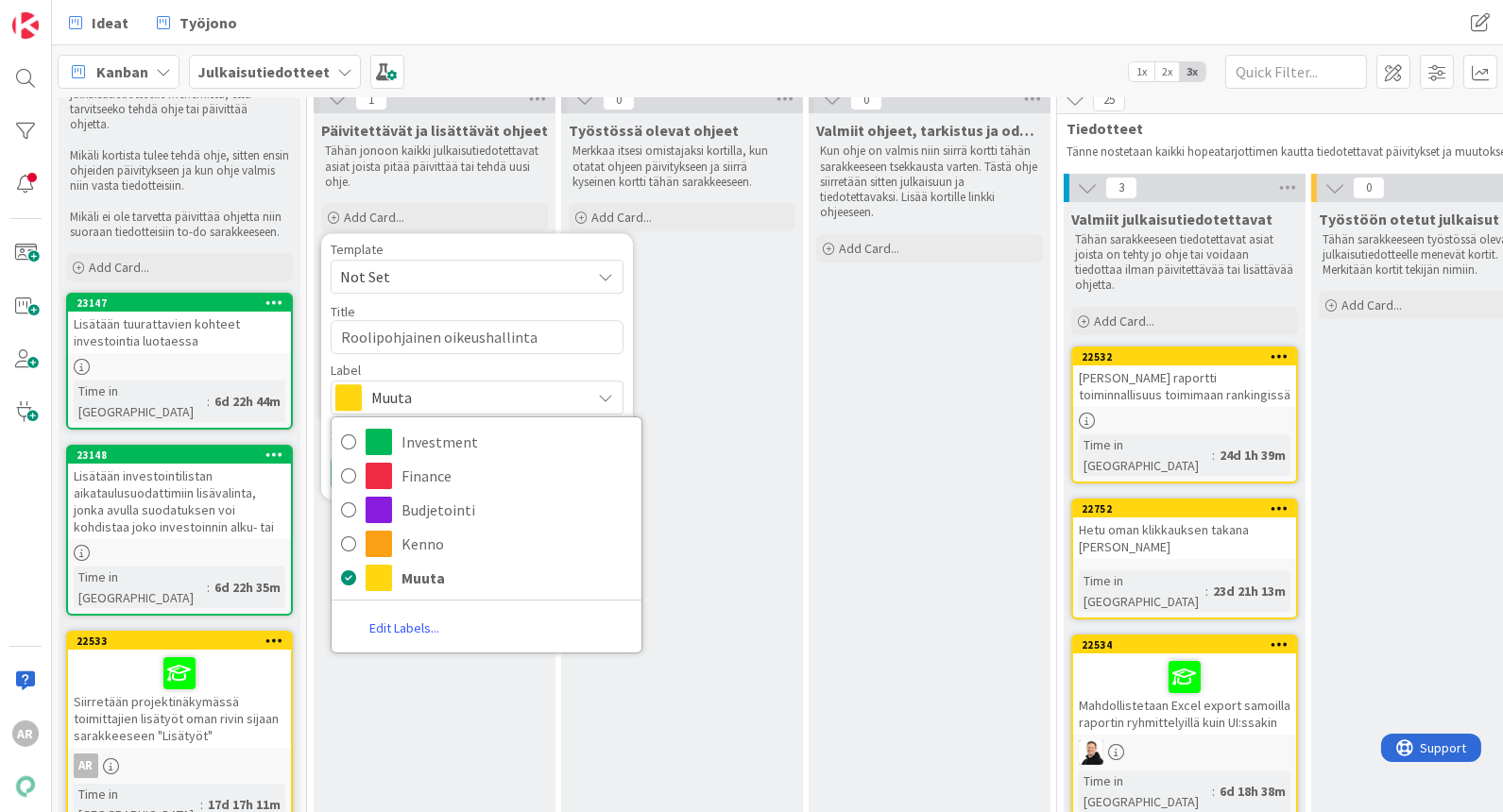
click at [504, 403] on span "Muuta" at bounding box center [475, 397] width 210 height 26
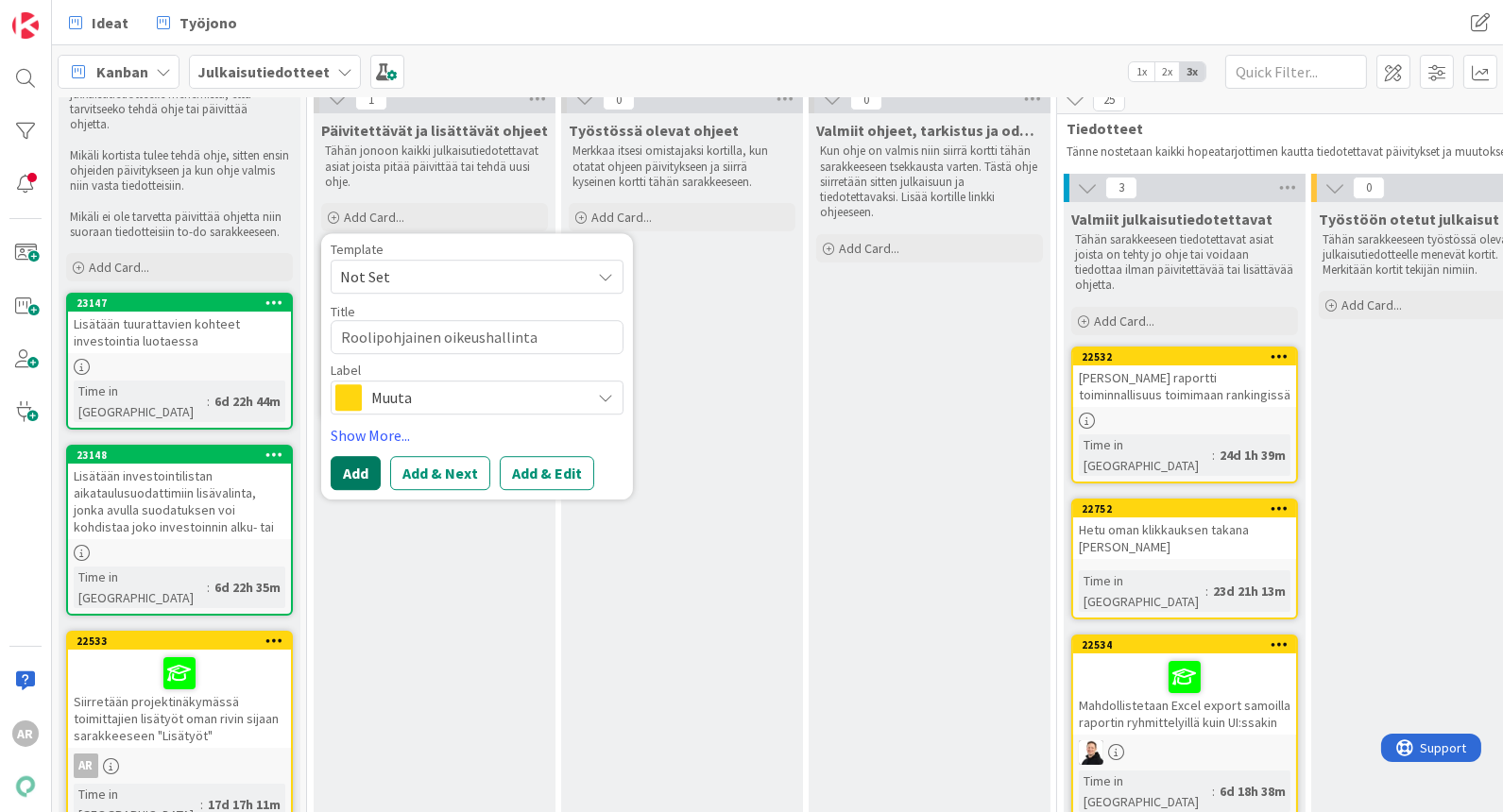
click at [359, 468] on button "Add" at bounding box center [355, 472] width 50 height 34
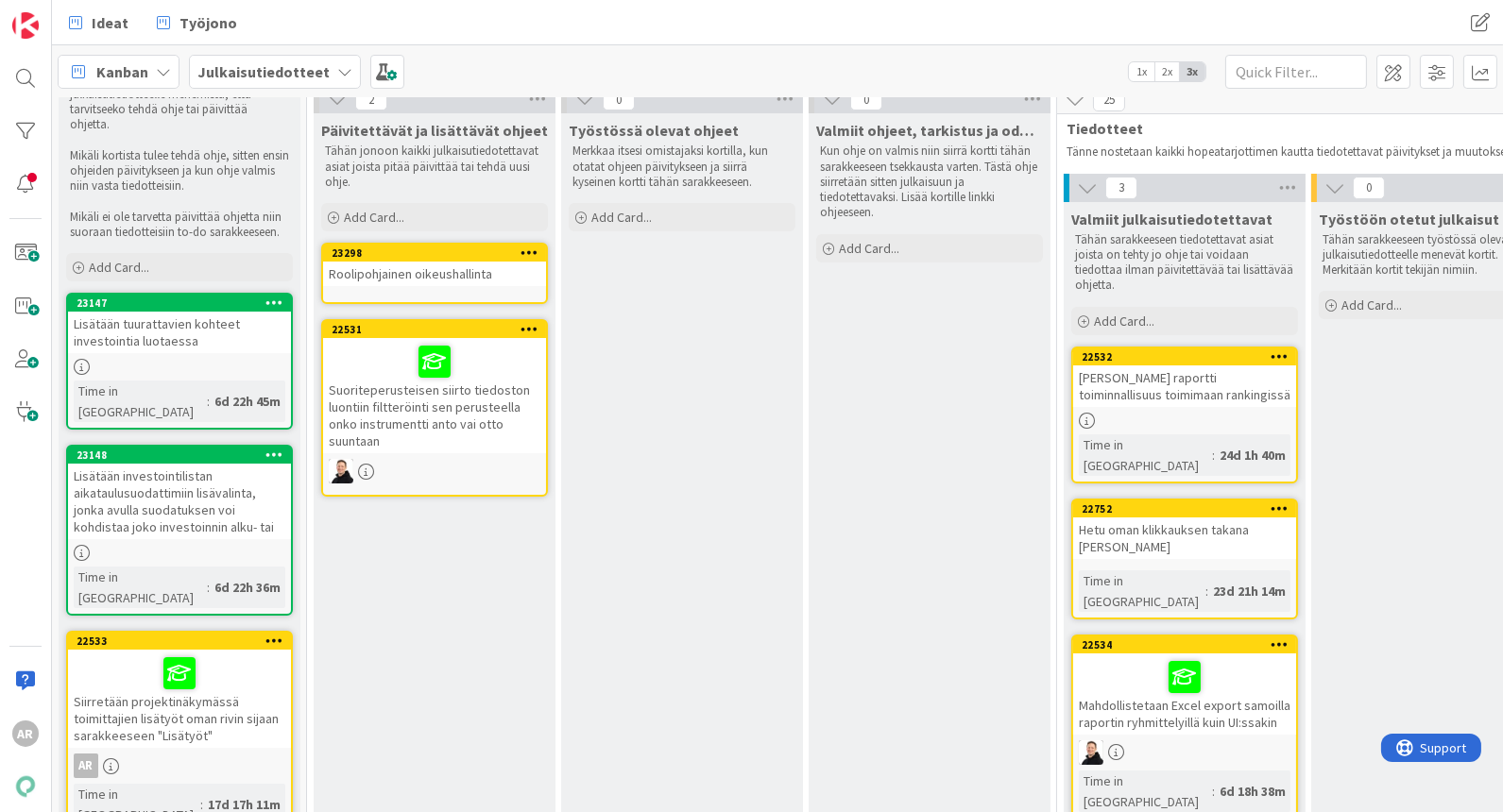
click at [415, 266] on div "Roolipohjainen oikeushallinta" at bounding box center [435, 273] width 223 height 24
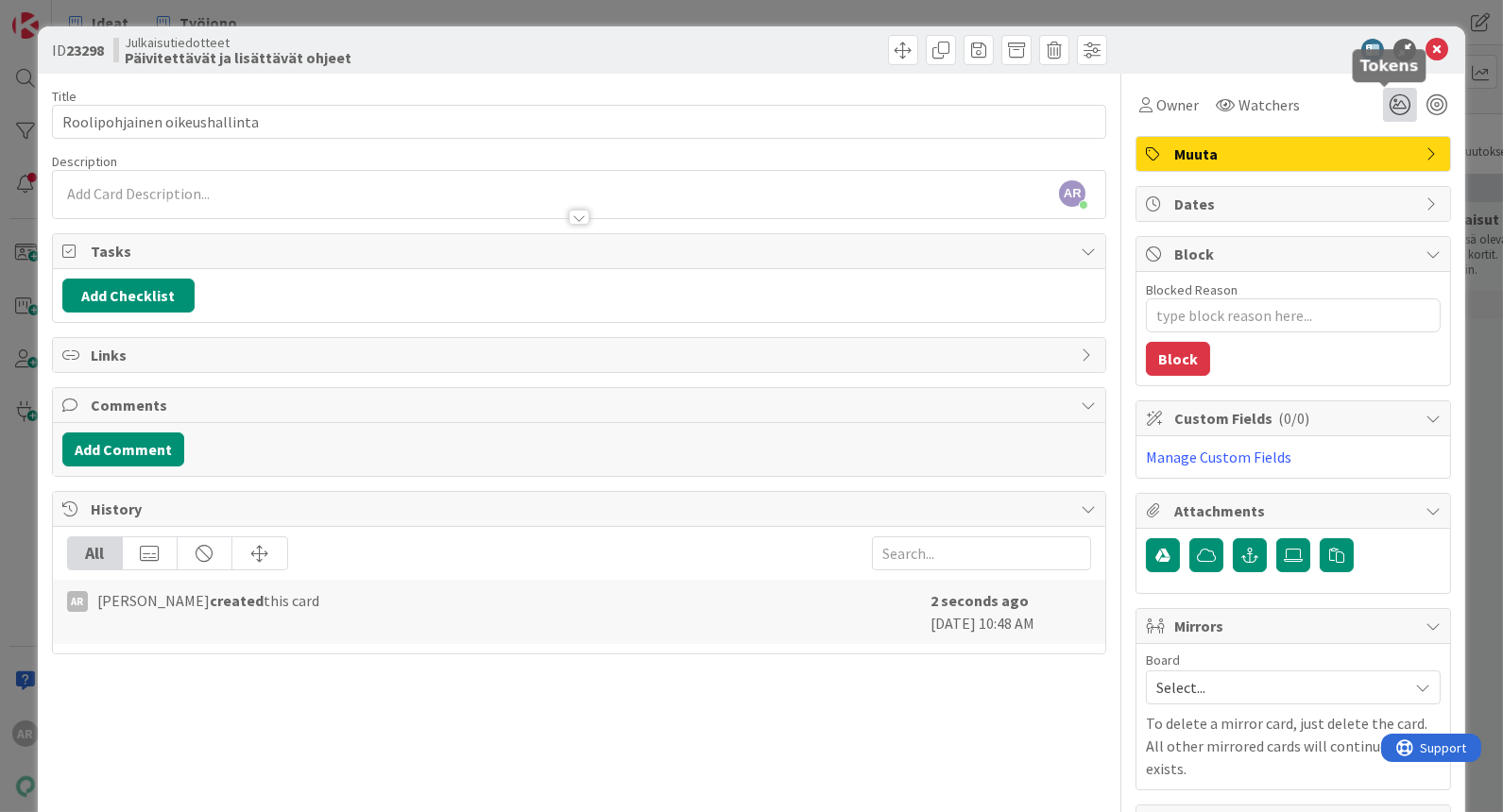
click at [1385, 101] on icon at bounding box center [1400, 104] width 34 height 34
type textarea "x"
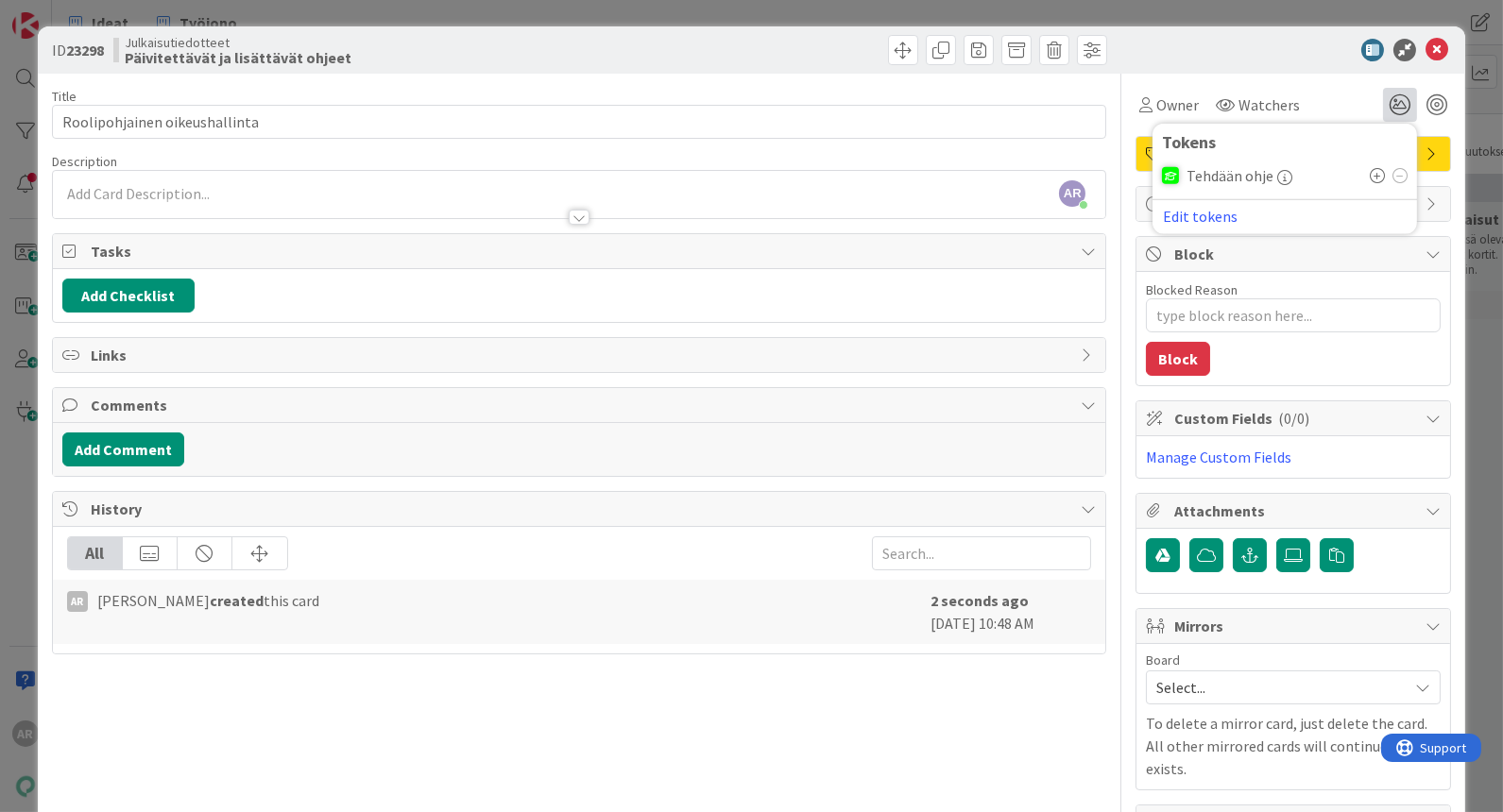
click at [1370, 174] on icon at bounding box center [1377, 176] width 15 height 15
click at [1465, 186] on div "ID 23298 Julkaisutiedotteet Päivitettävät ja lisättävät ohjeet Title 29 / 128 R…" at bounding box center [752, 406] width 1503 height 812
